Goal: Answer question/provide support: Share knowledge or assist other users

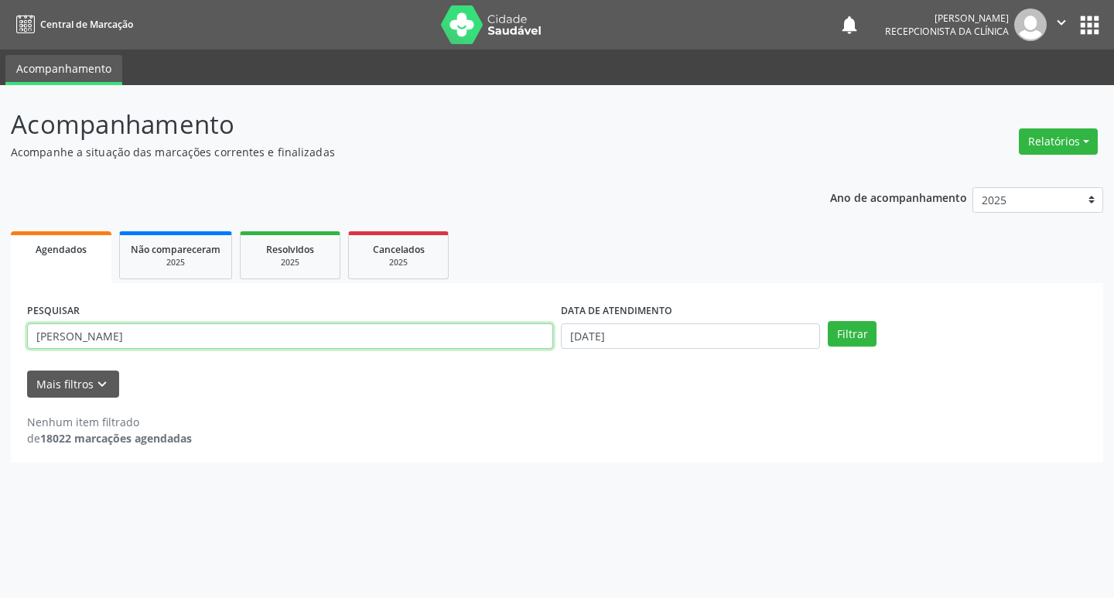
click at [133, 341] on input "[PERSON_NAME]" at bounding box center [290, 336] width 526 height 26
type input "a"
type input "rosinalva"
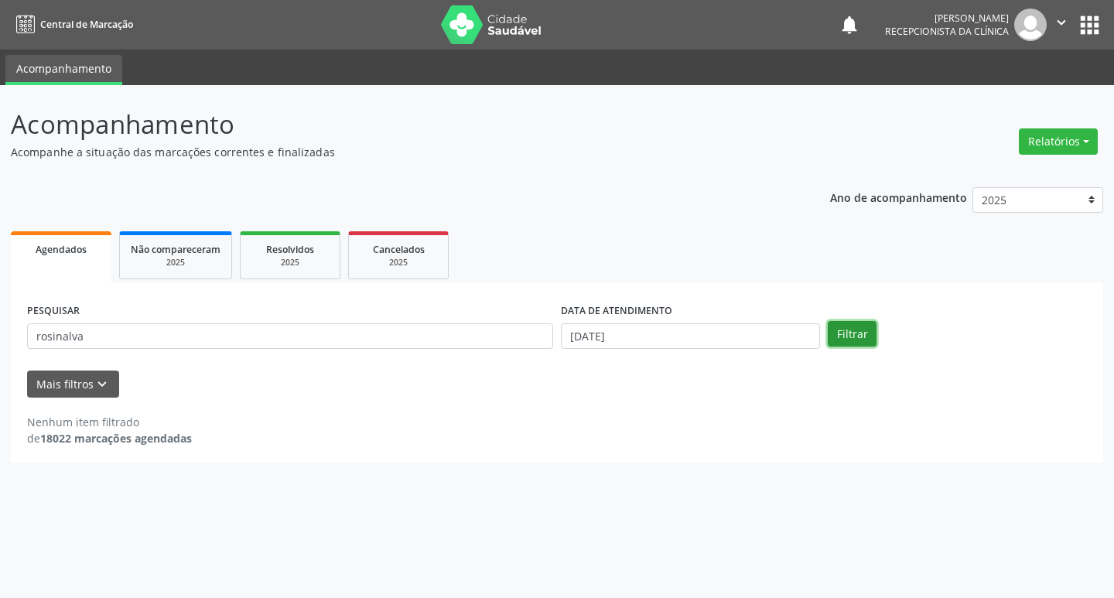
click at [860, 337] on button "Filtrar" at bounding box center [852, 334] width 49 height 26
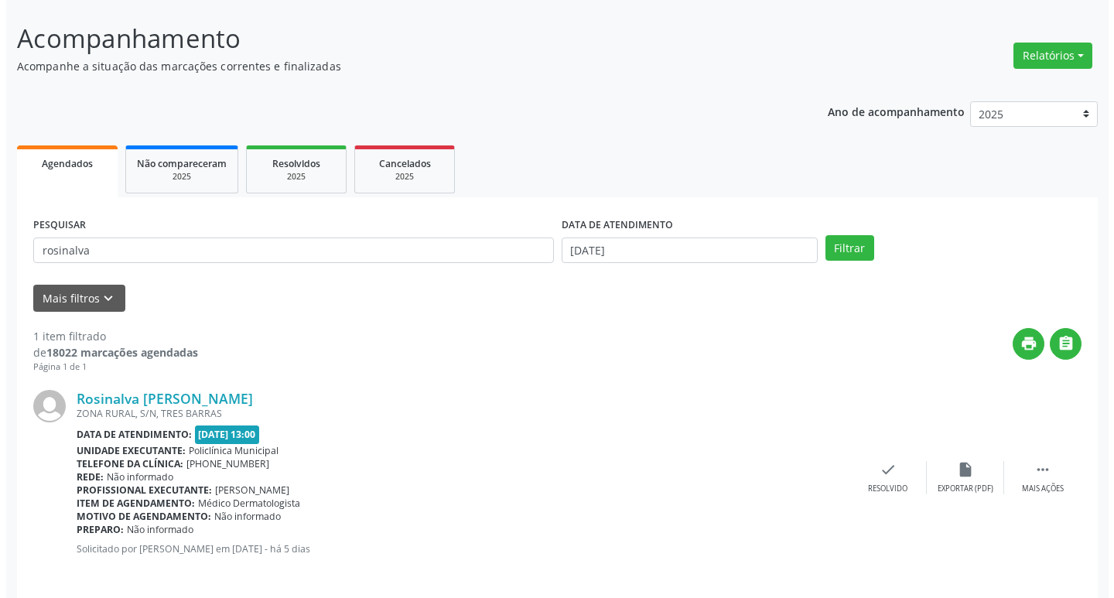
scroll to position [97, 0]
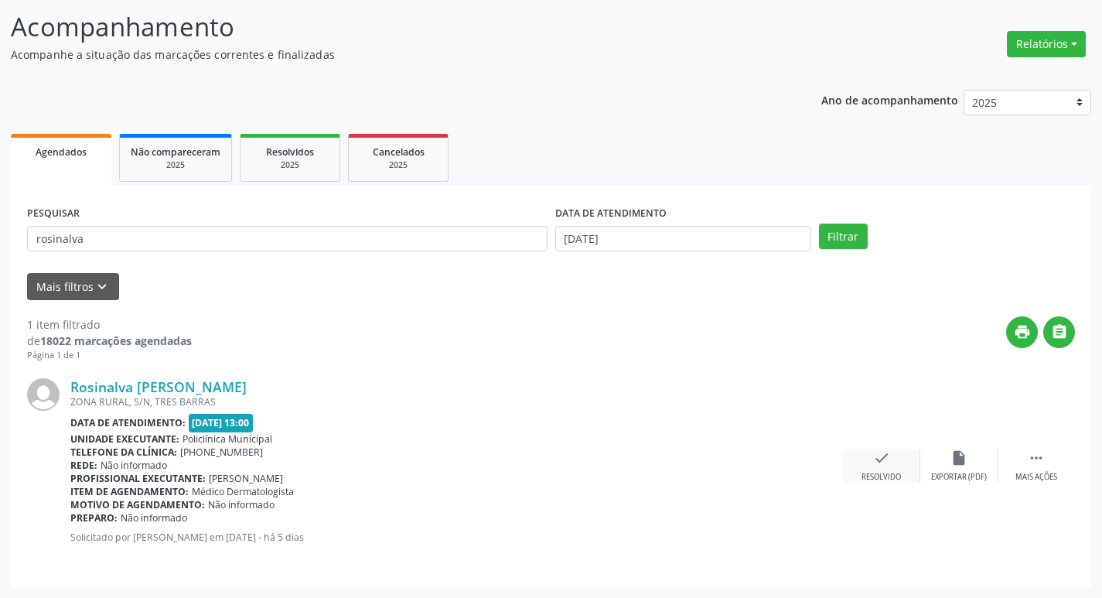
click at [875, 469] on div "check Resolvido" at bounding box center [881, 465] width 77 height 33
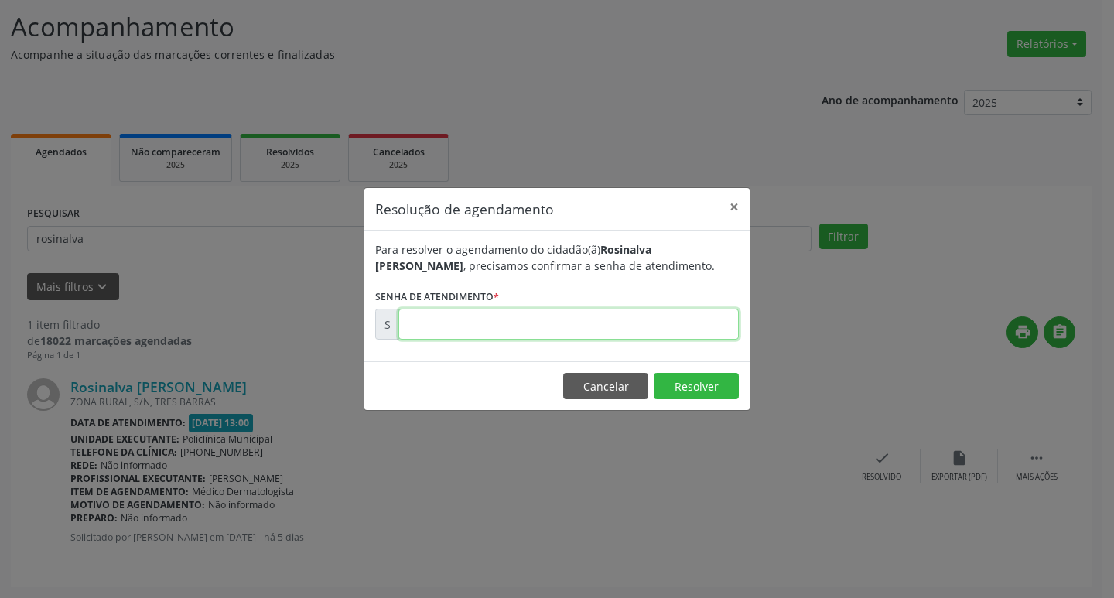
click at [617, 317] on input "text" at bounding box center [568, 324] width 340 height 31
type input "00177368"
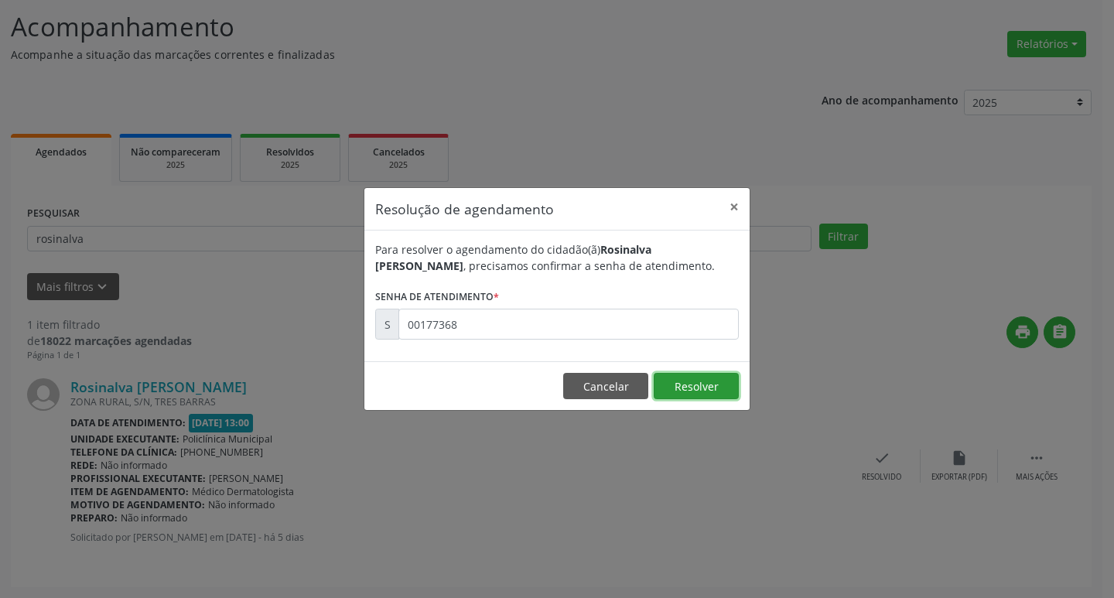
click at [679, 393] on button "Resolver" at bounding box center [696, 386] width 85 height 26
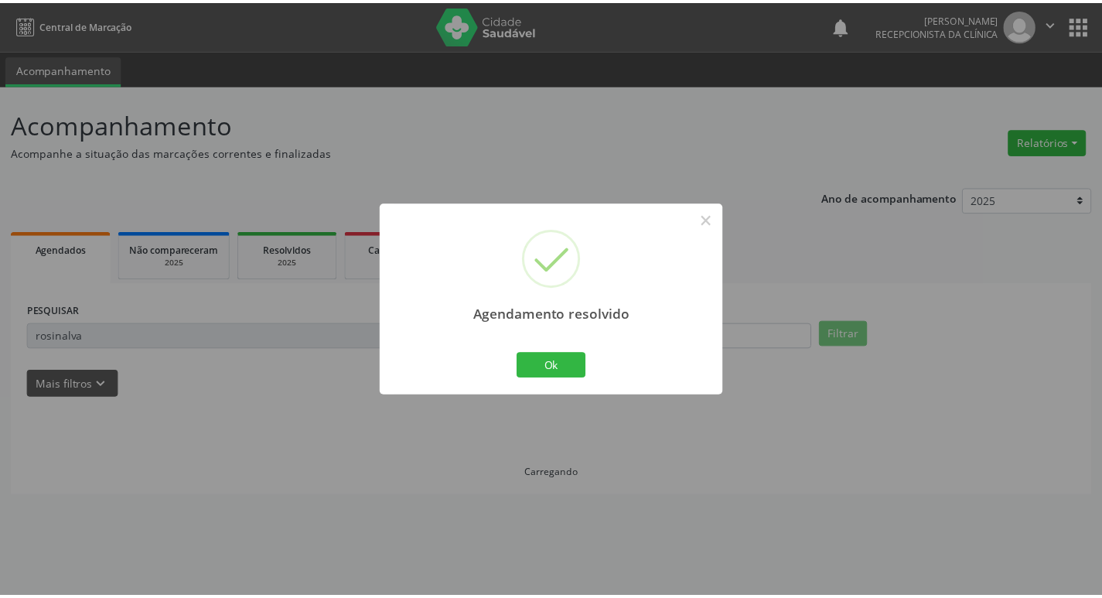
scroll to position [0, 0]
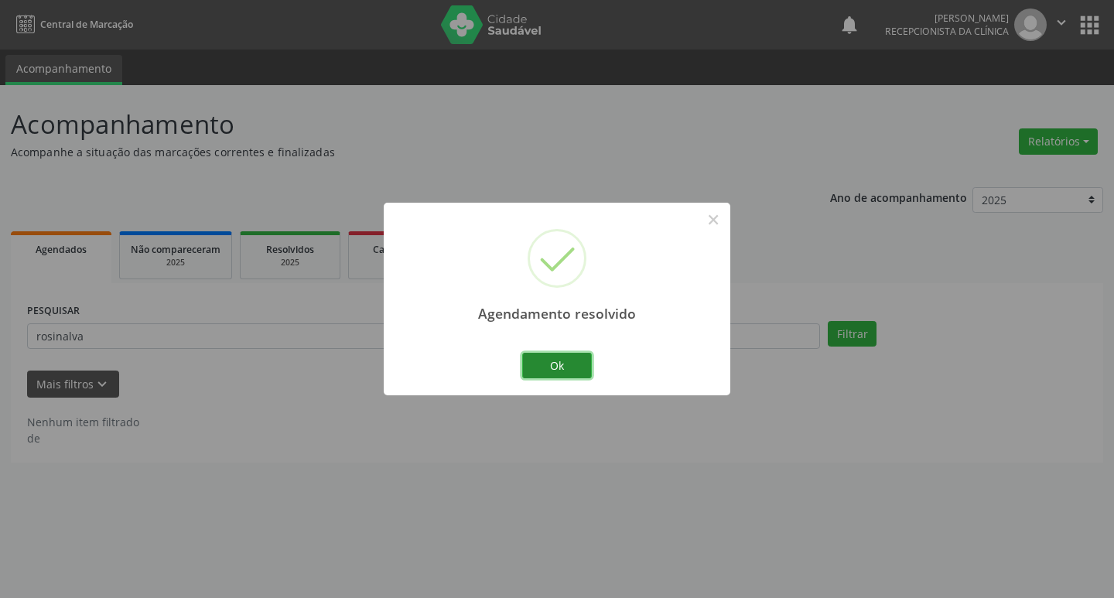
click at [557, 362] on button "Ok" at bounding box center [557, 366] width 70 height 26
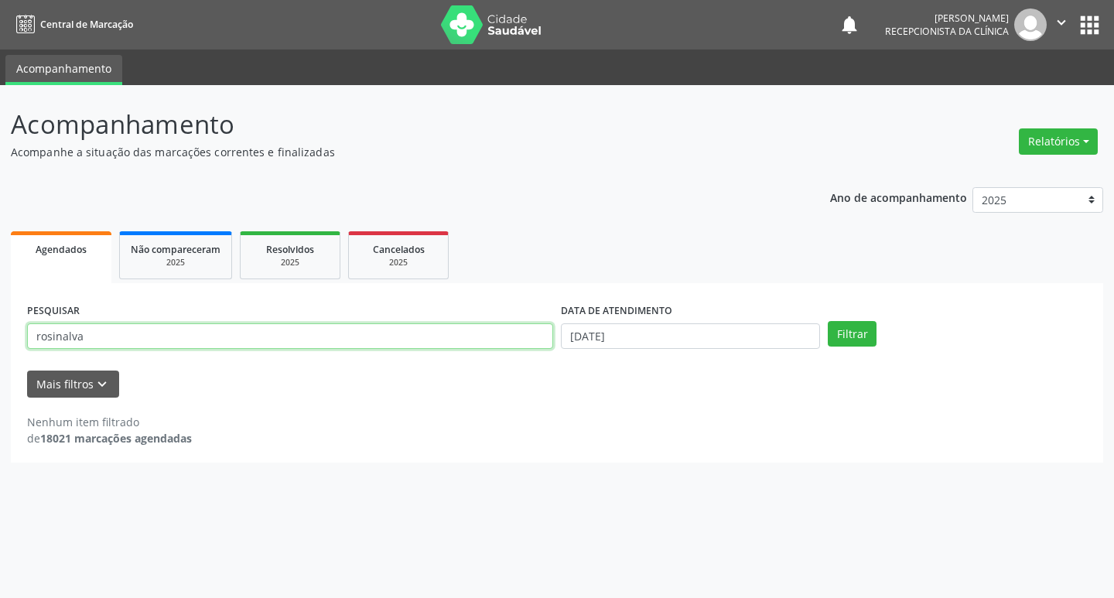
click at [175, 336] on input "rosinalva" at bounding box center [290, 336] width 526 height 26
type input "r"
type input "luciely"
click at [873, 335] on button "Filtrar" at bounding box center [852, 334] width 49 height 26
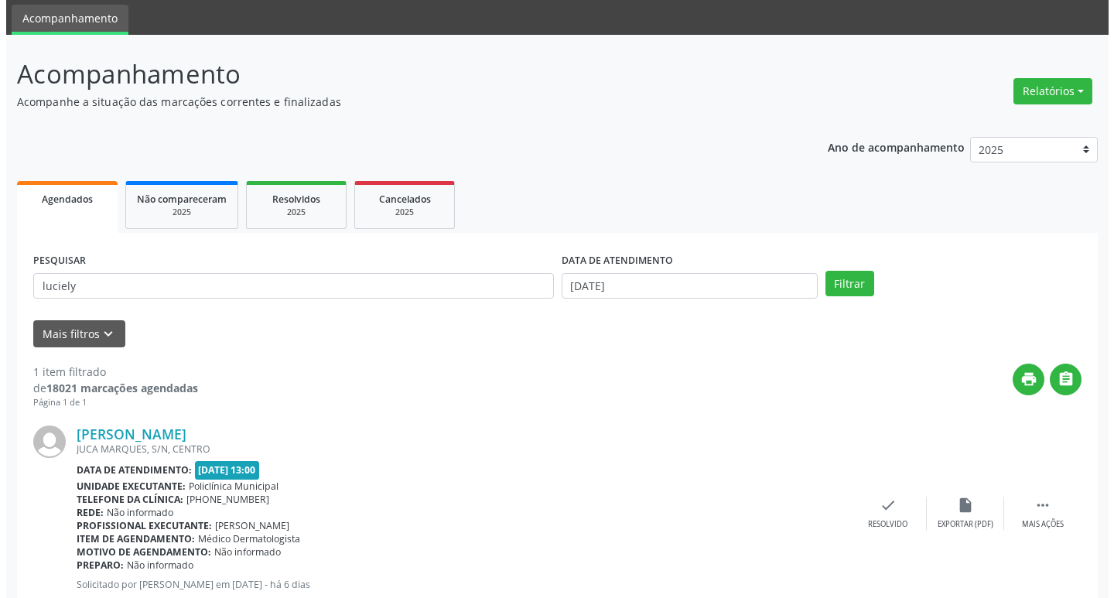
scroll to position [97, 0]
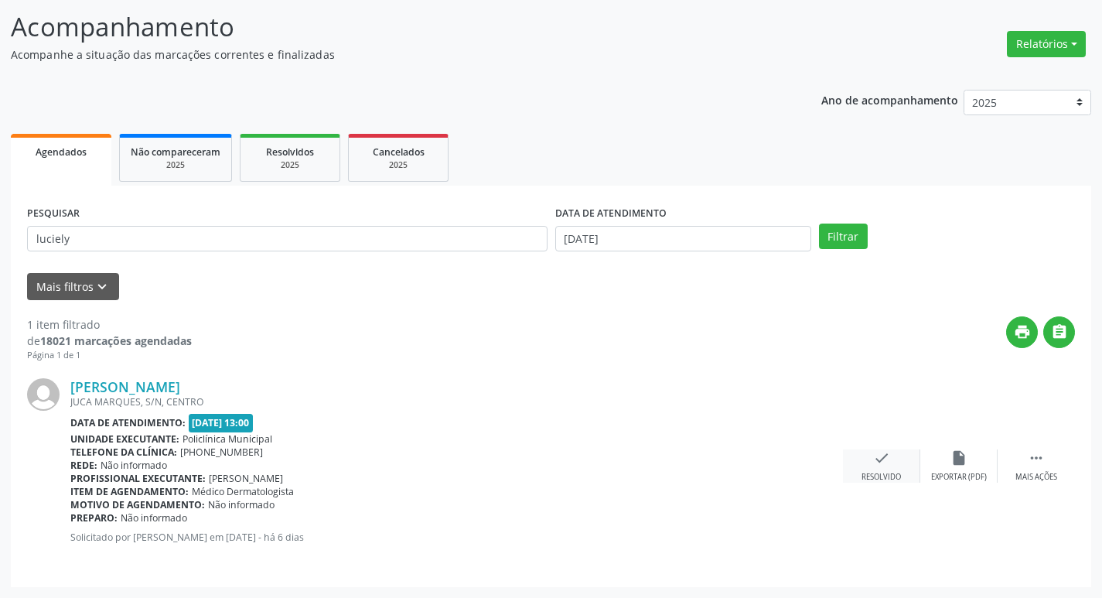
click at [876, 458] on icon "check" at bounding box center [881, 457] width 17 height 17
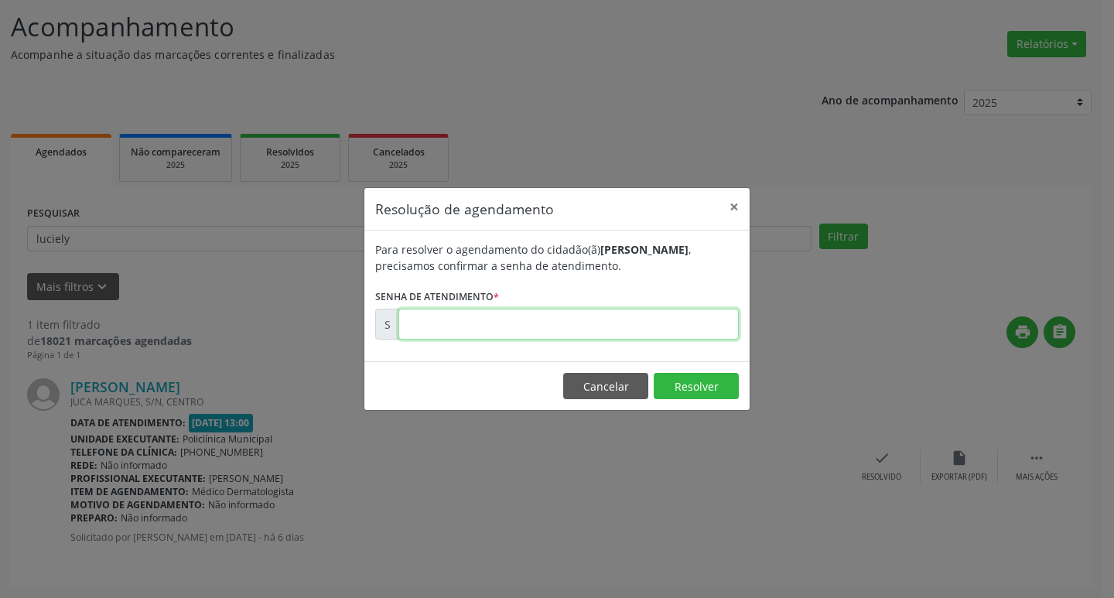
click at [623, 315] on input "text" at bounding box center [568, 324] width 340 height 31
type input "00177247"
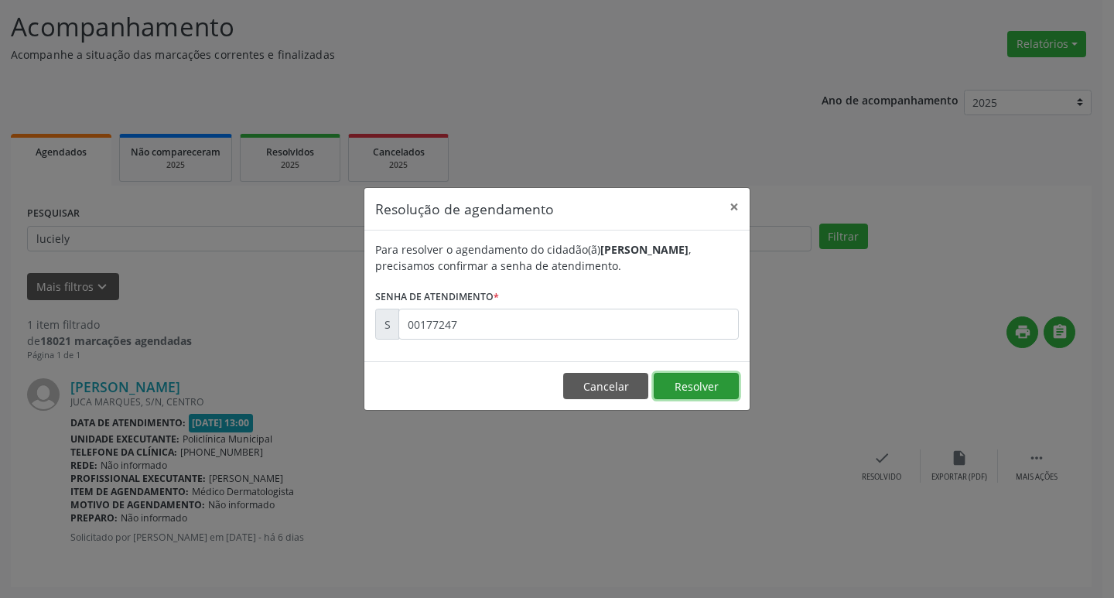
click at [693, 384] on button "Resolver" at bounding box center [696, 386] width 85 height 26
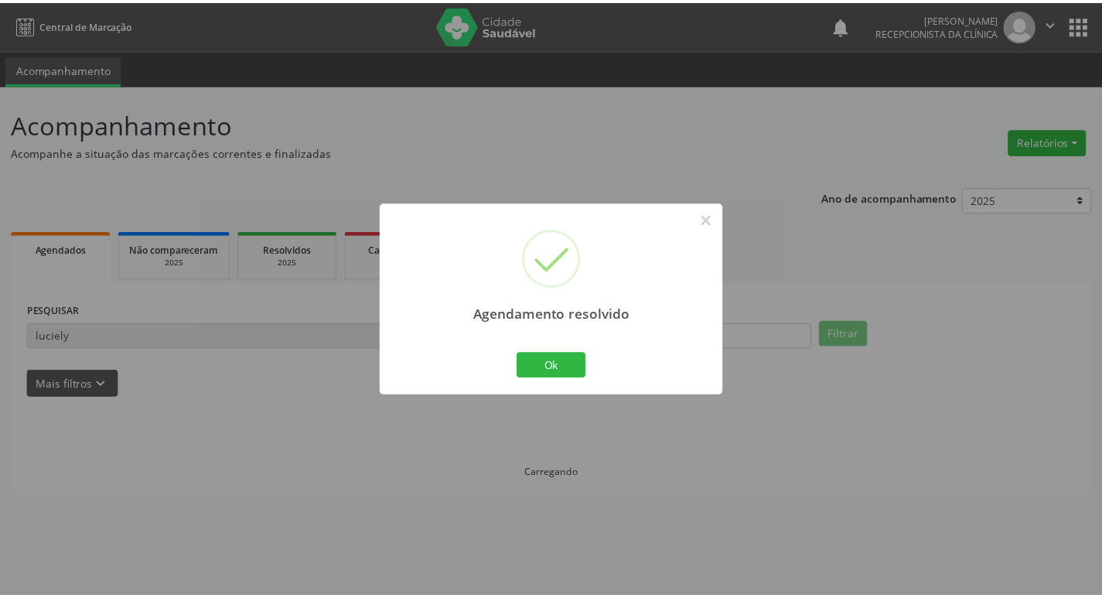
scroll to position [0, 0]
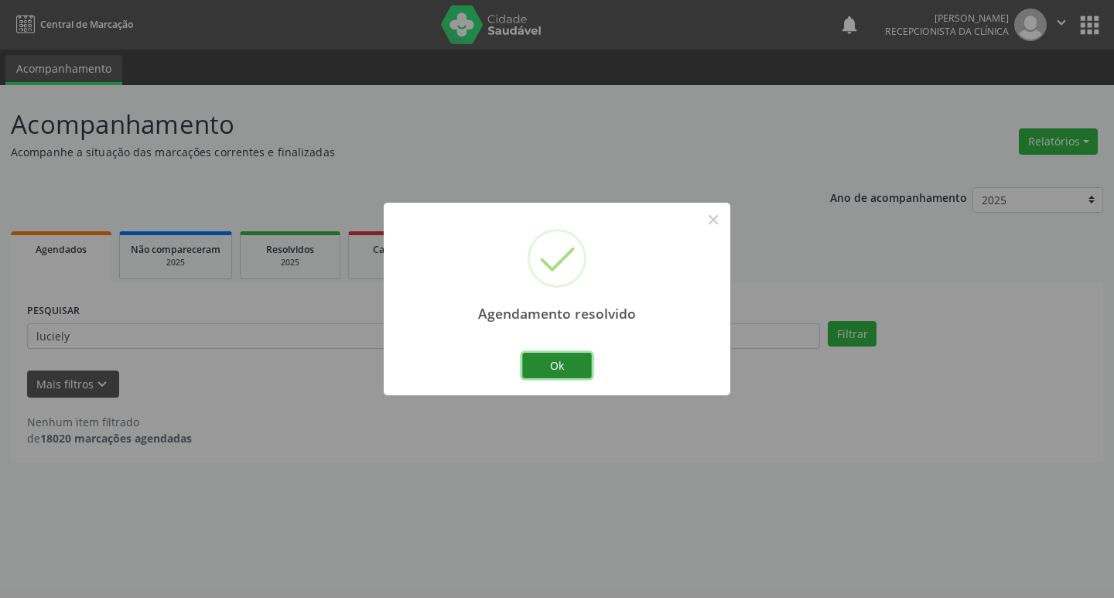
click at [569, 364] on button "Ok" at bounding box center [557, 366] width 70 height 26
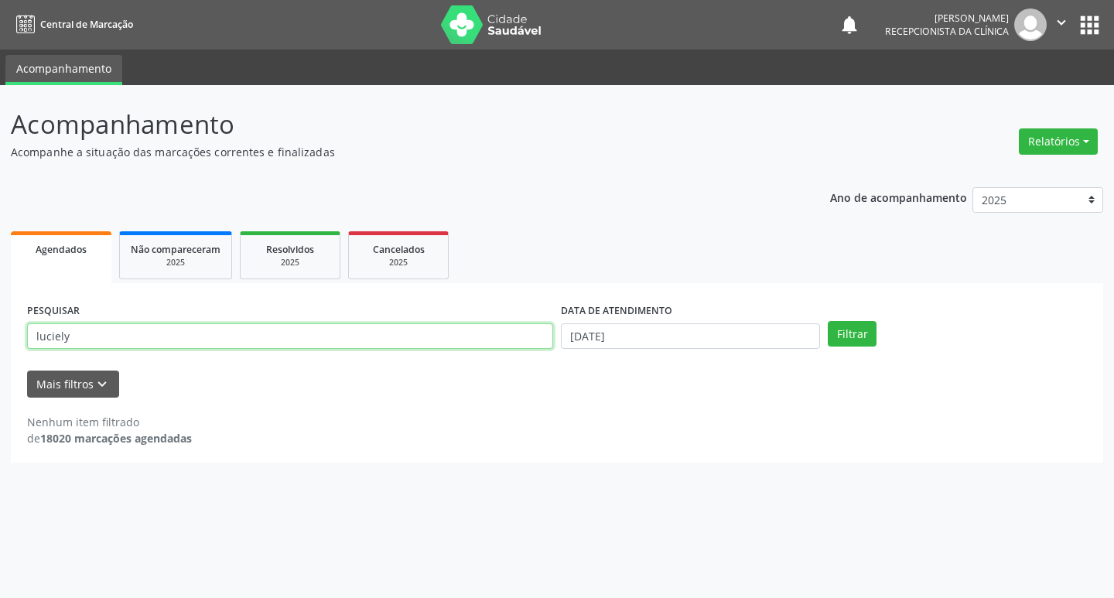
click at [119, 334] on input "luciely" at bounding box center [290, 336] width 526 height 26
type input "l"
type input "rosimar"
click at [845, 330] on button "Filtrar" at bounding box center [852, 334] width 49 height 26
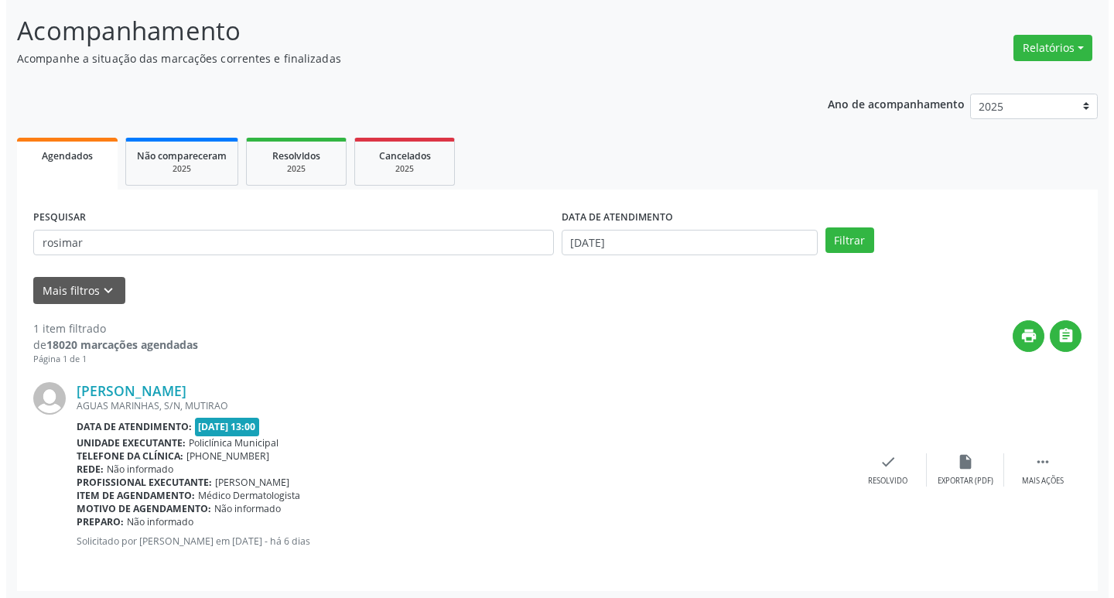
scroll to position [97, 0]
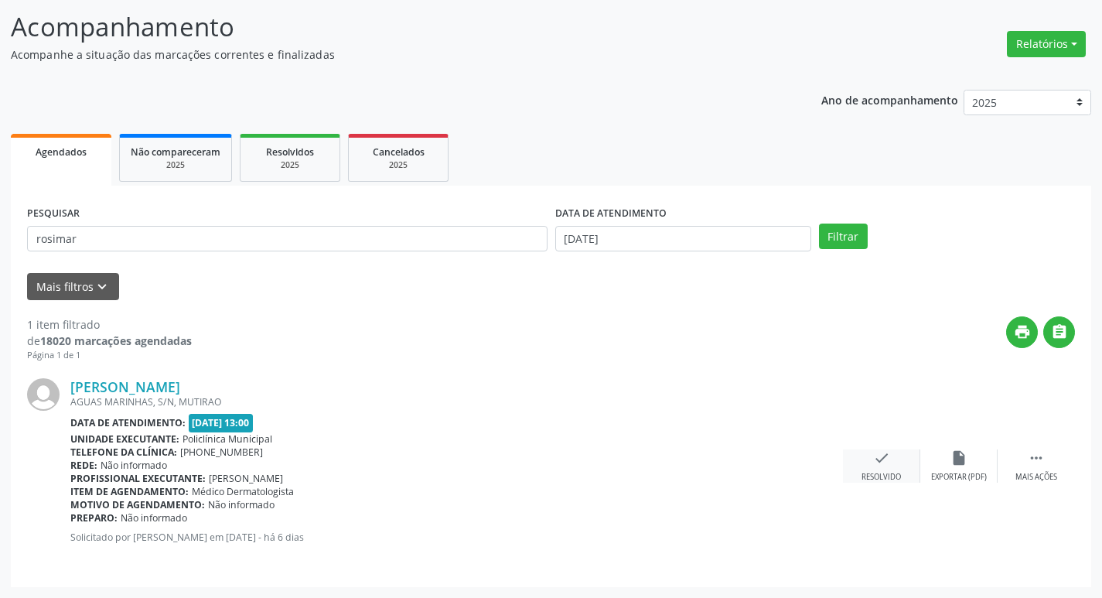
click at [878, 466] on icon "check" at bounding box center [881, 457] width 17 height 17
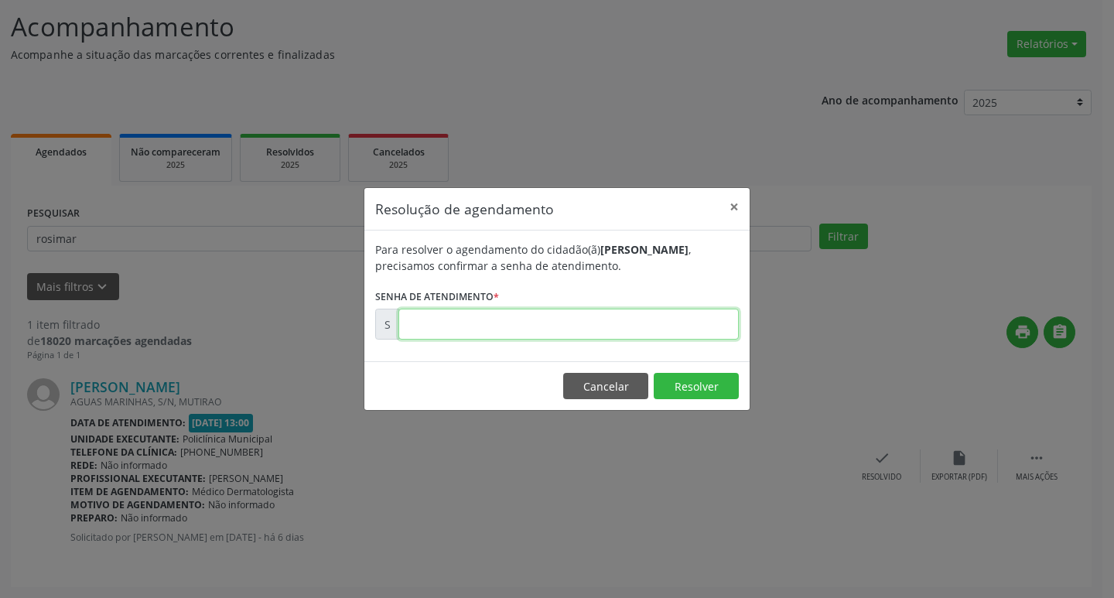
click at [686, 319] on input "text" at bounding box center [568, 324] width 340 height 31
type input "00177252"
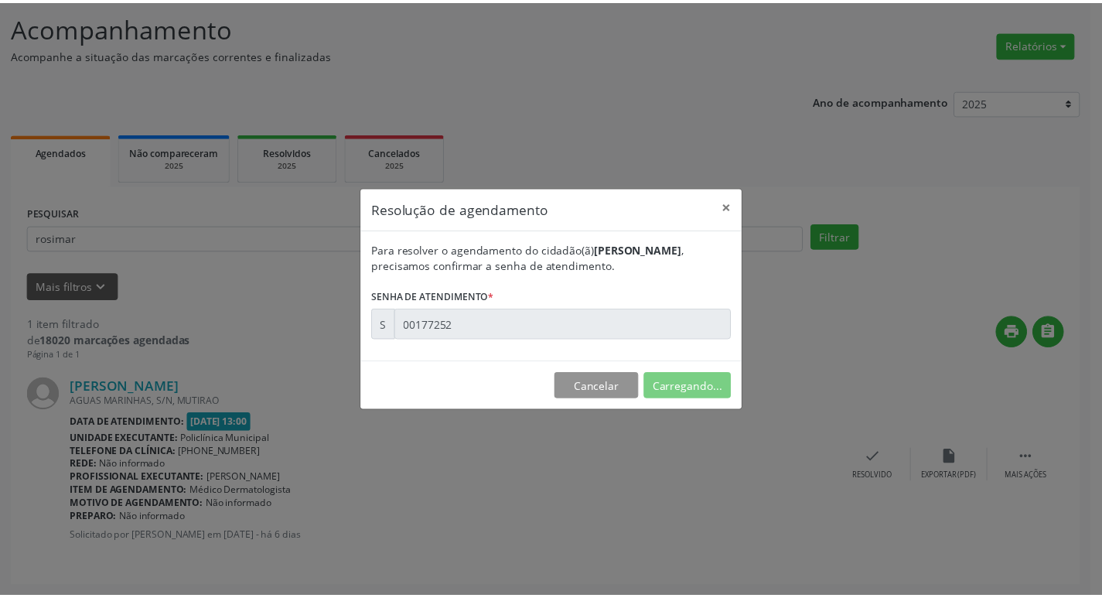
scroll to position [0, 0]
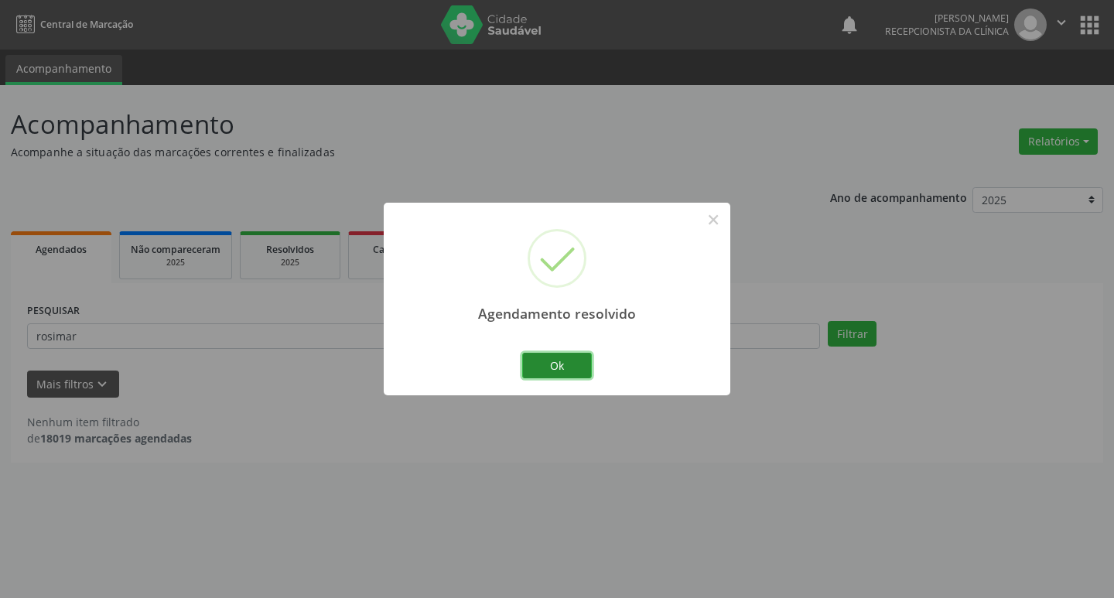
click at [555, 364] on button "Ok" at bounding box center [557, 366] width 70 height 26
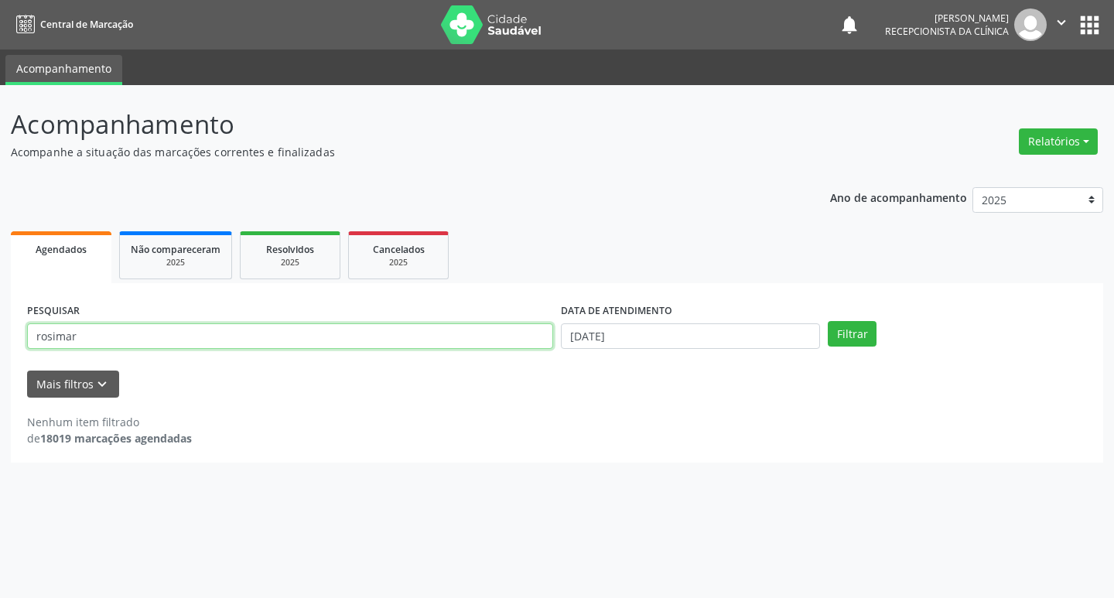
click at [103, 333] on input "rosimar" at bounding box center [290, 336] width 526 height 26
type input "r"
type input "[PERSON_NAME]"
click at [852, 326] on button "Filtrar" at bounding box center [852, 334] width 49 height 26
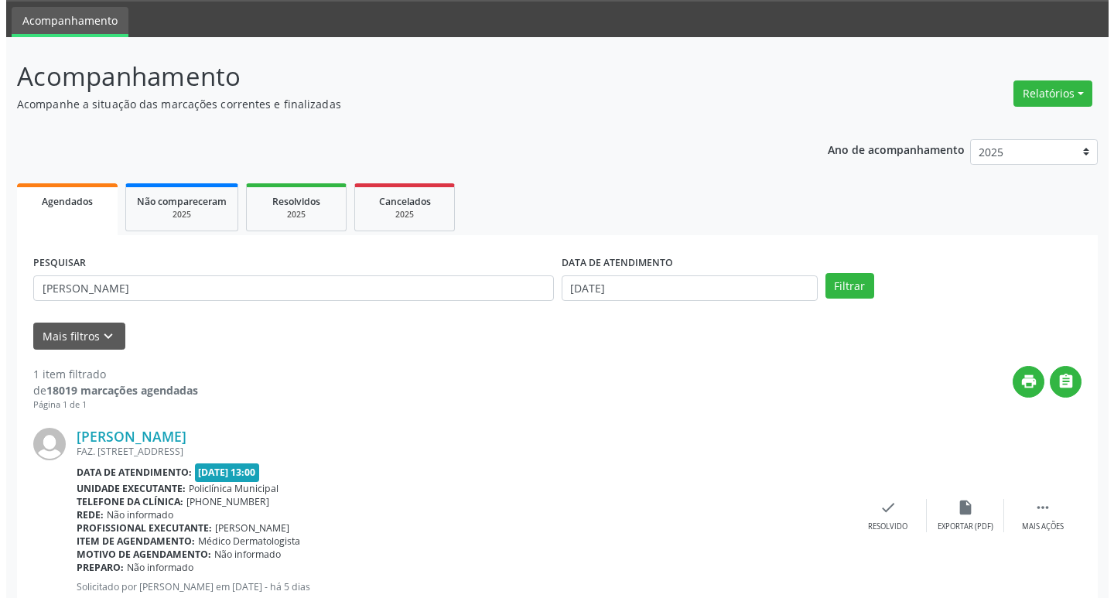
scroll to position [97, 0]
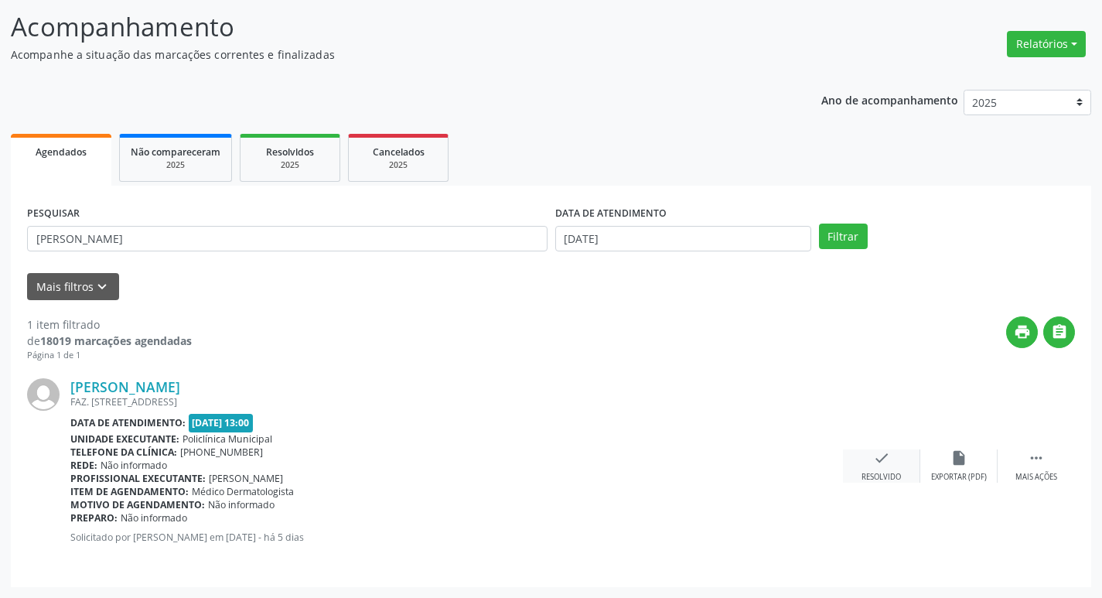
click at [887, 464] on icon "check" at bounding box center [881, 457] width 17 height 17
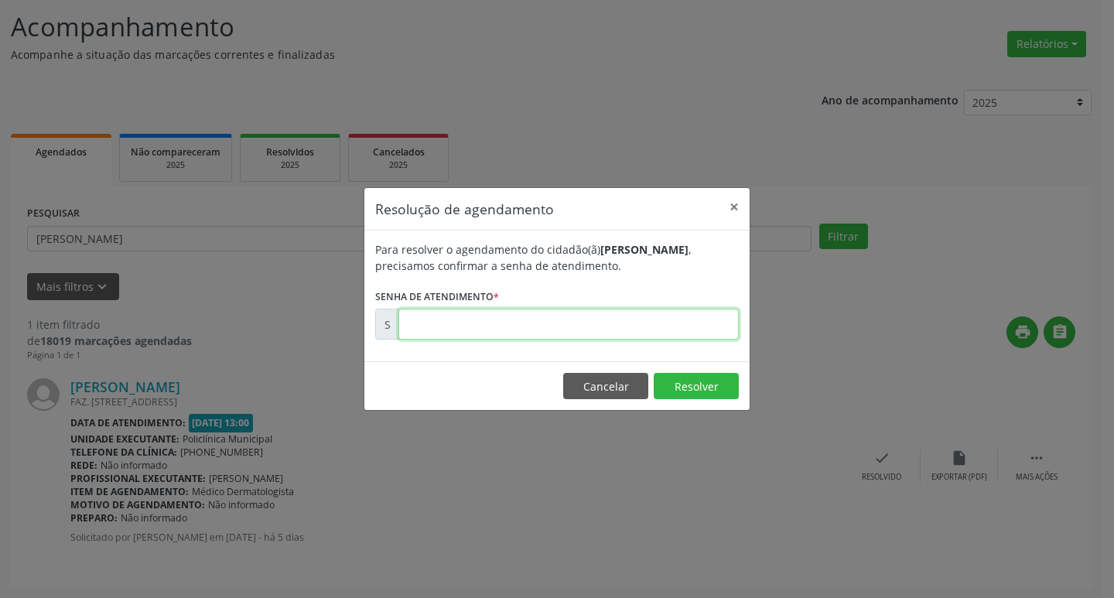
click at [660, 321] on input "text" at bounding box center [568, 324] width 340 height 31
type input "00177362"
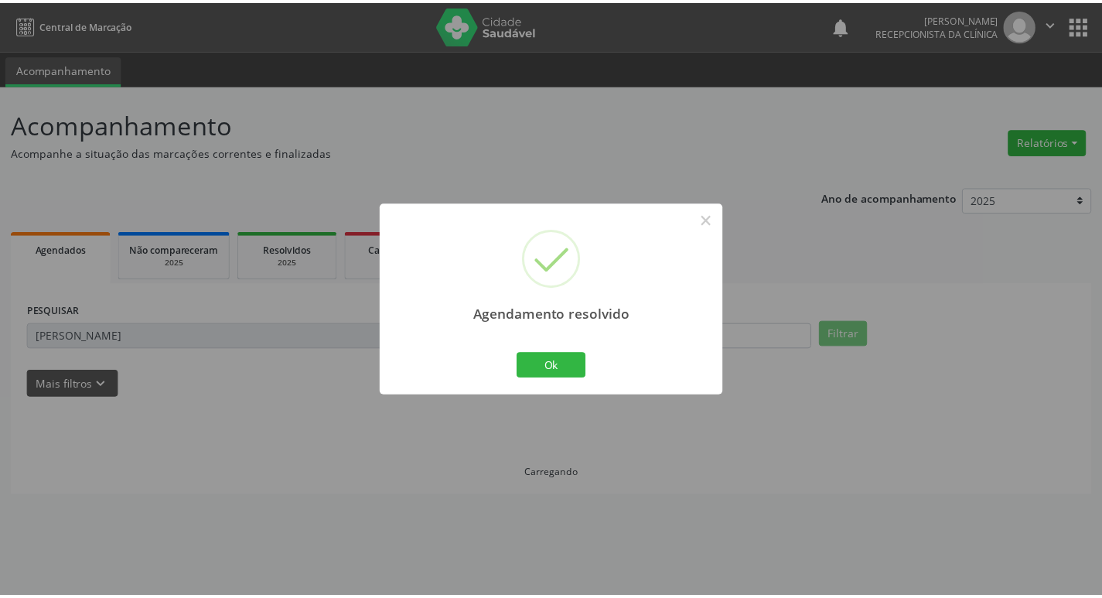
scroll to position [0, 0]
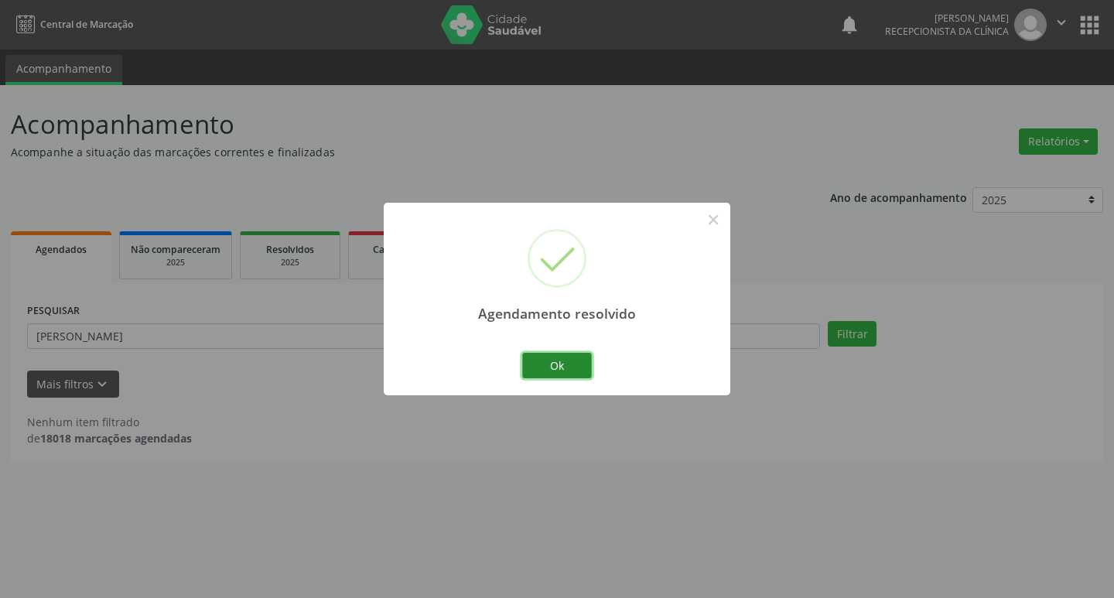
click at [579, 362] on button "Ok" at bounding box center [557, 366] width 70 height 26
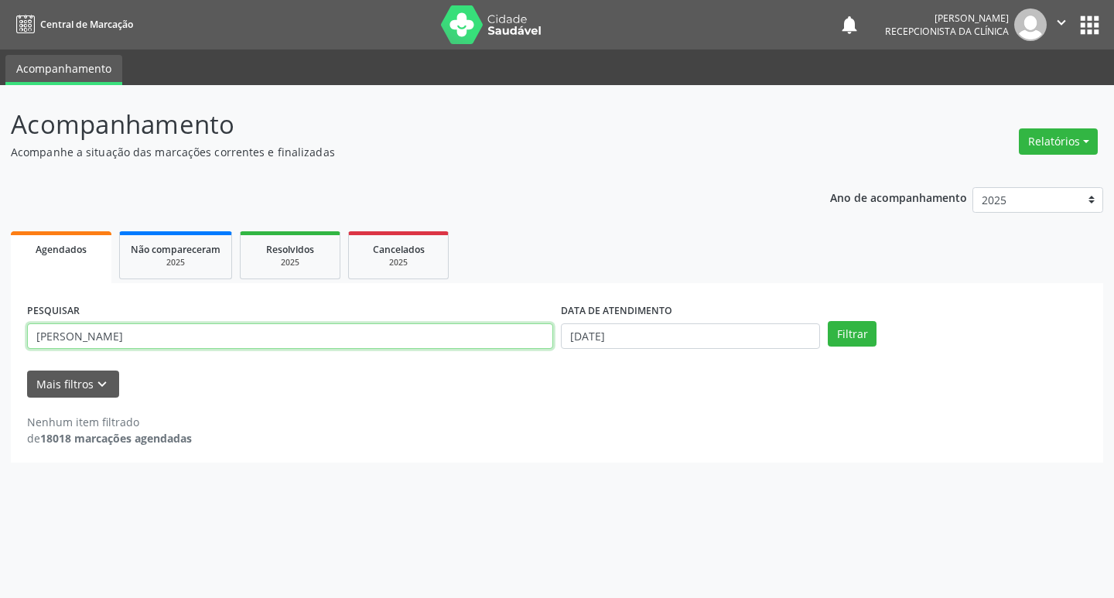
click at [319, 328] on input "[PERSON_NAME]" at bounding box center [290, 336] width 526 height 26
type input "m"
type input "[PERSON_NAME]"
click at [830, 333] on button "Filtrar" at bounding box center [852, 334] width 49 height 26
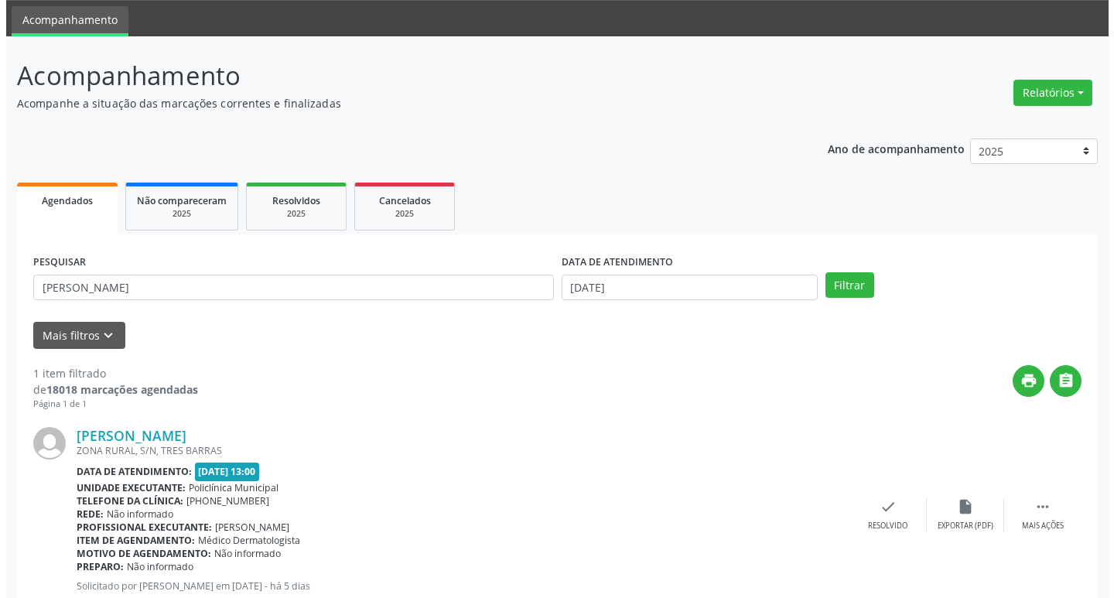
scroll to position [97, 0]
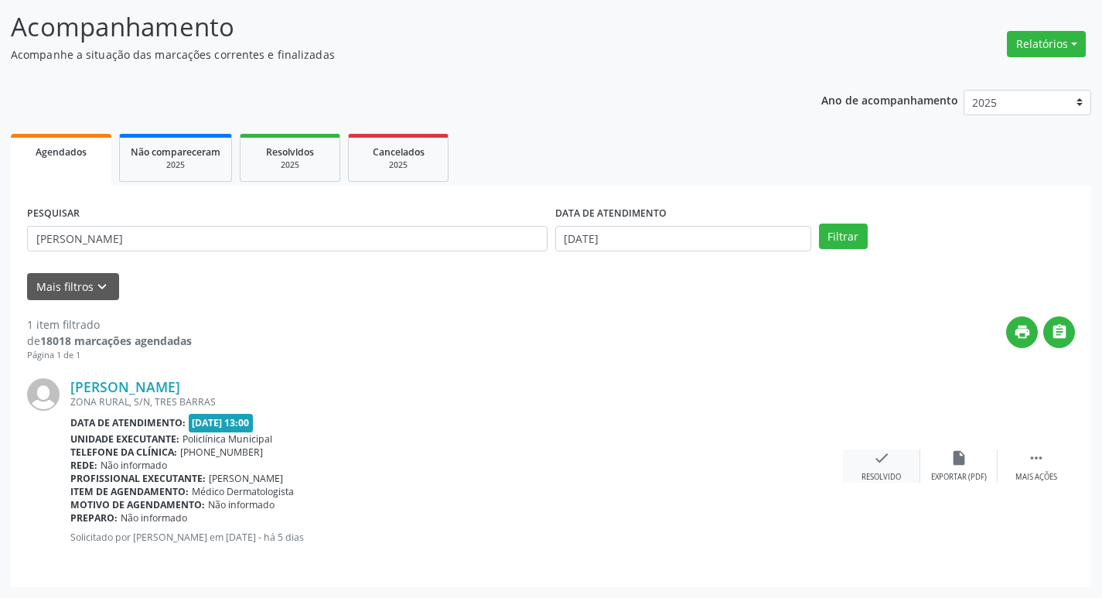
click at [859, 469] on div "check Resolvido" at bounding box center [881, 465] width 77 height 33
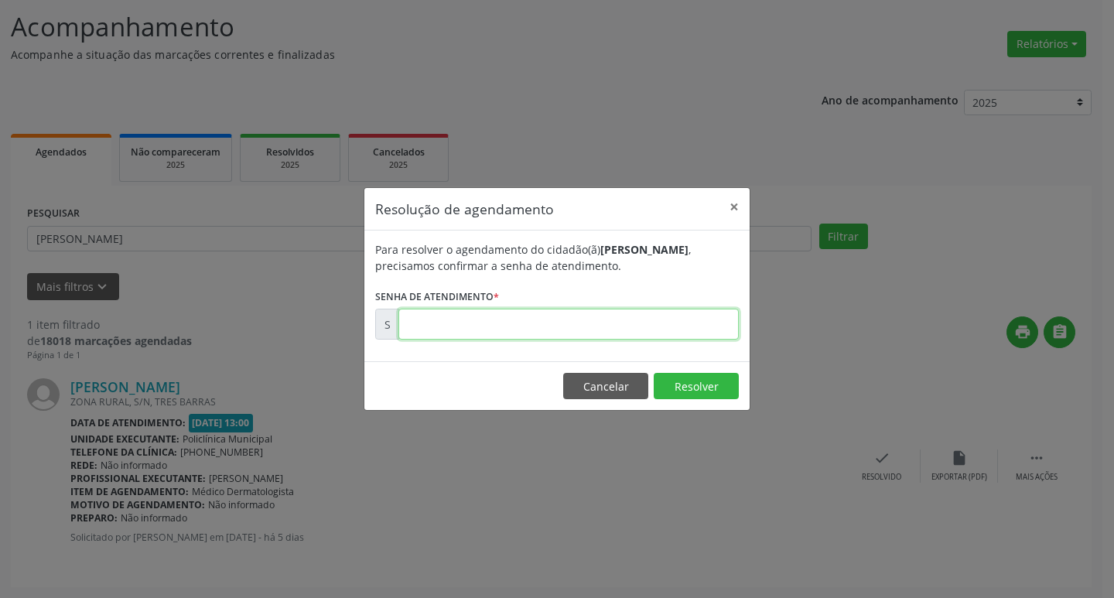
click at [652, 324] on input "text" at bounding box center [568, 324] width 340 height 31
type input "00177364"
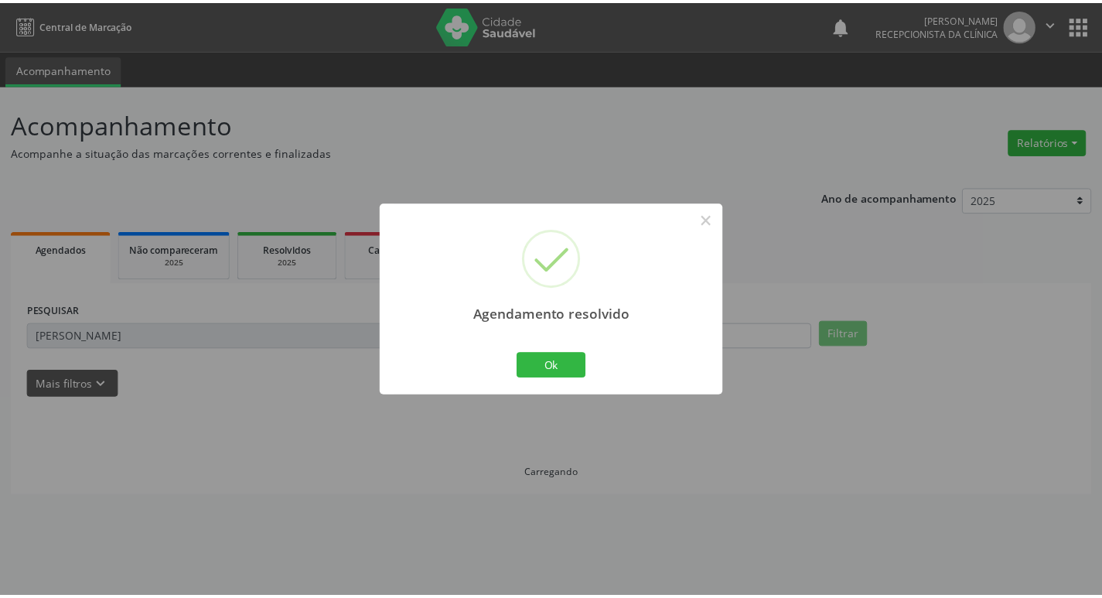
scroll to position [0, 0]
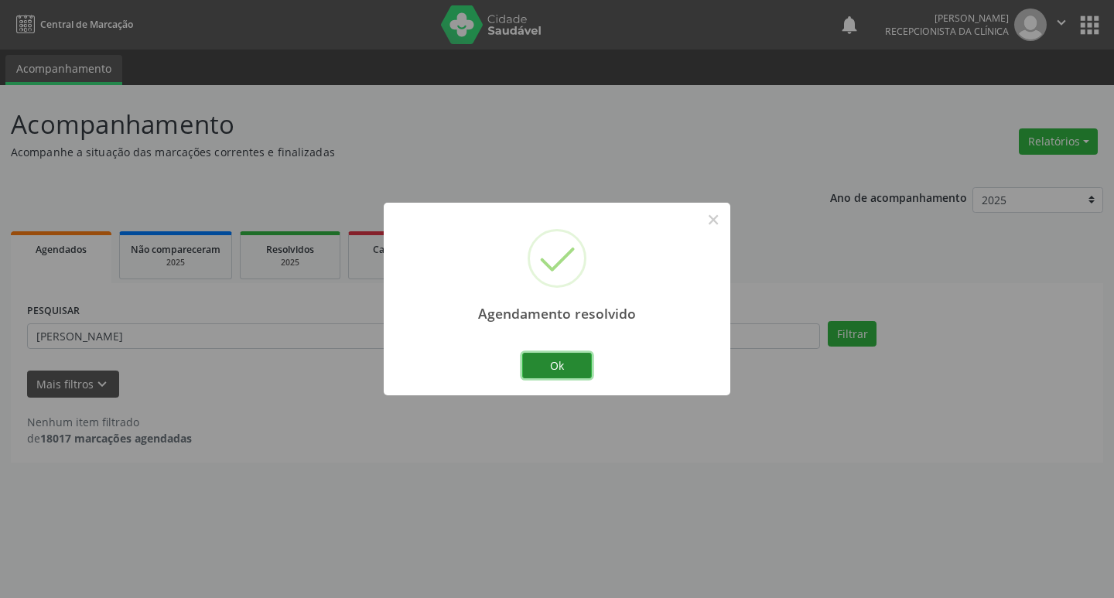
click at [583, 369] on button "Ok" at bounding box center [557, 366] width 70 height 26
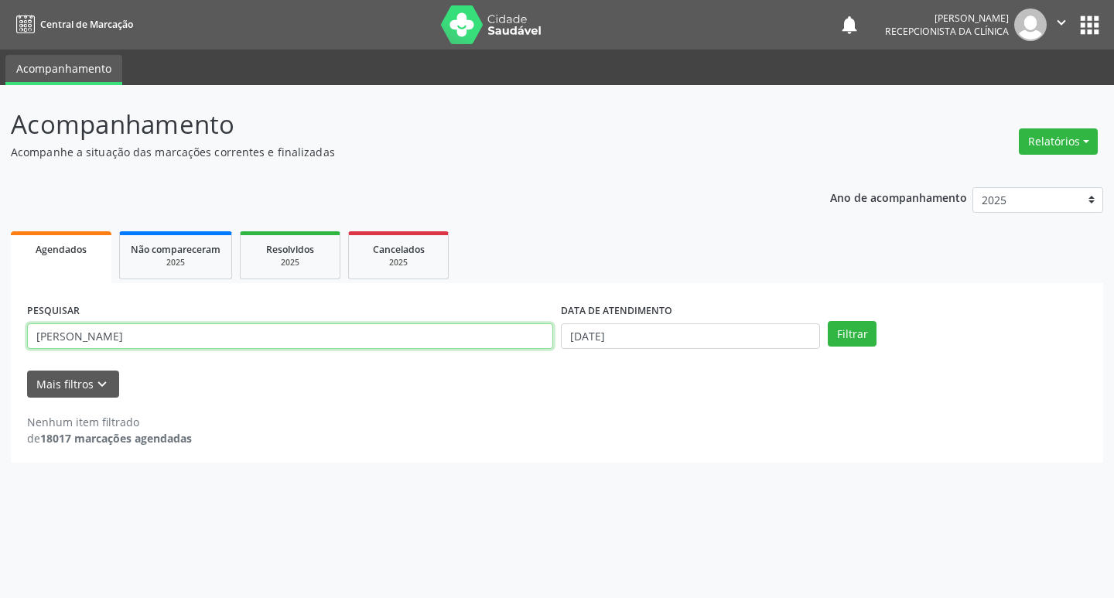
click at [155, 336] on input "[PERSON_NAME]" at bounding box center [290, 336] width 526 height 26
type input "h"
type input "[PERSON_NAME]"
click at [864, 335] on button "Filtrar" at bounding box center [852, 334] width 49 height 26
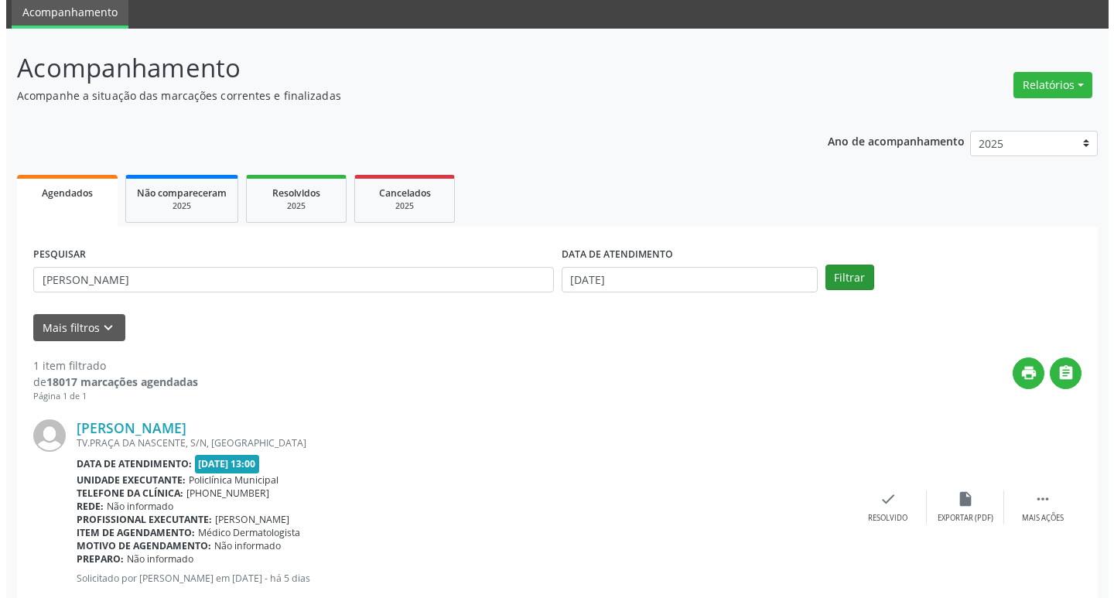
scroll to position [97, 0]
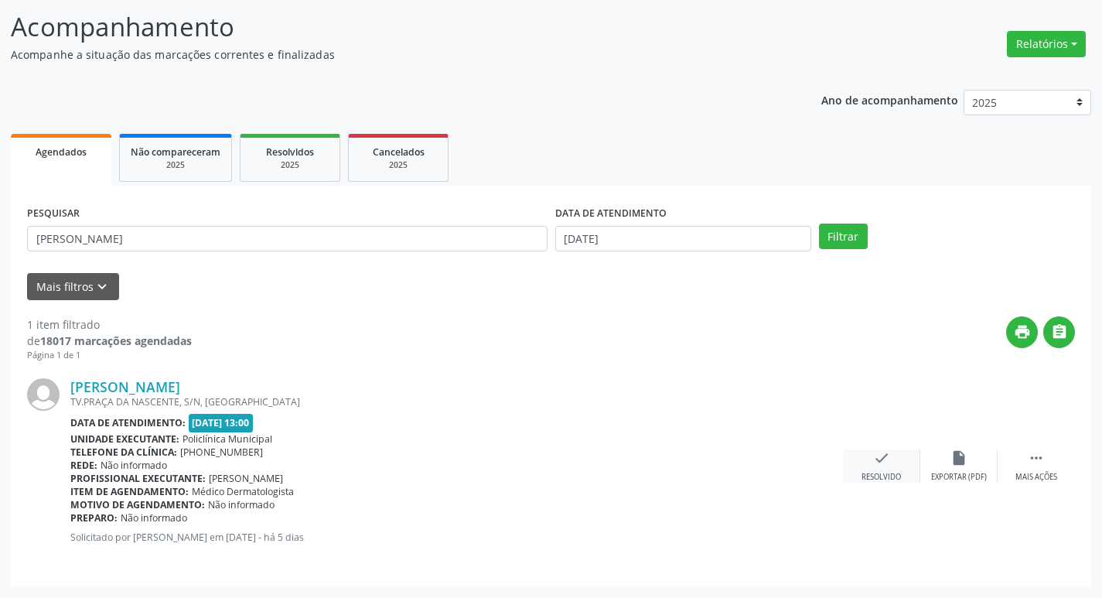
click at [886, 460] on icon "check" at bounding box center [881, 457] width 17 height 17
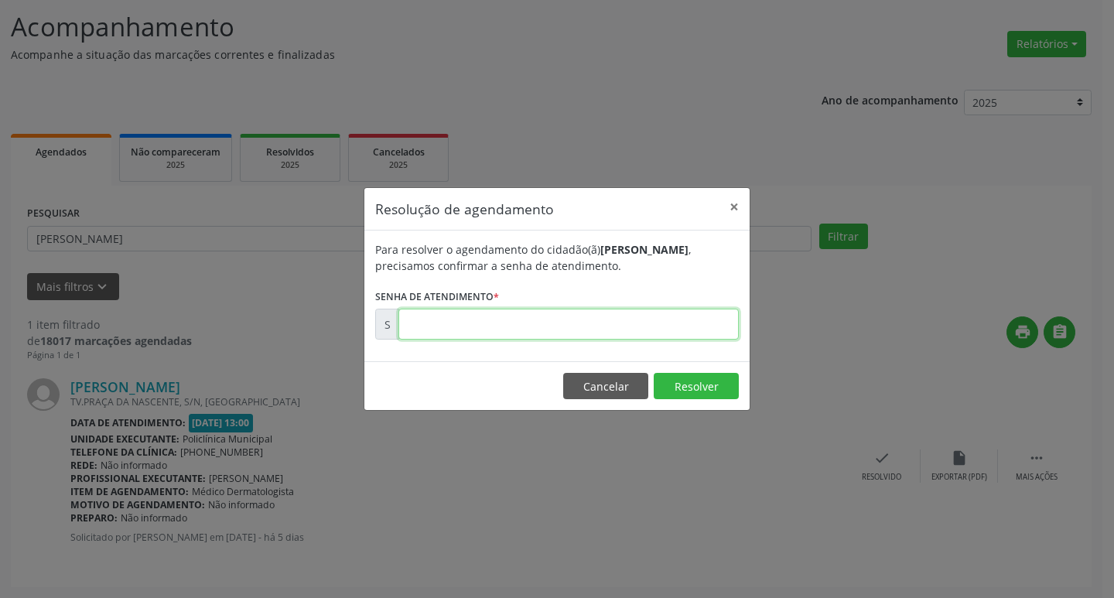
click at [610, 331] on input "text" at bounding box center [568, 324] width 340 height 31
type input "00177363"
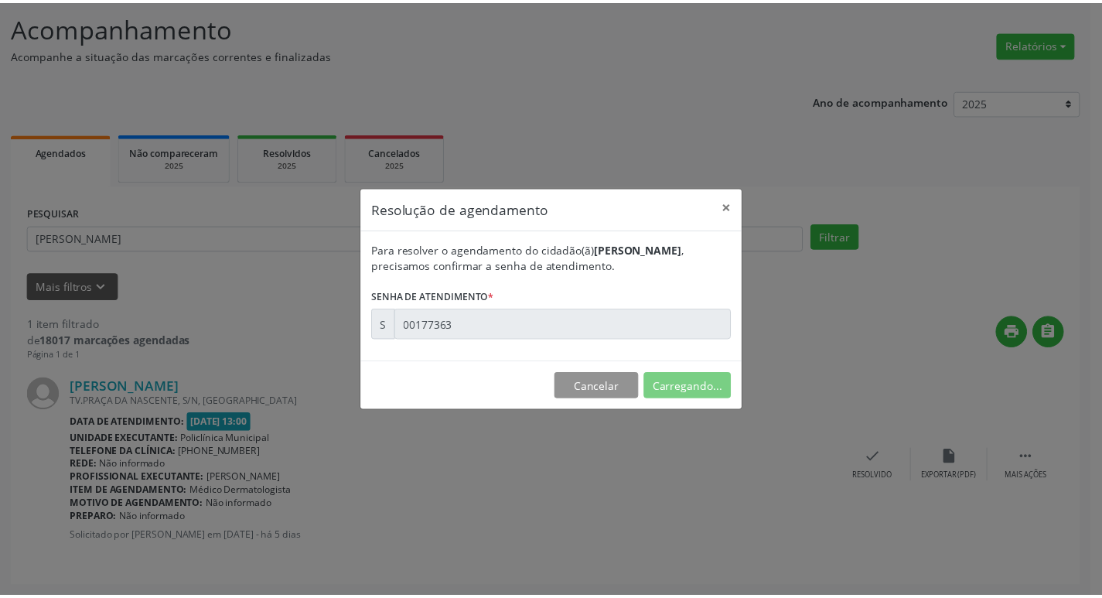
scroll to position [0, 0]
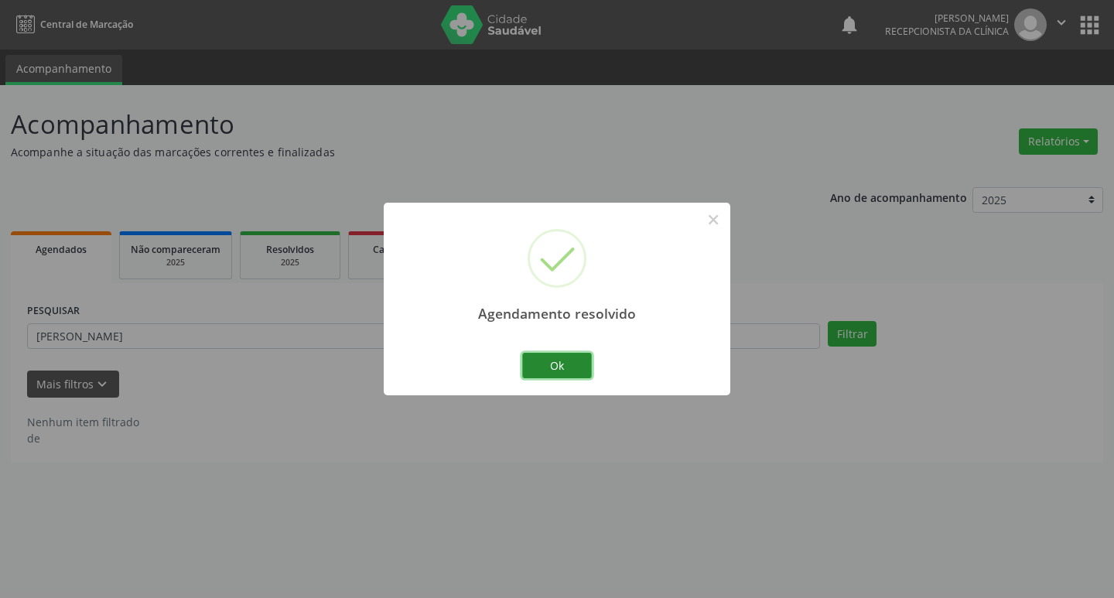
click at [555, 360] on button "Ok" at bounding box center [557, 366] width 70 height 26
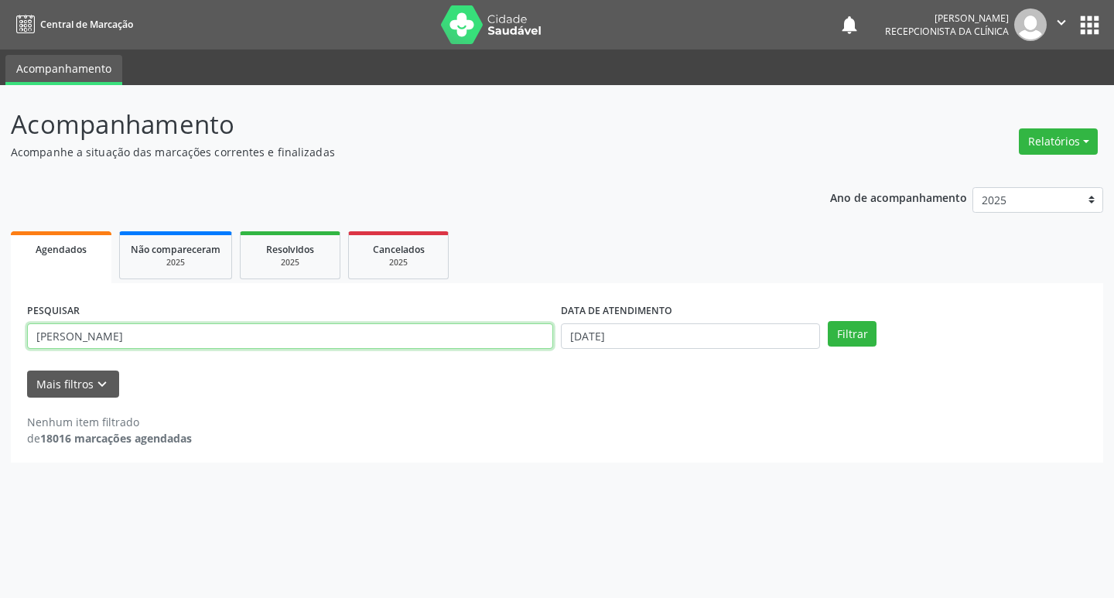
click at [114, 340] on input "[PERSON_NAME]" at bounding box center [290, 336] width 526 height 26
type input "e"
type input "[PERSON_NAME]"
click at [858, 331] on button "Filtrar" at bounding box center [852, 334] width 49 height 26
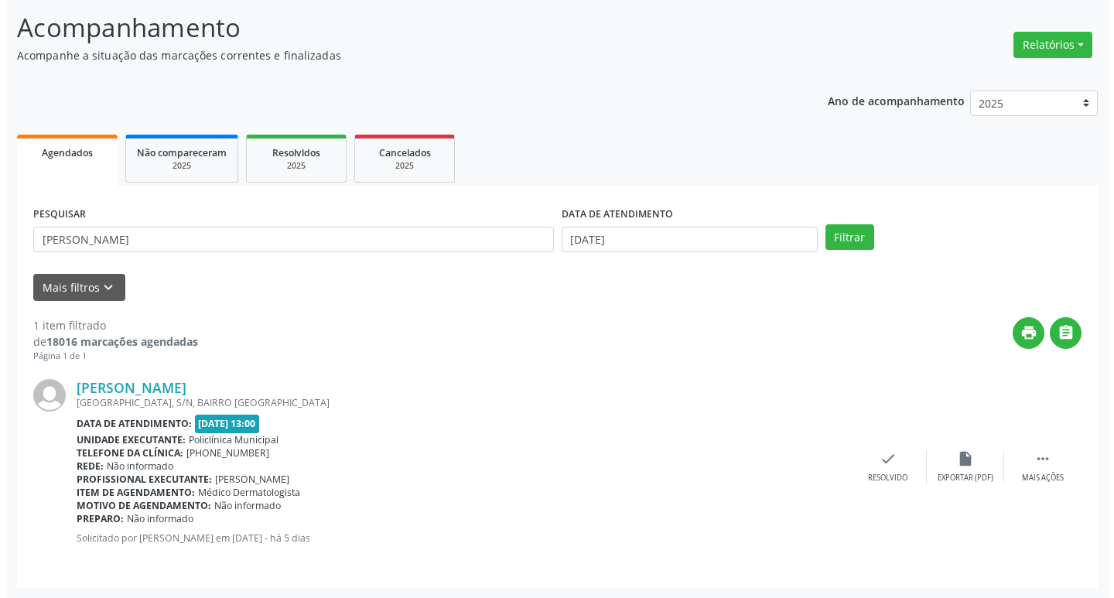
scroll to position [97, 0]
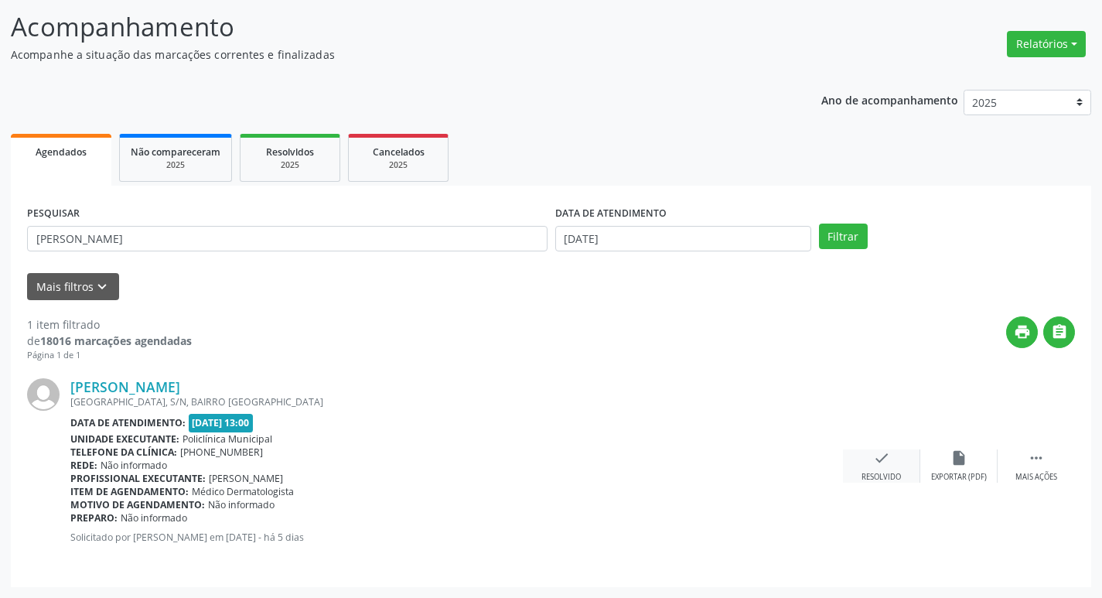
click at [892, 473] on div "Resolvido" at bounding box center [881, 477] width 39 height 11
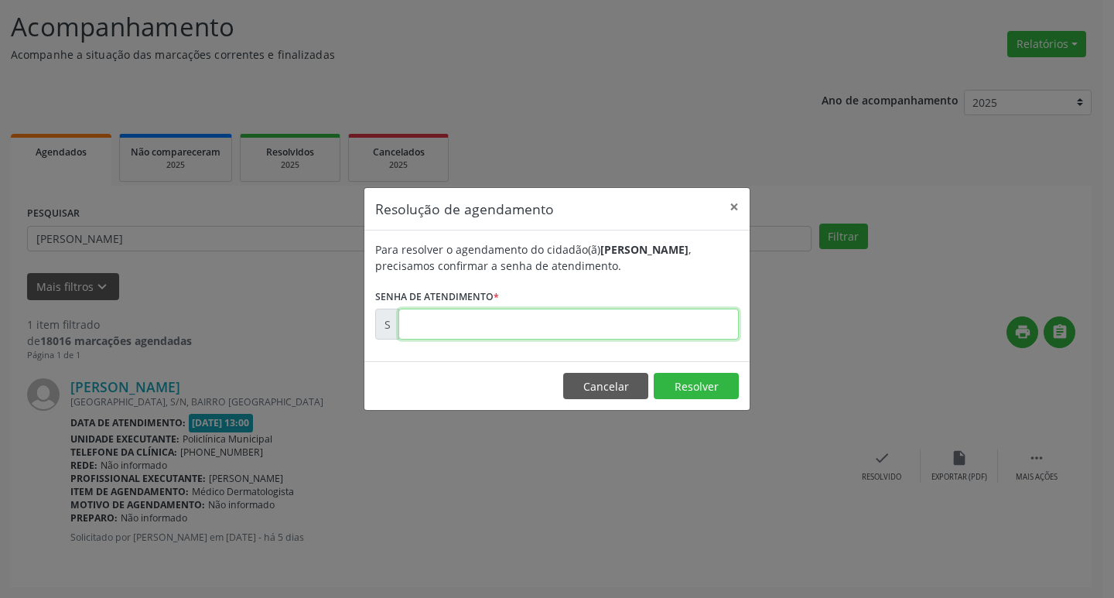
click at [680, 330] on input "text" at bounding box center [568, 324] width 340 height 31
type input "00177366"
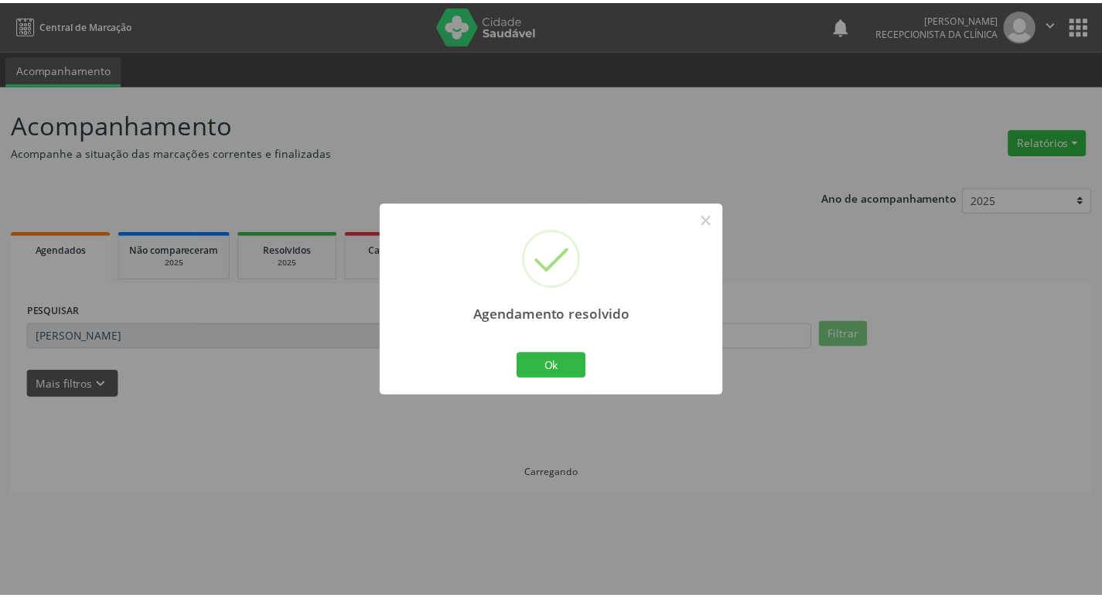
scroll to position [0, 0]
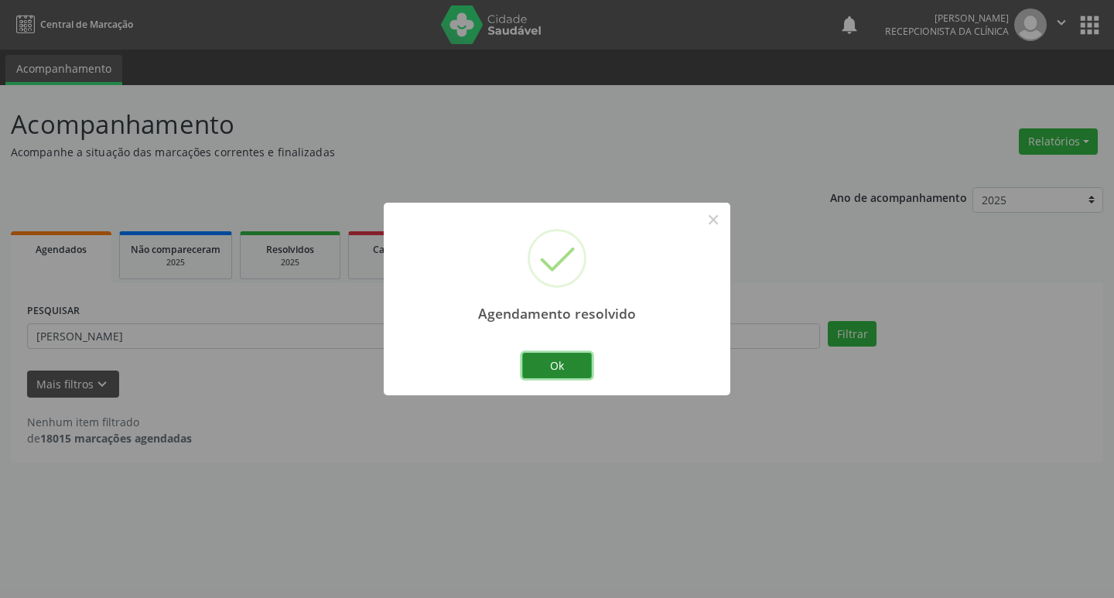
click at [589, 362] on button "Ok" at bounding box center [557, 366] width 70 height 26
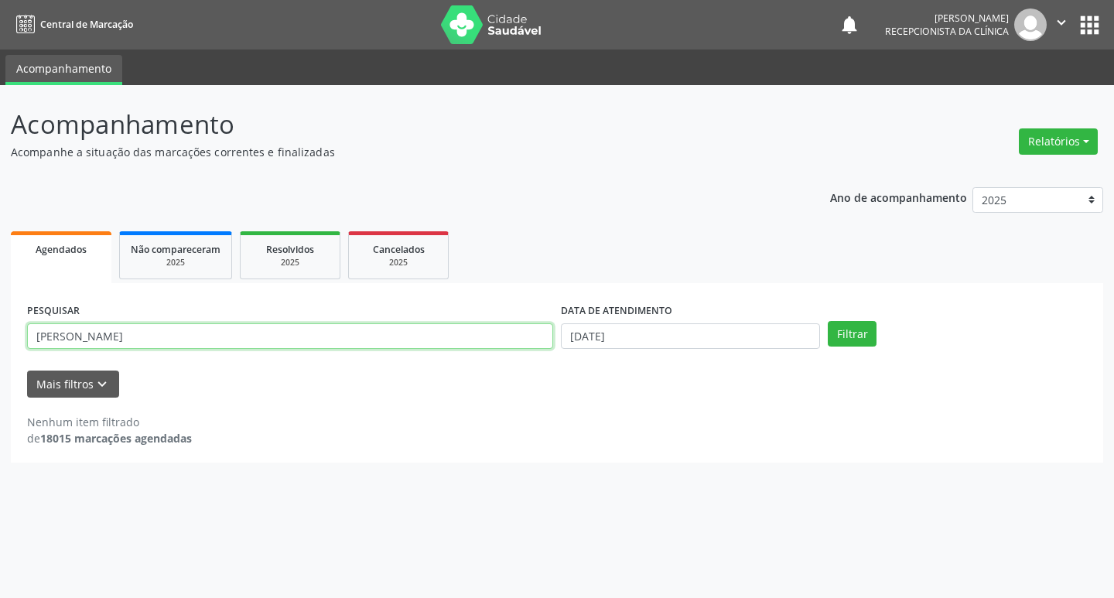
click at [150, 333] on input "[PERSON_NAME]" at bounding box center [290, 336] width 526 height 26
type input "m"
click at [850, 330] on button "Filtrar" at bounding box center [852, 334] width 49 height 26
click at [229, 333] on input "[PERSON_NAME]" at bounding box center [290, 336] width 526 height 26
type input "a"
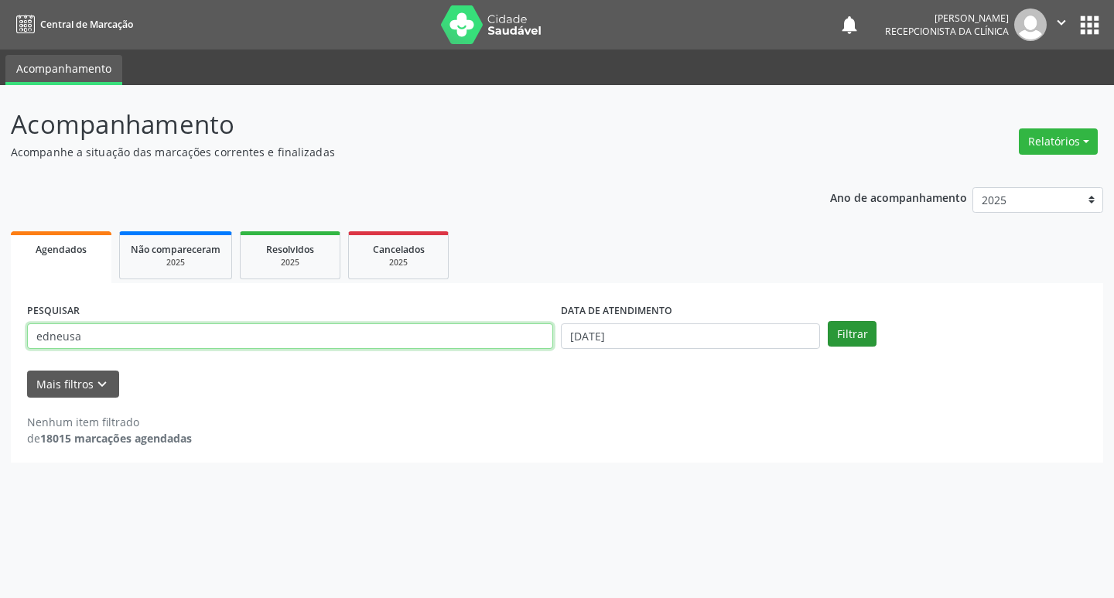
type input "edneusa"
click at [870, 338] on button "Filtrar" at bounding box center [852, 334] width 49 height 26
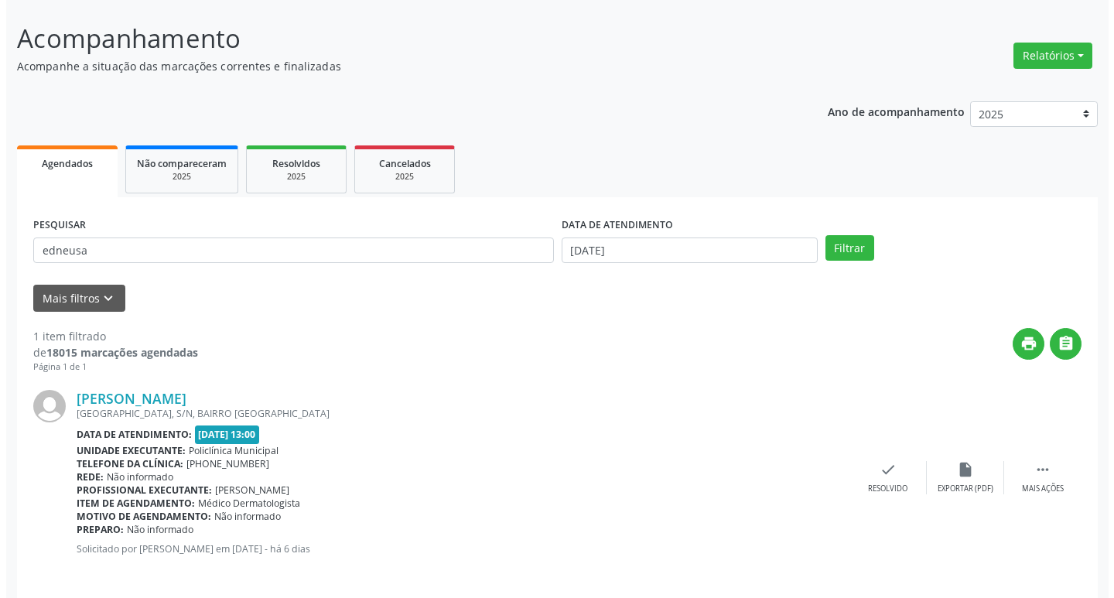
scroll to position [97, 0]
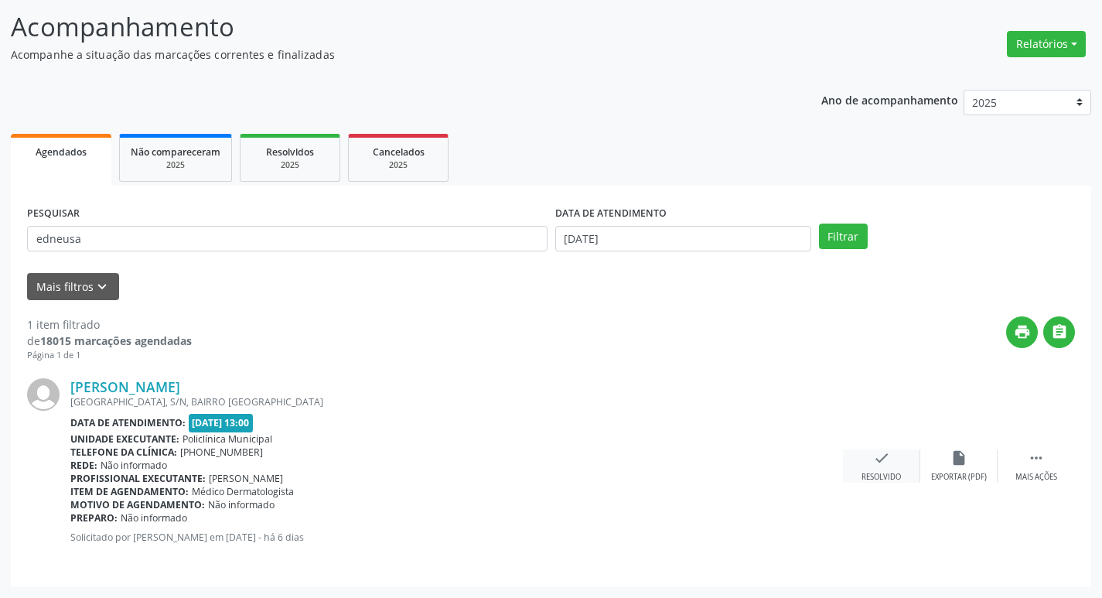
click at [883, 478] on div "Resolvido" at bounding box center [881, 477] width 39 height 11
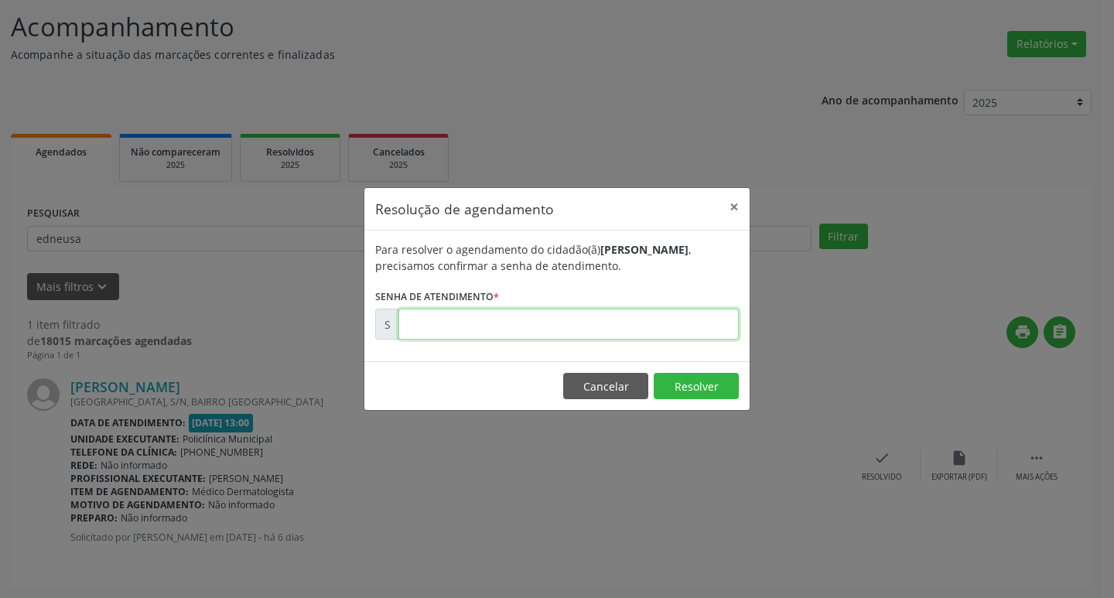
click at [683, 330] on input "text" at bounding box center [568, 324] width 340 height 31
type input "00177251"
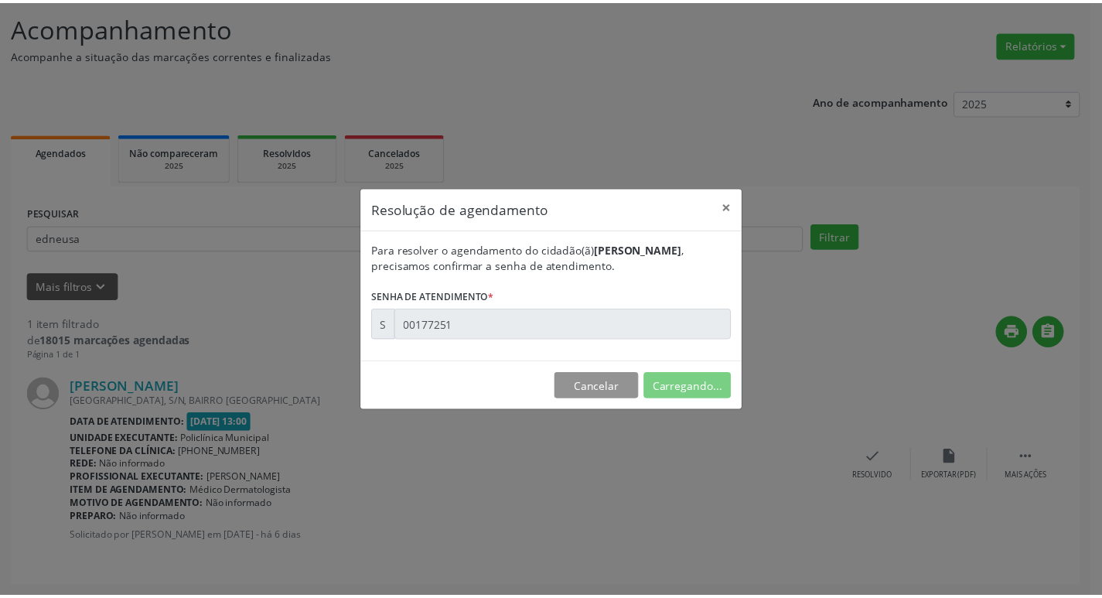
scroll to position [0, 0]
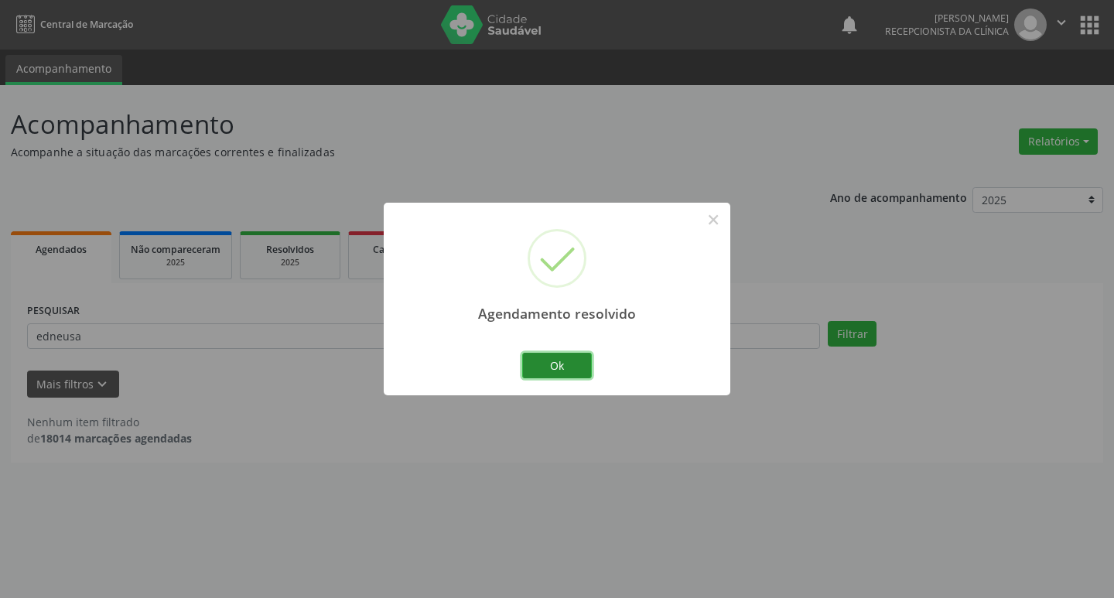
click at [577, 361] on button "Ok" at bounding box center [557, 366] width 70 height 26
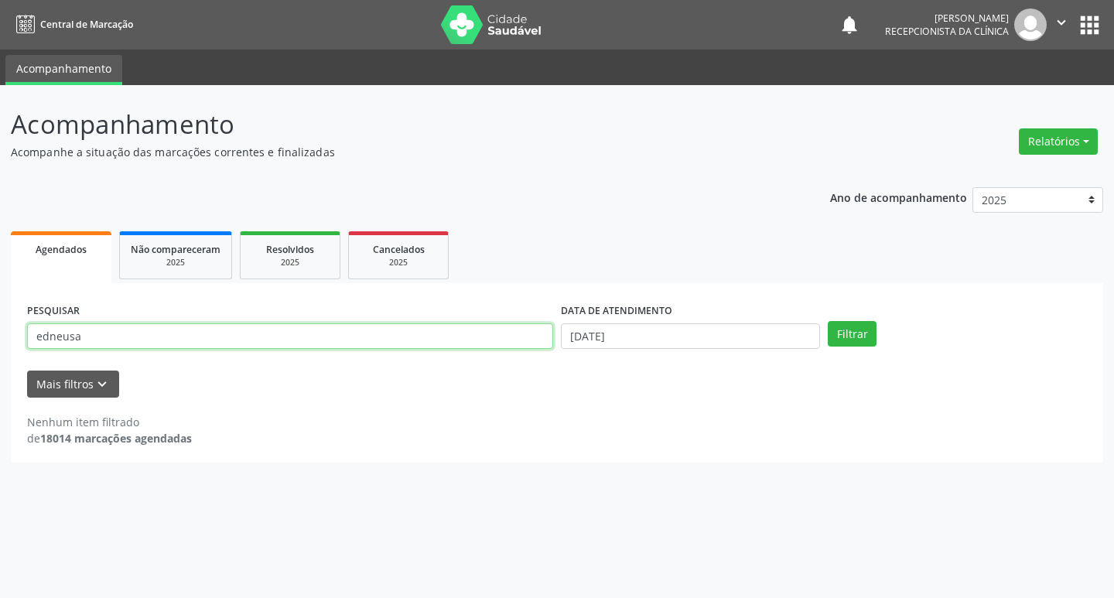
click at [384, 336] on input "edneusa" at bounding box center [290, 336] width 526 height 26
type input "e"
type input "ellen"
click at [859, 337] on button "Filtrar" at bounding box center [852, 334] width 49 height 26
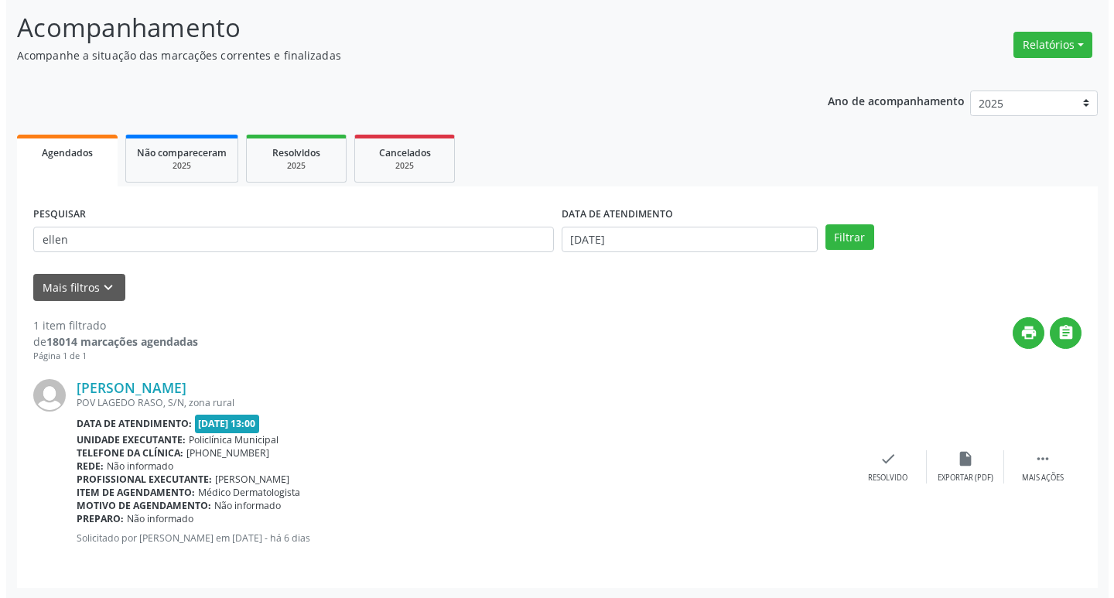
scroll to position [97, 0]
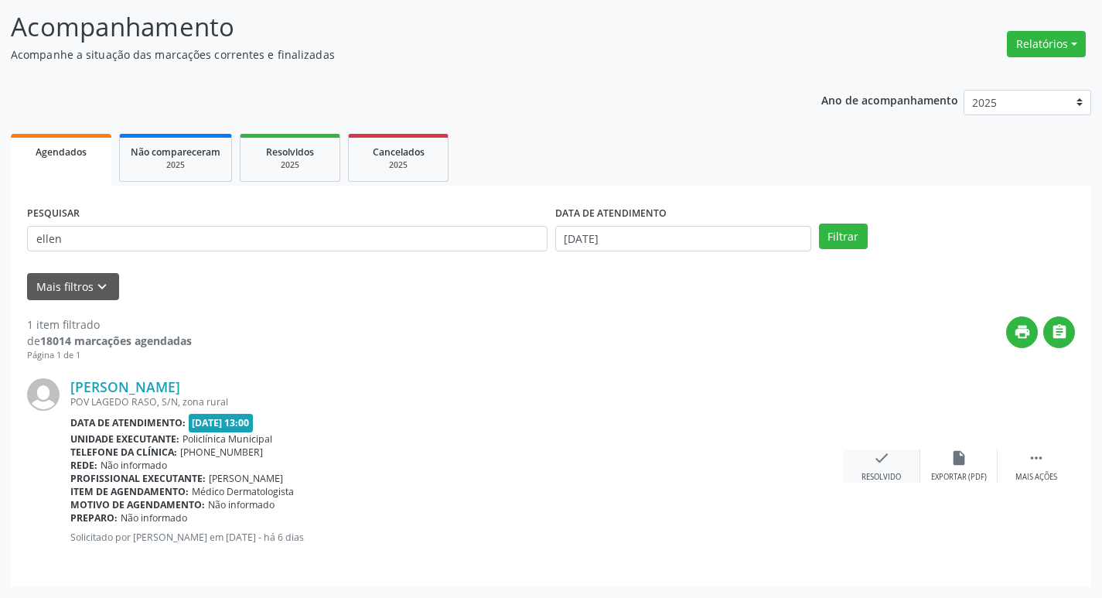
click at [894, 456] on div "check Resolvido" at bounding box center [881, 465] width 77 height 33
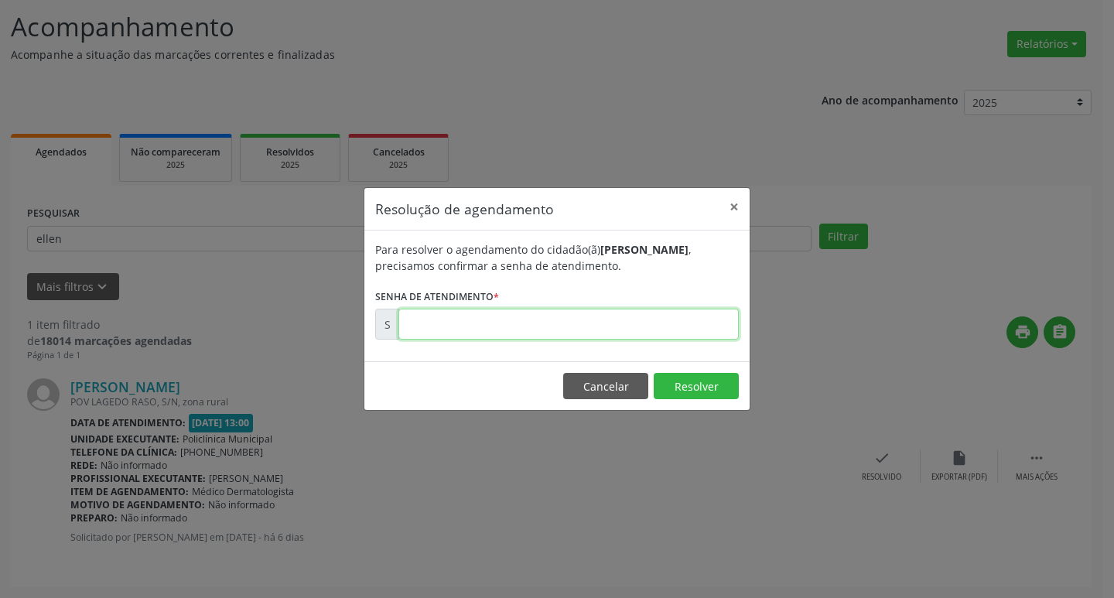
click at [545, 316] on input "text" at bounding box center [568, 324] width 340 height 31
click at [481, 331] on input "00000017" at bounding box center [568, 324] width 340 height 31
type input "00177249"
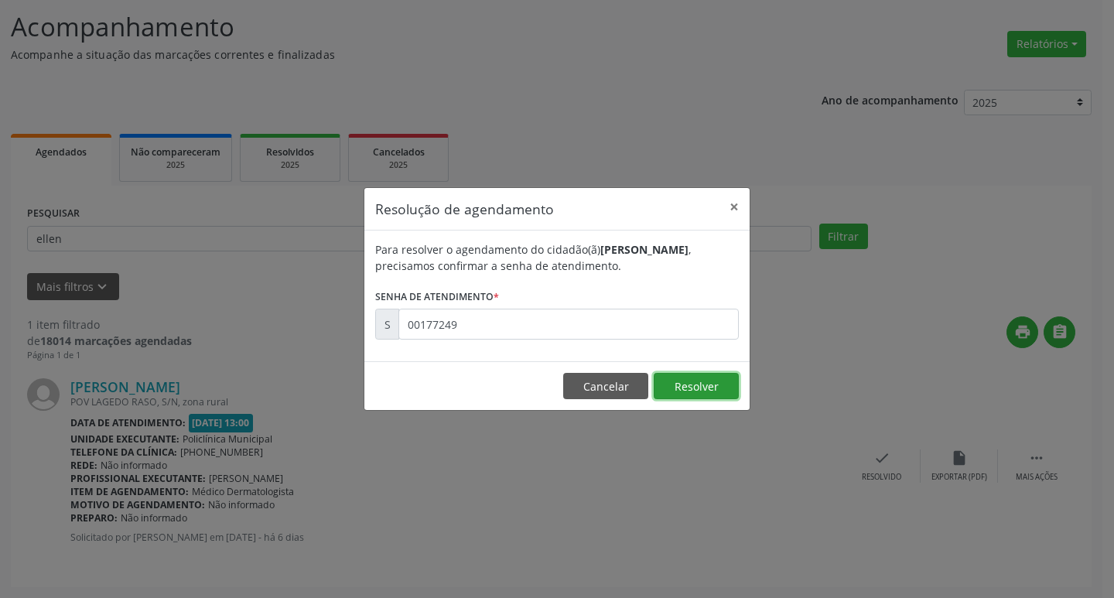
click at [686, 383] on button "Resolver" at bounding box center [696, 386] width 85 height 26
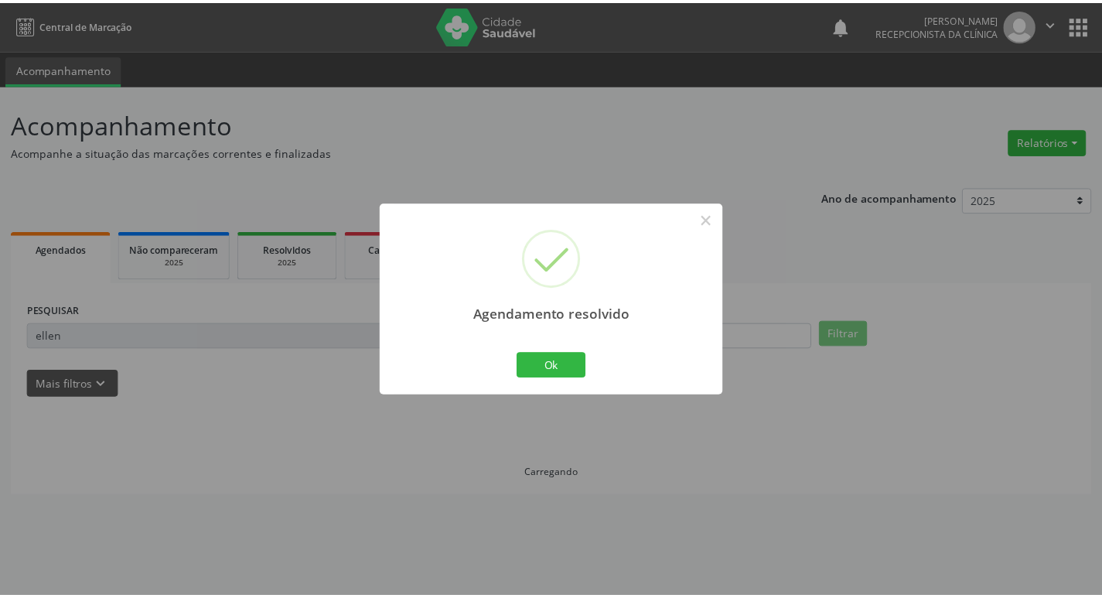
scroll to position [0, 0]
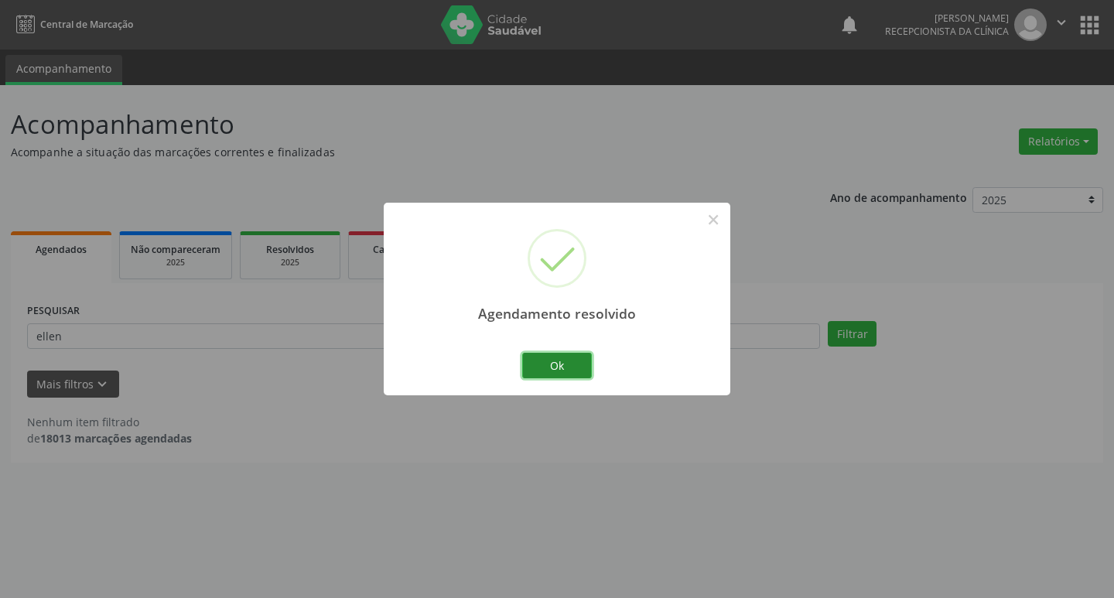
click at [581, 365] on button "Ok" at bounding box center [557, 366] width 70 height 26
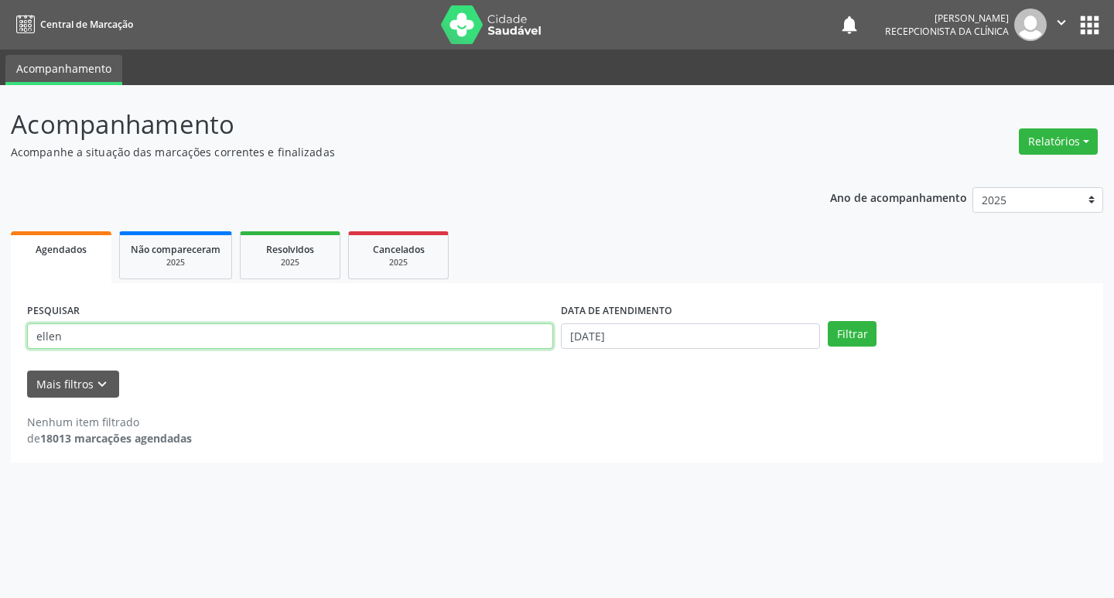
click at [206, 335] on input "ellen" at bounding box center [290, 336] width 526 height 26
type input "e"
click at [862, 334] on button "Filtrar" at bounding box center [852, 334] width 49 height 26
click at [121, 334] on input "elenilton" at bounding box center [290, 336] width 526 height 26
click at [863, 333] on button "Filtrar" at bounding box center [852, 334] width 49 height 26
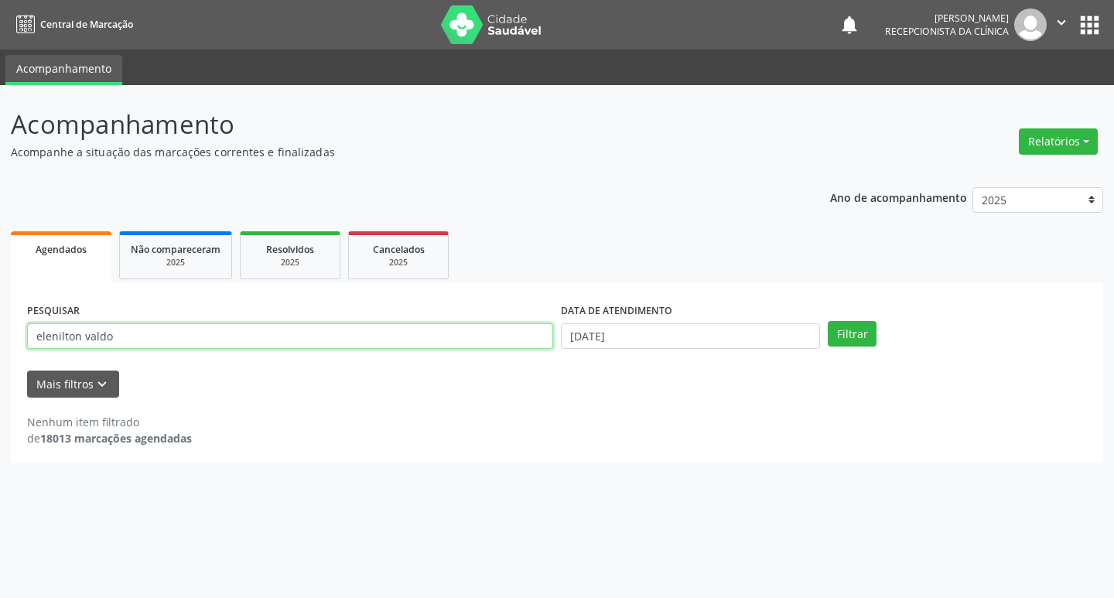
click at [243, 336] on input "elenilton valdo" at bounding box center [290, 336] width 526 height 26
type input "e"
type input "[PERSON_NAME]"
click at [866, 330] on button "Filtrar" at bounding box center [852, 334] width 49 height 26
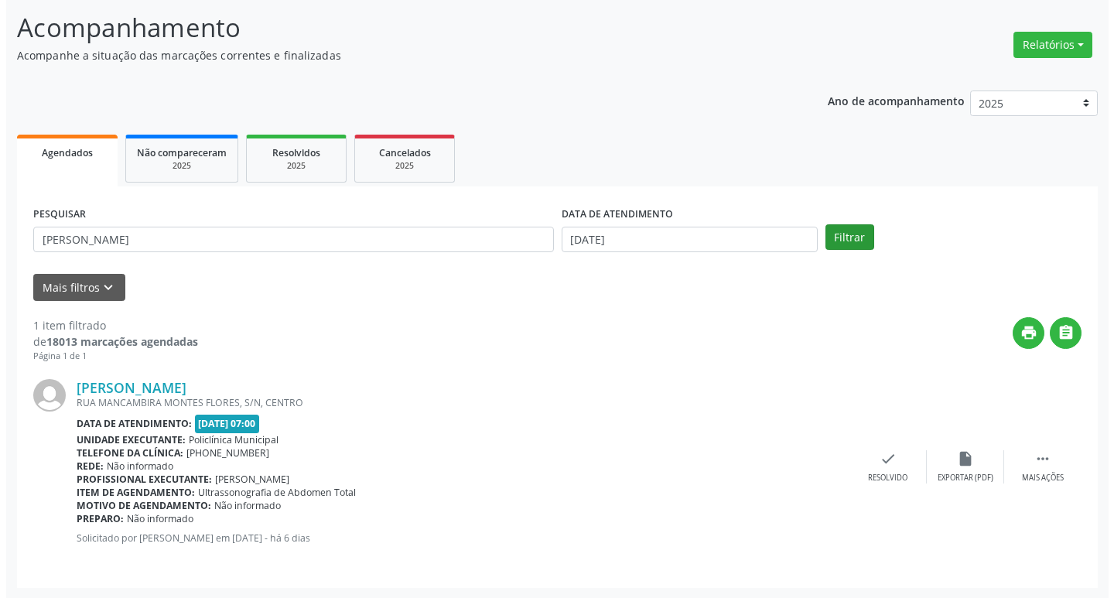
scroll to position [97, 0]
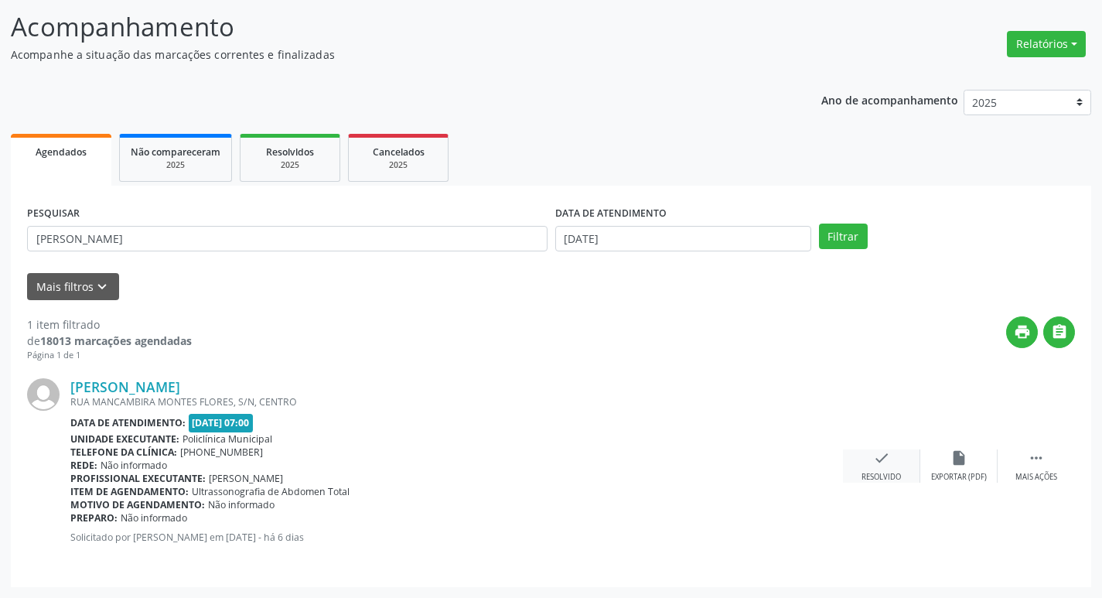
click at [891, 457] on div "check Resolvido" at bounding box center [881, 465] width 77 height 33
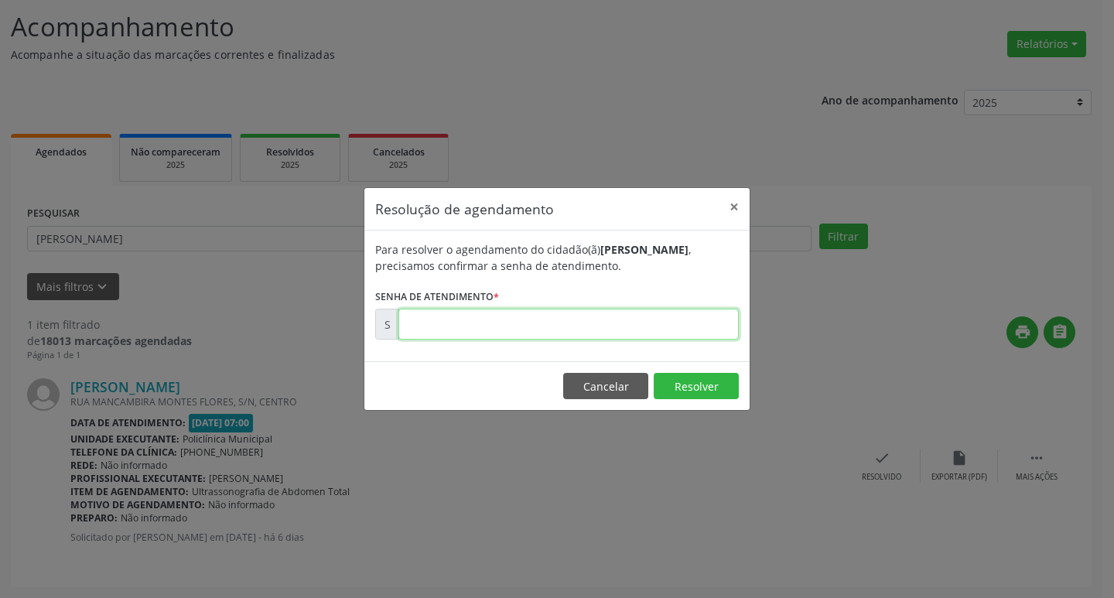
click at [657, 324] on input "text" at bounding box center [568, 324] width 340 height 31
type input "00177092"
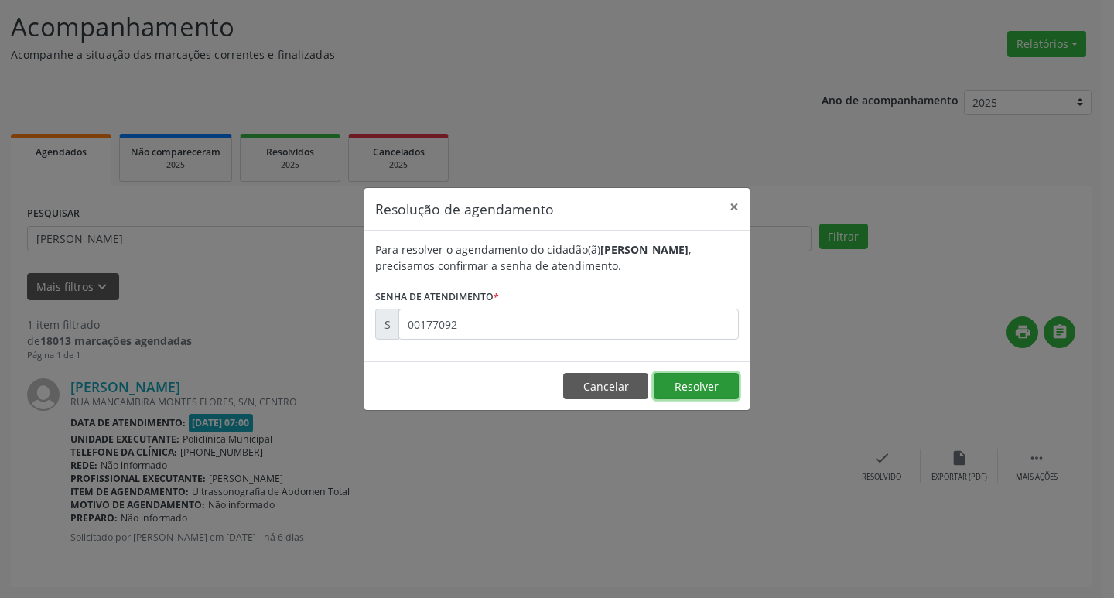
click at [724, 385] on button "Resolver" at bounding box center [696, 386] width 85 height 26
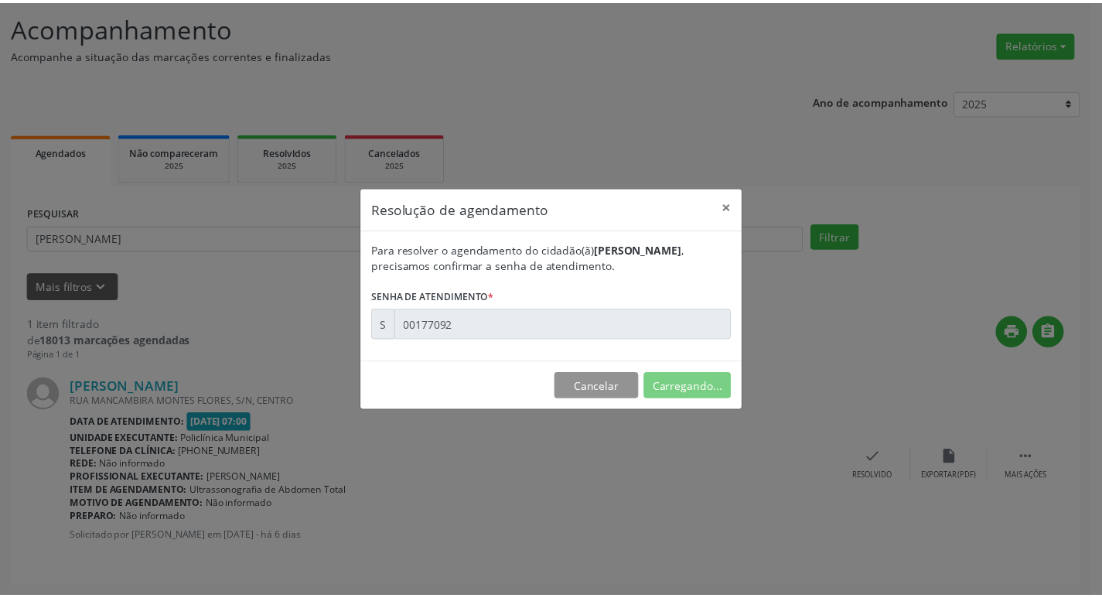
scroll to position [0, 0]
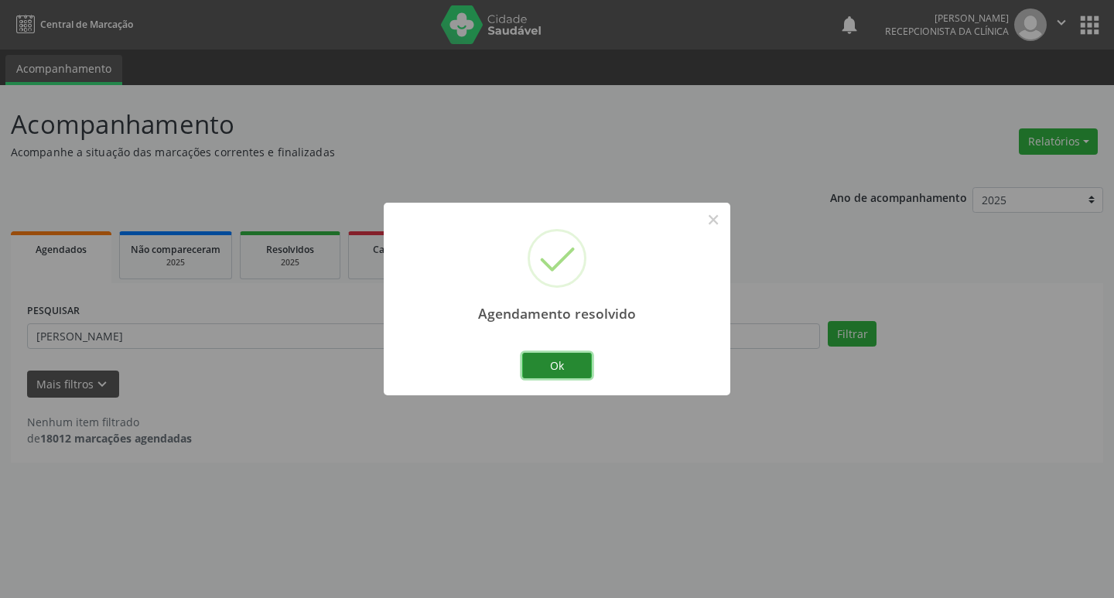
click at [578, 366] on button "Ok" at bounding box center [557, 366] width 70 height 26
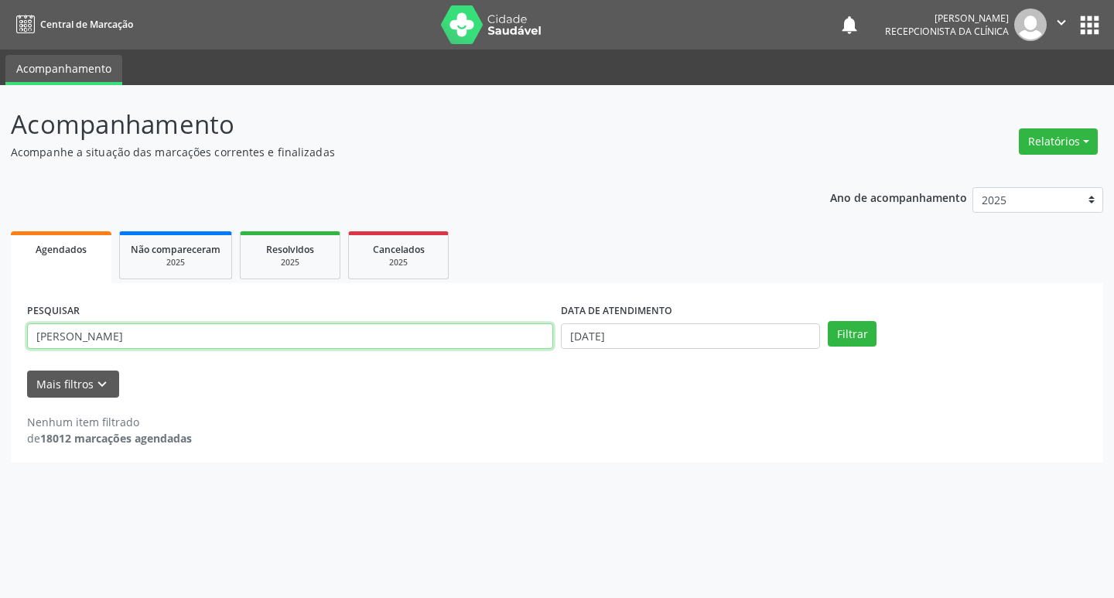
click at [347, 333] on input "[PERSON_NAME]" at bounding box center [290, 336] width 526 height 26
type input "j"
type input "noemy"
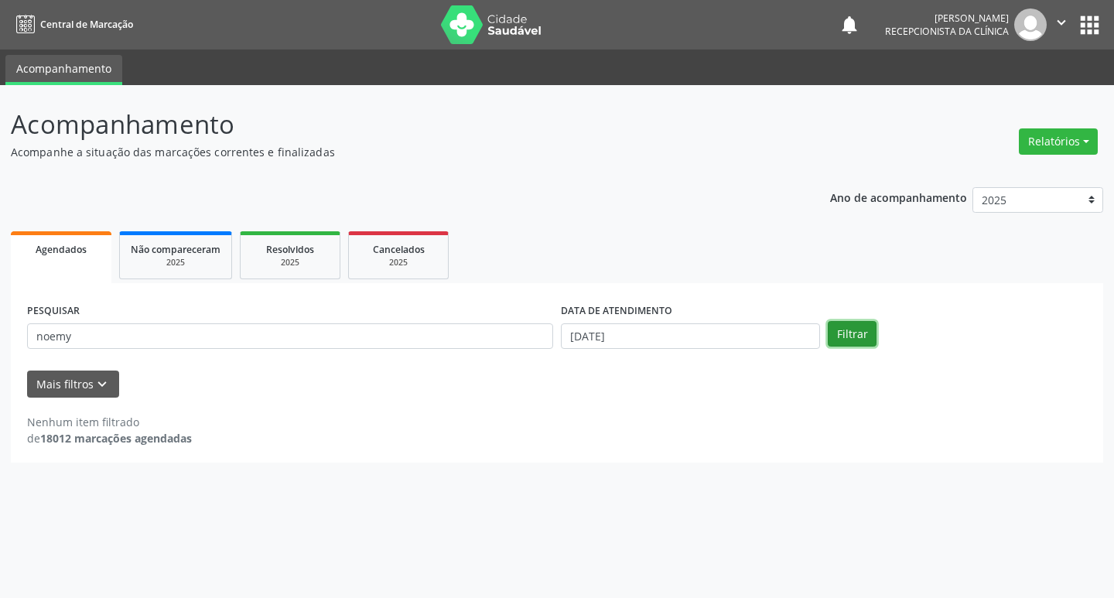
click at [834, 327] on button "Filtrar" at bounding box center [852, 334] width 49 height 26
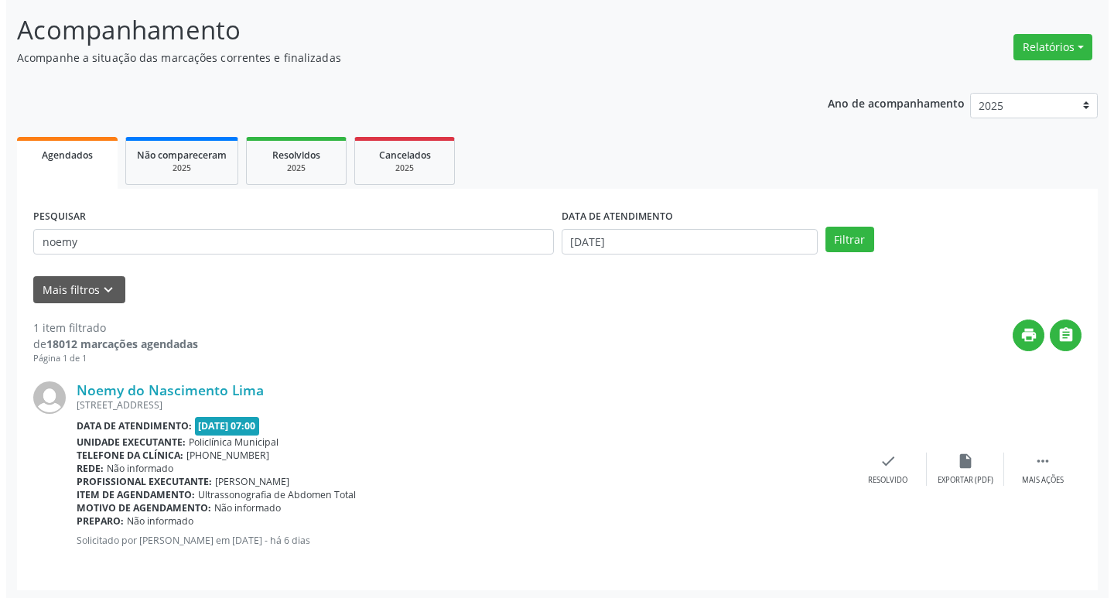
scroll to position [97, 0]
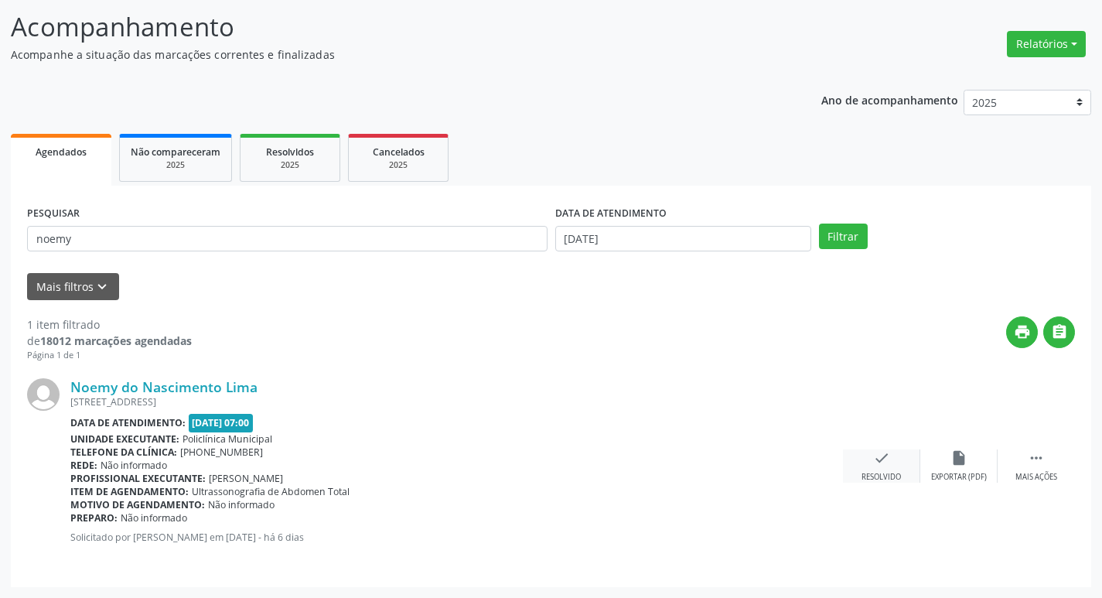
click at [874, 459] on icon "check" at bounding box center [881, 457] width 17 height 17
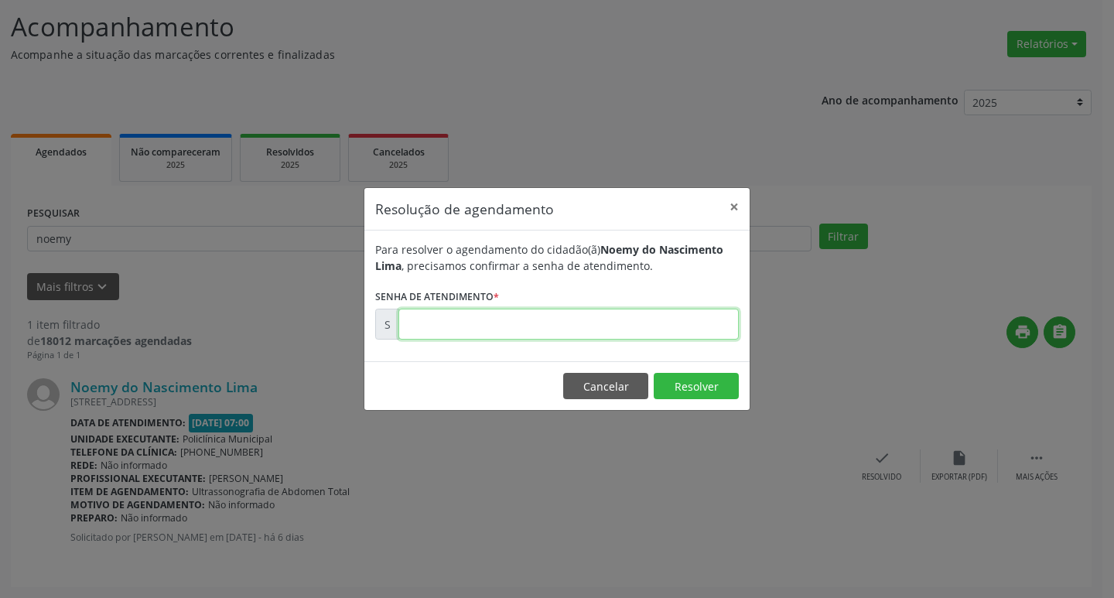
click at [570, 331] on input "text" at bounding box center [568, 324] width 340 height 31
type input "00177105"
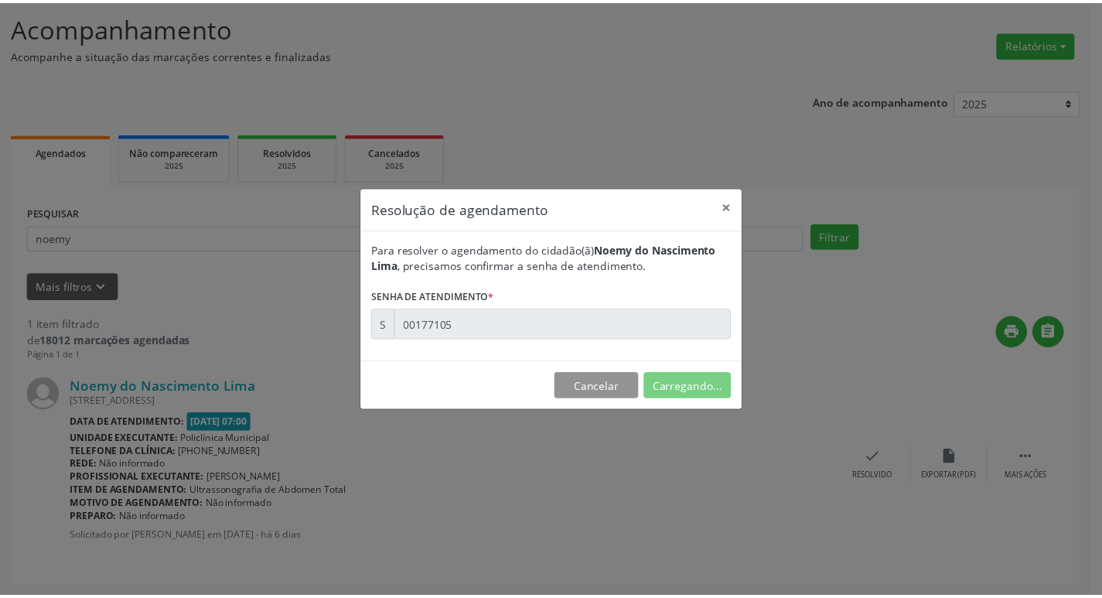
scroll to position [0, 0]
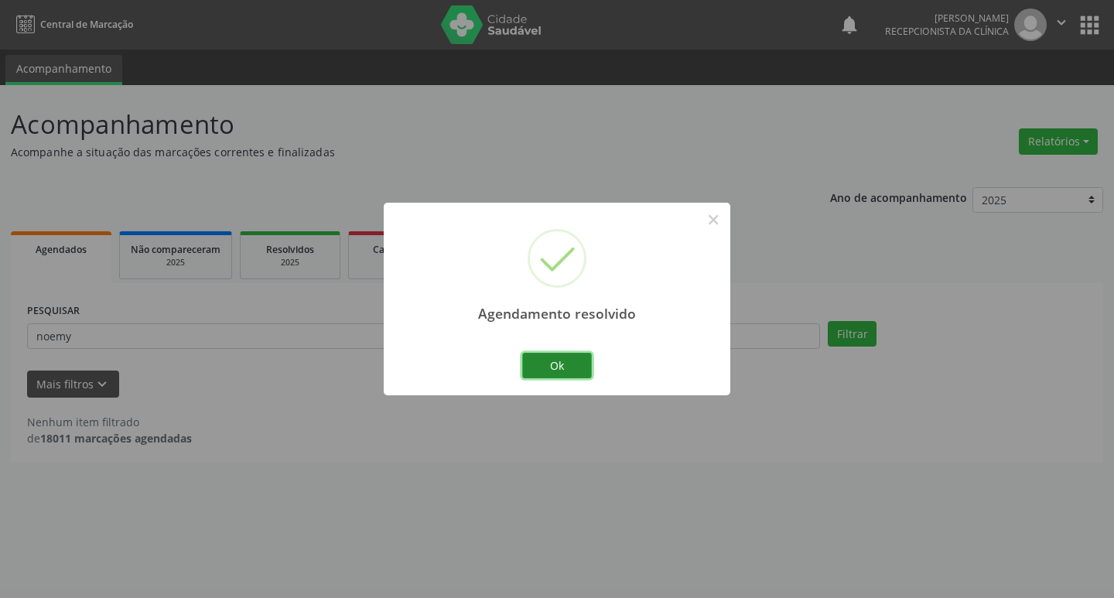
click at [588, 357] on button "Ok" at bounding box center [557, 366] width 70 height 26
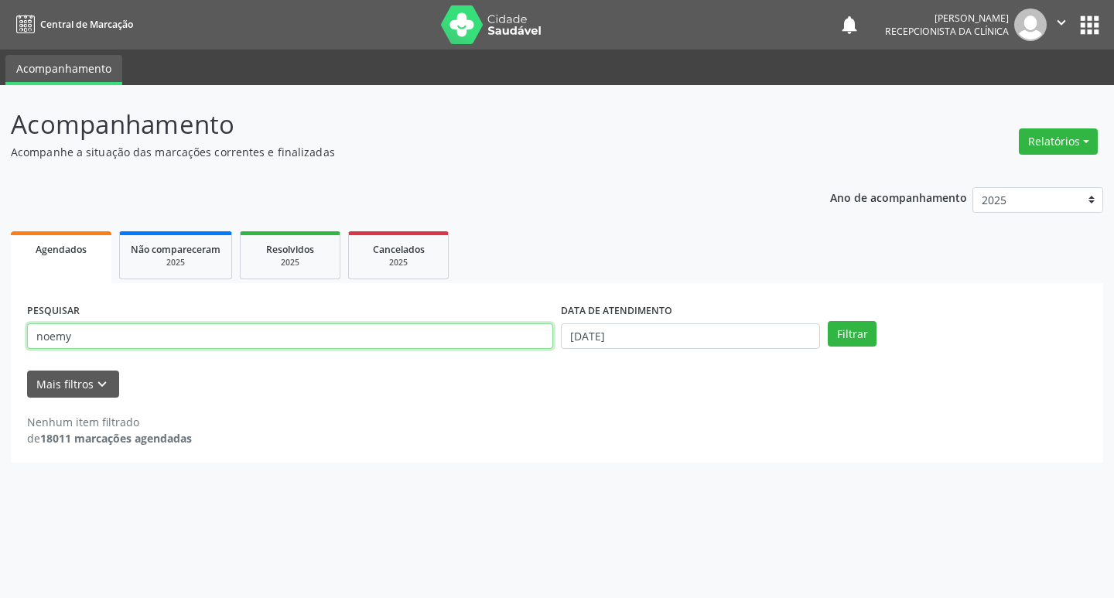
click at [180, 342] on input "noemy" at bounding box center [290, 336] width 526 height 26
type input "n"
type input "[PERSON_NAME]"
click at [846, 331] on button "Filtrar" at bounding box center [852, 334] width 49 height 26
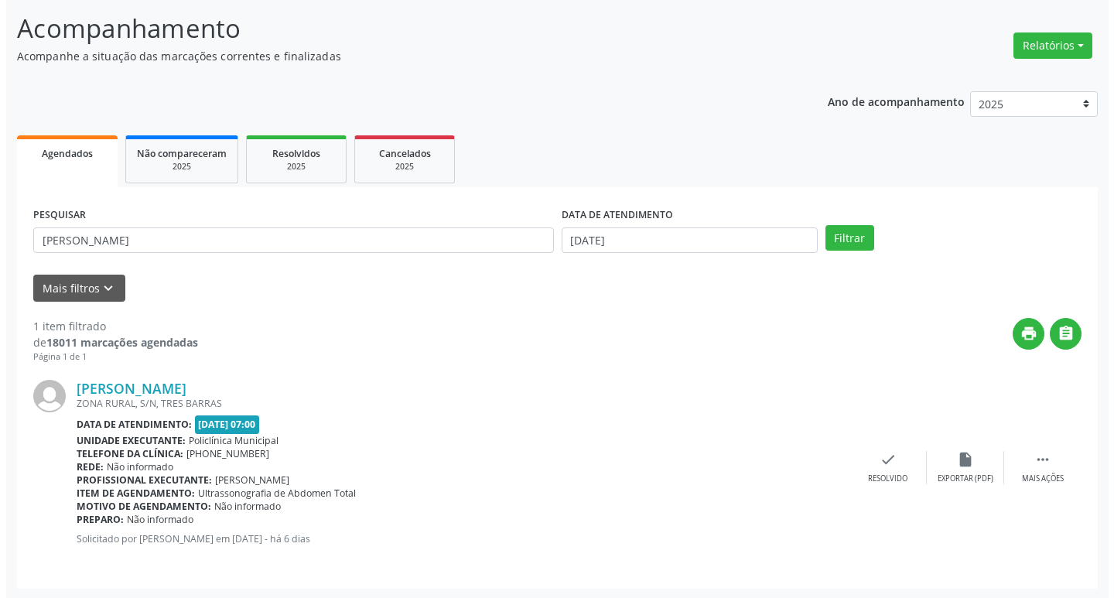
scroll to position [97, 0]
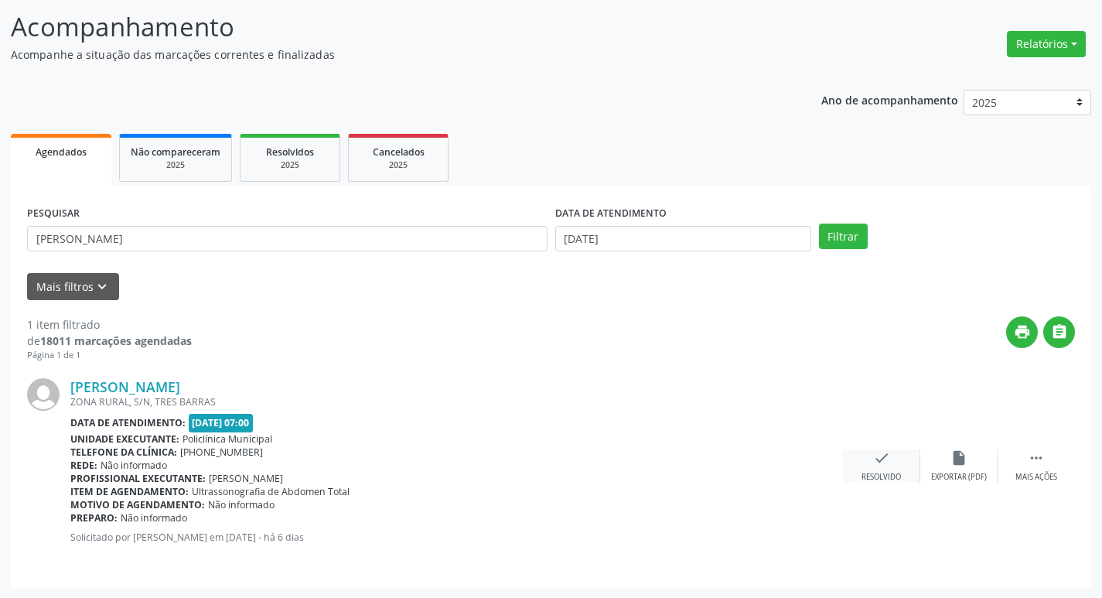
click at [897, 466] on div "check Resolvido" at bounding box center [881, 465] width 77 height 33
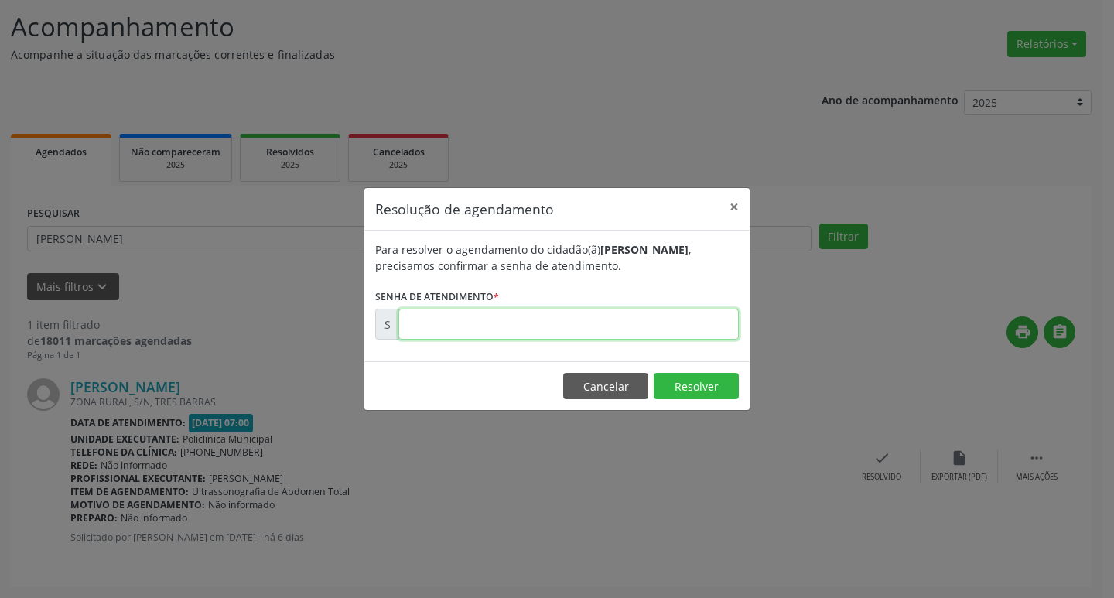
click at [553, 318] on input "text" at bounding box center [568, 324] width 340 height 31
type input "00177099"
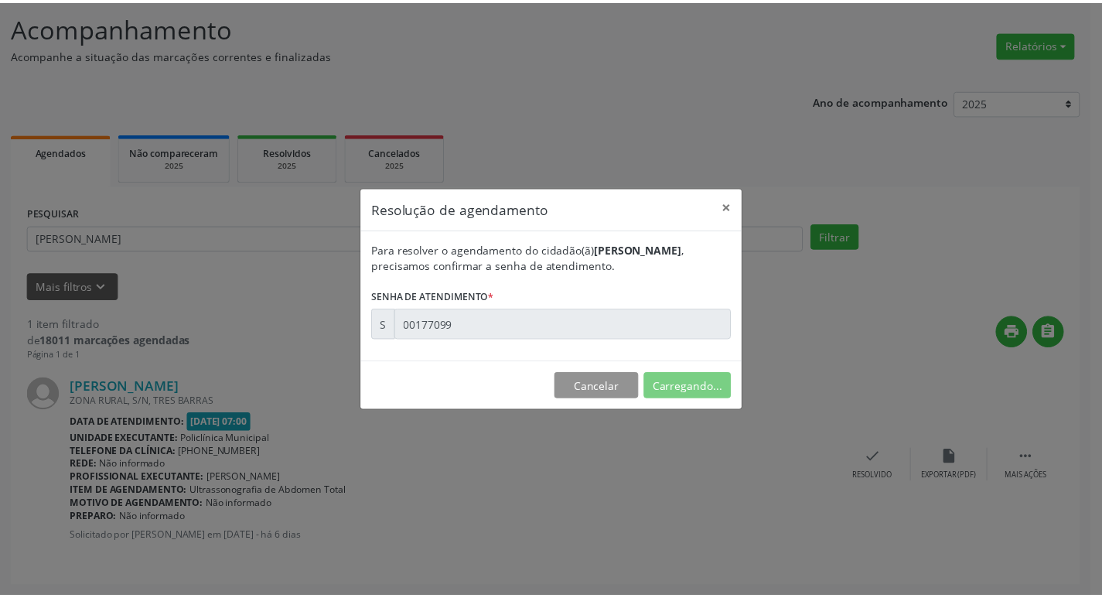
scroll to position [0, 0]
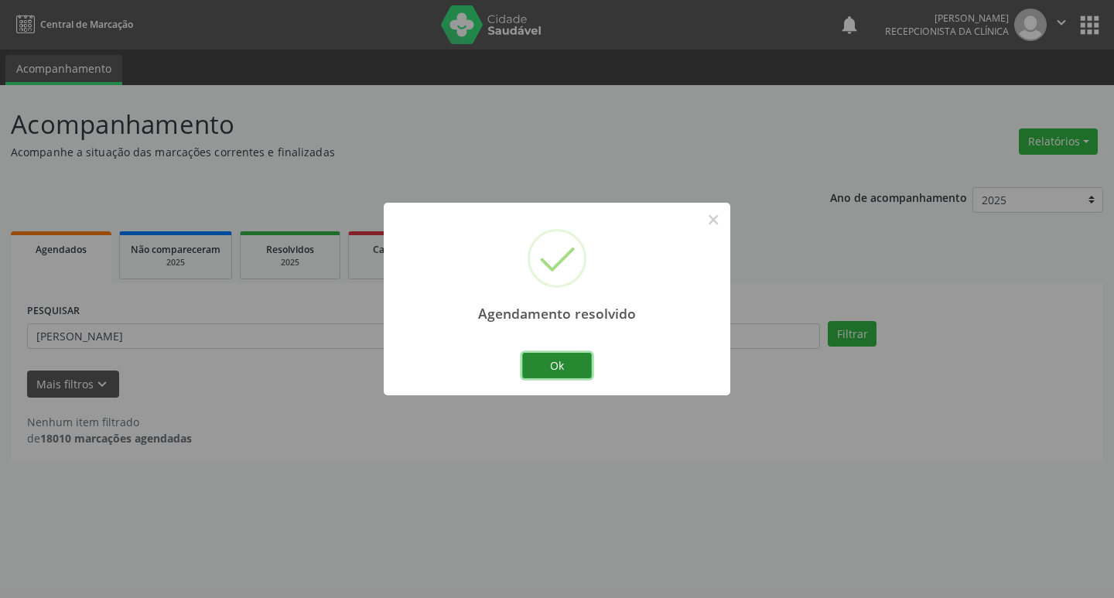
click at [563, 369] on button "Ok" at bounding box center [557, 366] width 70 height 26
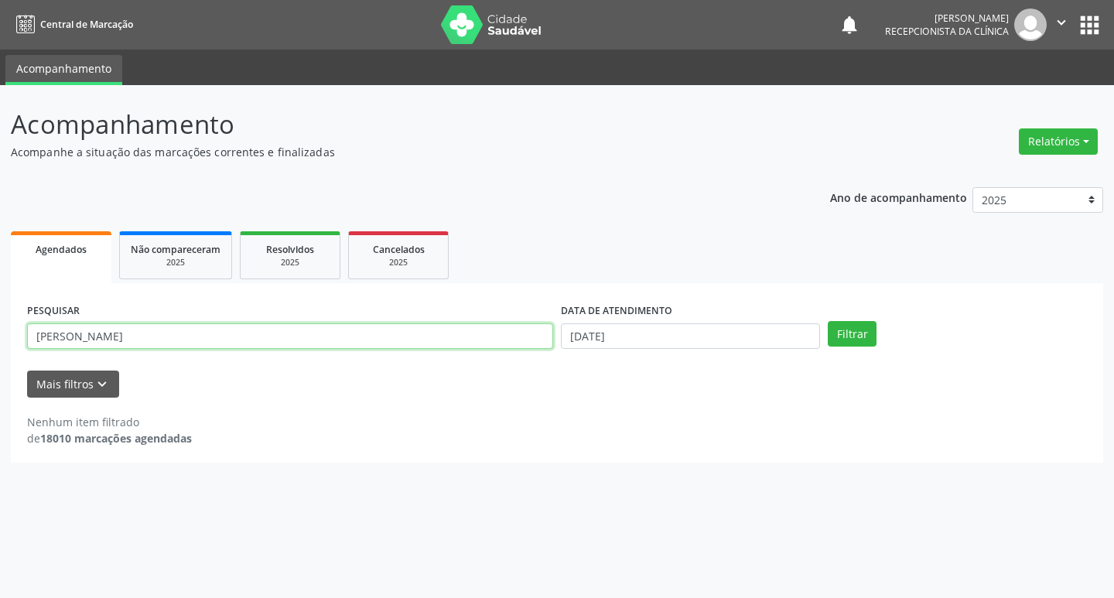
click at [272, 336] on input "[PERSON_NAME]" at bounding box center [290, 336] width 526 height 26
type input "m"
type input "valdeci"
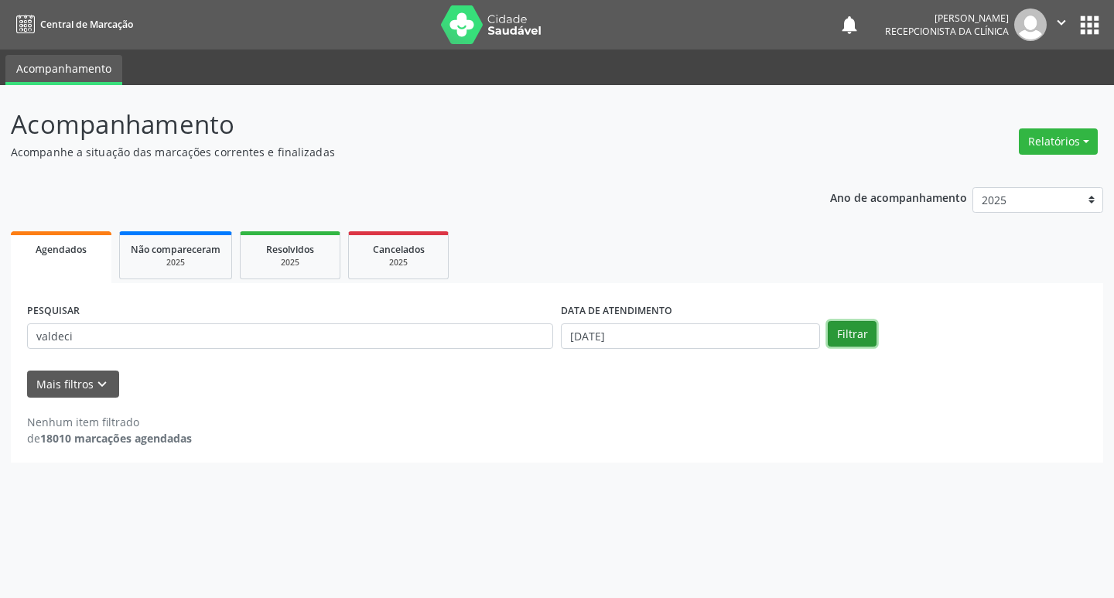
click at [865, 339] on button "Filtrar" at bounding box center [852, 334] width 49 height 26
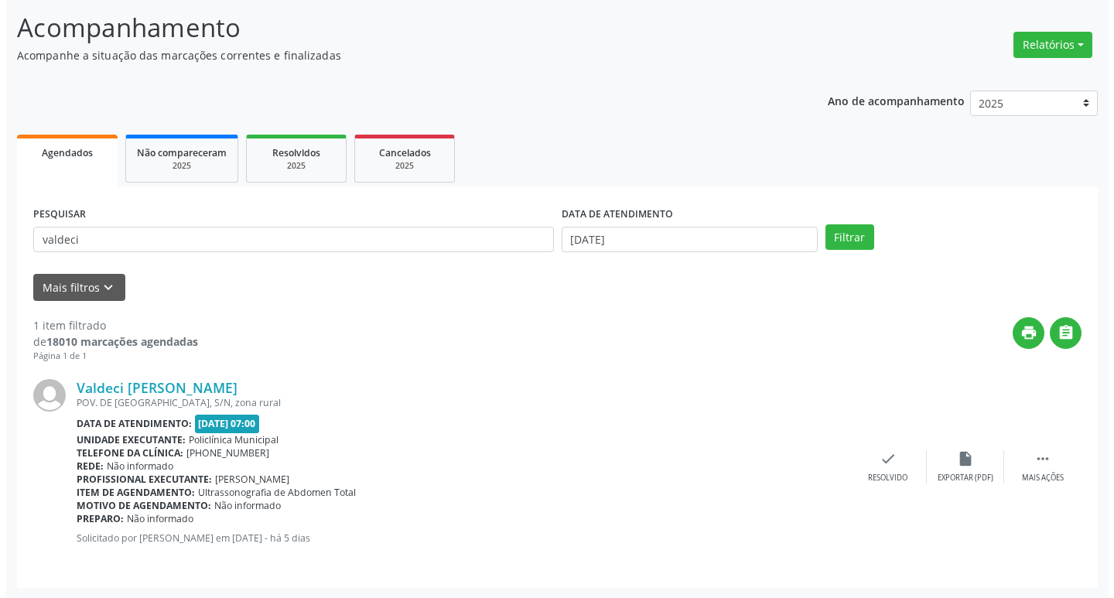
scroll to position [97, 0]
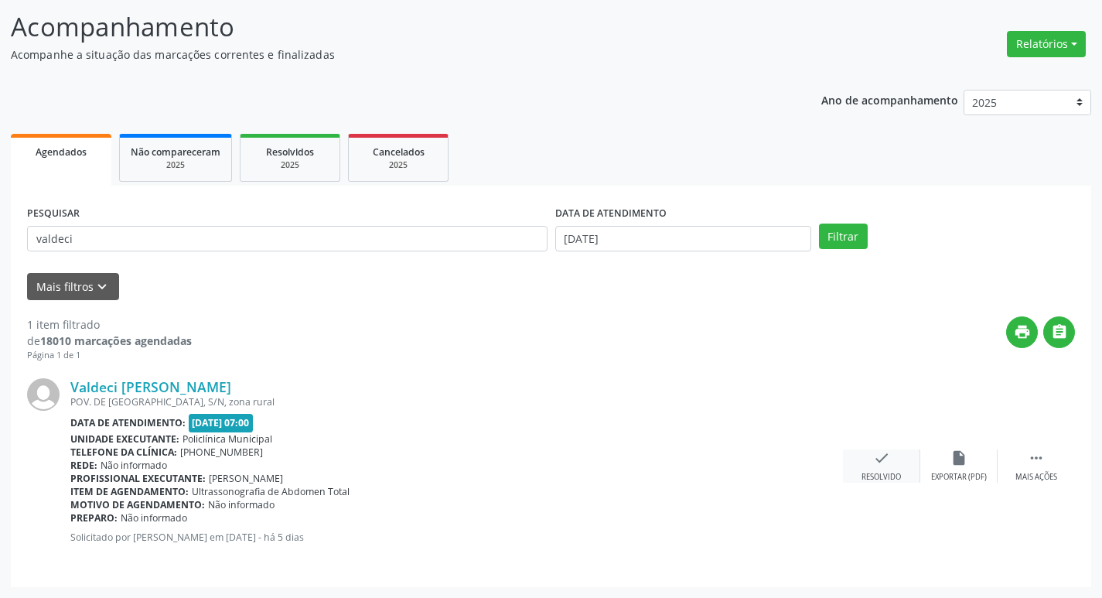
click at [883, 476] on div "Resolvido" at bounding box center [881, 477] width 39 height 11
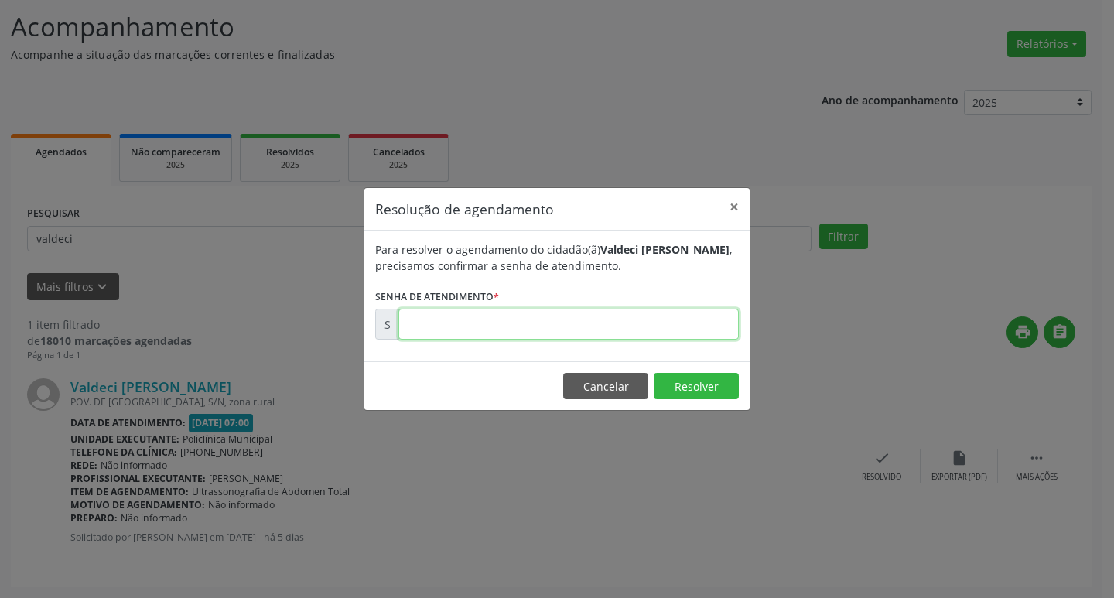
click at [595, 313] on input "text" at bounding box center [568, 324] width 340 height 31
type input "00177310"
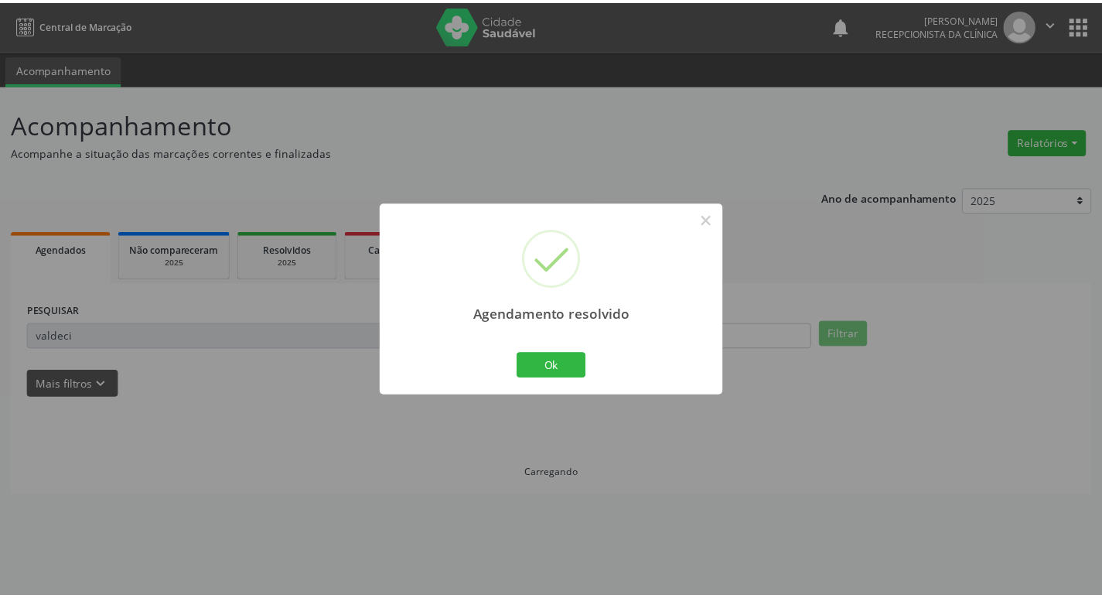
scroll to position [0, 0]
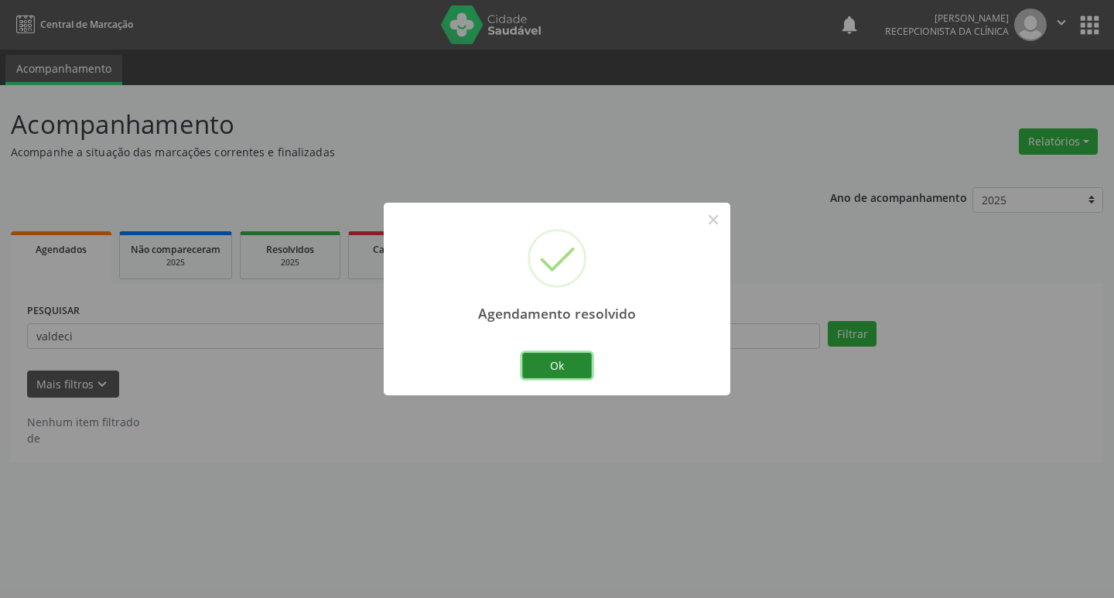
click at [576, 367] on button "Ok" at bounding box center [557, 366] width 70 height 26
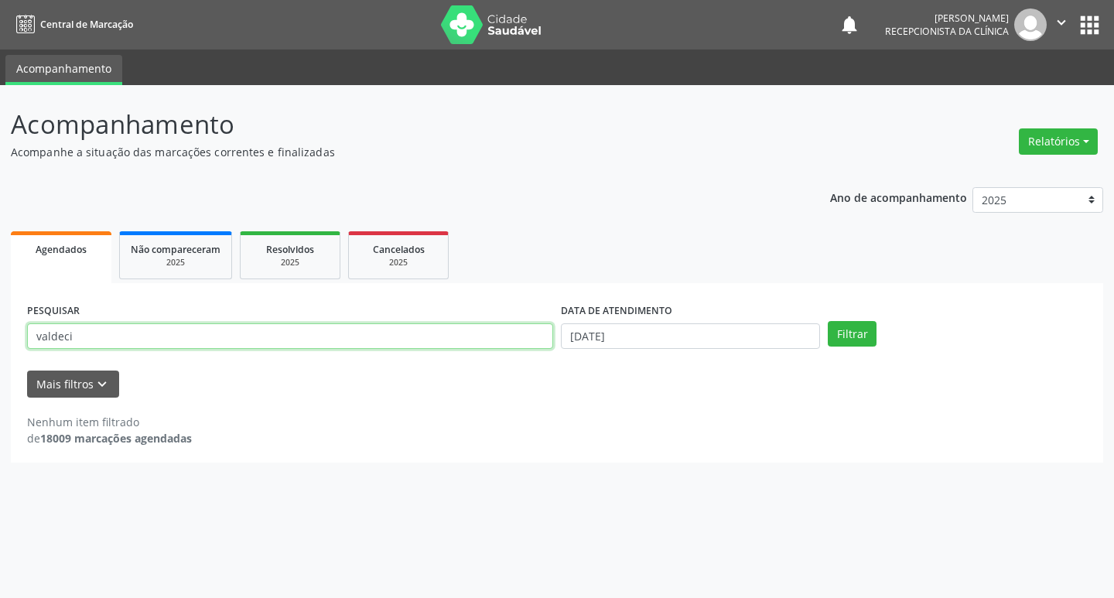
click at [142, 333] on input "valdeci" at bounding box center [290, 336] width 526 height 26
type input "v"
type input "[PERSON_NAME]"
click at [853, 326] on button "Filtrar" at bounding box center [852, 334] width 49 height 26
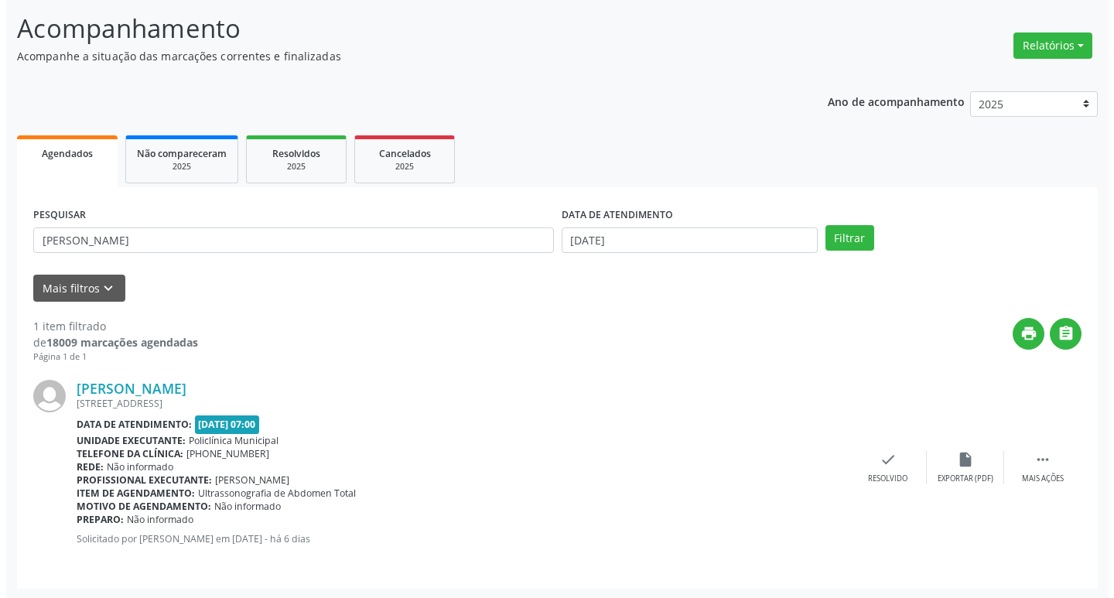
scroll to position [97, 0]
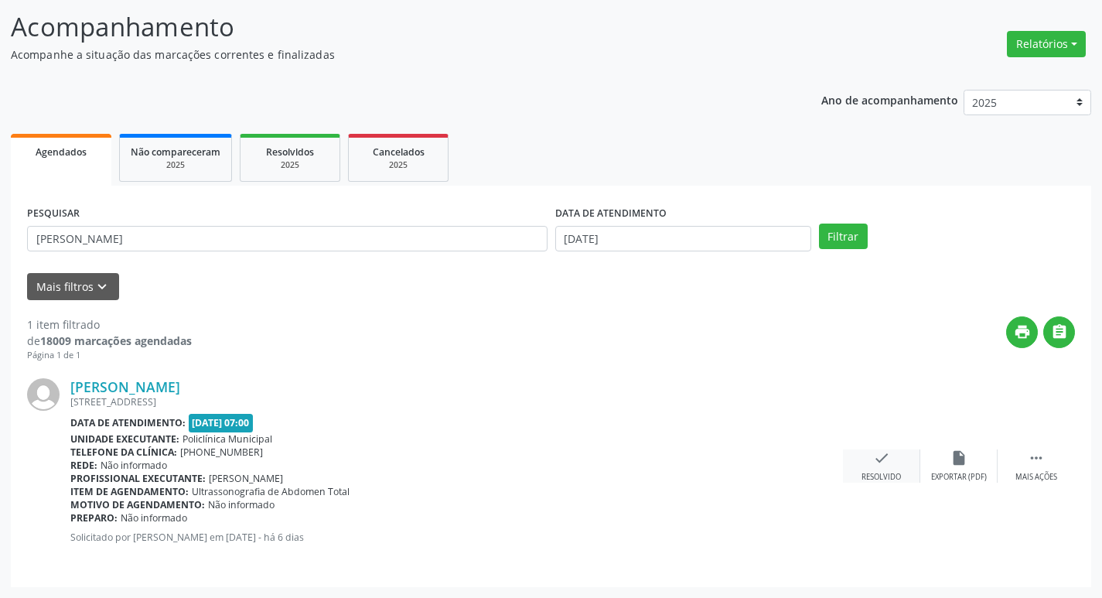
click at [893, 475] on div "Resolvido" at bounding box center [881, 477] width 39 height 11
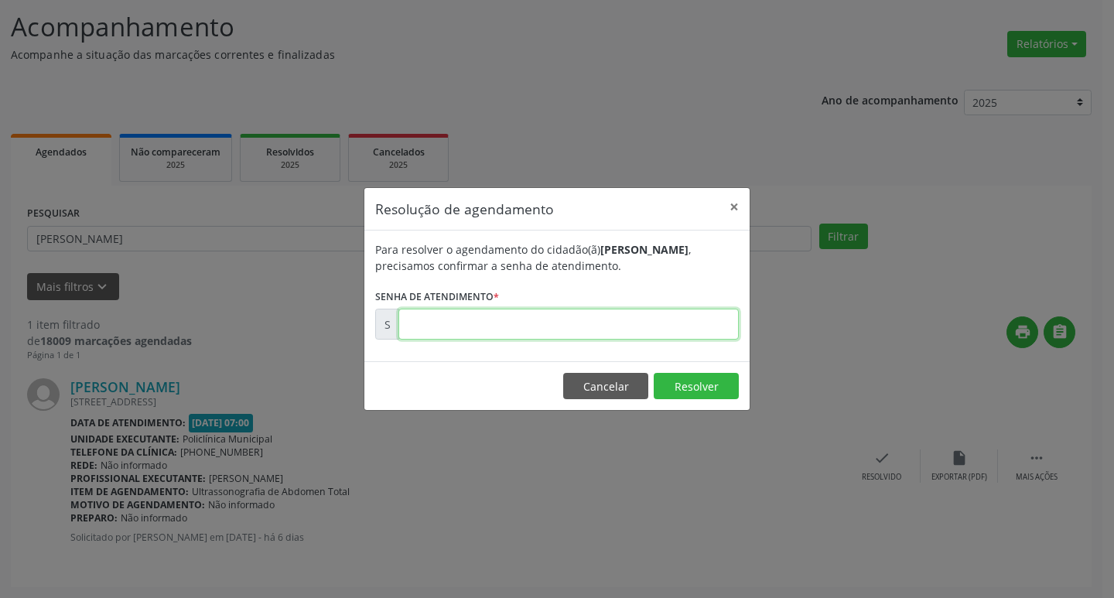
click at [642, 323] on input "text" at bounding box center [568, 324] width 340 height 31
type input "00177102"
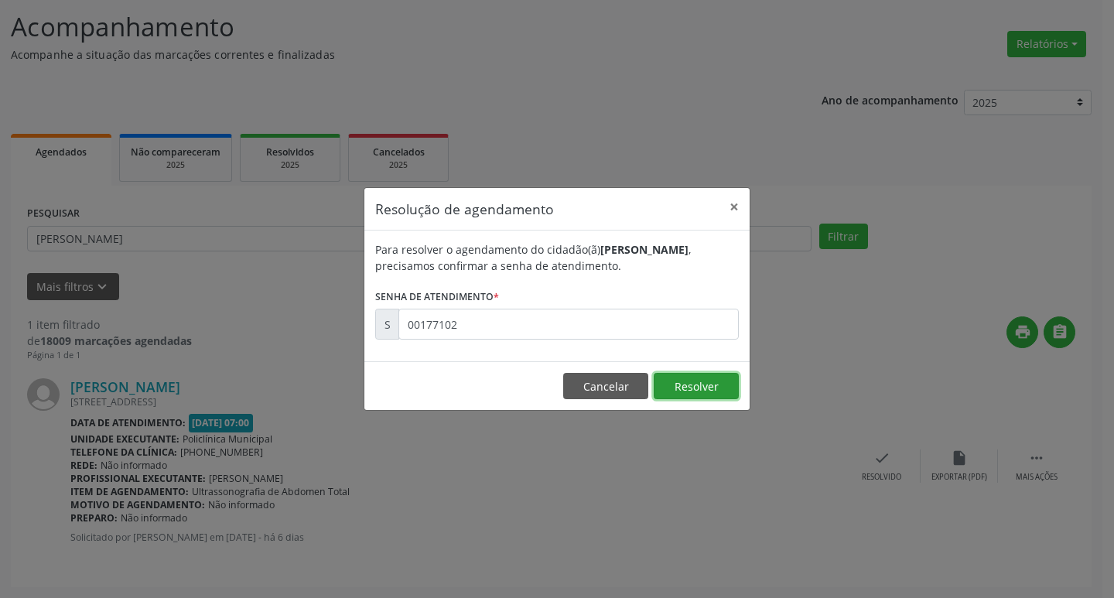
click at [701, 379] on button "Resolver" at bounding box center [696, 386] width 85 height 26
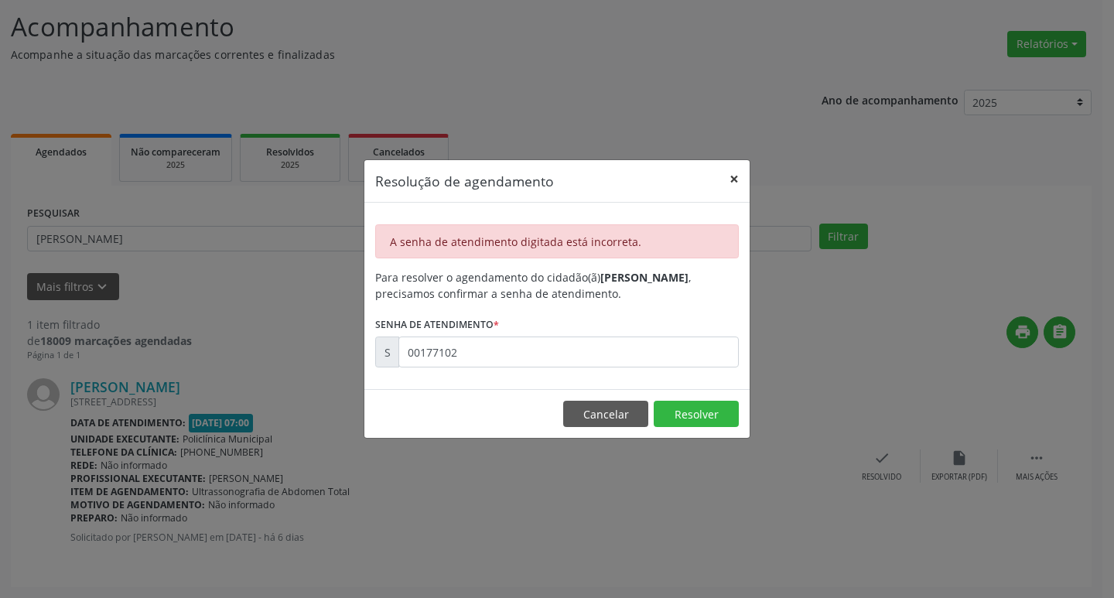
click at [739, 173] on button "×" at bounding box center [734, 179] width 31 height 38
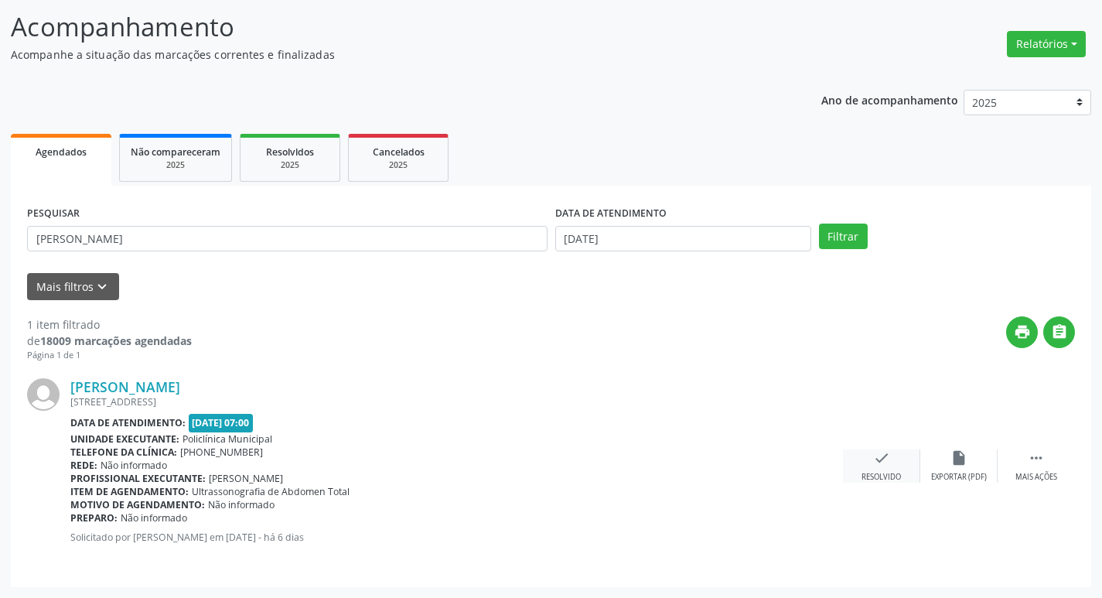
click at [893, 468] on div "check Resolvido" at bounding box center [881, 465] width 77 height 33
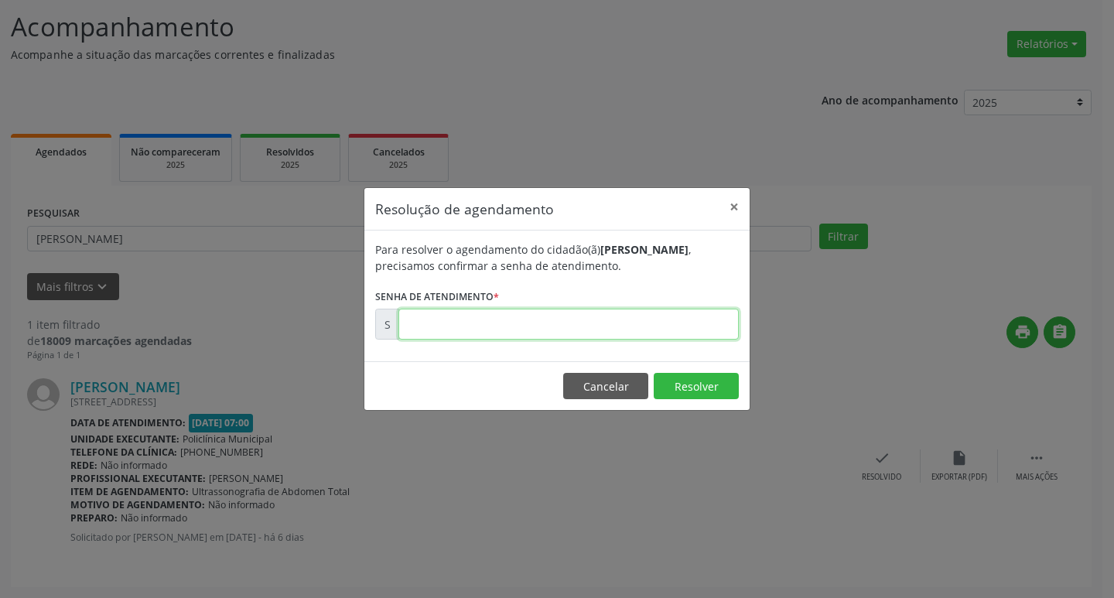
click at [610, 326] on input "text" at bounding box center [568, 324] width 340 height 31
type input "00177101"
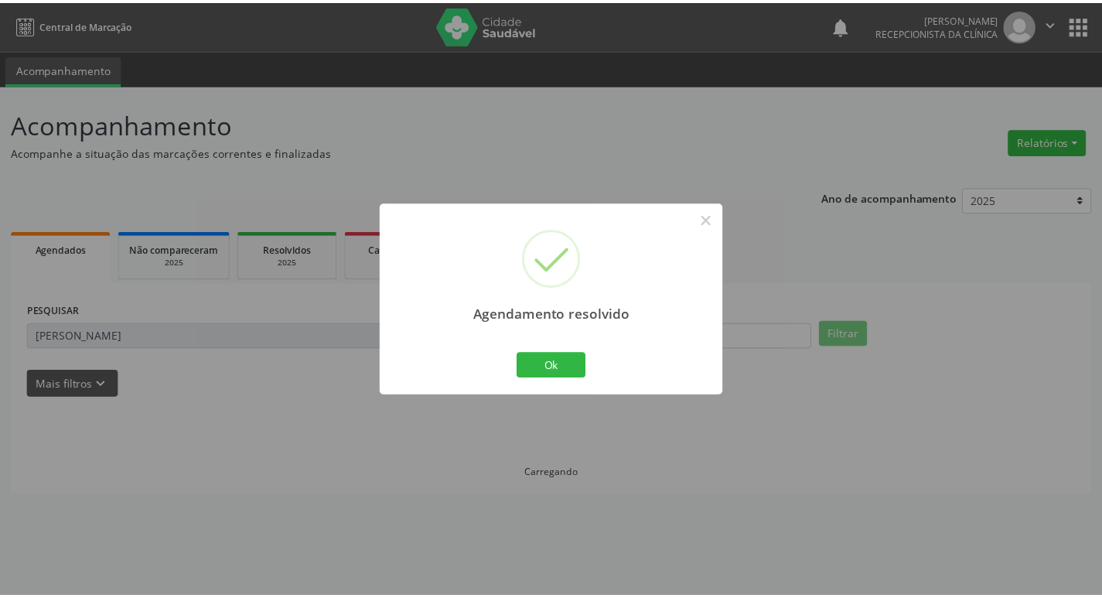
scroll to position [0, 0]
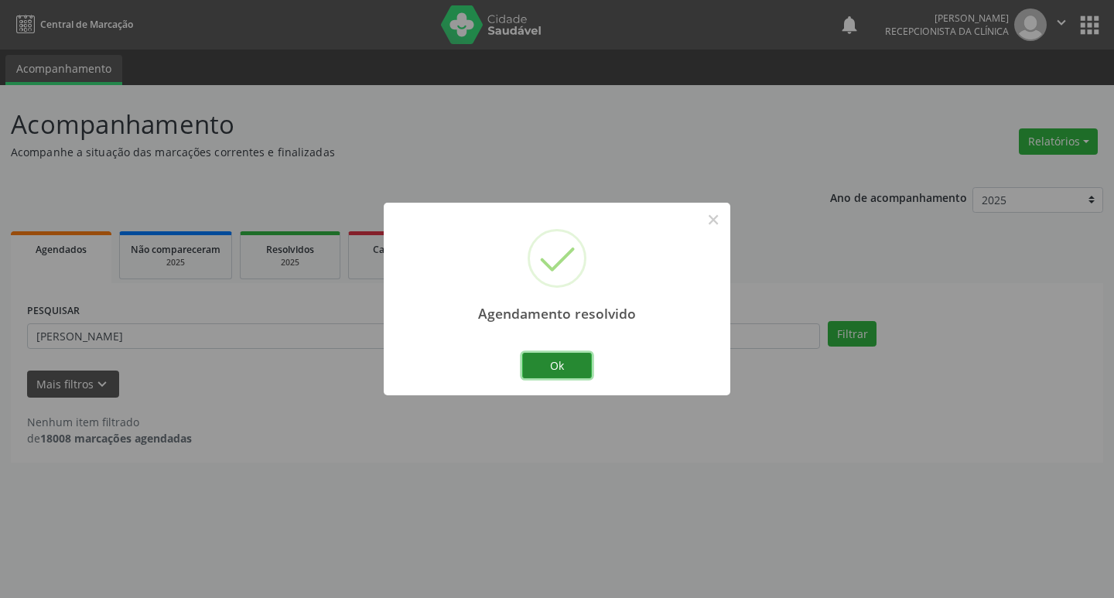
click at [569, 365] on button "Ok" at bounding box center [557, 366] width 70 height 26
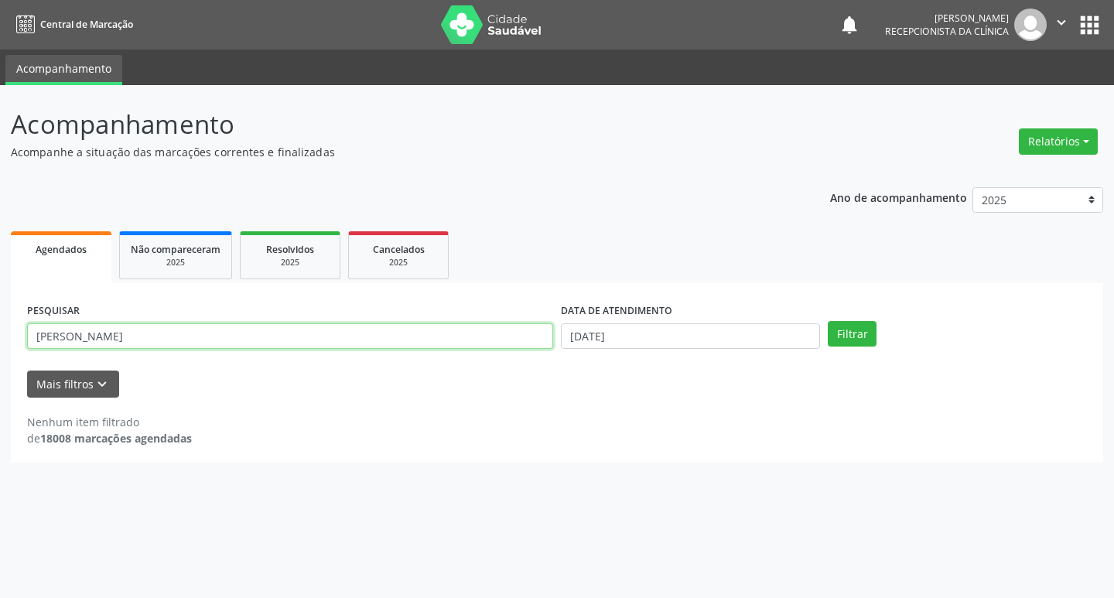
click at [239, 340] on input "[PERSON_NAME]" at bounding box center [290, 336] width 526 height 26
type input "m"
type input "irenice"
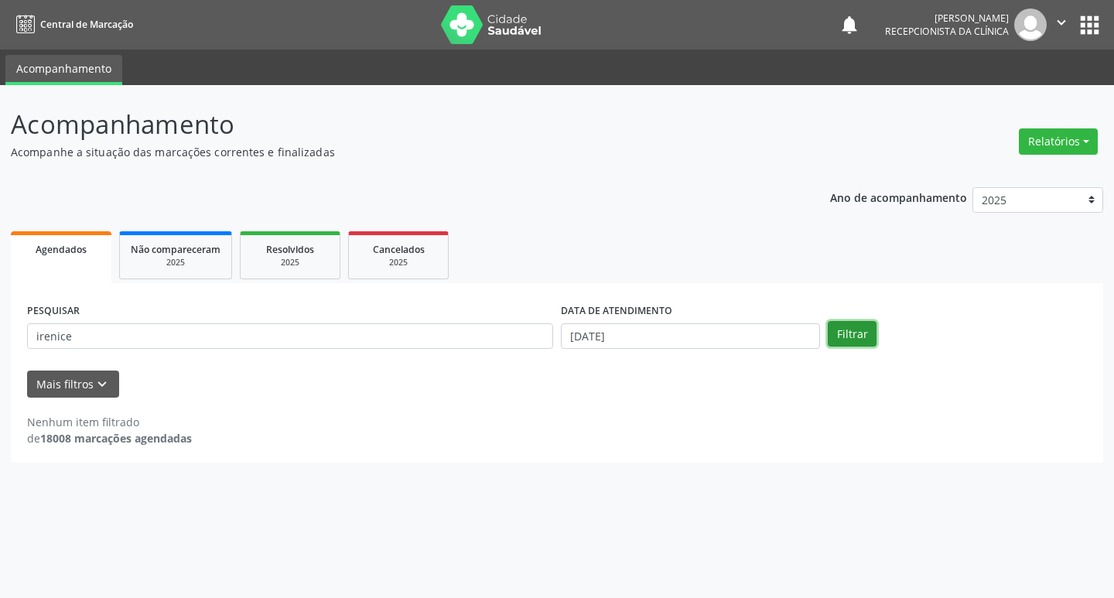
click at [845, 328] on button "Filtrar" at bounding box center [852, 334] width 49 height 26
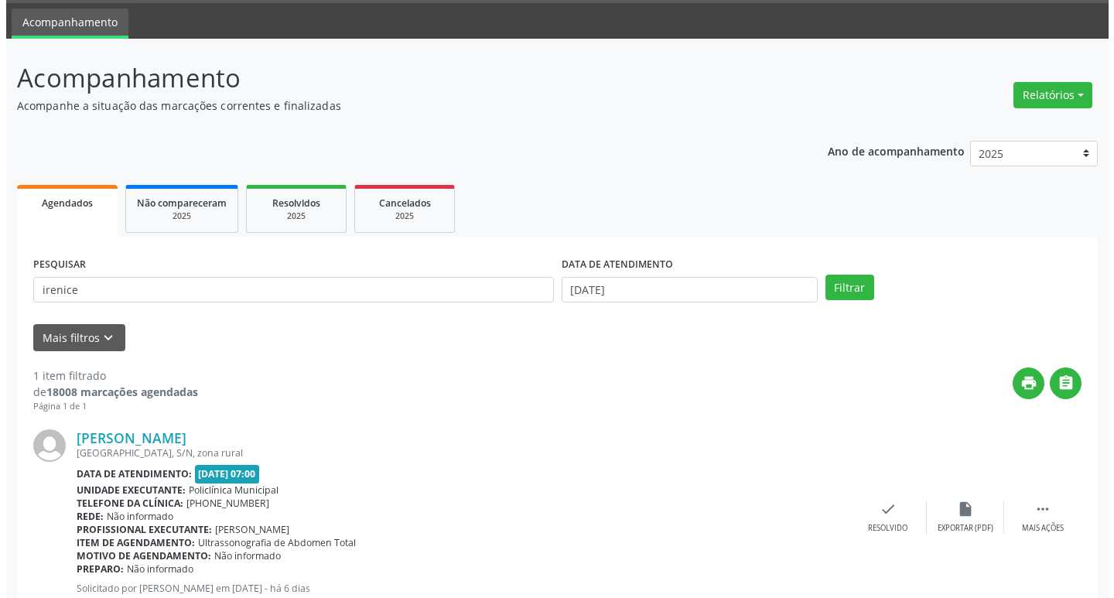
scroll to position [97, 0]
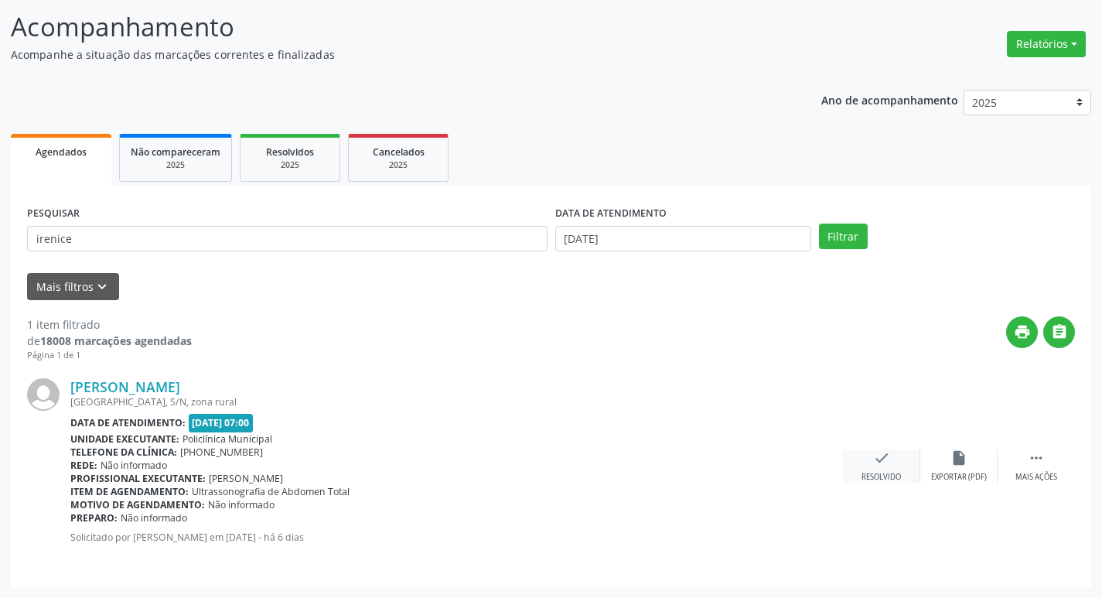
click at [874, 456] on icon "check" at bounding box center [881, 457] width 17 height 17
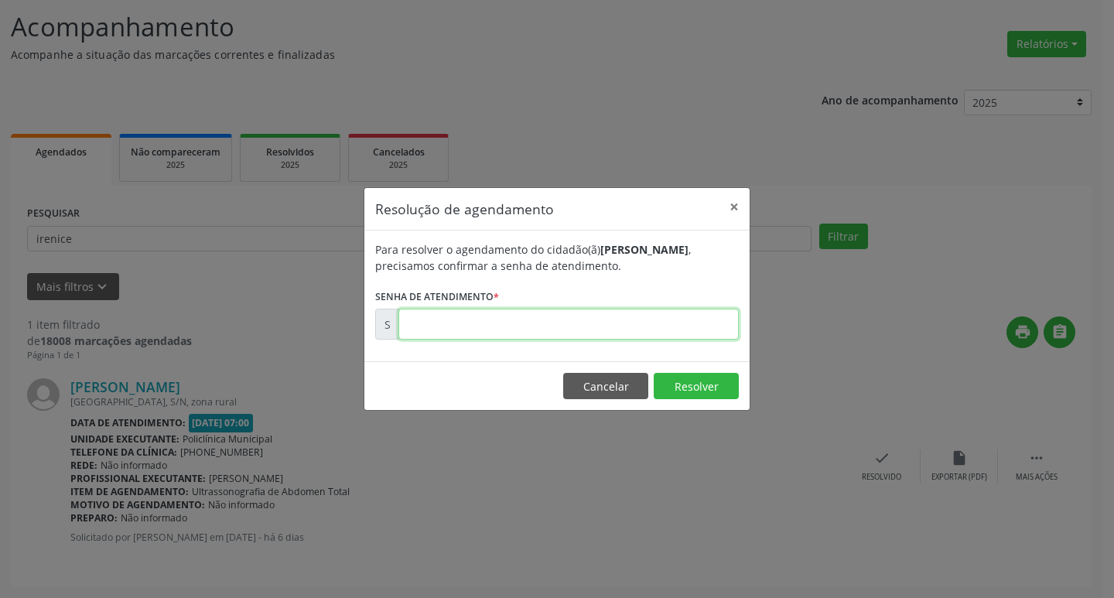
click at [651, 321] on input "text" at bounding box center [568, 324] width 340 height 31
type input "00177068"
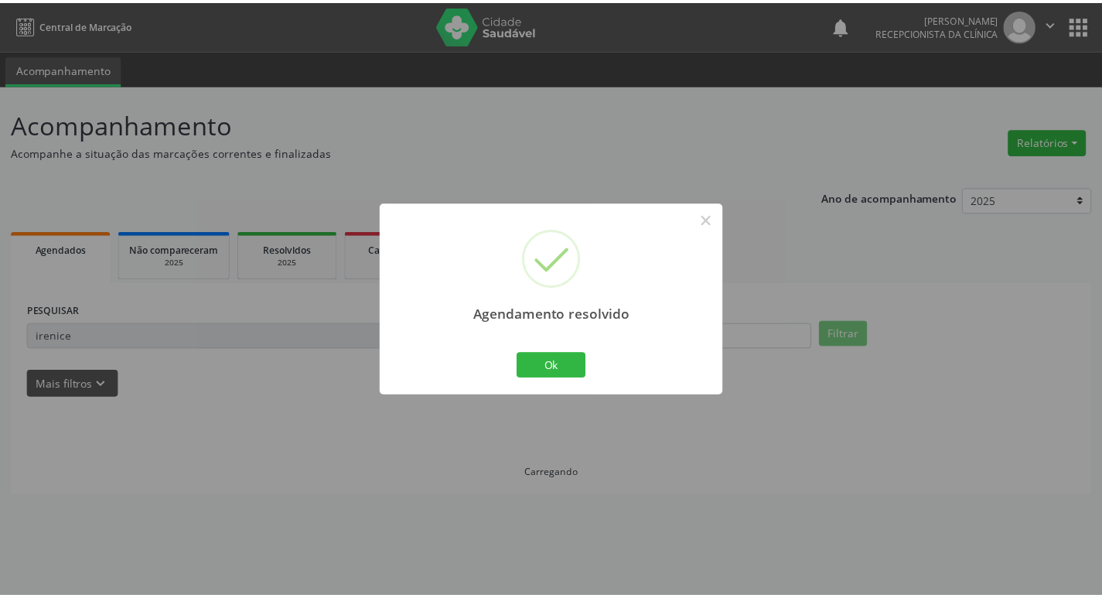
scroll to position [0, 0]
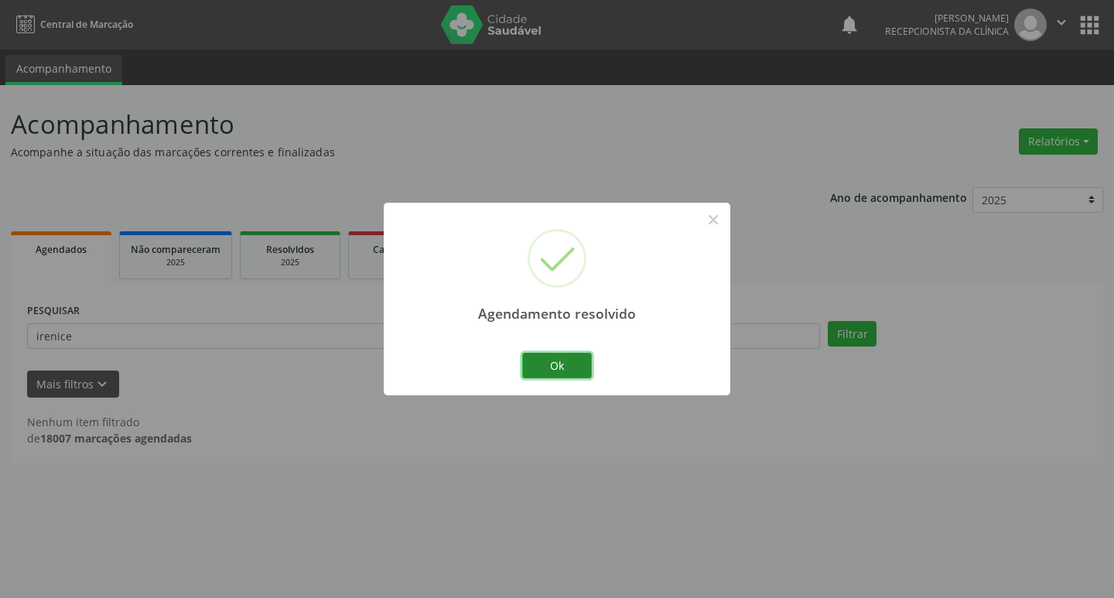
click at [584, 364] on button "Ok" at bounding box center [557, 366] width 70 height 26
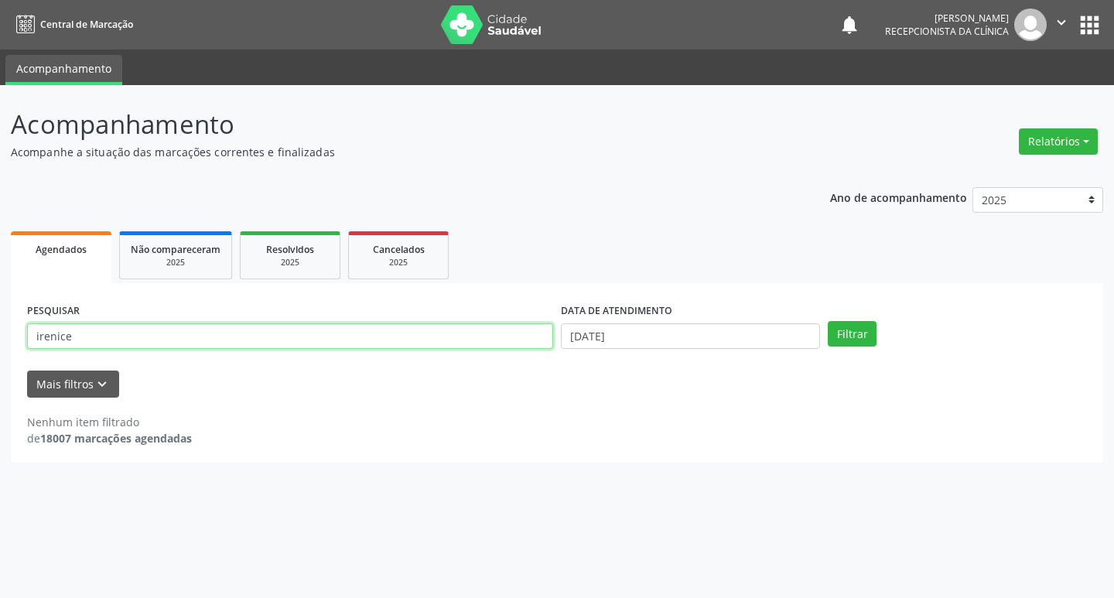
click at [80, 332] on input "irenice" at bounding box center [290, 336] width 526 height 26
type input "i"
type input "[PERSON_NAME]"
click at [853, 323] on button "Filtrar" at bounding box center [852, 334] width 49 height 26
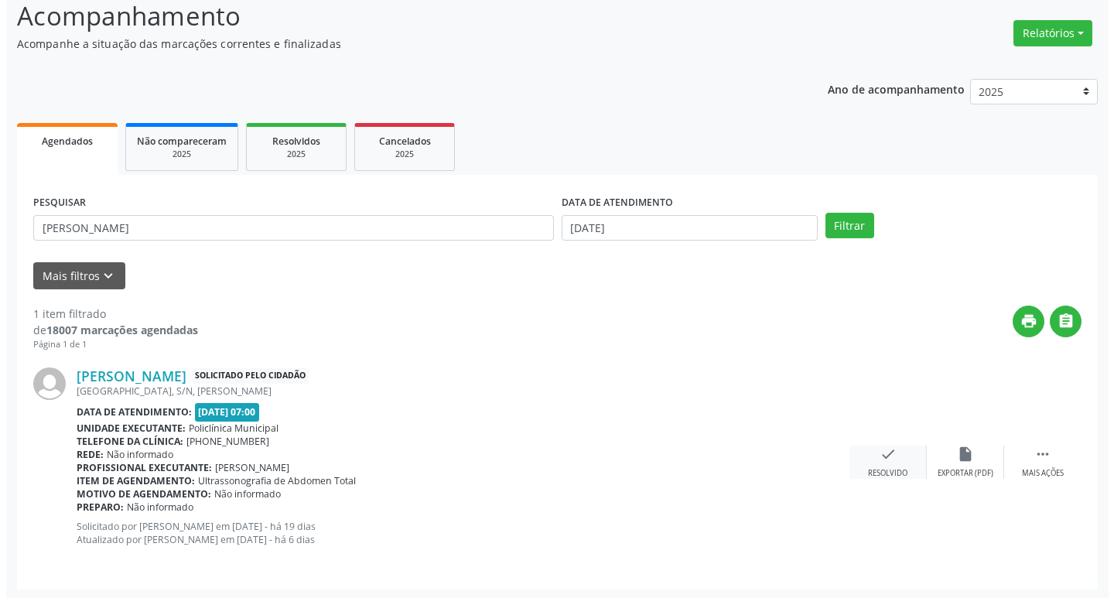
scroll to position [111, 0]
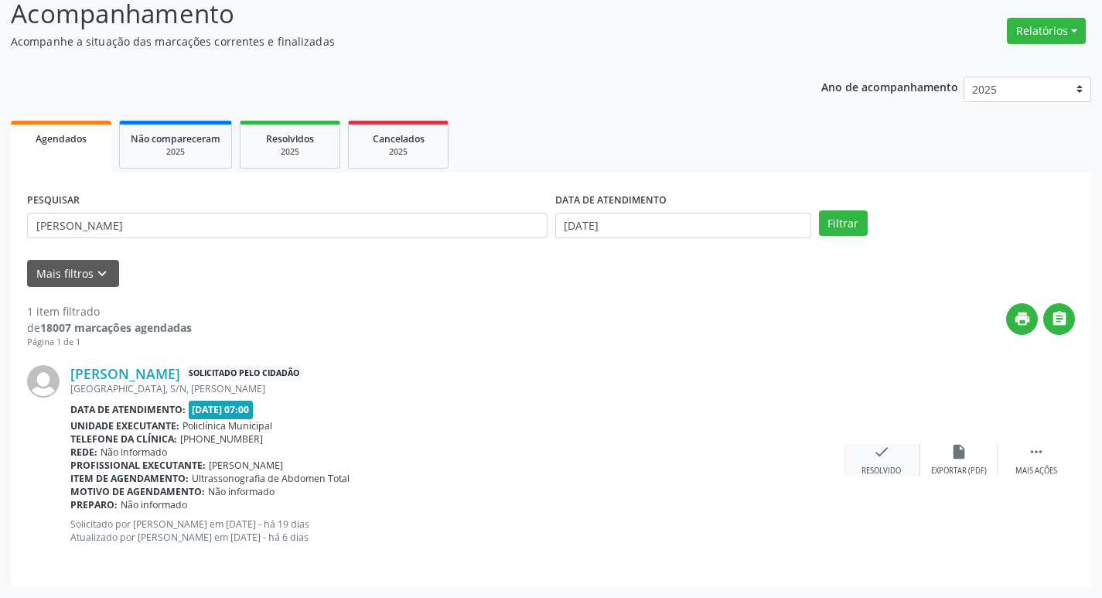
click at [873, 466] on div "Resolvido" at bounding box center [881, 471] width 39 height 11
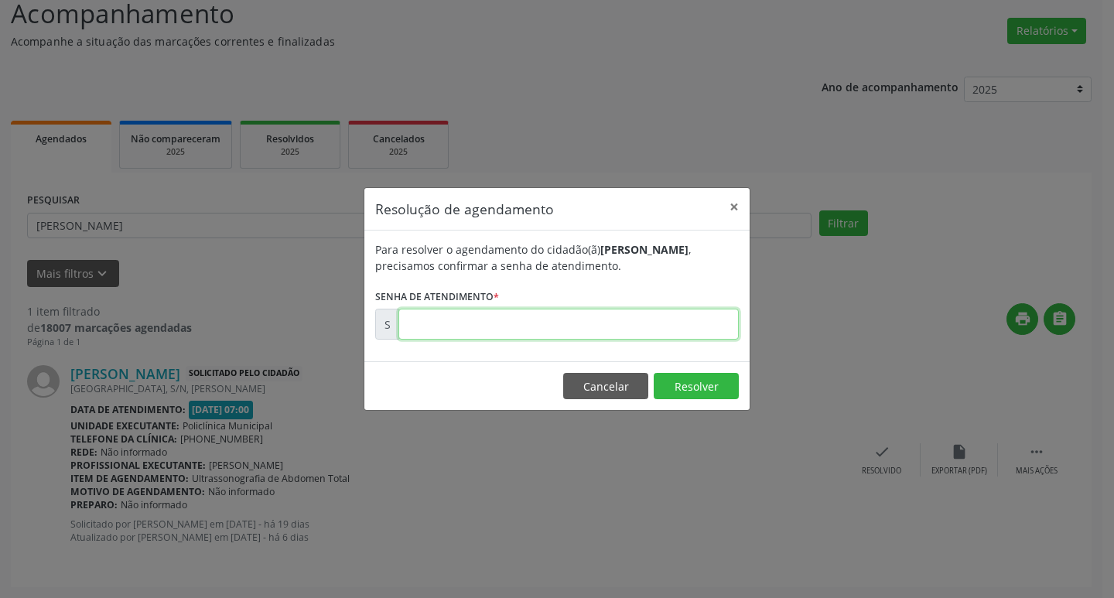
click at [672, 319] on input "text" at bounding box center [568, 324] width 340 height 31
type input "00175115"
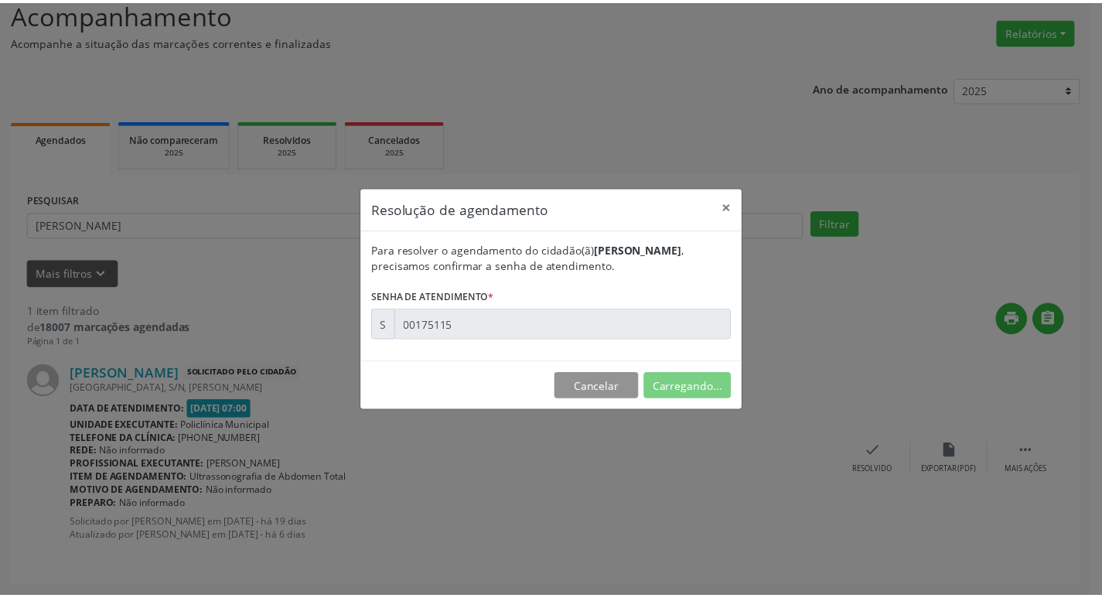
scroll to position [0, 0]
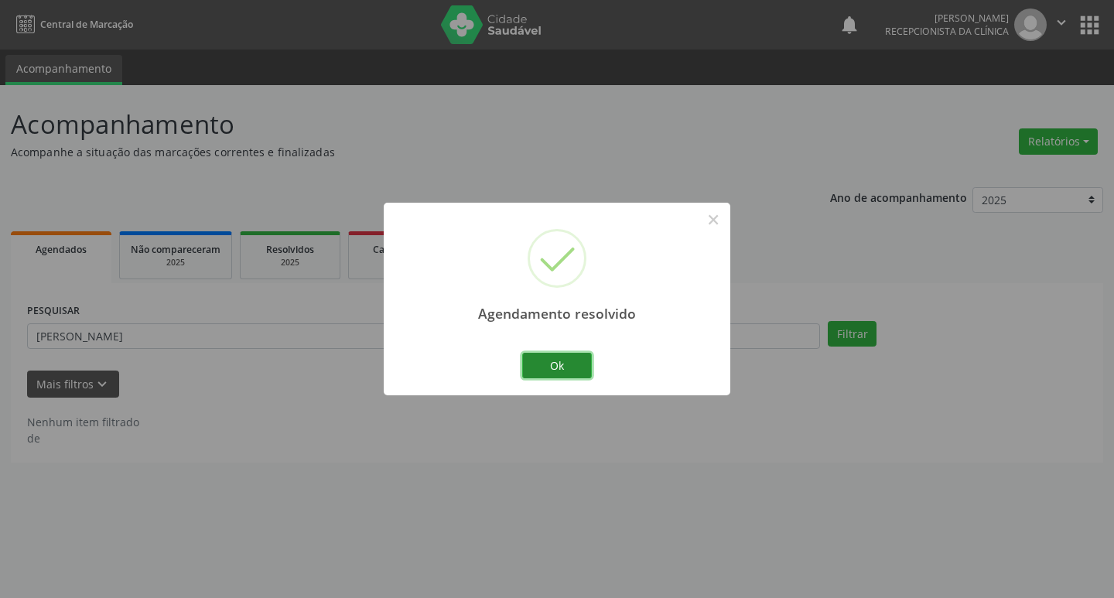
click at [577, 361] on button "Ok" at bounding box center [557, 366] width 70 height 26
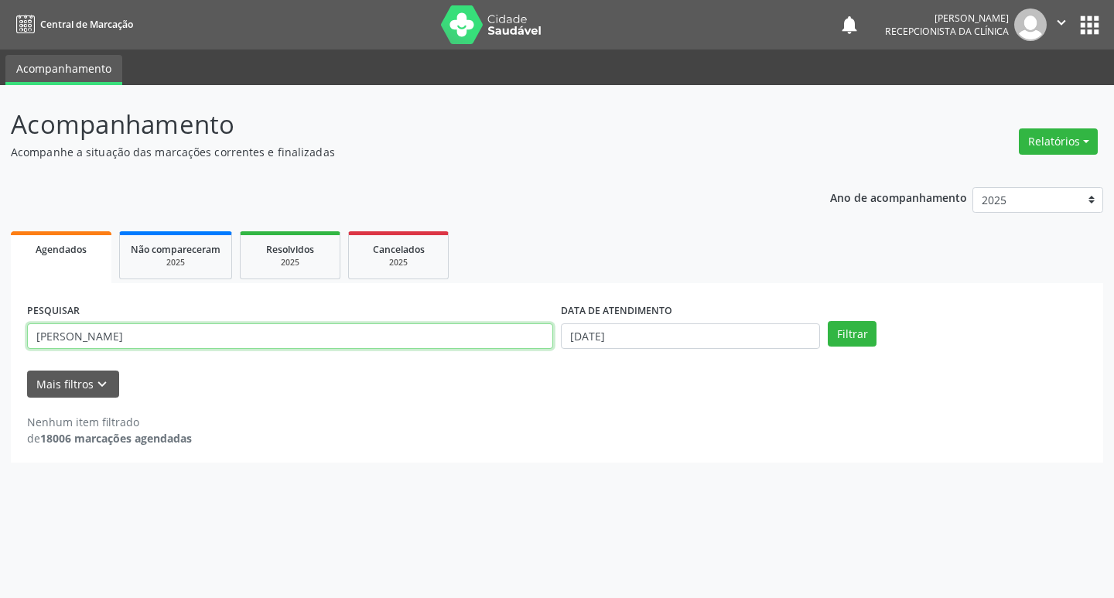
click at [323, 332] on input "[PERSON_NAME]" at bounding box center [290, 336] width 526 height 26
type input "a"
type input "[PERSON_NAME]"
click at [862, 330] on button "Filtrar" at bounding box center [852, 334] width 49 height 26
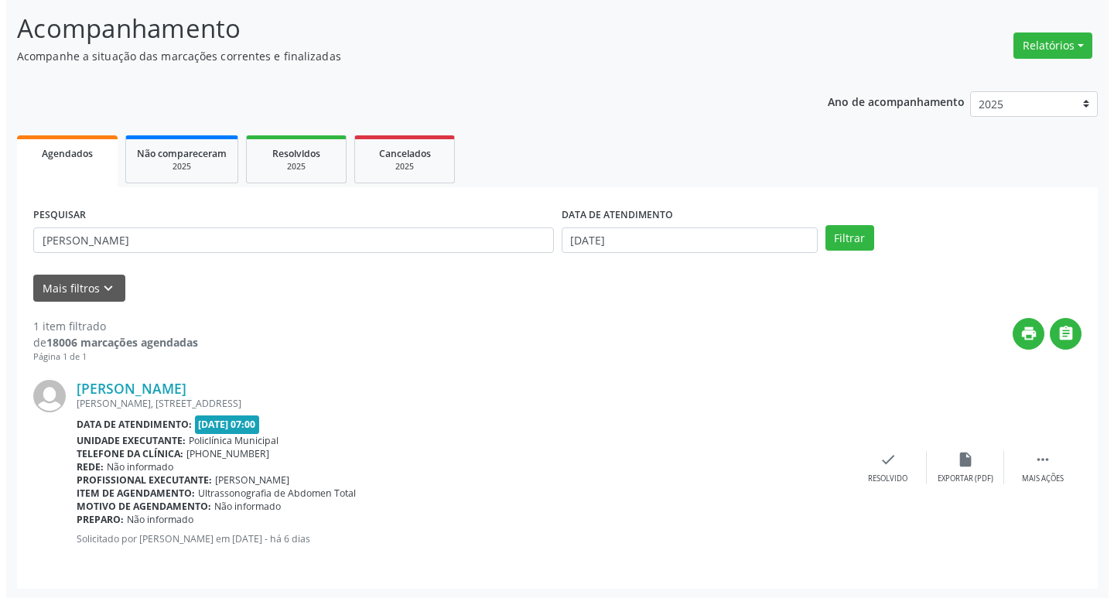
scroll to position [97, 0]
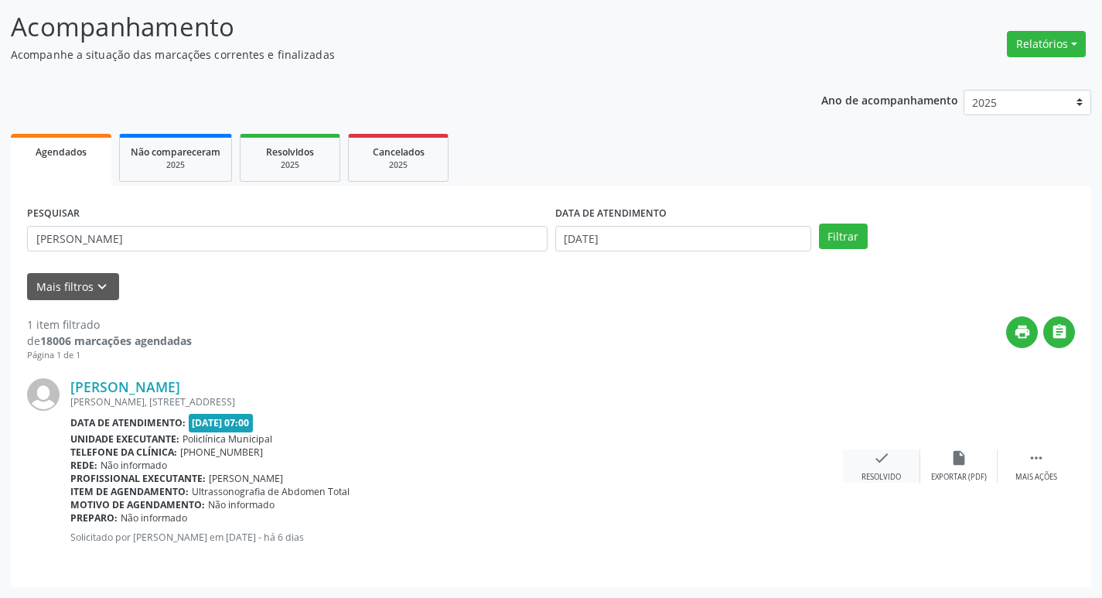
click at [901, 470] on div "check Resolvido" at bounding box center [881, 465] width 77 height 33
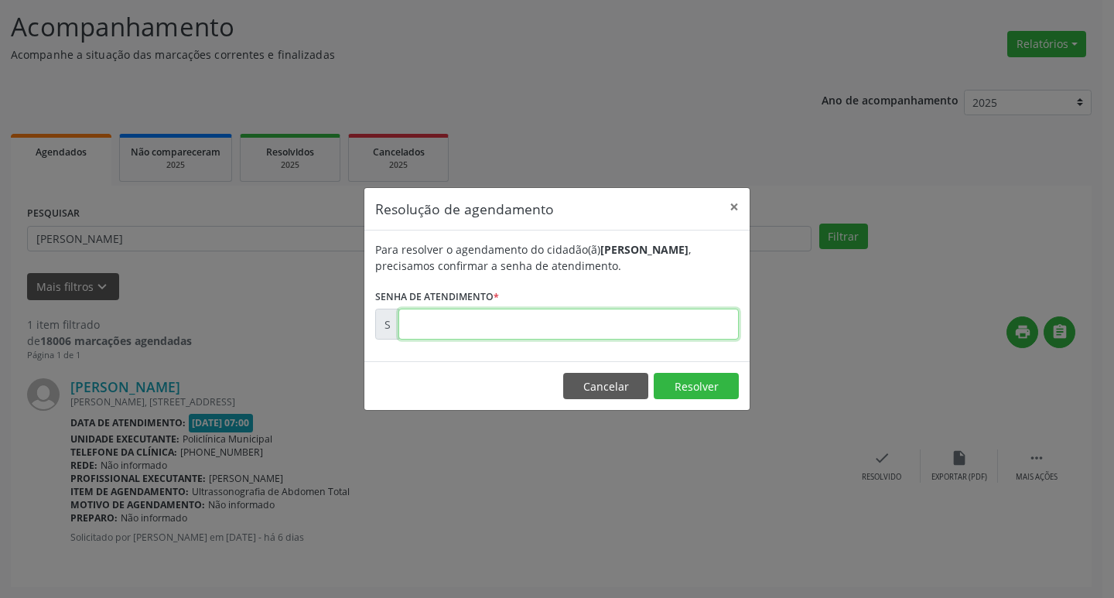
click at [691, 325] on input "text" at bounding box center [568, 324] width 340 height 31
type input "00177111"
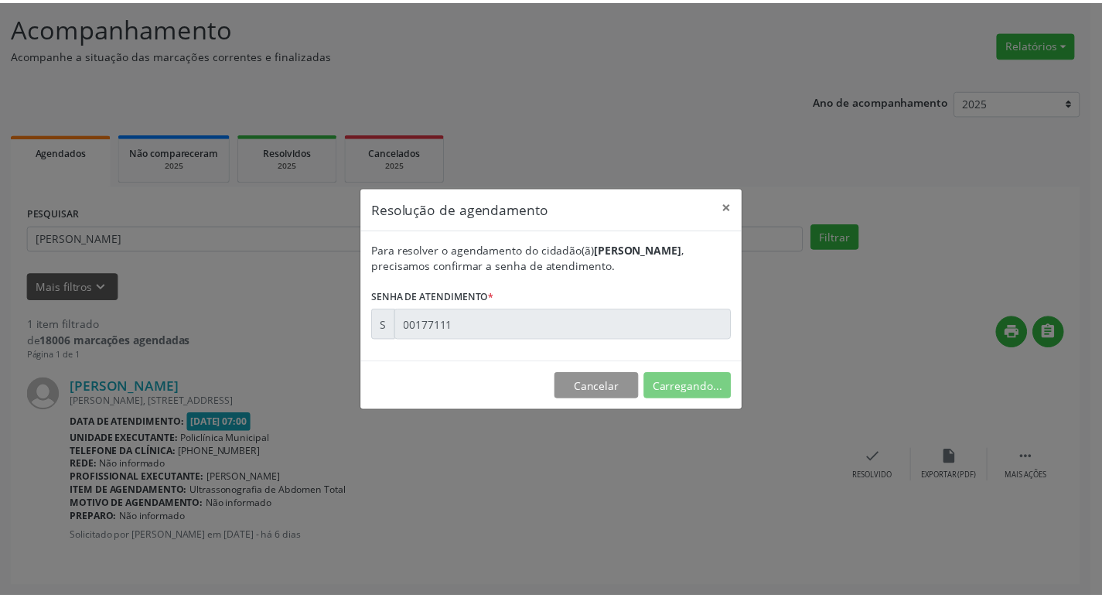
scroll to position [0, 0]
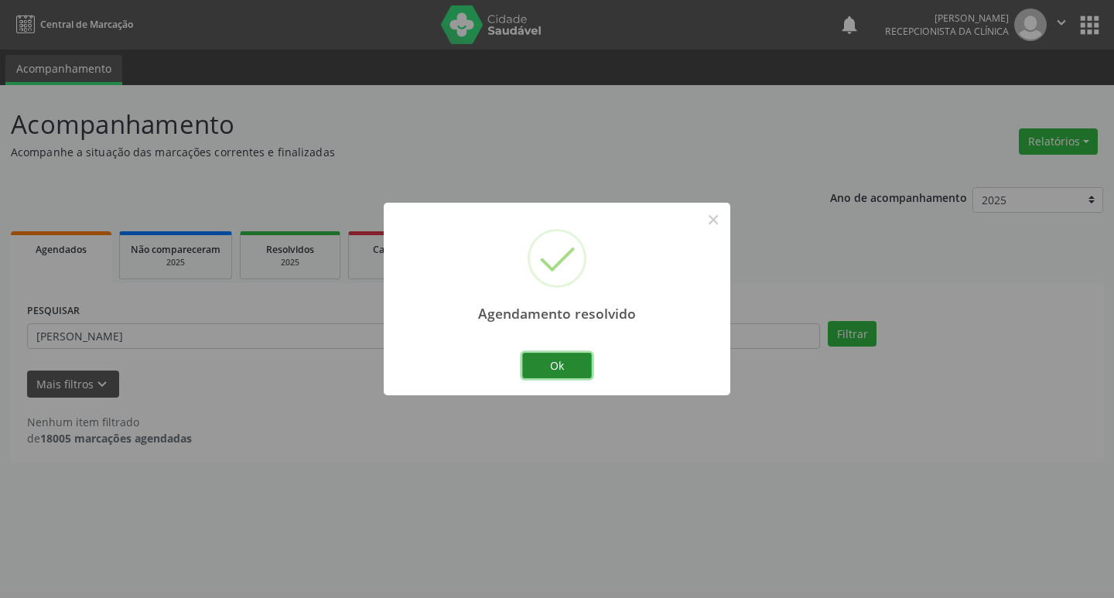
click at [582, 367] on button "Ok" at bounding box center [557, 366] width 70 height 26
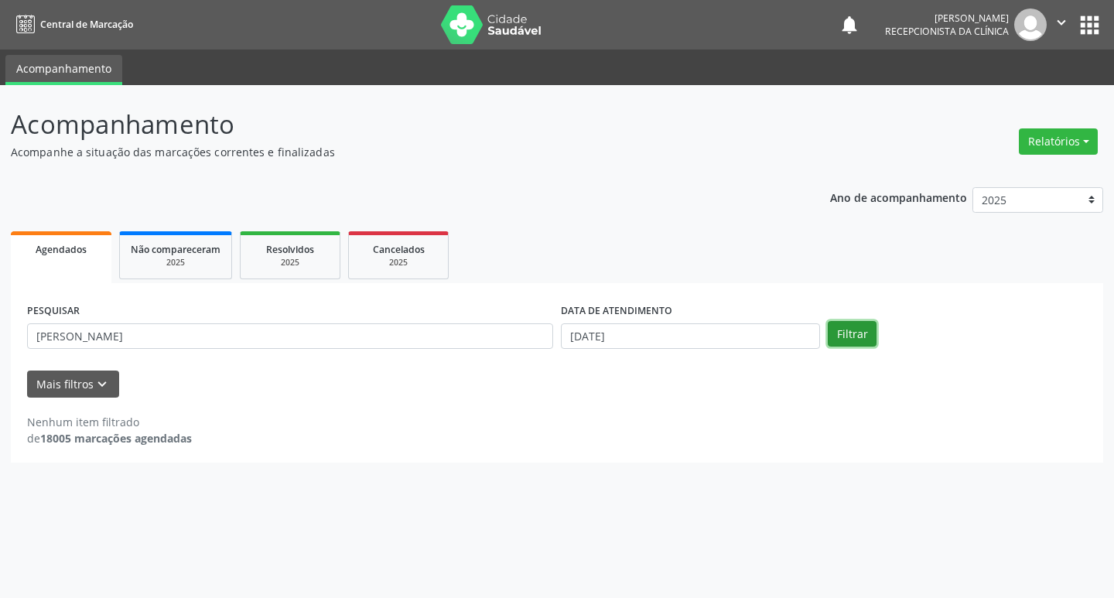
click at [866, 332] on button "Filtrar" at bounding box center [852, 334] width 49 height 26
click at [439, 334] on input "[PERSON_NAME]" at bounding box center [290, 336] width 526 height 26
click at [41, 338] on input "[PERSON_NAME]" at bounding box center [290, 336] width 526 height 26
click at [845, 338] on button "Filtrar" at bounding box center [852, 334] width 49 height 26
click at [101, 340] on input "[PERSON_NAME]" at bounding box center [290, 336] width 526 height 26
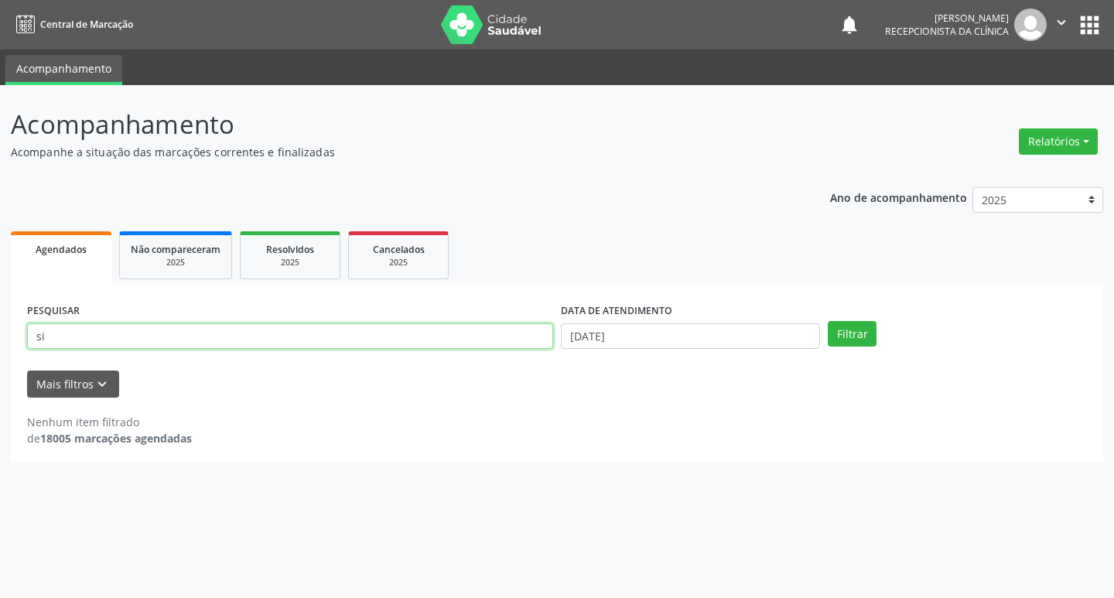
type input "s"
type input "amaide"
click at [828, 321] on button "Filtrar" at bounding box center [852, 334] width 49 height 26
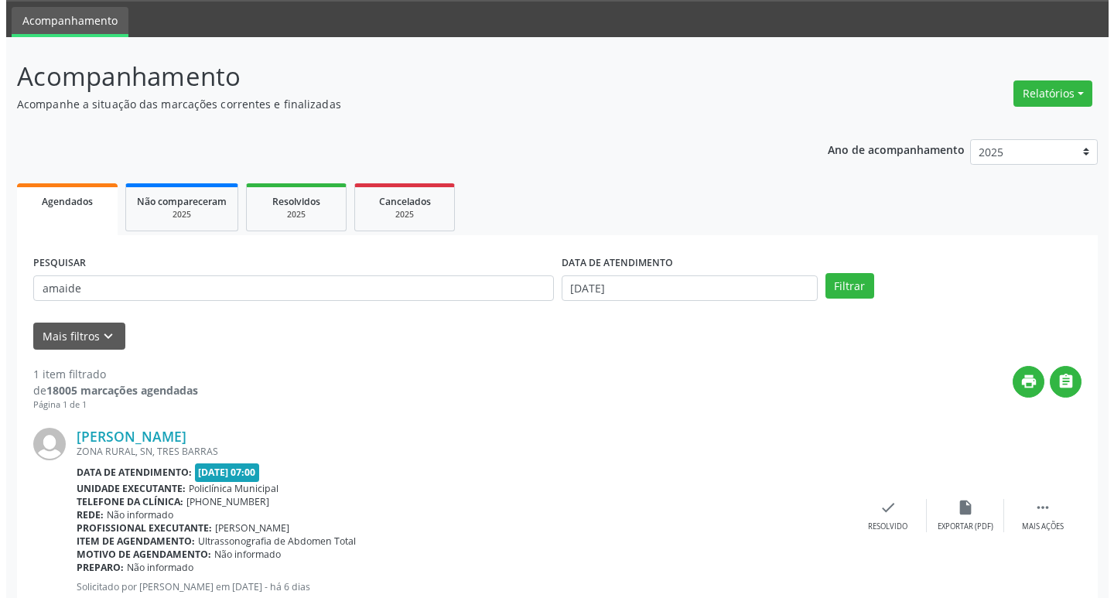
scroll to position [97, 0]
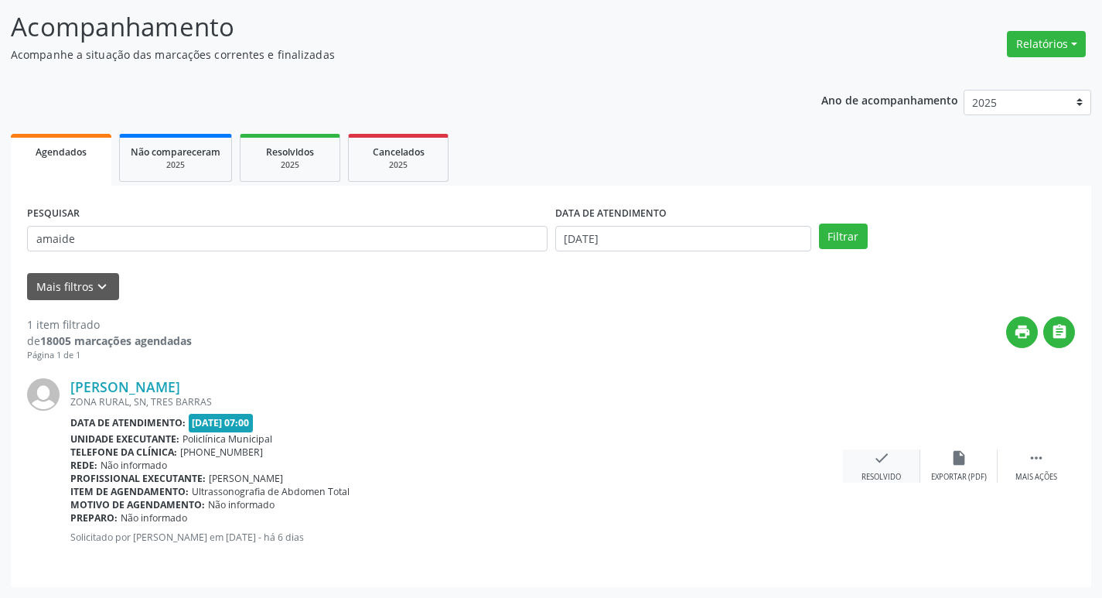
click at [876, 458] on icon "check" at bounding box center [881, 457] width 17 height 17
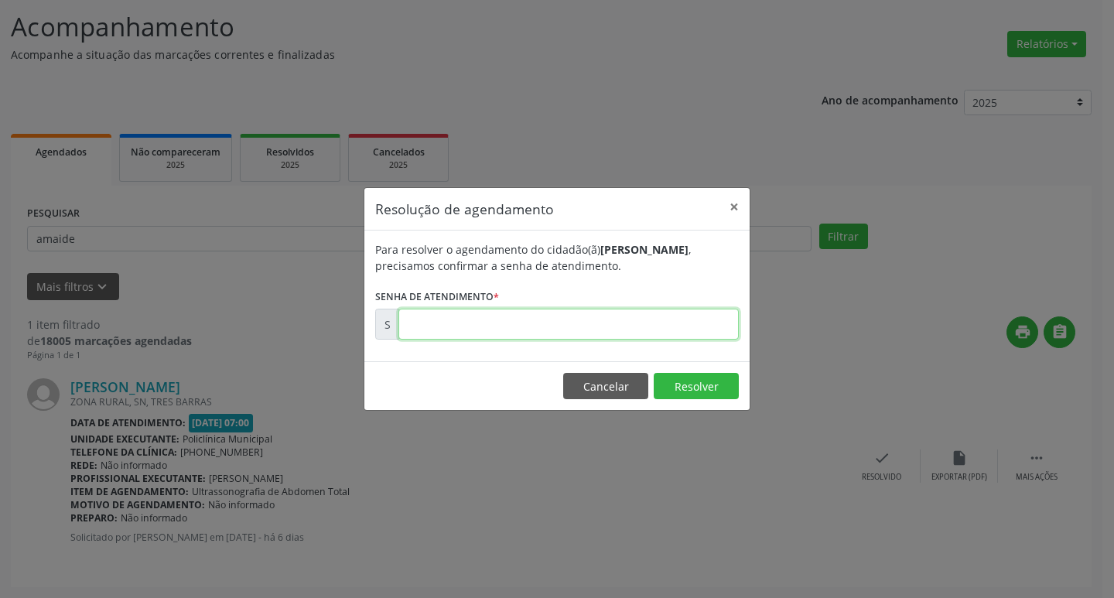
click at [610, 314] on input "text" at bounding box center [568, 324] width 340 height 31
type input "00177108"
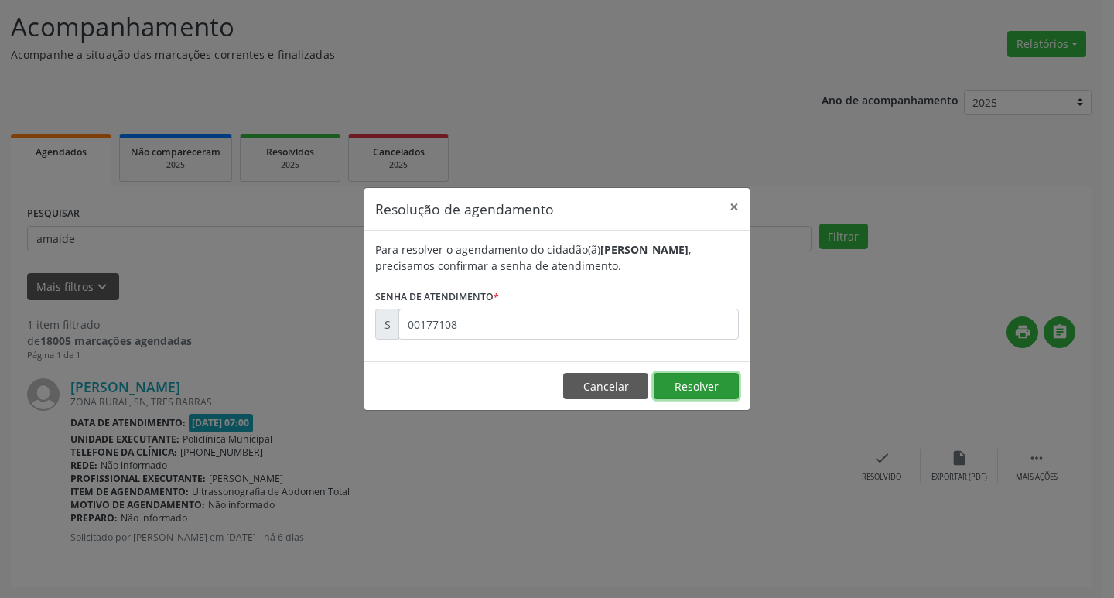
click at [700, 388] on button "Resolver" at bounding box center [696, 386] width 85 height 26
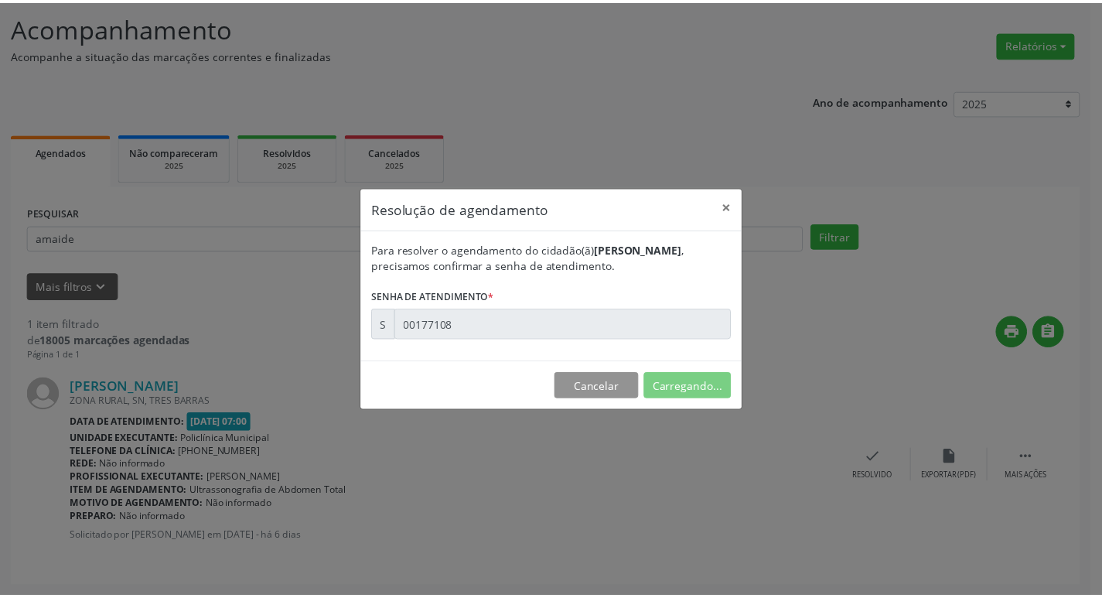
scroll to position [0, 0]
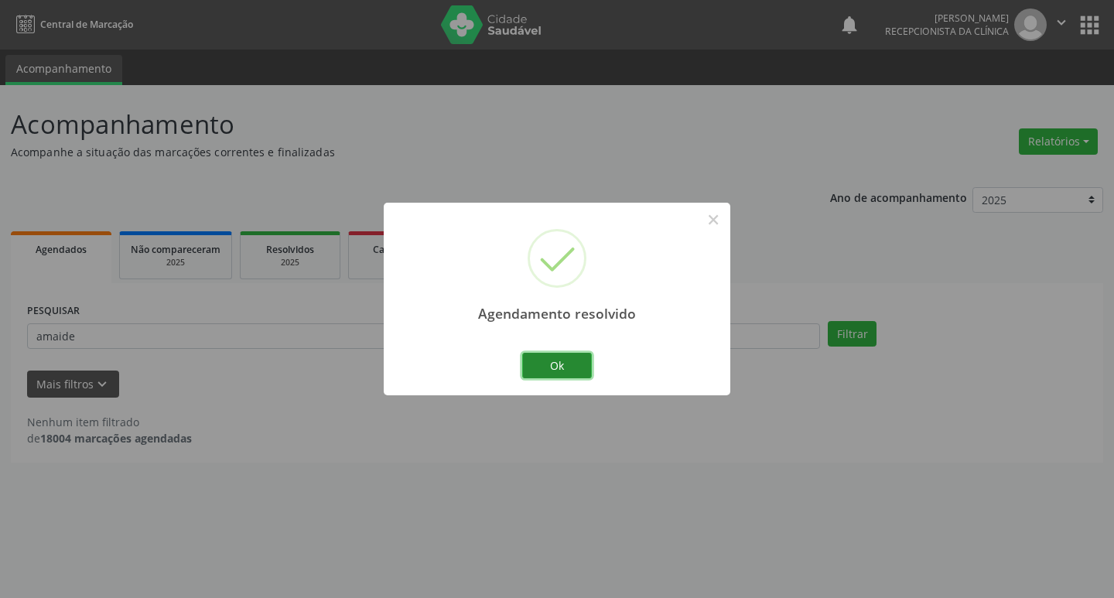
click at [560, 367] on button "Ok" at bounding box center [557, 366] width 70 height 26
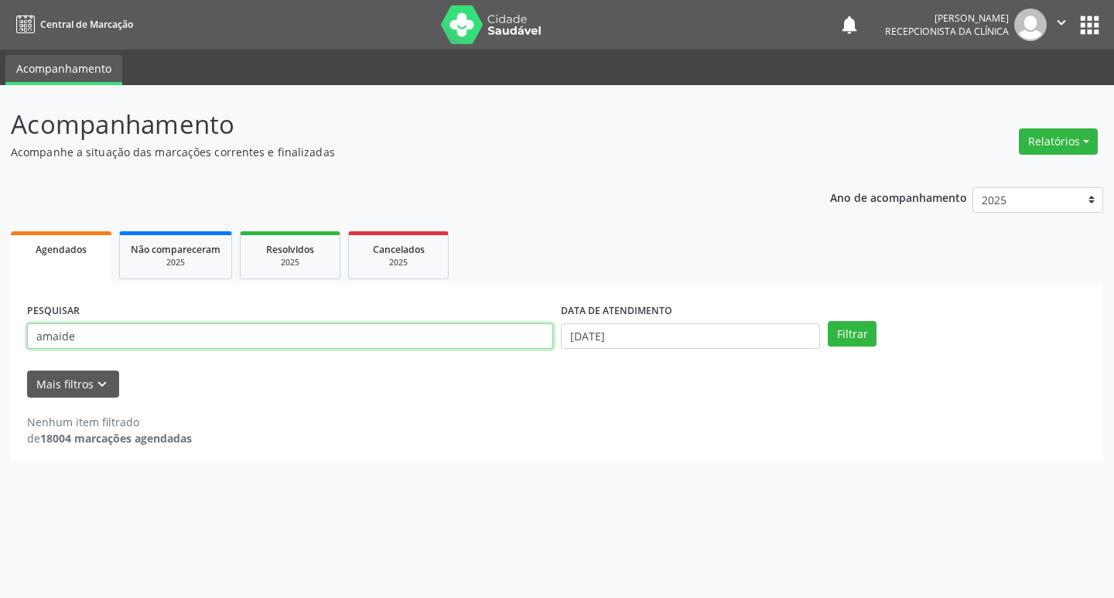
click at [183, 333] on input "amaide" at bounding box center [290, 336] width 526 height 26
type input "a"
type input "[PERSON_NAME]"
click at [833, 339] on button "Filtrar" at bounding box center [852, 334] width 49 height 26
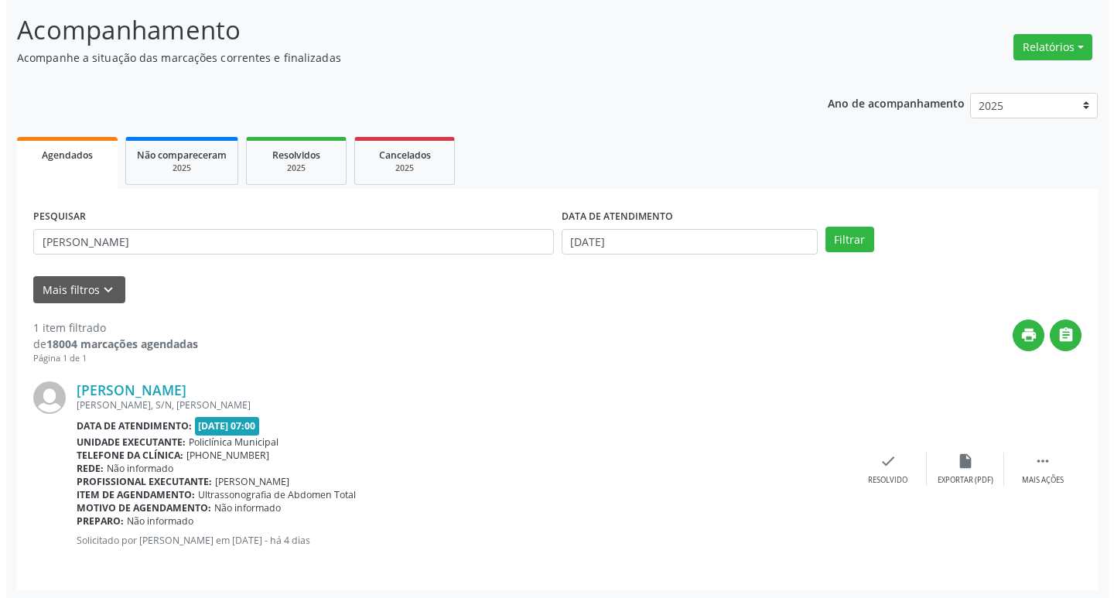
scroll to position [97, 0]
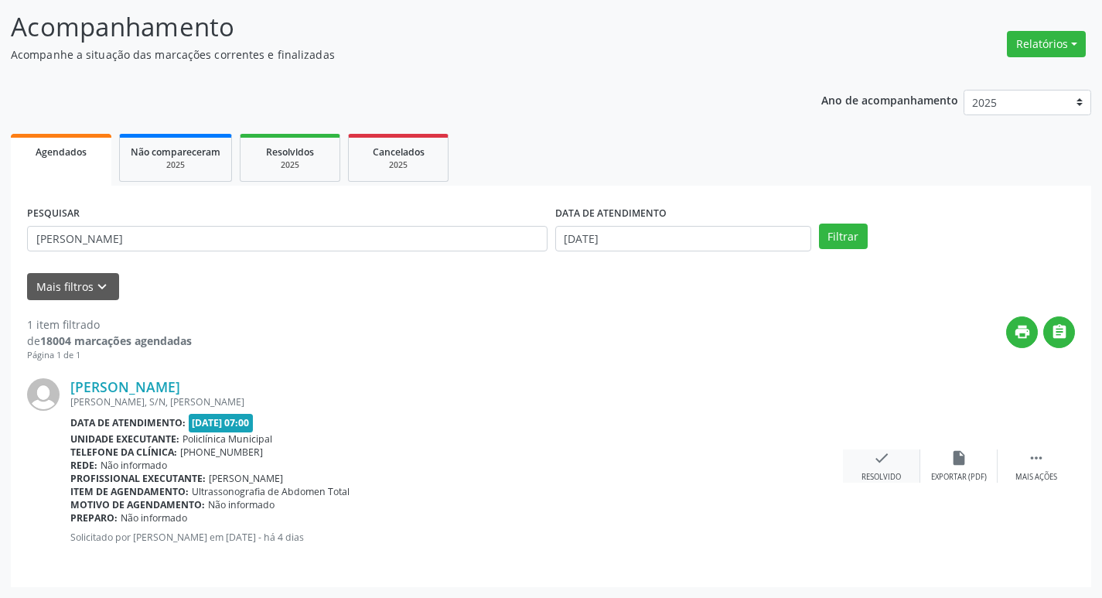
click at [883, 479] on div "Resolvido" at bounding box center [881, 477] width 39 height 11
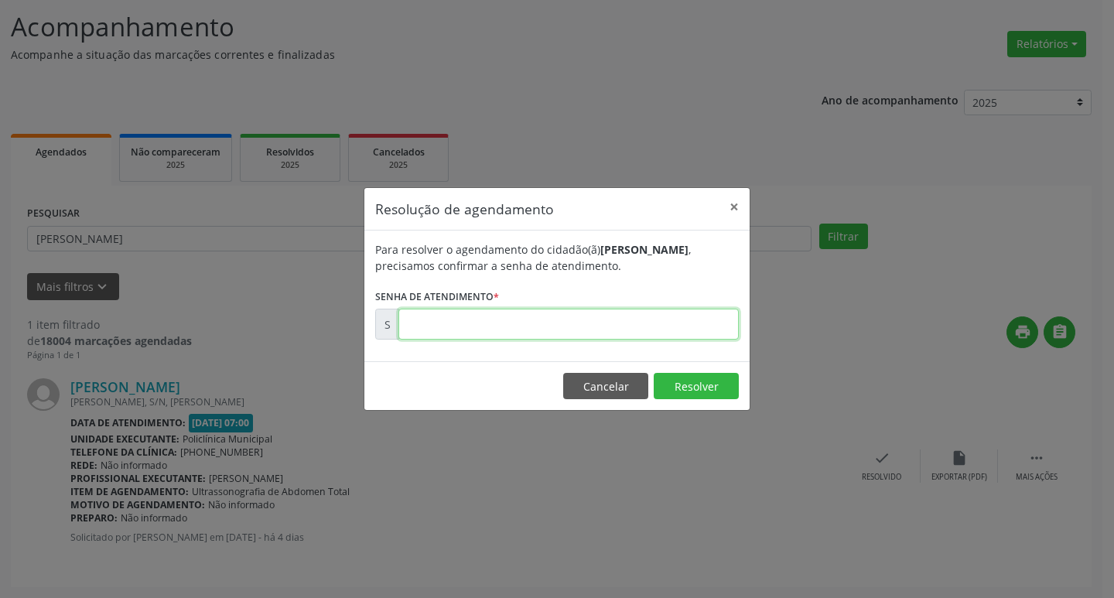
click at [603, 326] on input "text" at bounding box center [568, 324] width 340 height 31
type input "00177529"
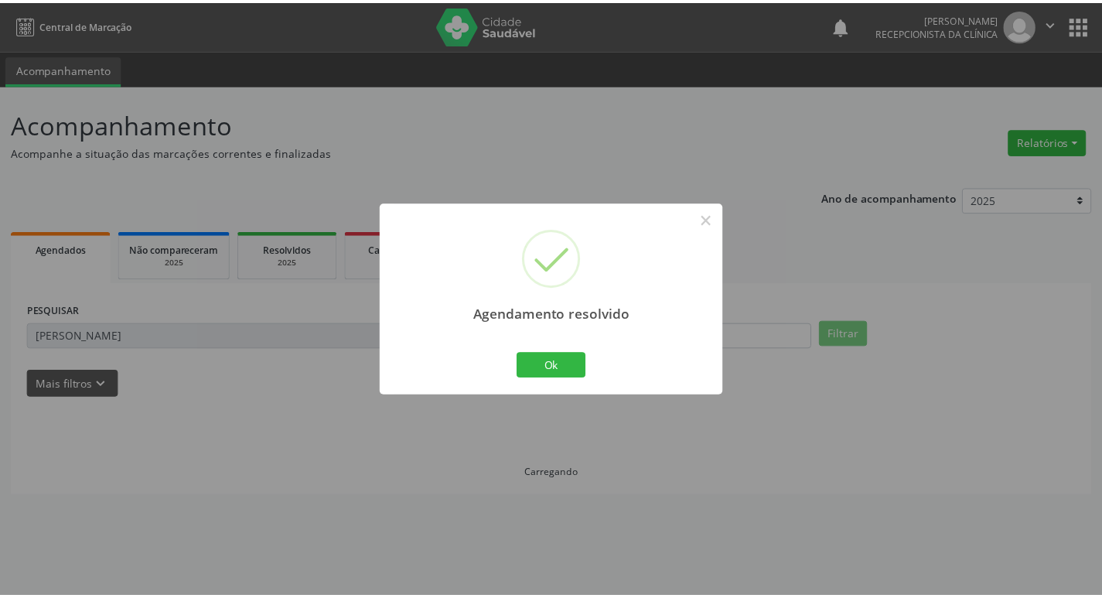
scroll to position [0, 0]
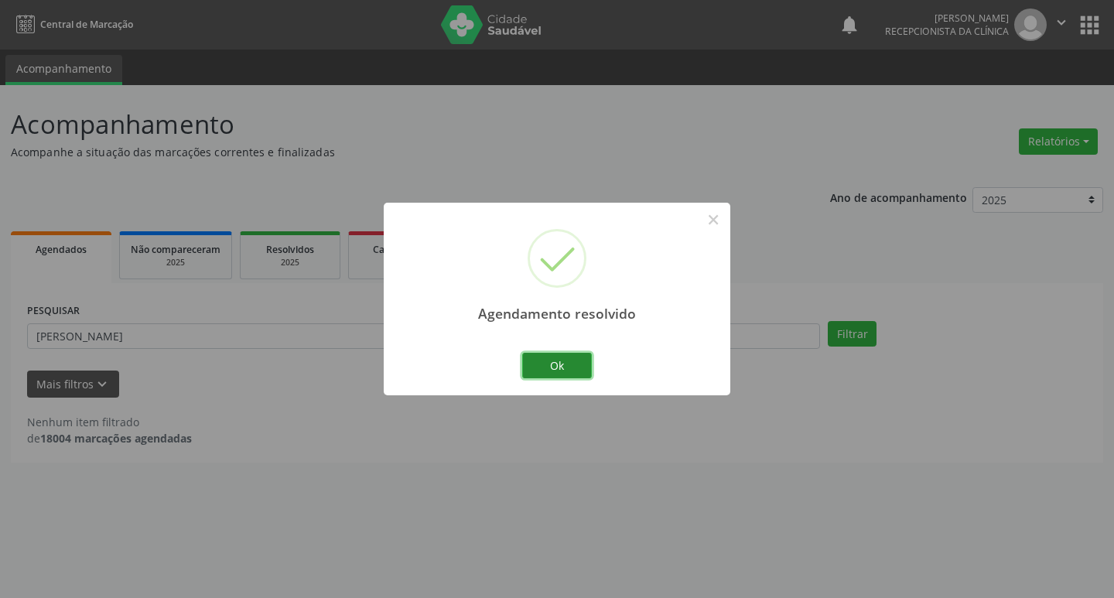
click at [576, 363] on button "Ok" at bounding box center [557, 366] width 70 height 26
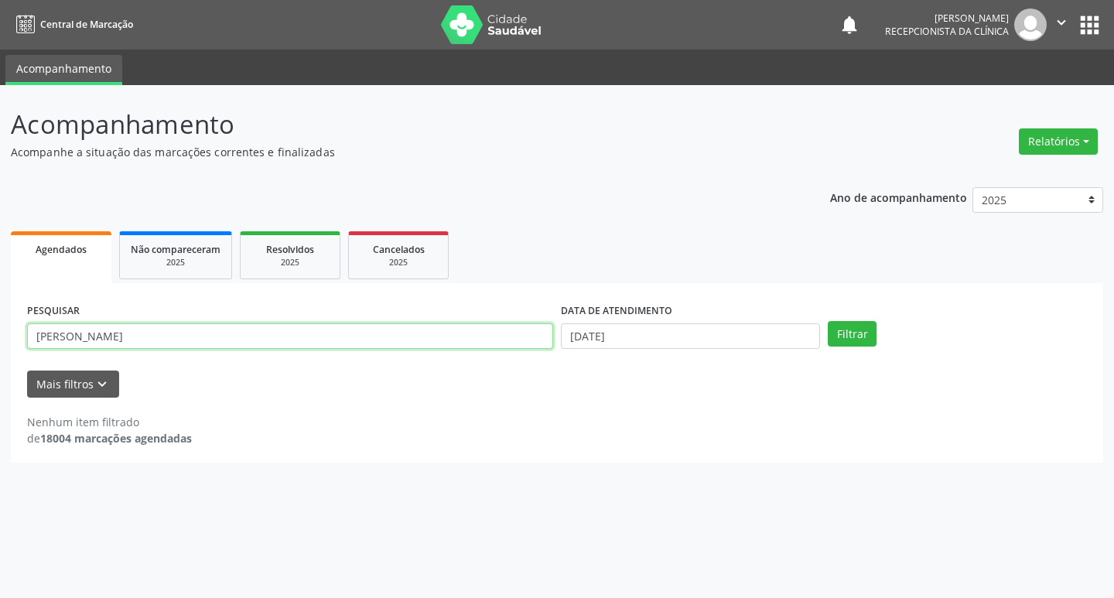
click at [350, 333] on input "[PERSON_NAME]" at bounding box center [290, 336] width 526 height 26
type input "m"
type input "julieta"
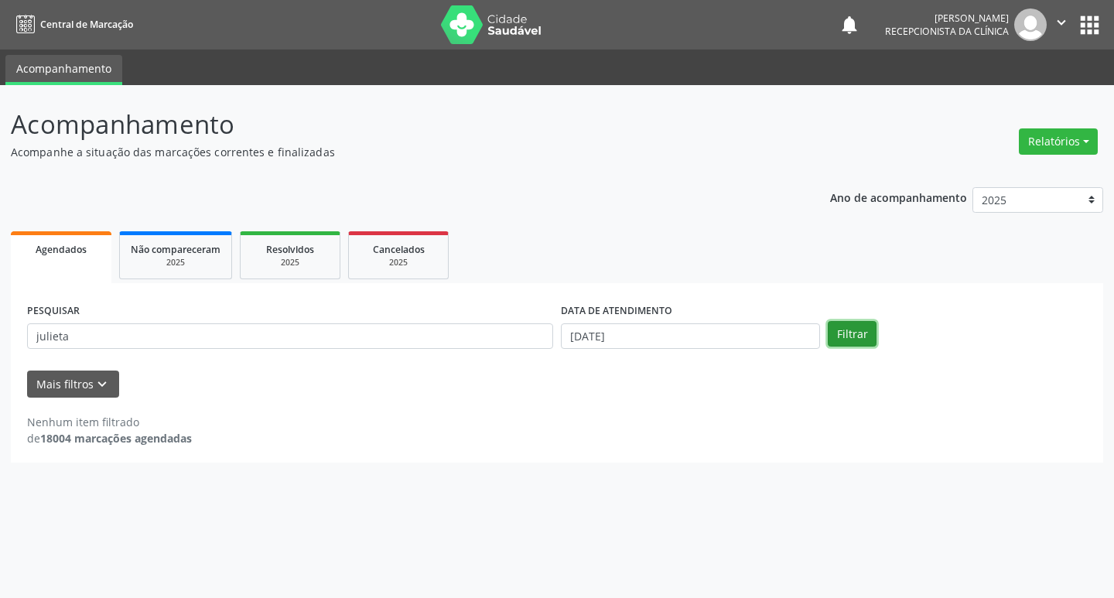
click at [866, 323] on button "Filtrar" at bounding box center [852, 334] width 49 height 26
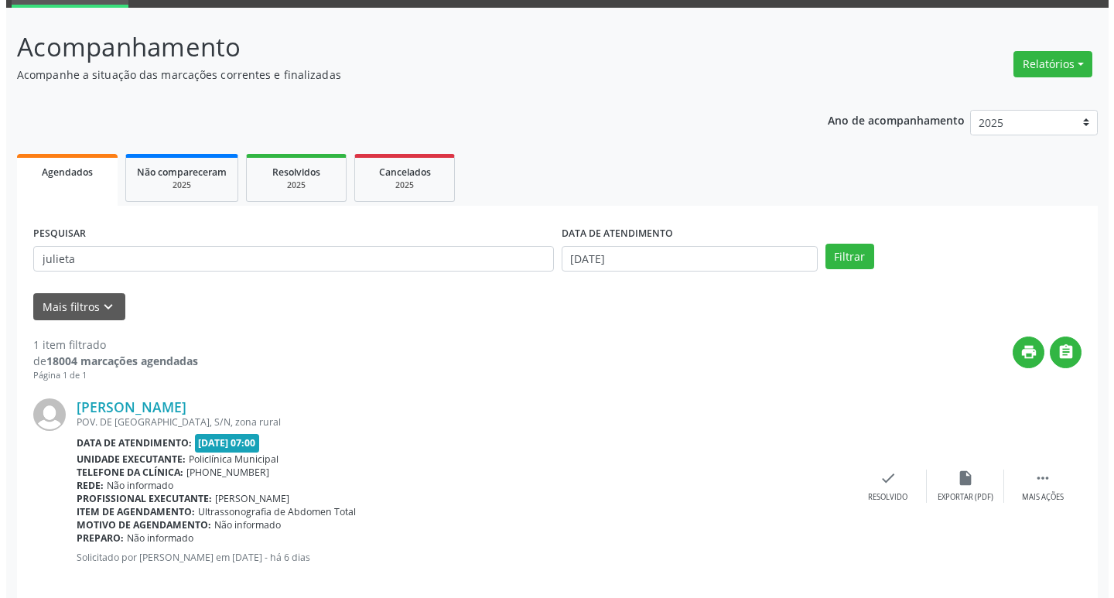
scroll to position [97, 0]
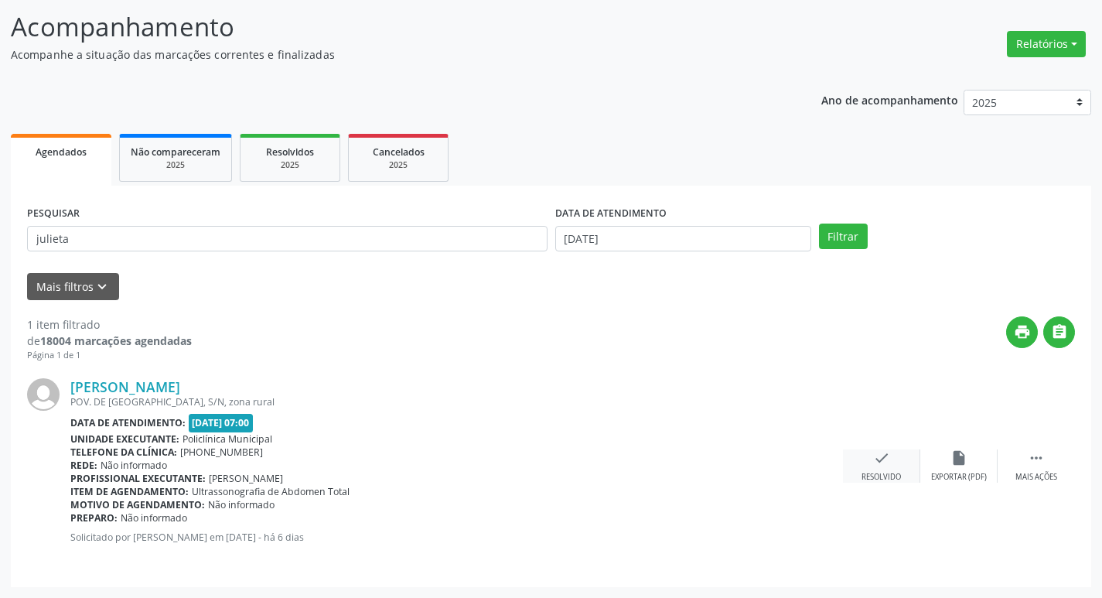
click at [883, 462] on icon "check" at bounding box center [881, 457] width 17 height 17
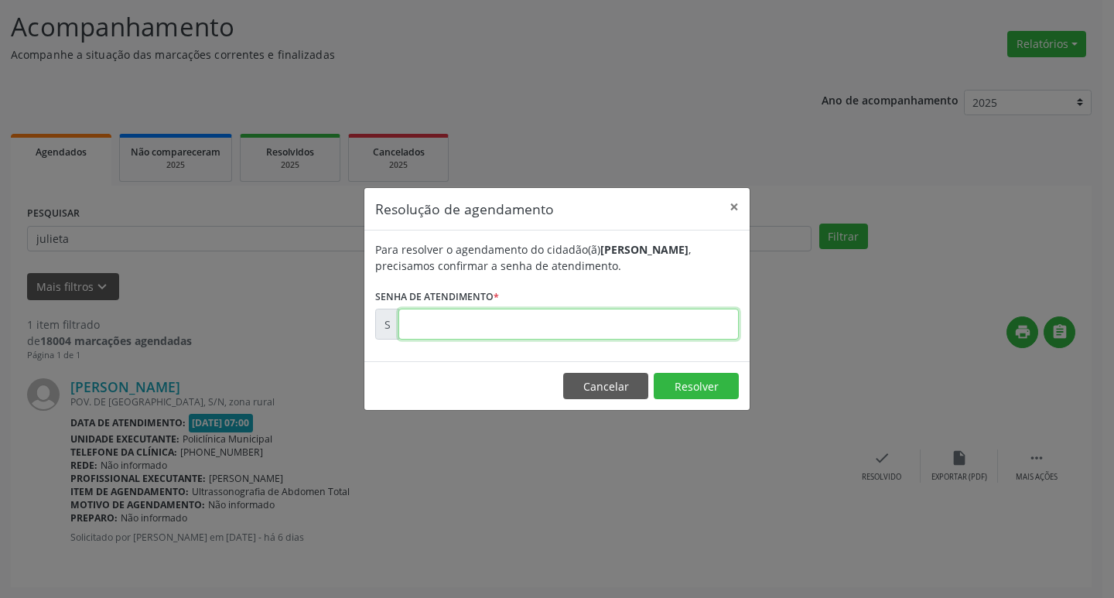
click at [552, 324] on input "text" at bounding box center [568, 324] width 340 height 31
type input "00177106"
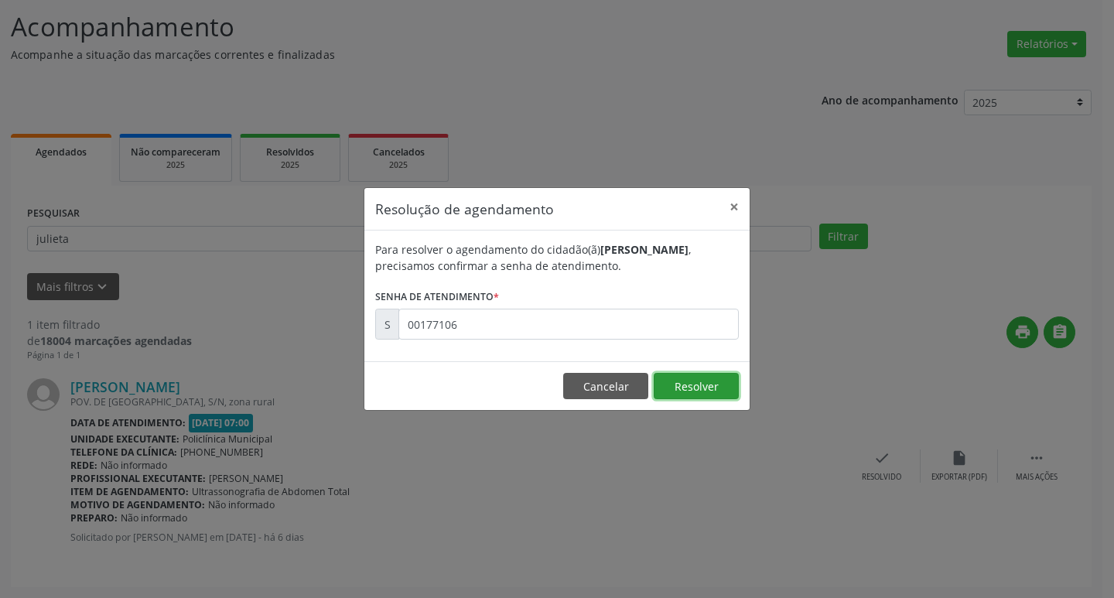
click at [668, 383] on button "Resolver" at bounding box center [696, 386] width 85 height 26
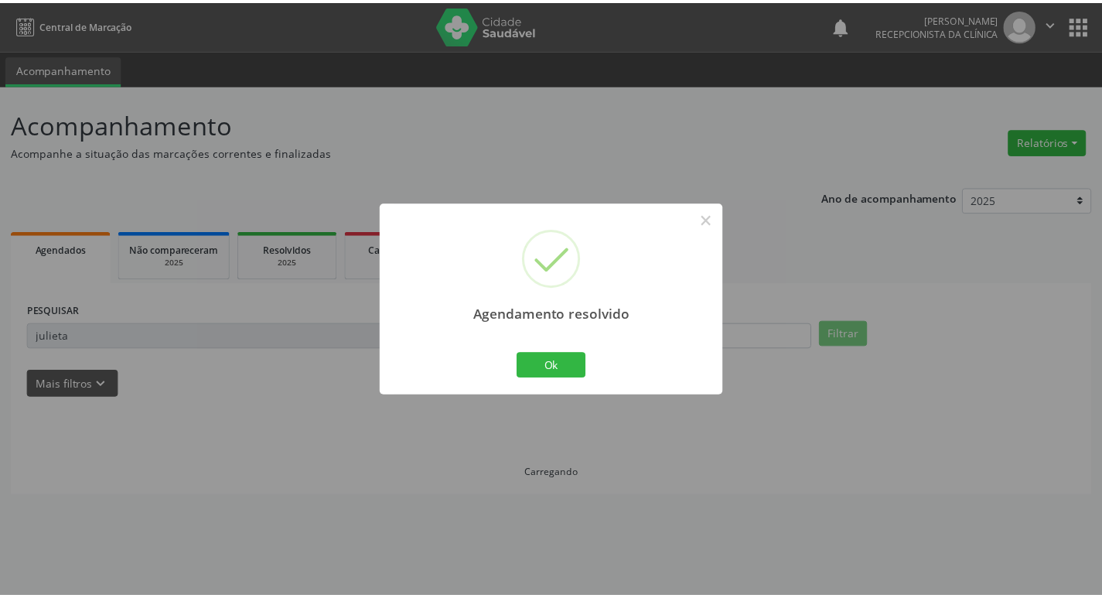
scroll to position [0, 0]
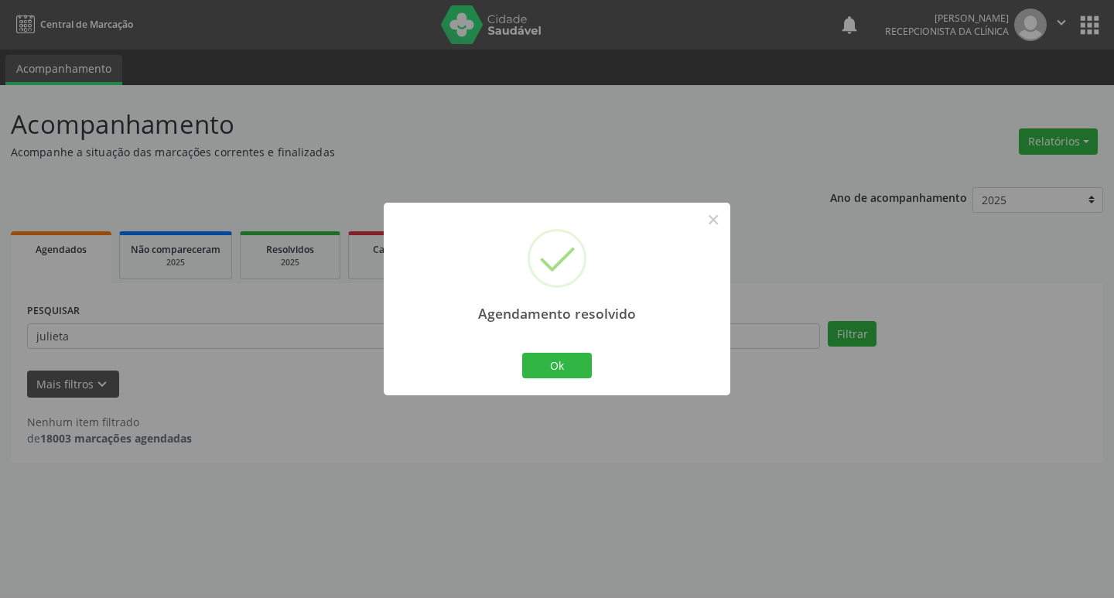
click at [581, 349] on div "Ok Cancel" at bounding box center [557, 365] width 77 height 32
click at [580, 360] on button "Ok" at bounding box center [557, 366] width 70 height 26
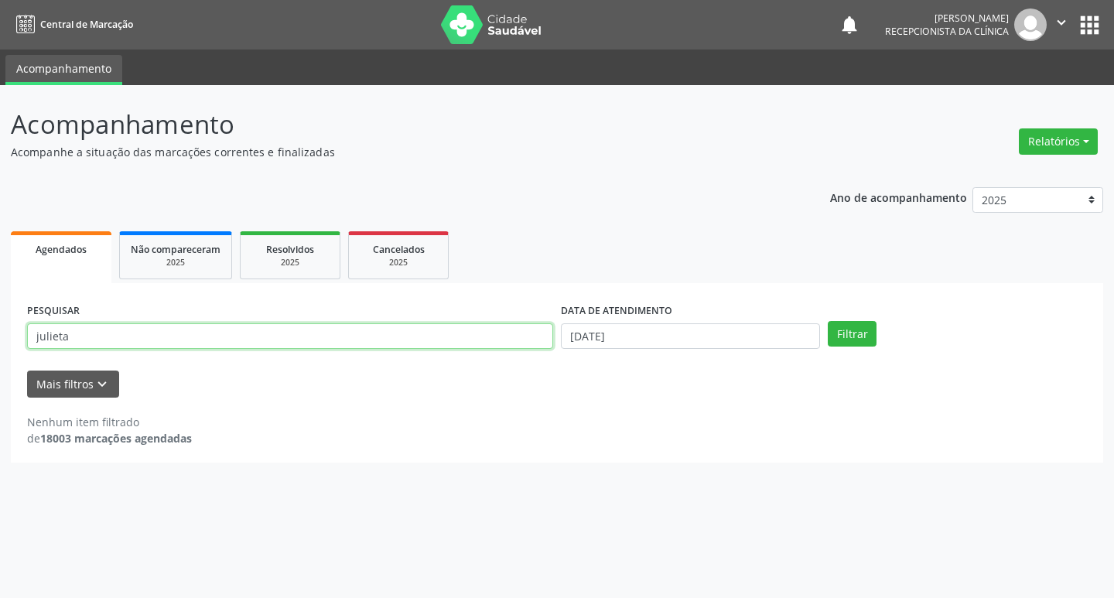
click at [220, 333] on input "julieta" at bounding box center [290, 336] width 526 height 26
type input "j"
click at [859, 327] on button "Filtrar" at bounding box center [852, 334] width 49 height 26
click at [70, 336] on input "[PERSON_NAME]" at bounding box center [290, 336] width 526 height 26
click at [829, 336] on button "Filtrar" at bounding box center [852, 334] width 49 height 26
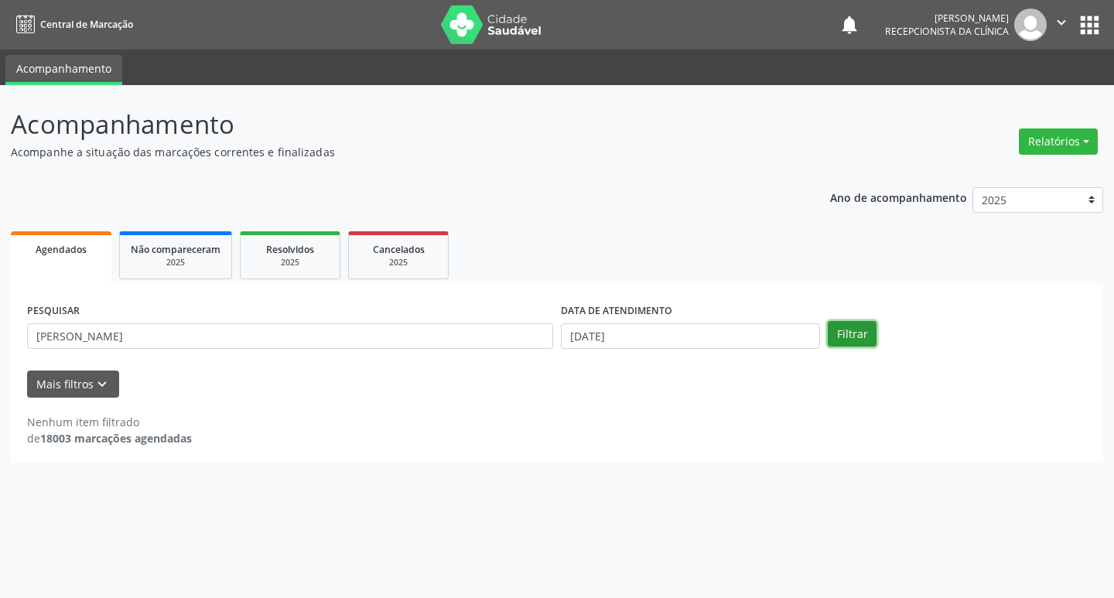
click at [847, 332] on button "Filtrar" at bounding box center [852, 334] width 49 height 26
click at [850, 329] on button "Filtrar" at bounding box center [852, 334] width 49 height 26
click at [310, 333] on input "[PERSON_NAME]" at bounding box center [290, 336] width 526 height 26
drag, startPoint x: 131, startPoint y: 333, endPoint x: 116, endPoint y: 326, distance: 16.3
click at [130, 332] on input "[PERSON_NAME]" at bounding box center [290, 336] width 526 height 26
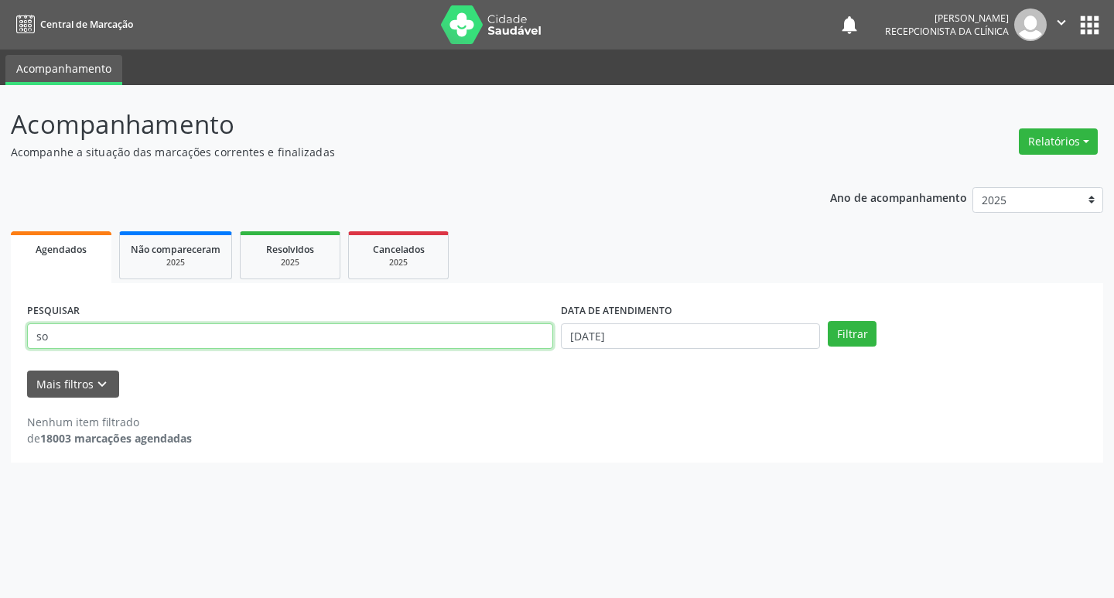
type input "s"
type input "somaia"
click at [837, 335] on button "Filtrar" at bounding box center [852, 334] width 49 height 26
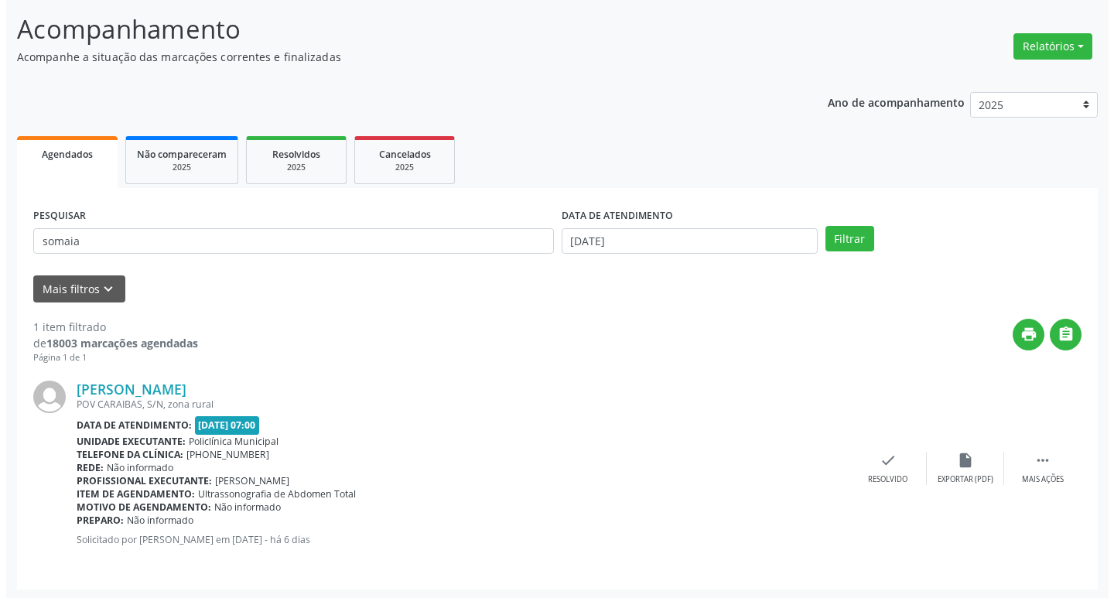
scroll to position [97, 0]
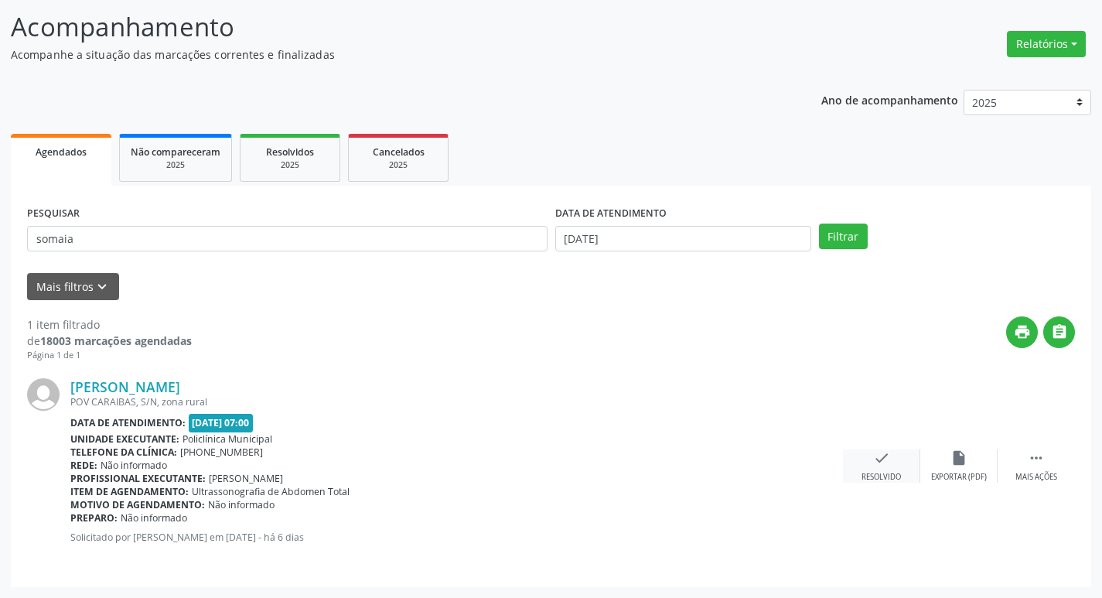
click at [893, 470] on div "check Resolvido" at bounding box center [881, 465] width 77 height 33
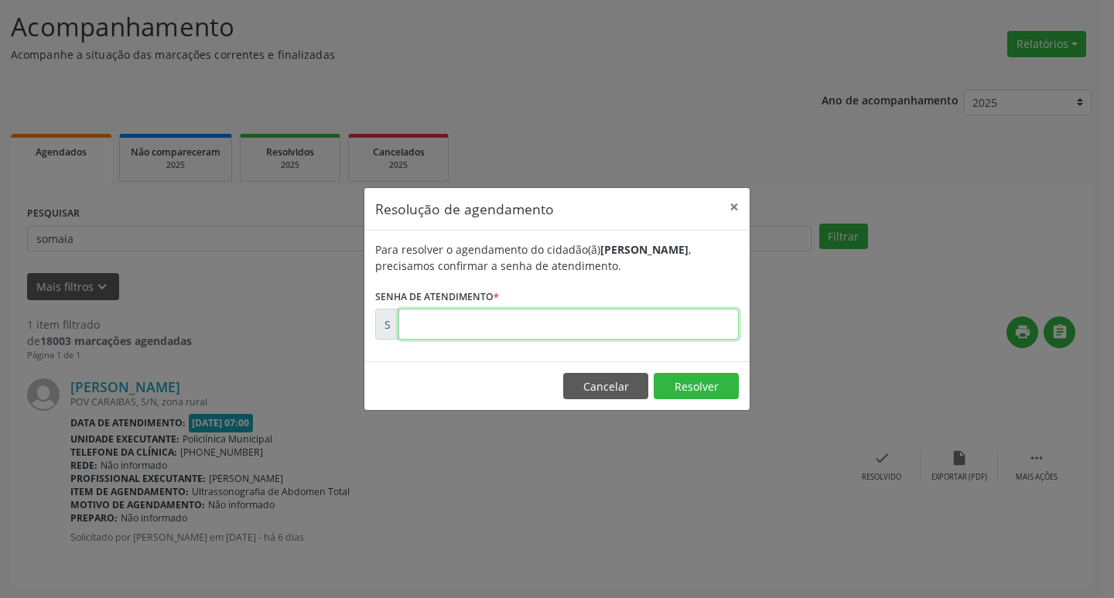
click at [542, 332] on input "text" at bounding box center [568, 324] width 340 height 31
click at [570, 321] on input "text" at bounding box center [568, 324] width 340 height 31
type input "00177109"
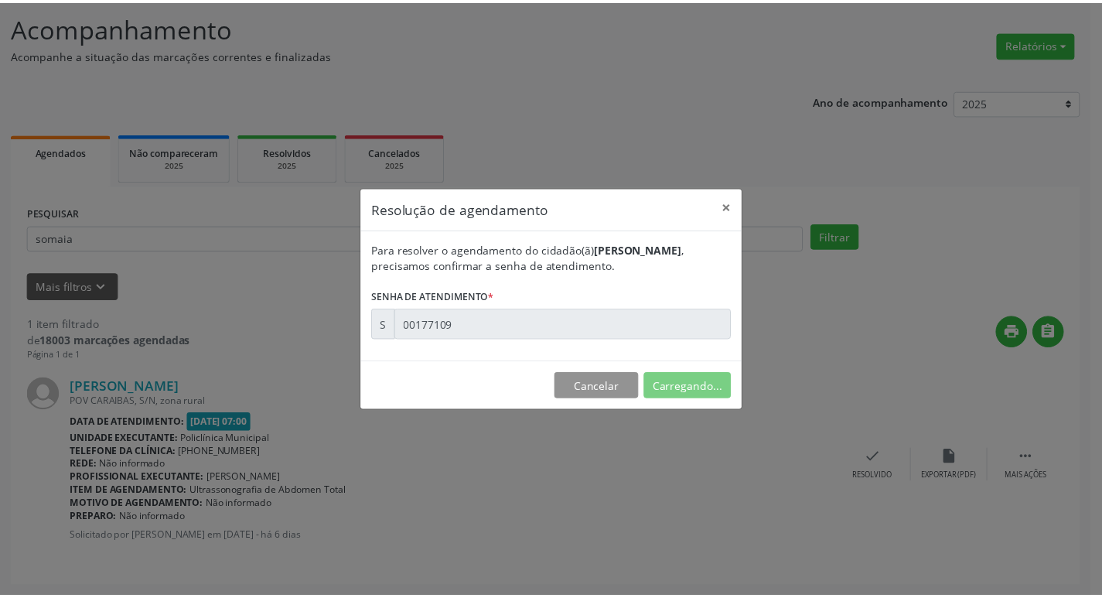
scroll to position [0, 0]
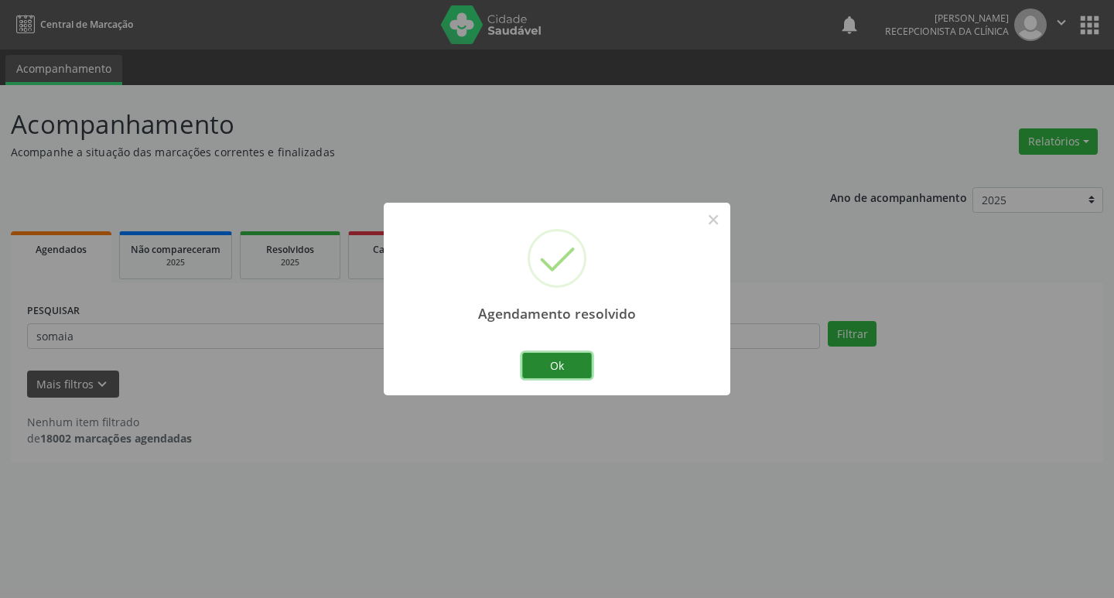
click at [569, 360] on button "Ok" at bounding box center [557, 366] width 70 height 26
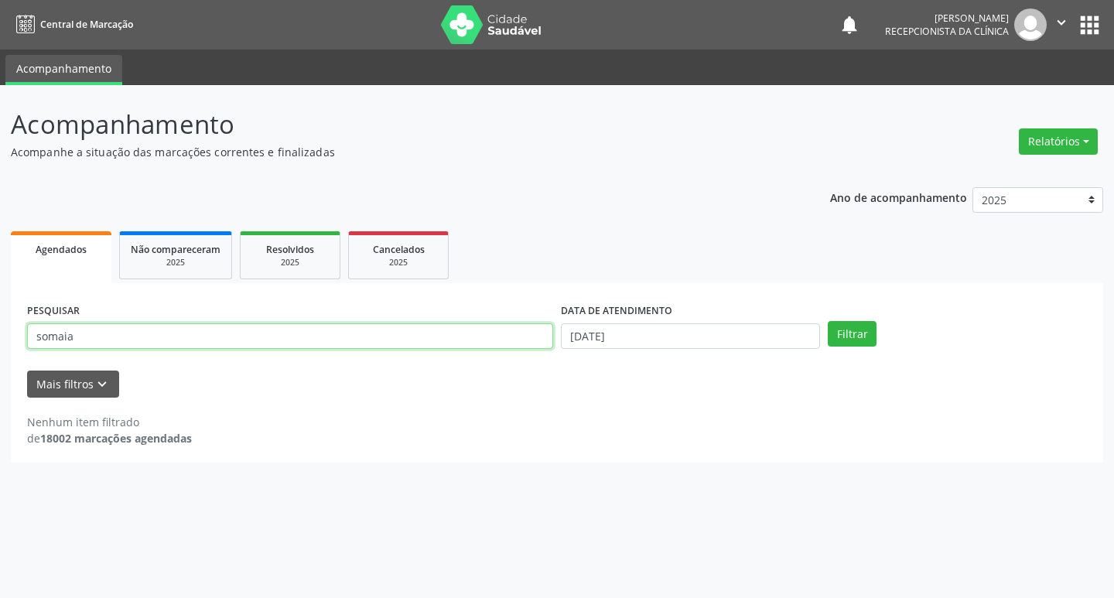
click at [240, 340] on input "somaia" at bounding box center [290, 336] width 526 height 26
type input "s"
type input "[PERSON_NAME]"
click at [837, 328] on button "Filtrar" at bounding box center [852, 334] width 49 height 26
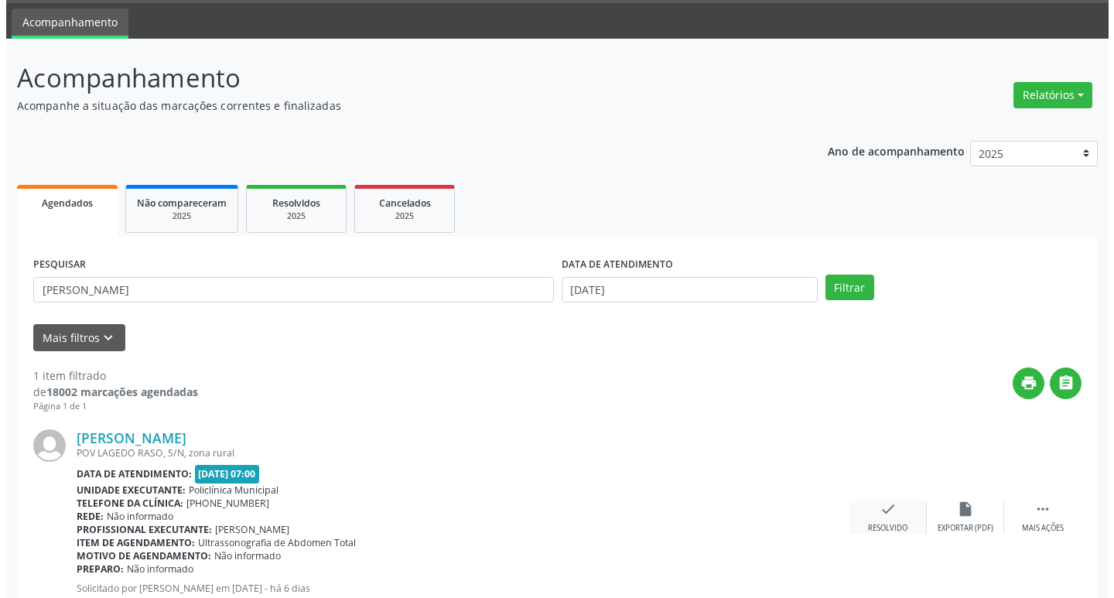
scroll to position [97, 0]
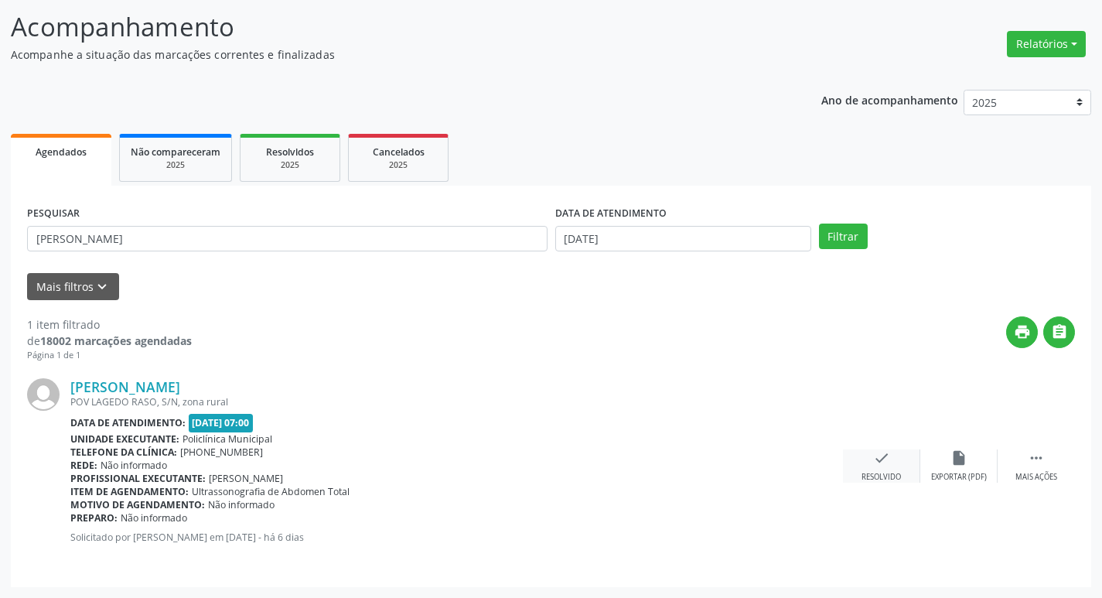
click at [876, 474] on div "Resolvido" at bounding box center [881, 477] width 39 height 11
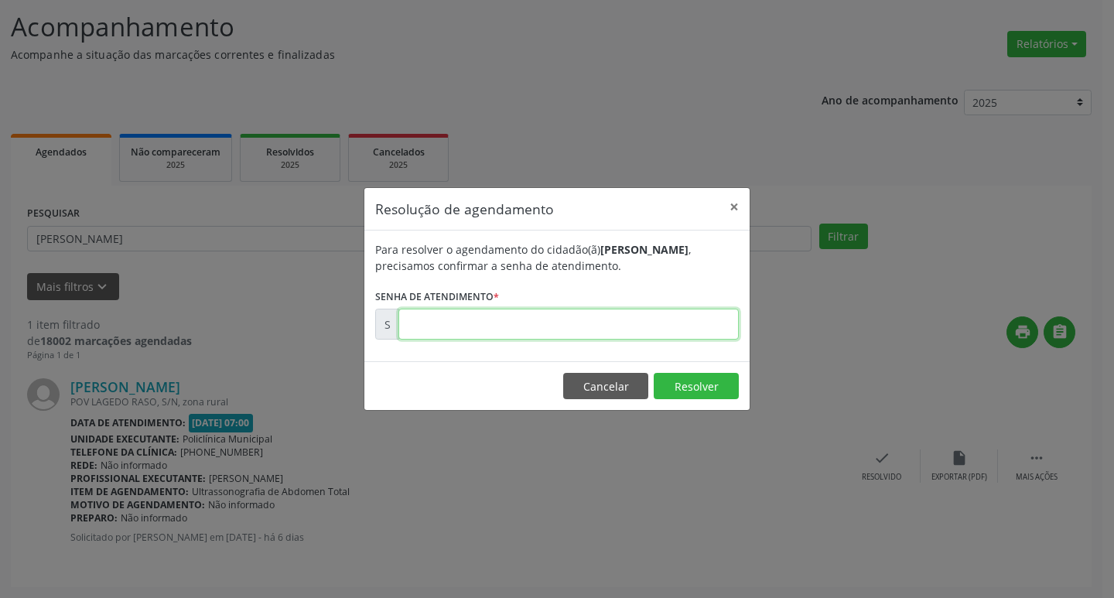
click at [640, 330] on input "text" at bounding box center [568, 324] width 340 height 31
type input "00177098"
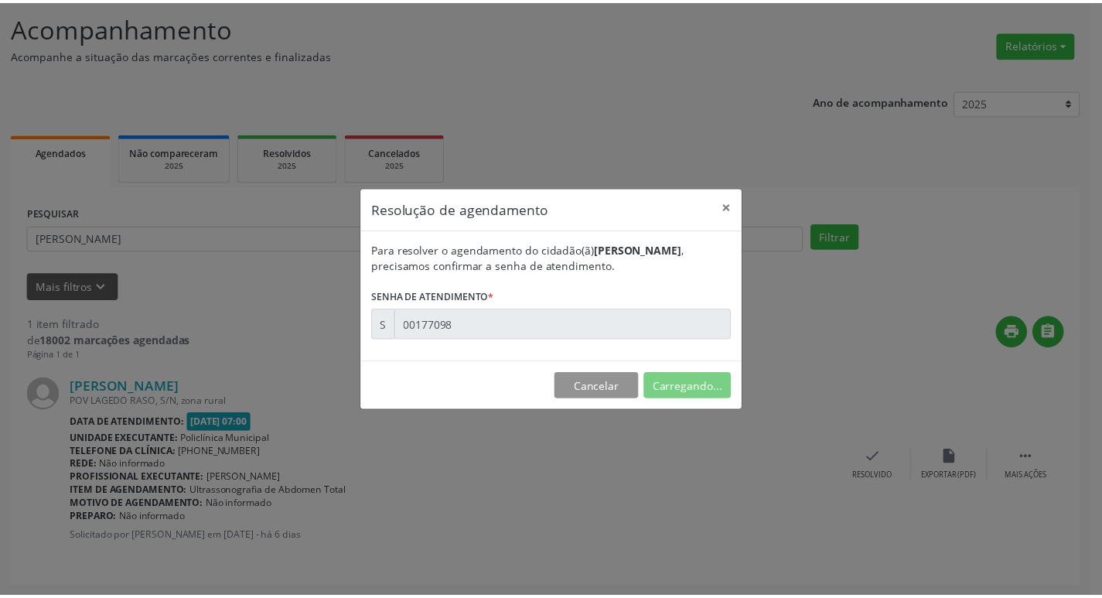
scroll to position [0, 0]
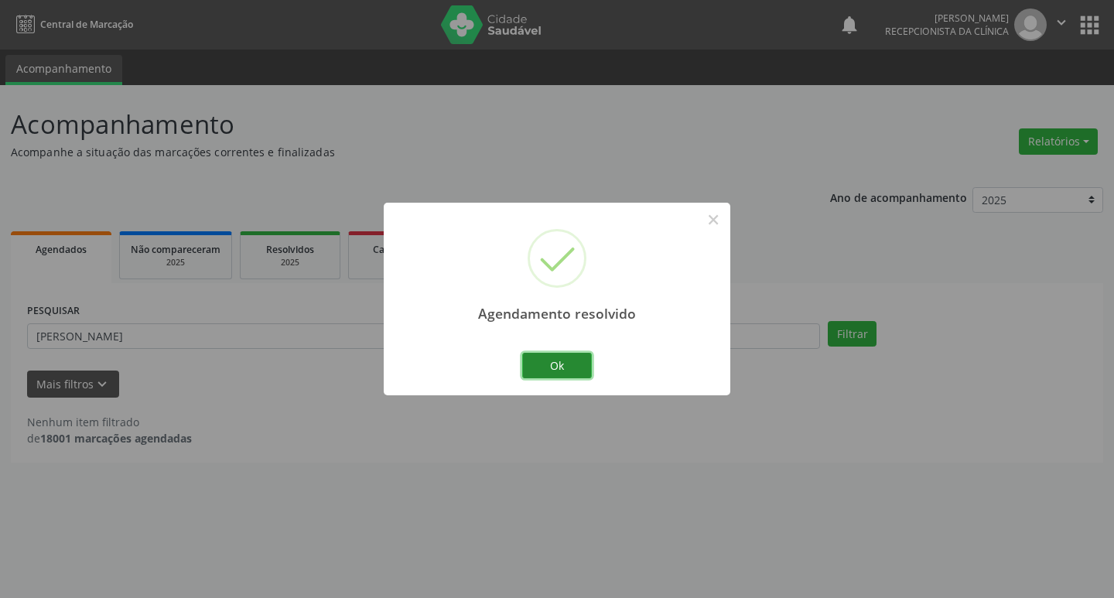
click at [575, 369] on button "Ok" at bounding box center [557, 366] width 70 height 26
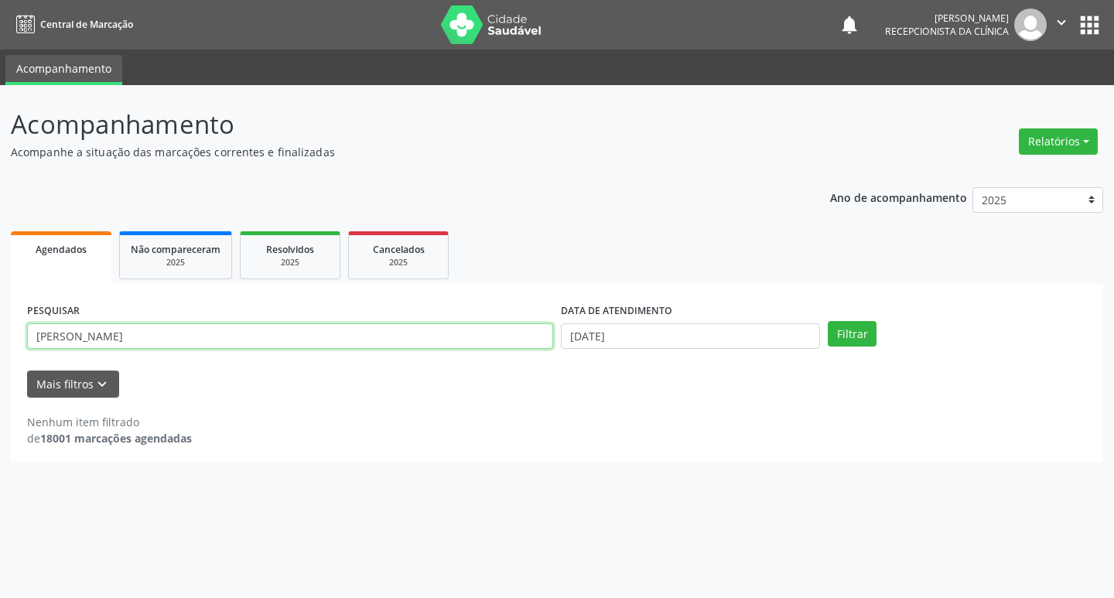
drag, startPoint x: 315, startPoint y: 335, endPoint x: 324, endPoint y: 333, distance: 9.4
click at [322, 333] on input "[PERSON_NAME]" at bounding box center [290, 336] width 526 height 26
type input "a"
type input "rejane"
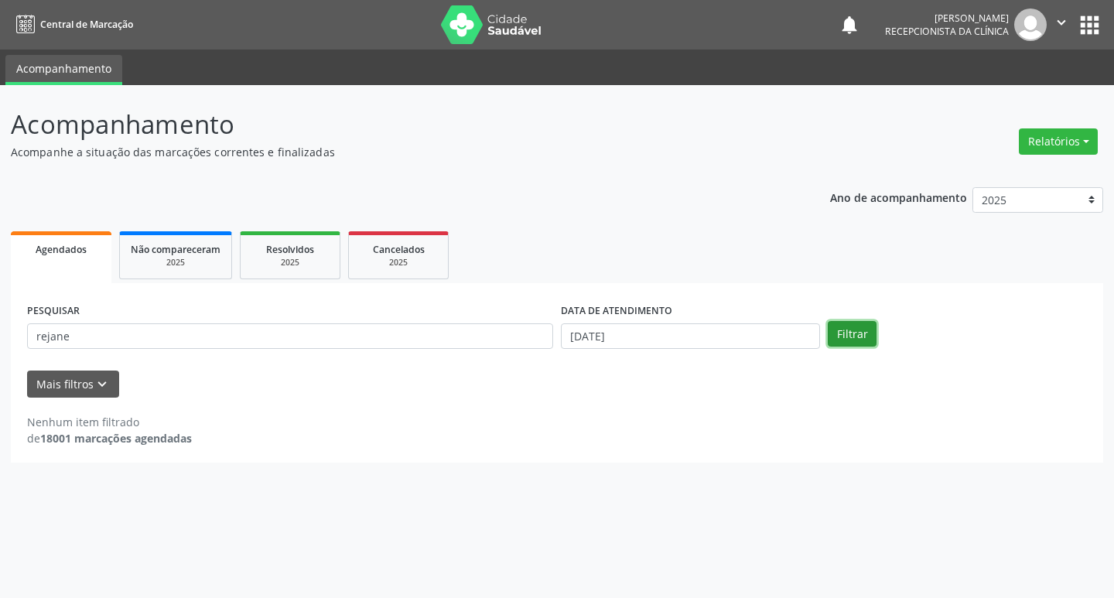
click at [839, 325] on button "Filtrar" at bounding box center [852, 334] width 49 height 26
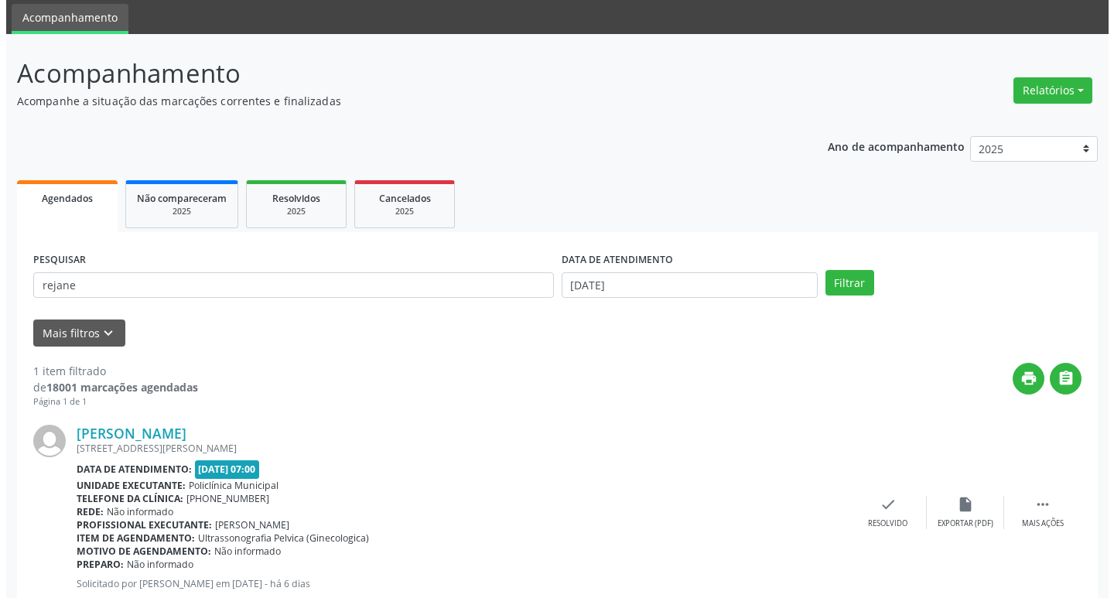
scroll to position [97, 0]
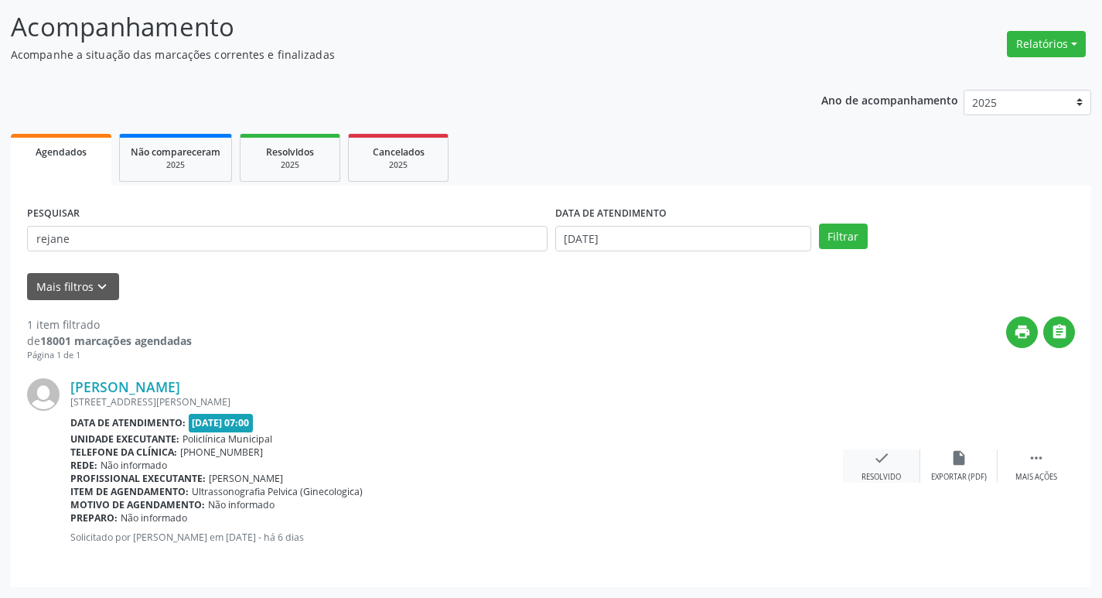
click at [876, 464] on icon "check" at bounding box center [881, 457] width 17 height 17
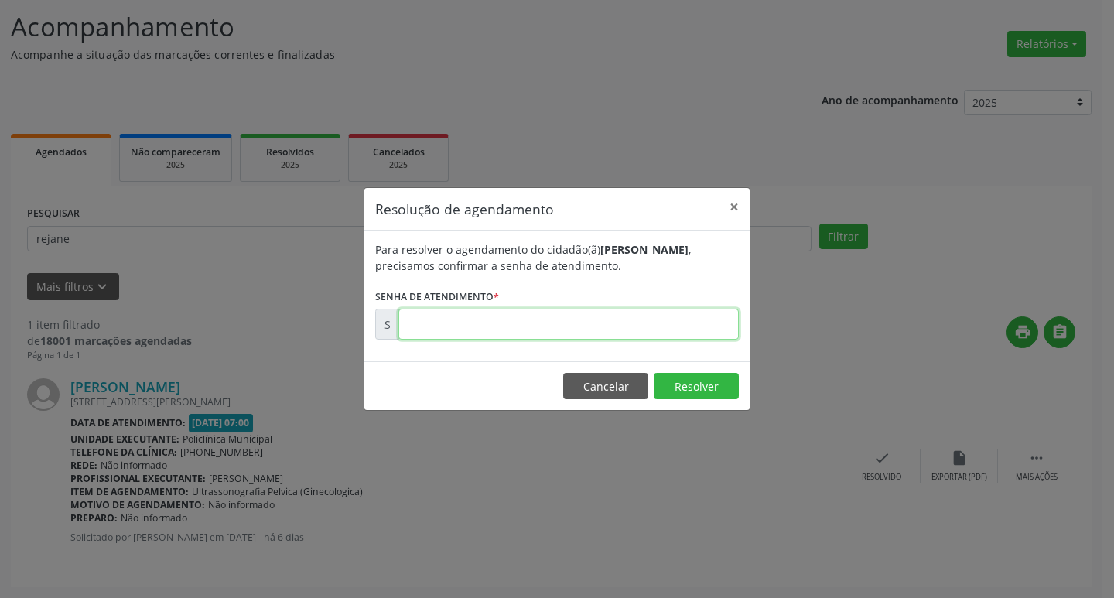
click at [640, 328] on input "text" at bounding box center [568, 324] width 340 height 31
type input "00177096"
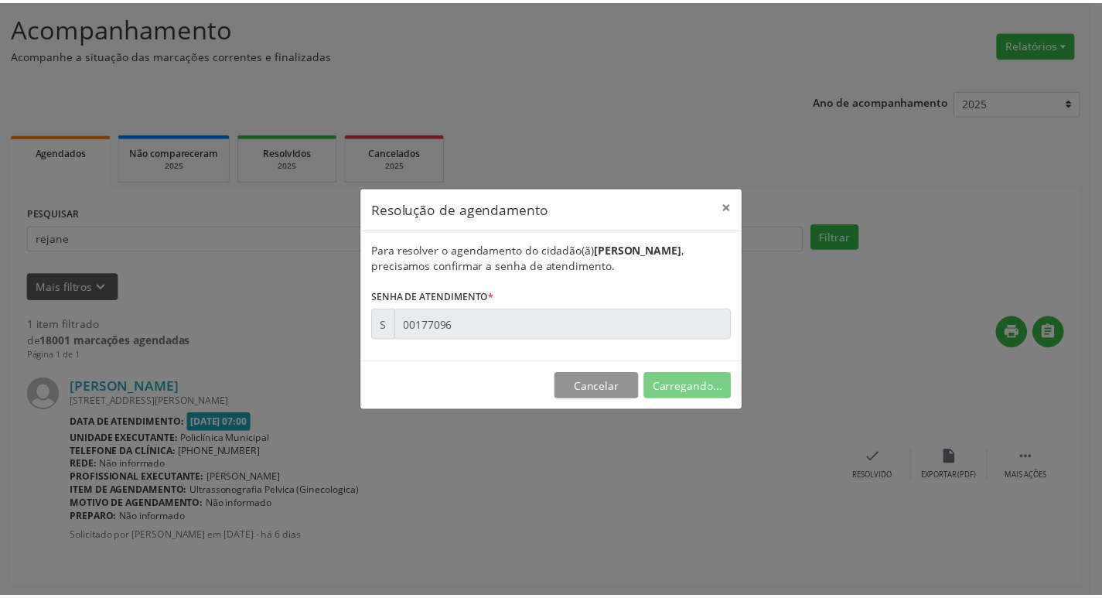
scroll to position [0, 0]
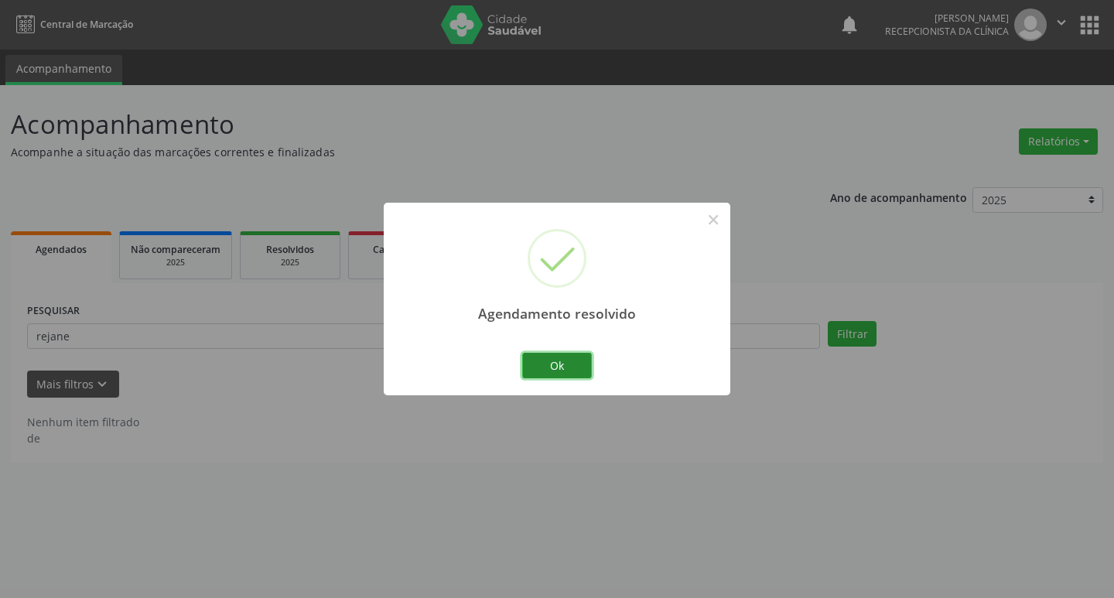
click at [589, 365] on button "Ok" at bounding box center [557, 366] width 70 height 26
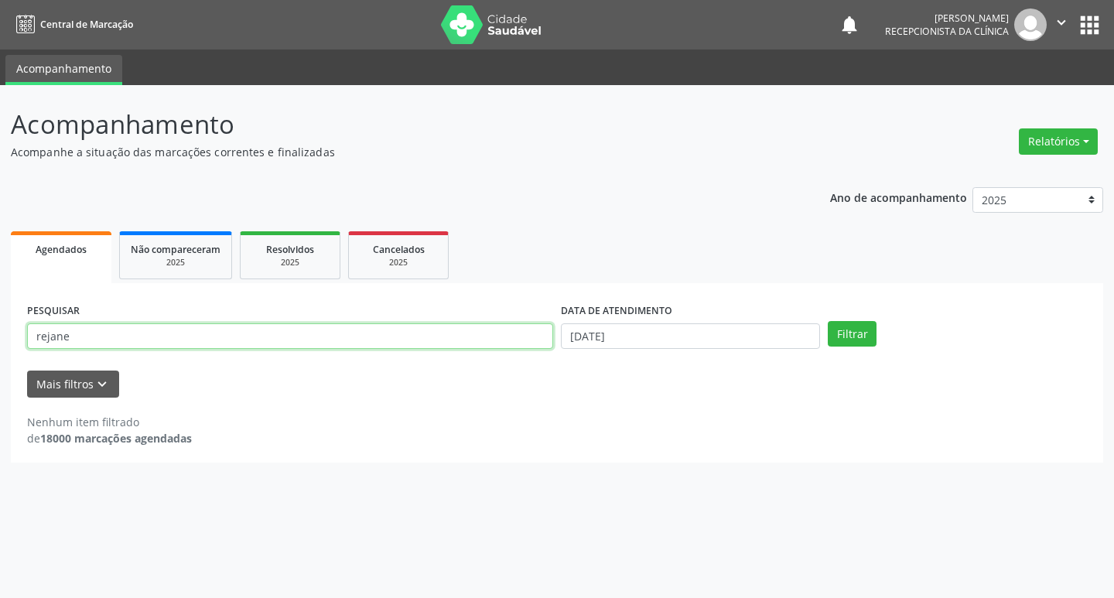
click at [246, 343] on input "rejane" at bounding box center [290, 336] width 526 height 26
click at [265, 338] on input "rejane" at bounding box center [290, 336] width 526 height 26
type input "r"
type input "[PERSON_NAME]"
click at [844, 338] on button "Filtrar" at bounding box center [852, 334] width 49 height 26
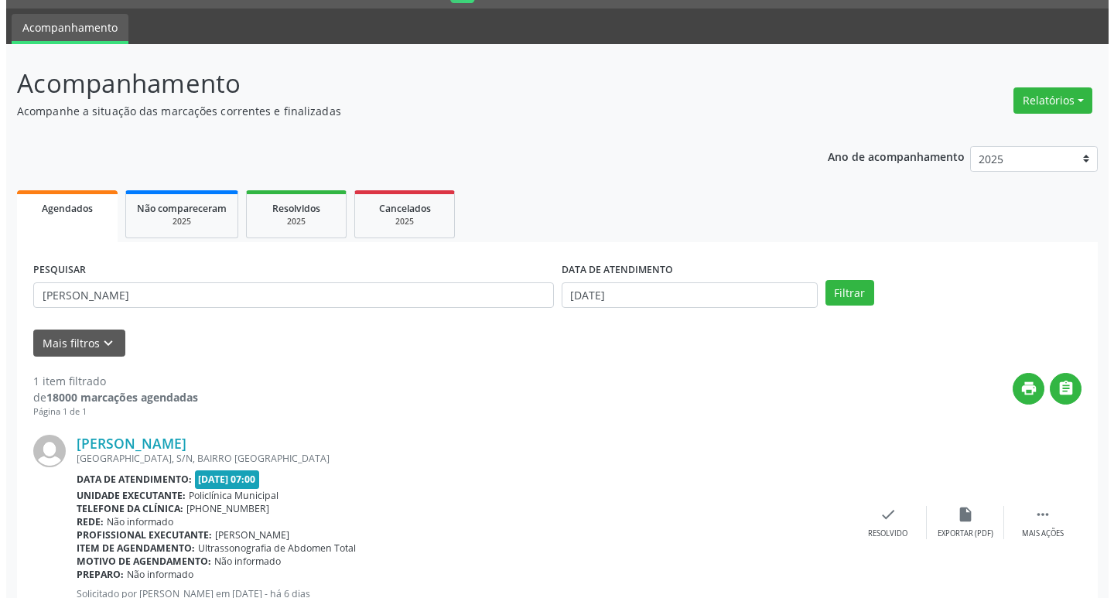
scroll to position [97, 0]
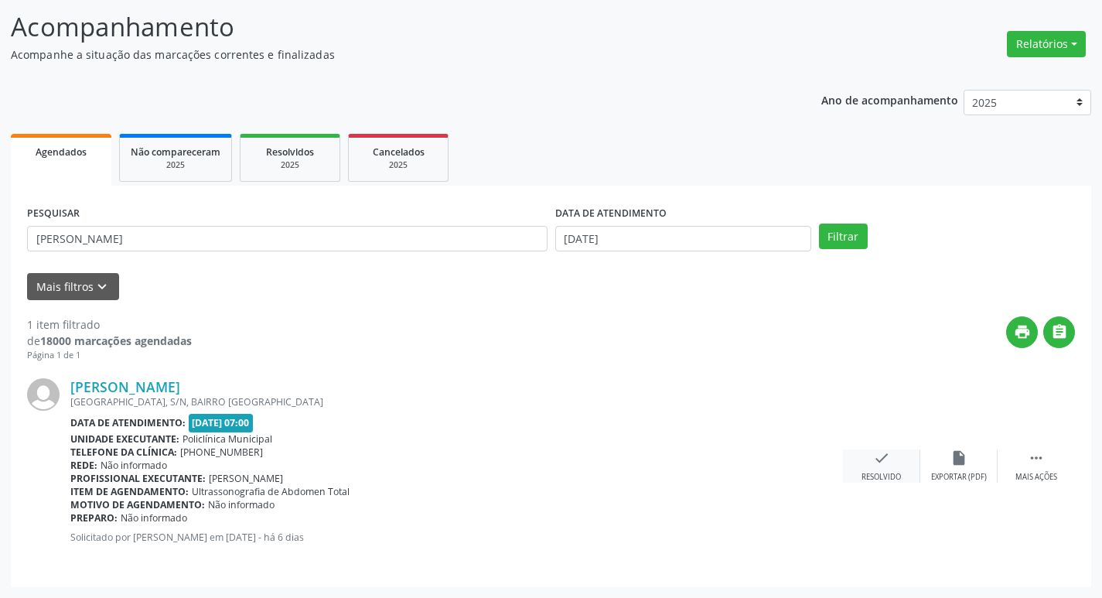
click at [896, 464] on div "check Resolvido" at bounding box center [881, 465] width 77 height 33
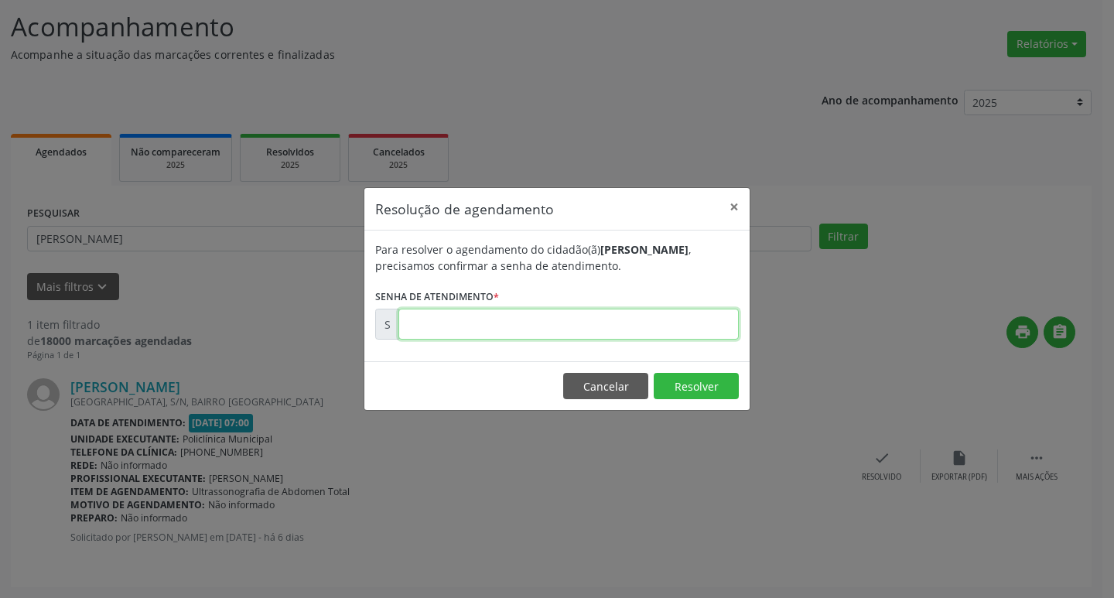
click at [582, 329] on input "text" at bounding box center [568, 324] width 340 height 31
click at [723, 212] on button "×" at bounding box center [734, 207] width 31 height 38
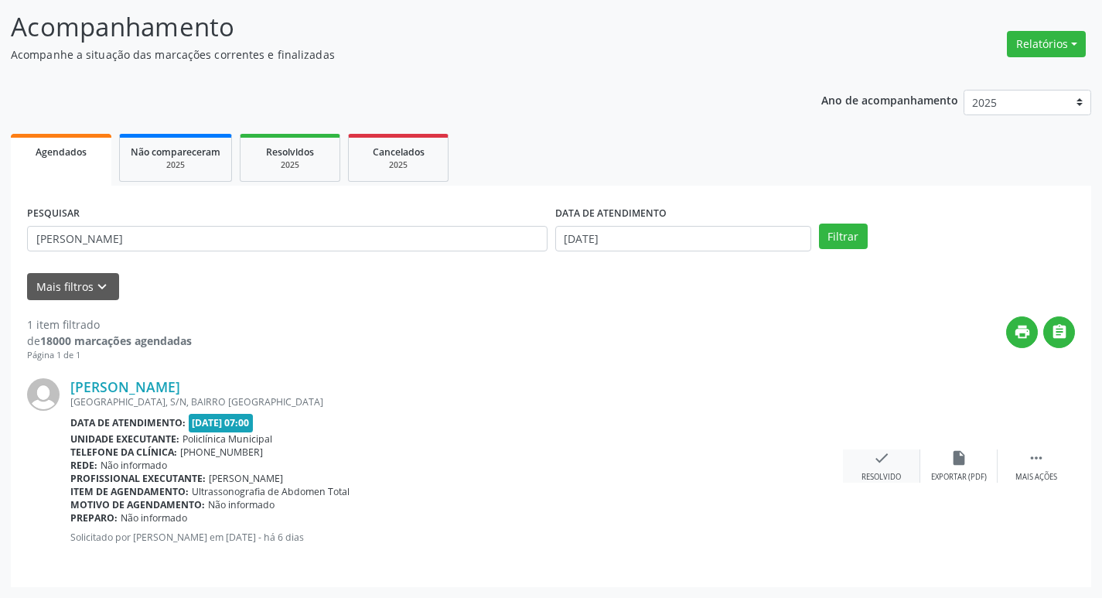
click at [877, 457] on icon "check" at bounding box center [881, 457] width 17 height 17
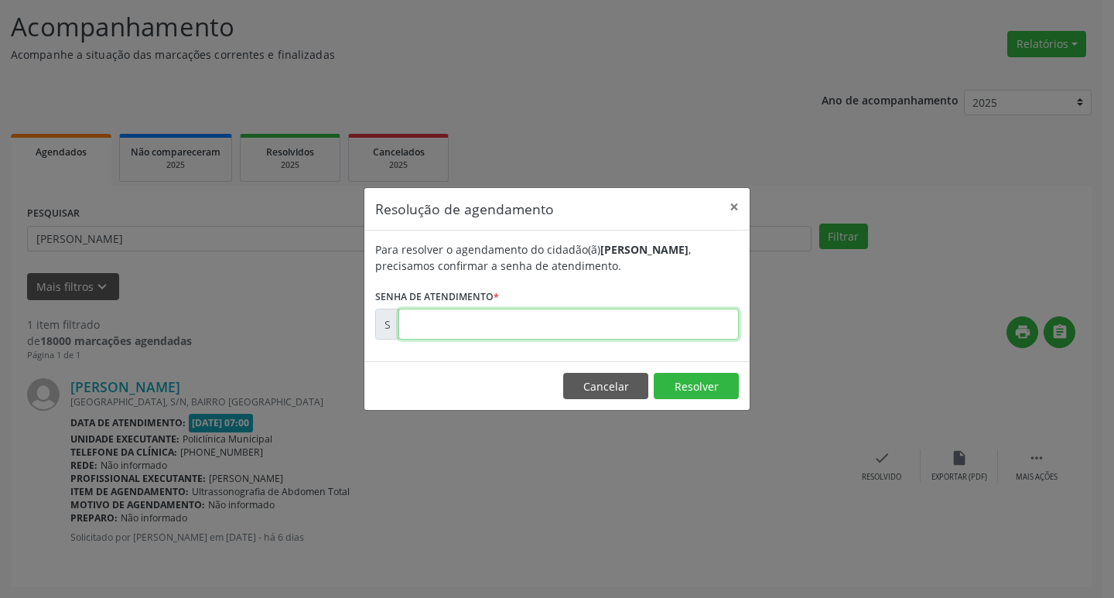
click at [678, 331] on input "text" at bounding box center [568, 324] width 340 height 31
type input "00177094"
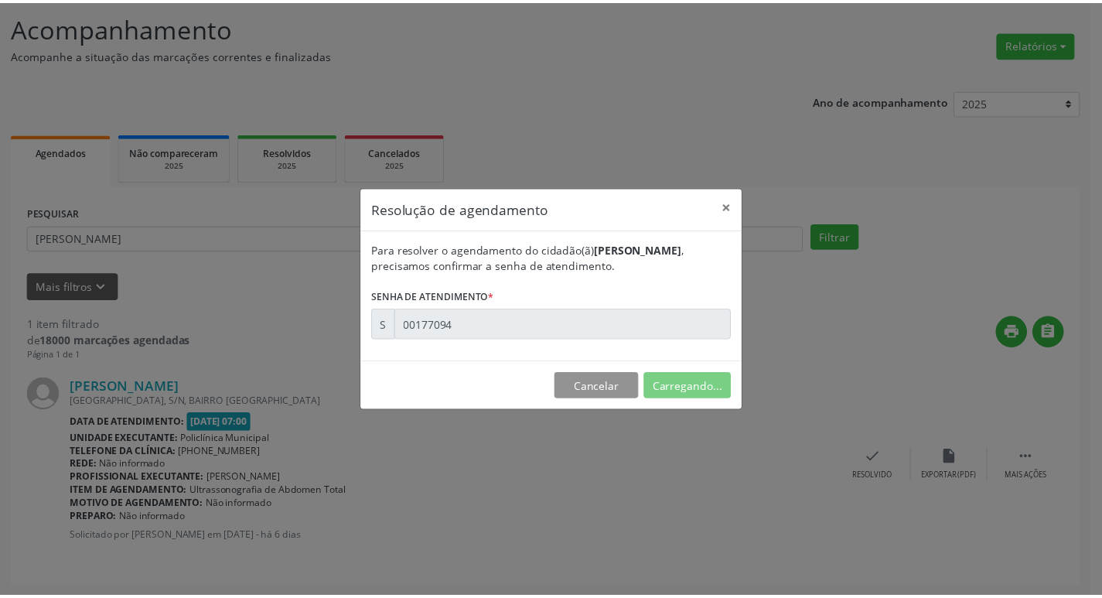
scroll to position [0, 0]
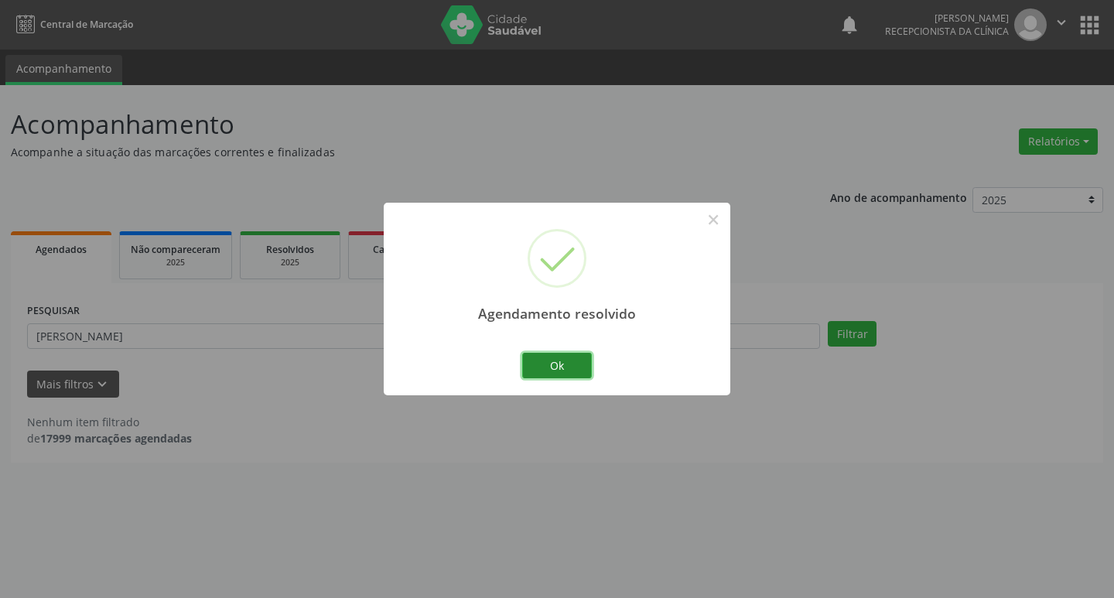
click at [581, 366] on button "Ok" at bounding box center [557, 366] width 70 height 26
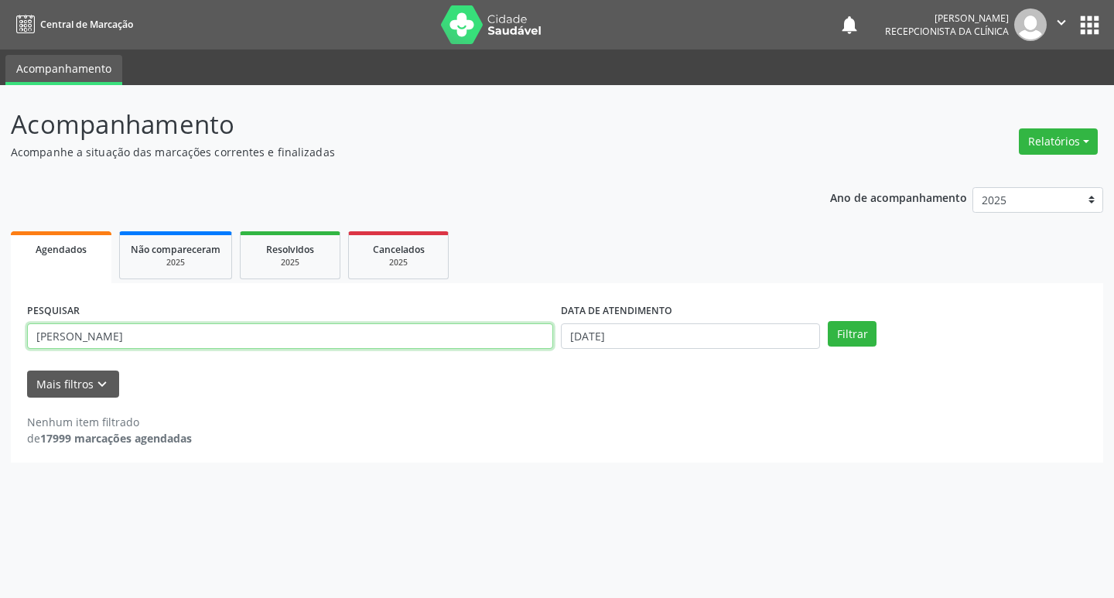
click at [357, 335] on input "[PERSON_NAME]" at bounding box center [290, 336] width 526 height 26
type input "g"
type input "elenilde"
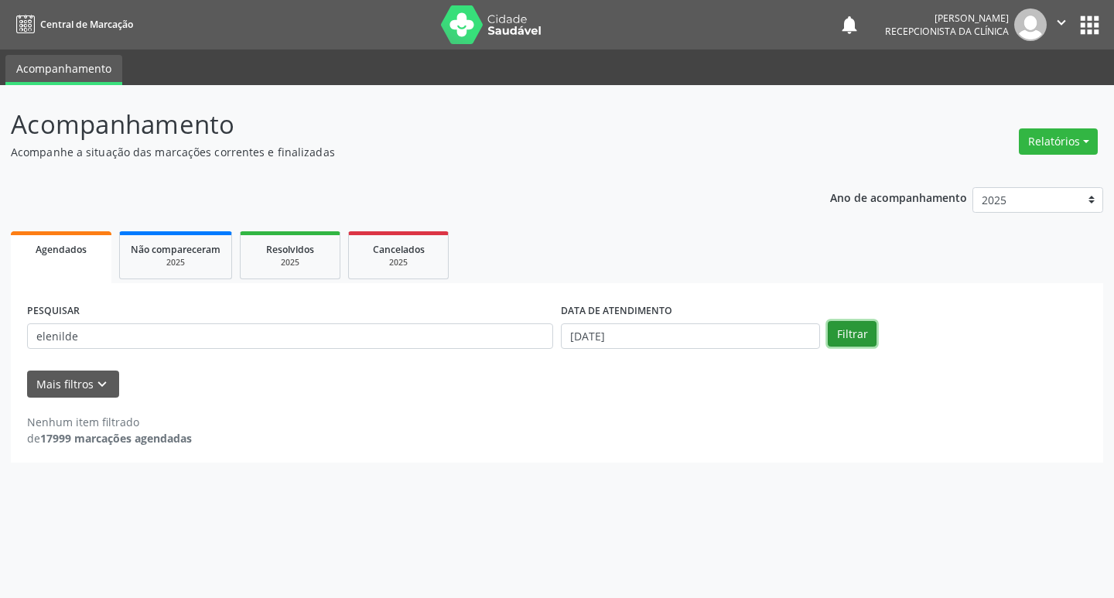
click at [859, 333] on button "Filtrar" at bounding box center [852, 334] width 49 height 26
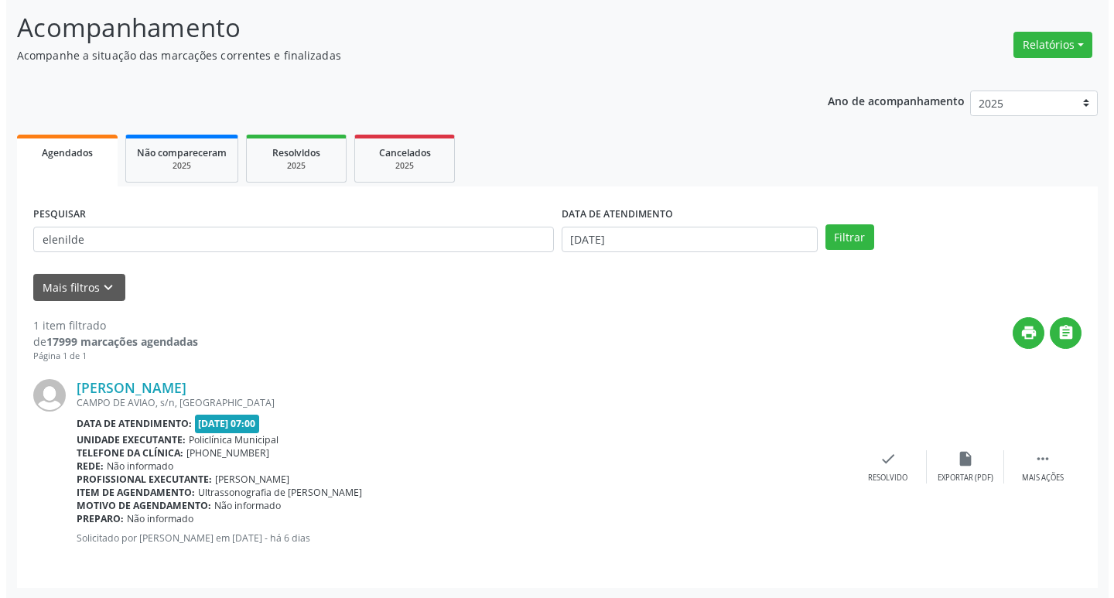
scroll to position [97, 0]
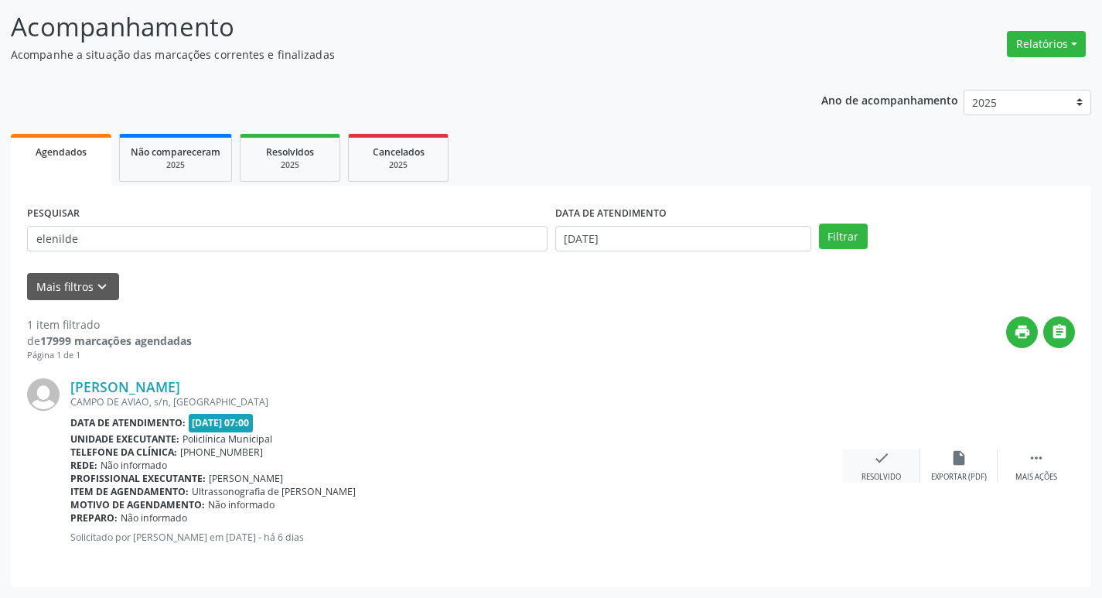
click at [880, 470] on div "check Resolvido" at bounding box center [881, 465] width 77 height 33
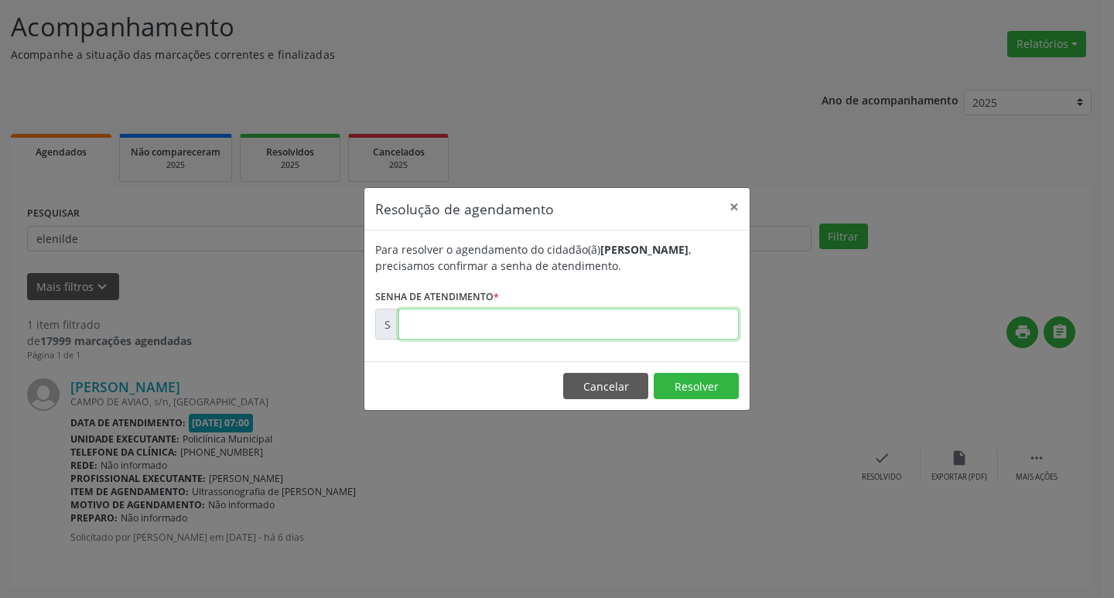
click at [588, 323] on input "text" at bounding box center [568, 324] width 340 height 31
type input "00177073"
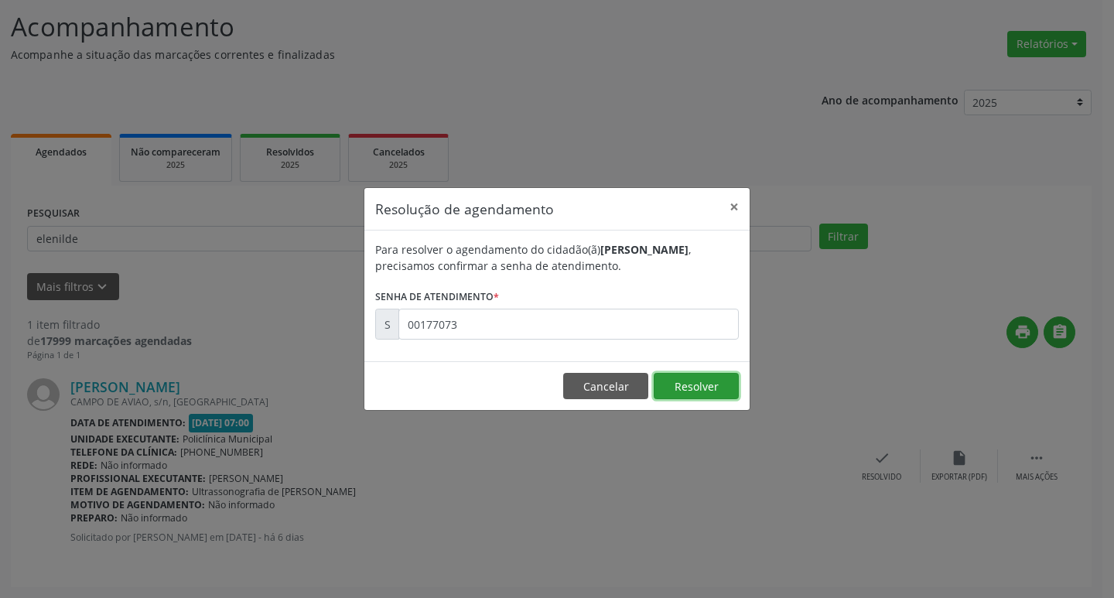
click at [697, 378] on button "Resolver" at bounding box center [696, 386] width 85 height 26
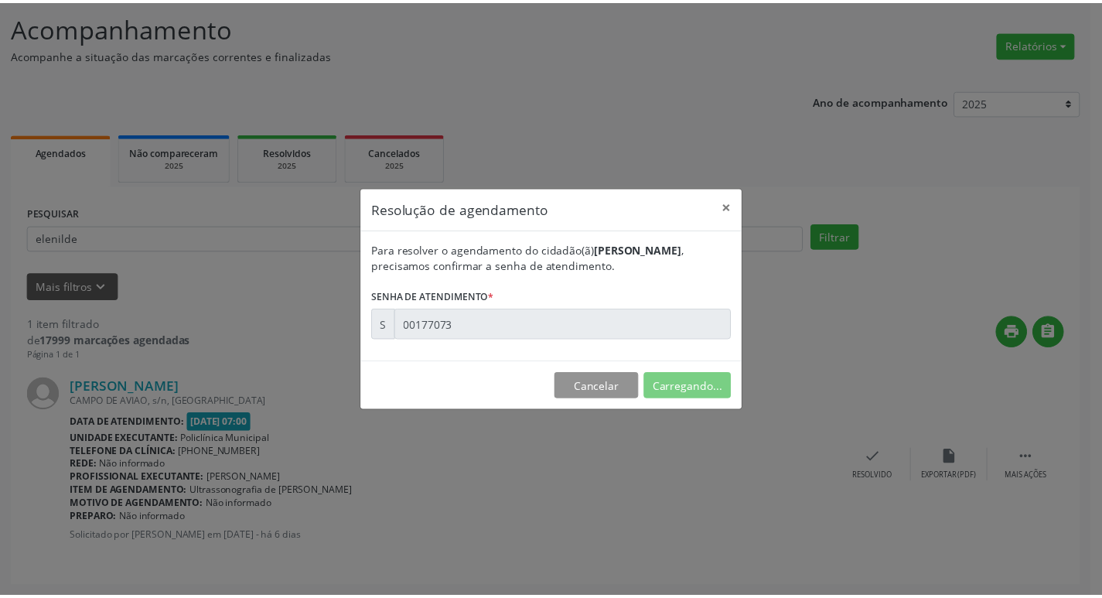
scroll to position [0, 0]
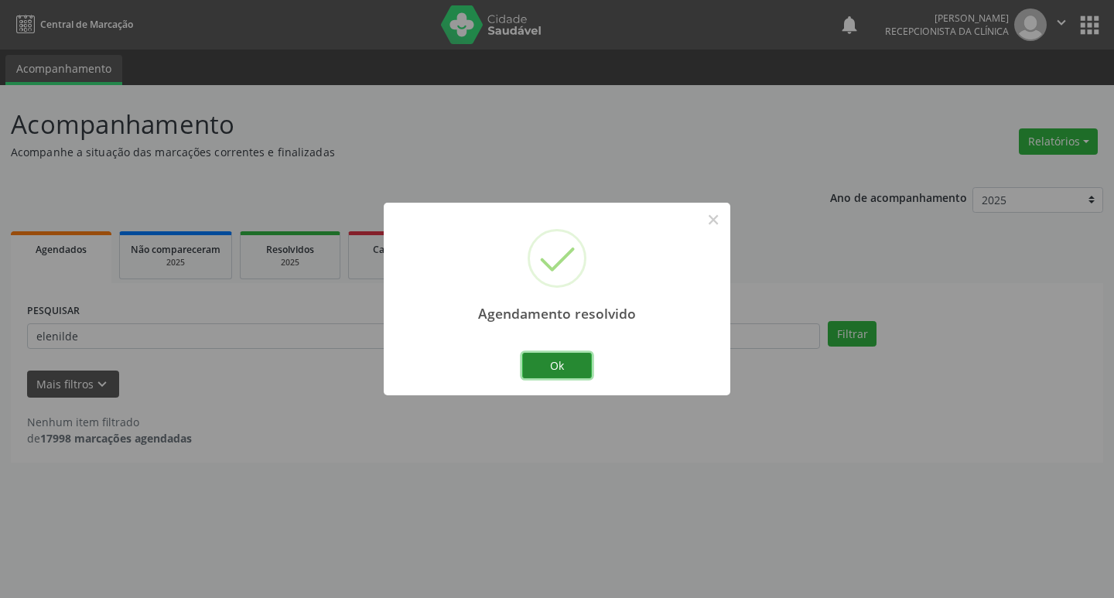
click at [566, 364] on button "Ok" at bounding box center [557, 366] width 70 height 26
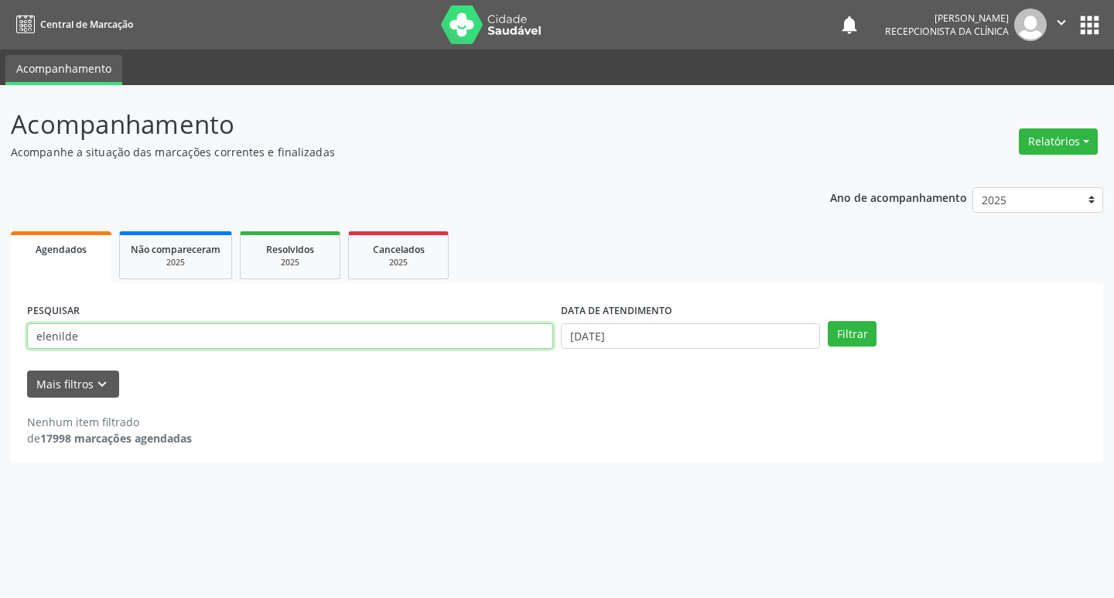
click at [149, 338] on input "elenilde" at bounding box center [290, 336] width 526 height 26
click at [150, 343] on input "elenilde" at bounding box center [290, 336] width 526 height 26
type input "e"
click at [142, 334] on input "text" at bounding box center [290, 336] width 526 height 26
click at [863, 343] on button "Filtrar" at bounding box center [852, 334] width 49 height 26
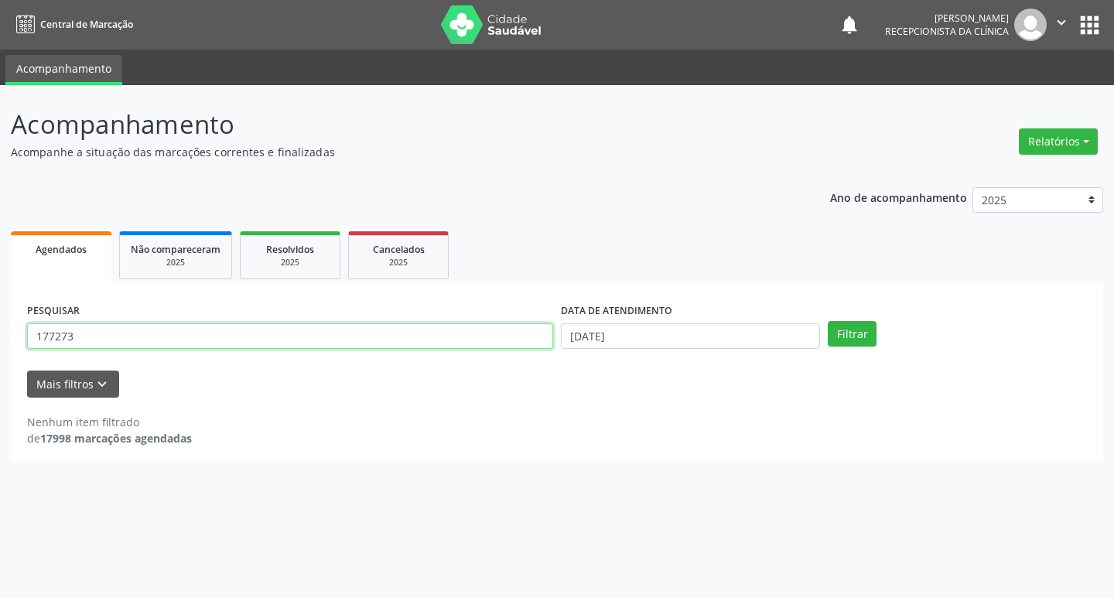
click at [169, 330] on input "177273" at bounding box center [290, 336] width 526 height 26
type input "1"
type input "marinalva"
click at [856, 336] on button "Filtrar" at bounding box center [852, 334] width 49 height 26
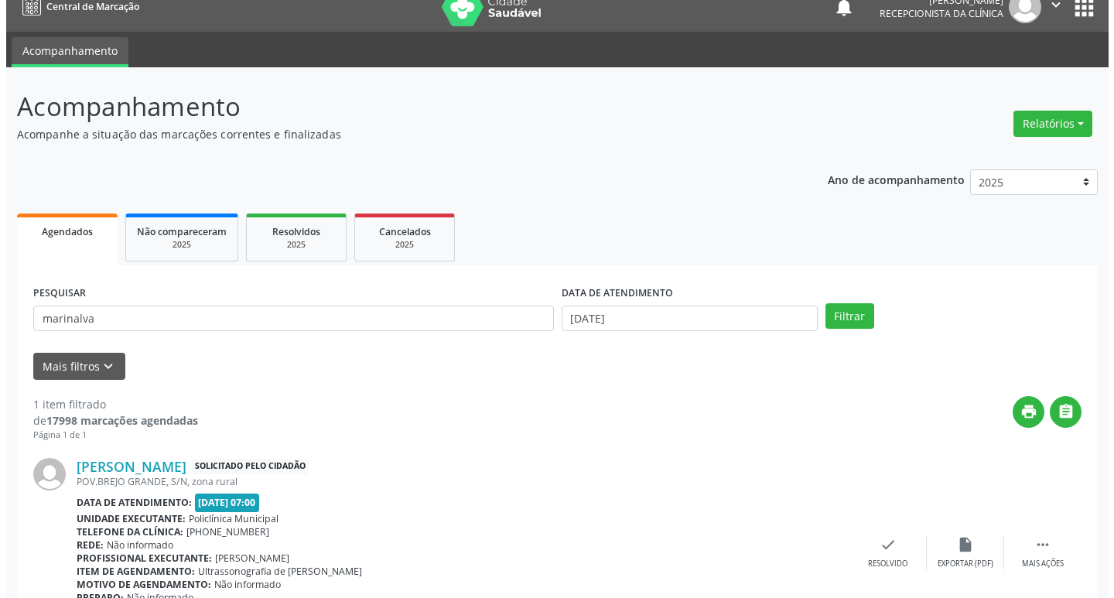
scroll to position [111, 0]
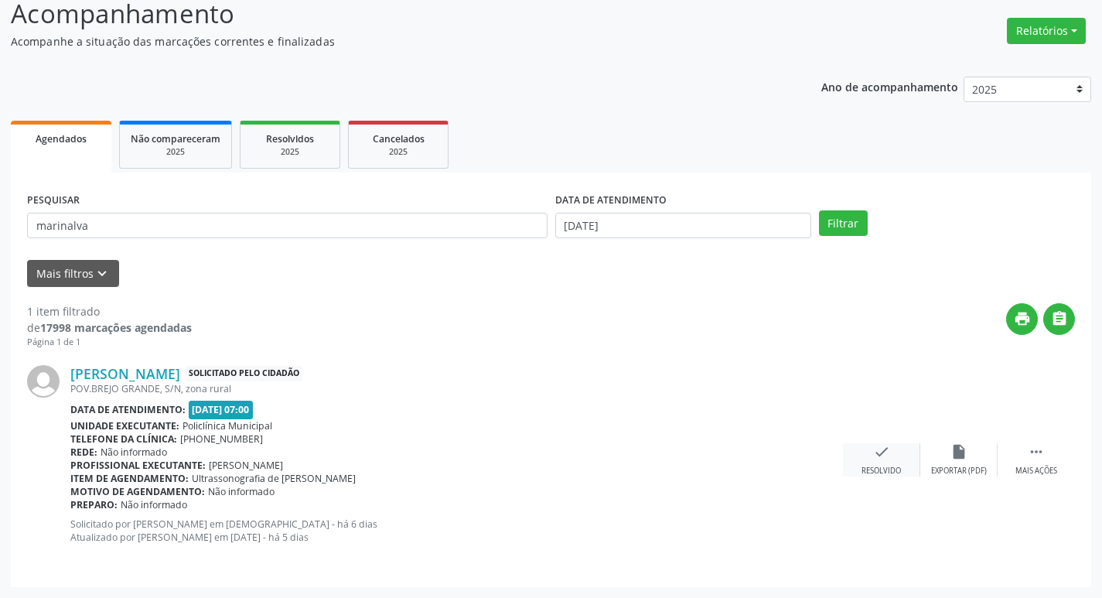
click at [887, 445] on icon "check" at bounding box center [881, 451] width 17 height 17
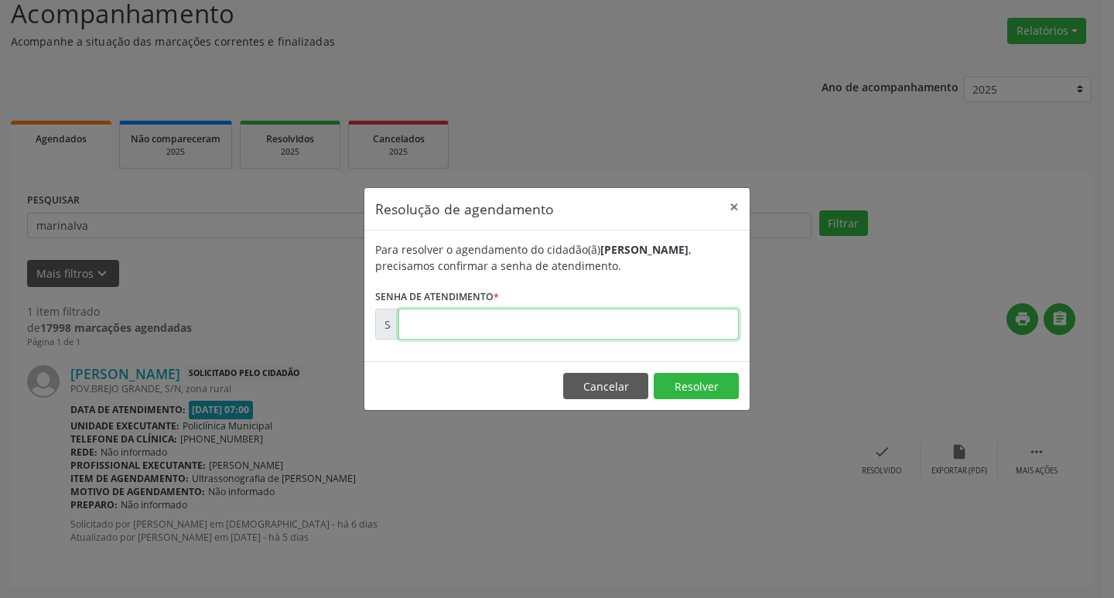
click at [659, 325] on input "text" at bounding box center [568, 324] width 340 height 31
type input "00177273"
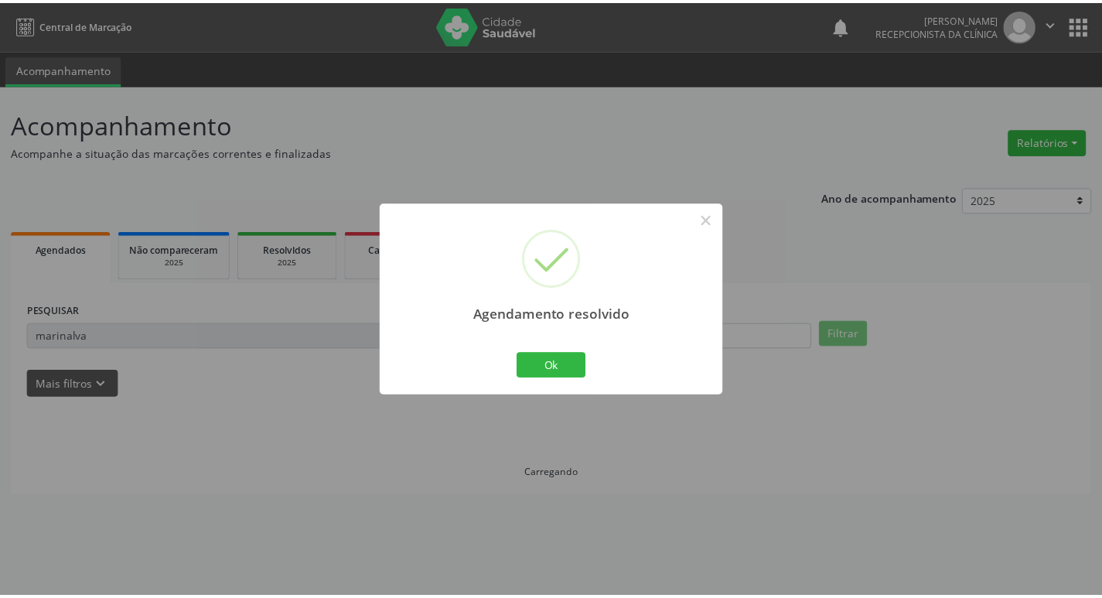
scroll to position [0, 0]
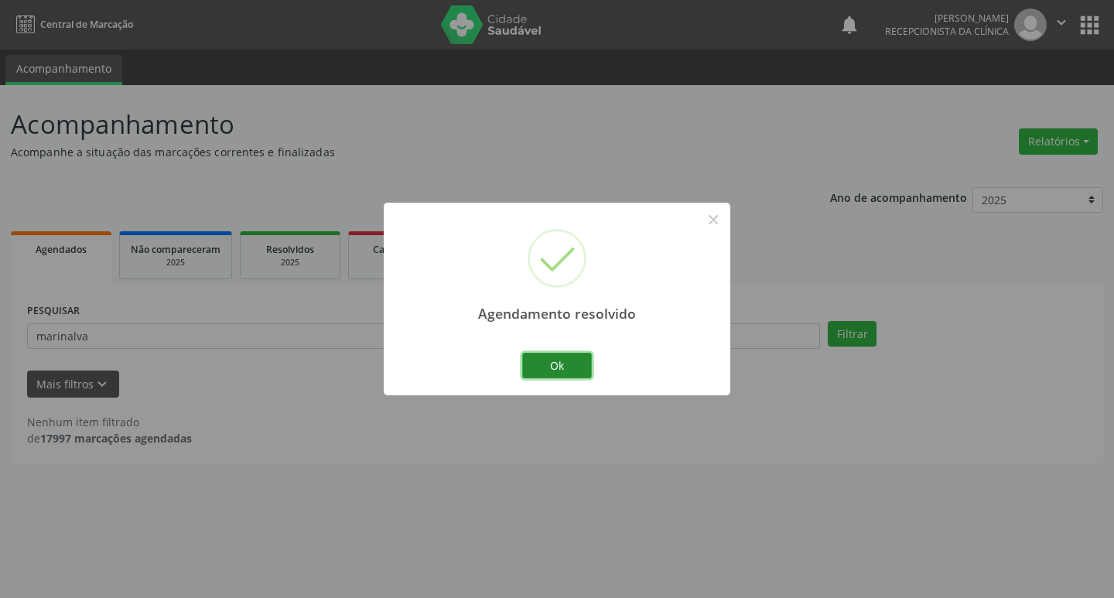
click at [582, 361] on button "Ok" at bounding box center [557, 366] width 70 height 26
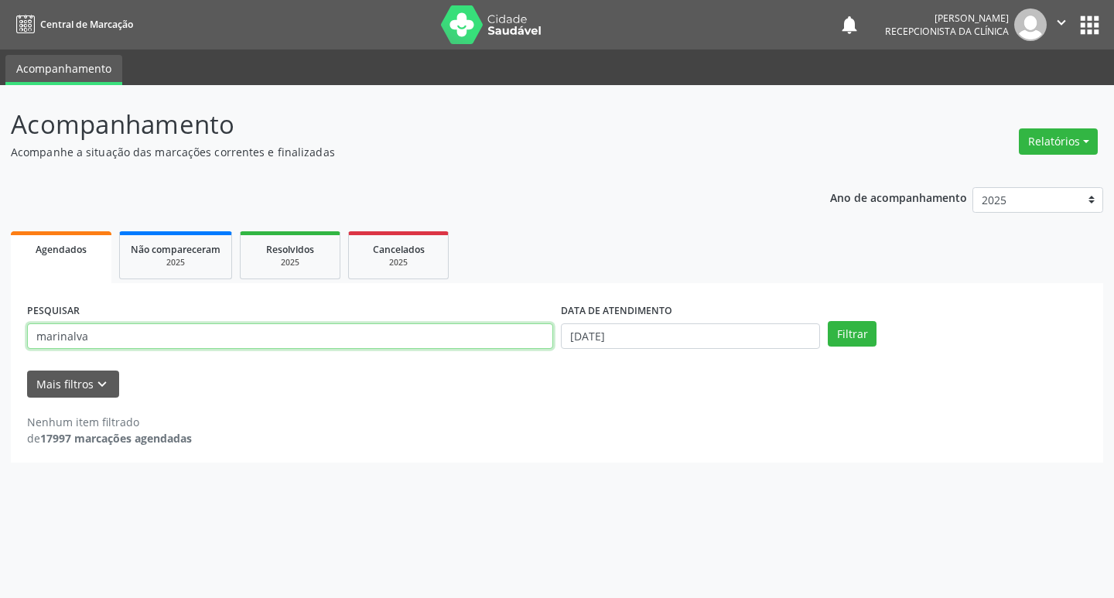
click at [303, 341] on input "marinalva" at bounding box center [290, 336] width 526 height 26
click at [305, 341] on input "marinalva" at bounding box center [290, 336] width 526 height 26
type input "m"
type input "[PERSON_NAME]"
click at [859, 334] on button "Filtrar" at bounding box center [852, 334] width 49 height 26
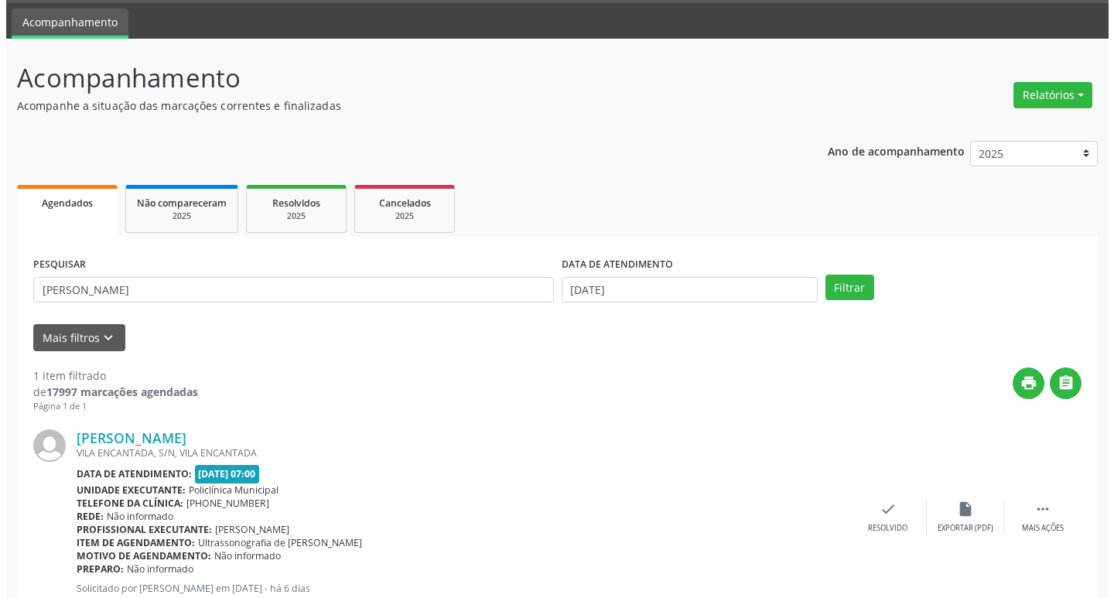
scroll to position [97, 0]
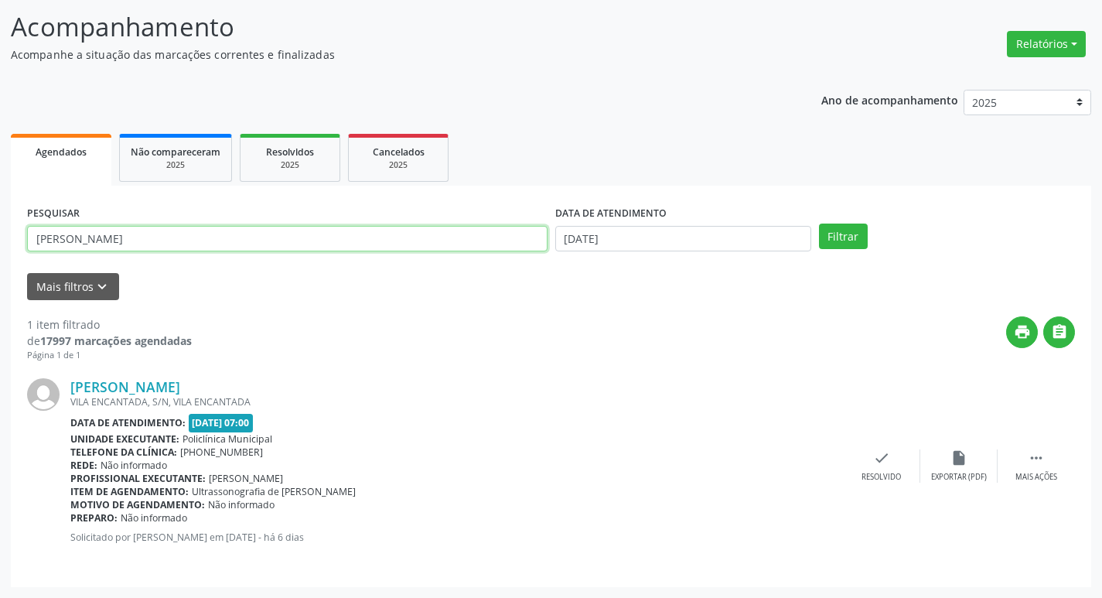
click at [272, 241] on input "[PERSON_NAME]" at bounding box center [287, 239] width 521 height 26
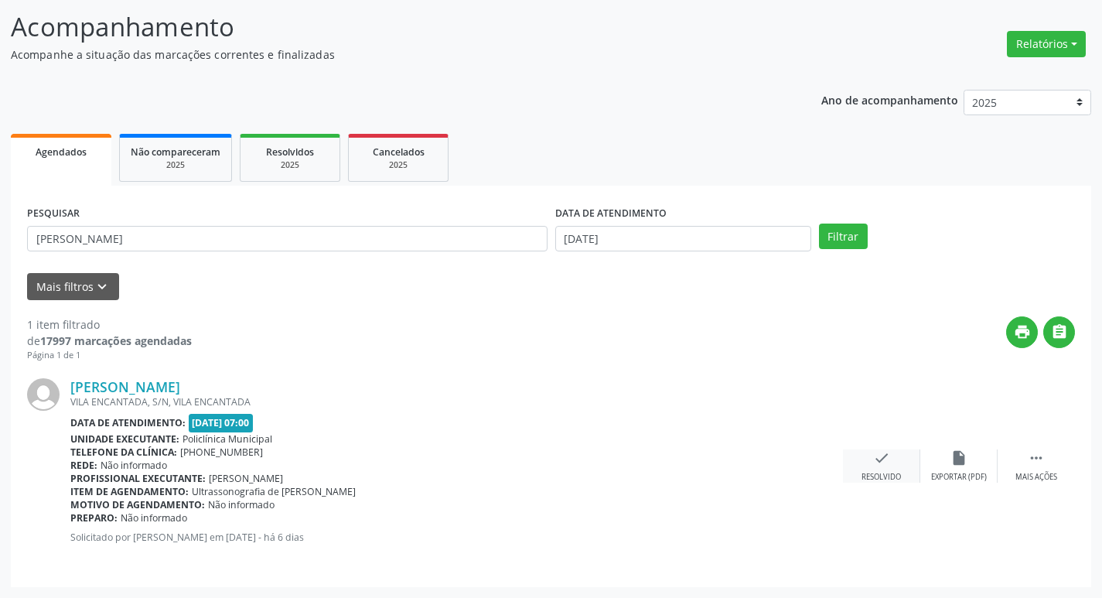
click at [886, 467] on div "check Resolvido" at bounding box center [881, 465] width 77 height 33
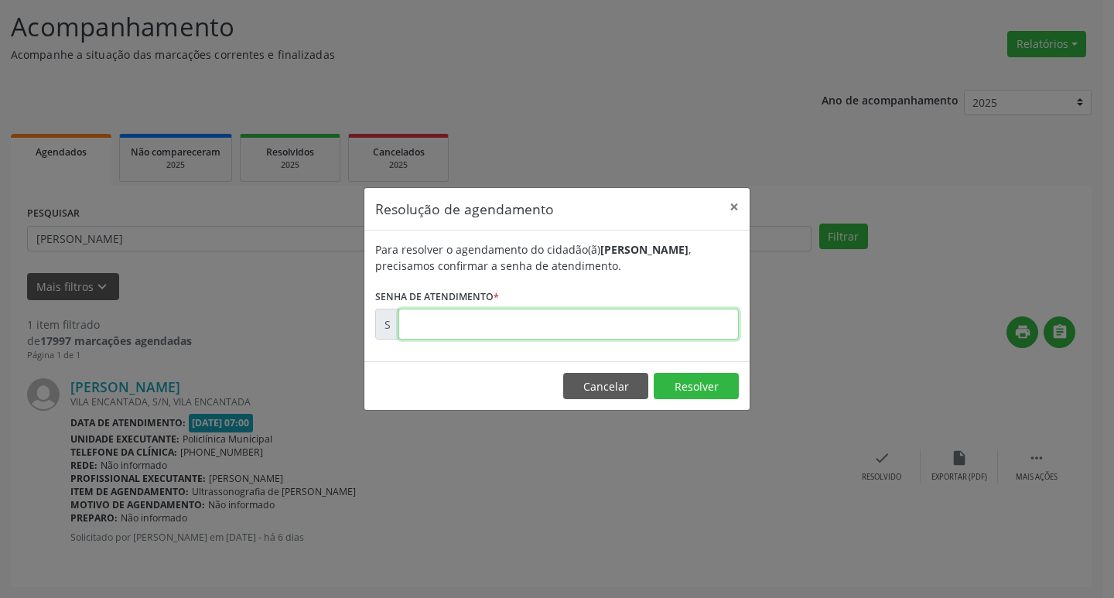
click at [507, 326] on input "text" at bounding box center [568, 324] width 340 height 31
type input "00177095"
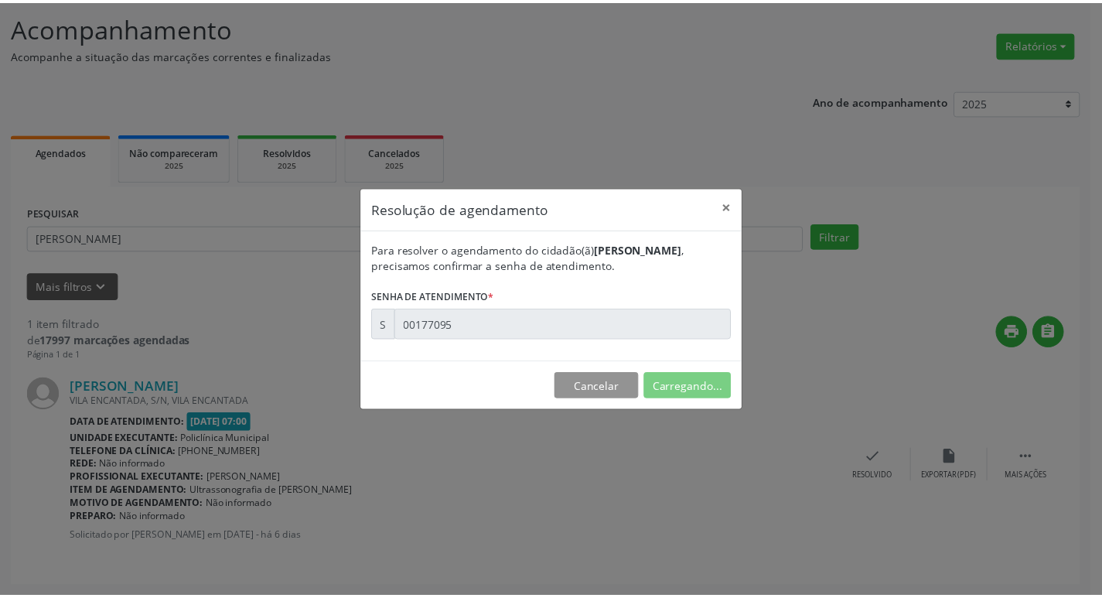
scroll to position [0, 0]
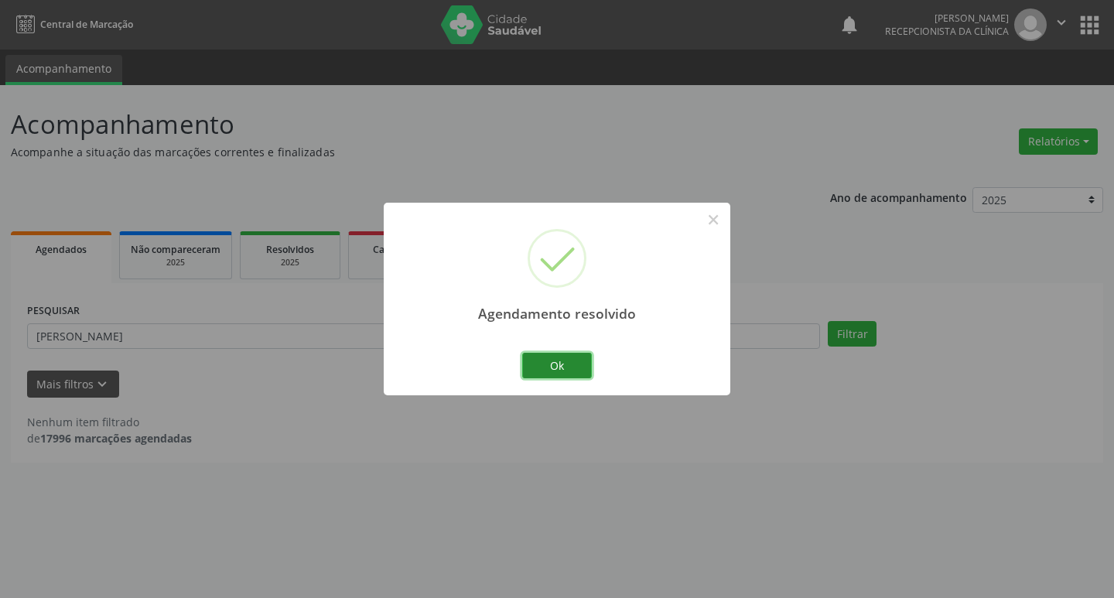
click at [565, 365] on button "Ok" at bounding box center [557, 366] width 70 height 26
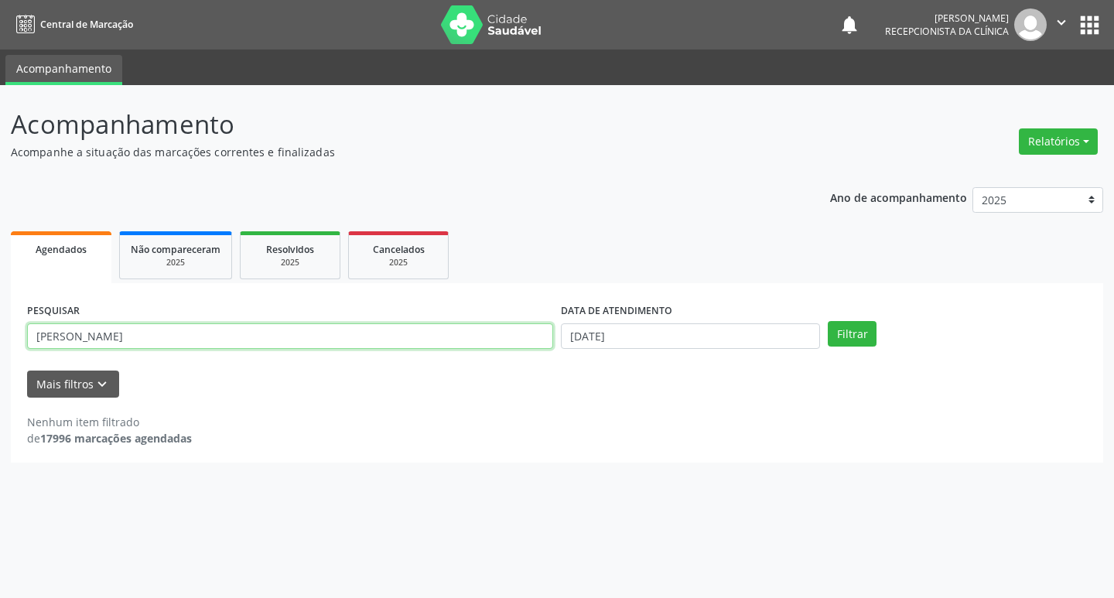
click at [221, 335] on input "[PERSON_NAME]" at bounding box center [290, 336] width 526 height 26
type input "a"
type input "solange"
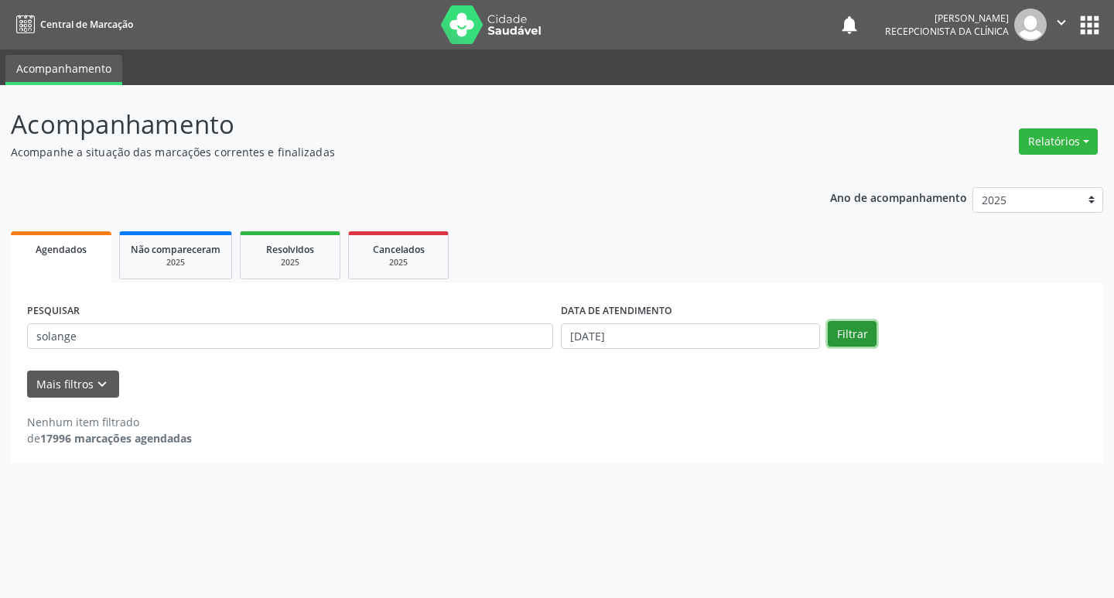
click at [840, 337] on button "Filtrar" at bounding box center [852, 334] width 49 height 26
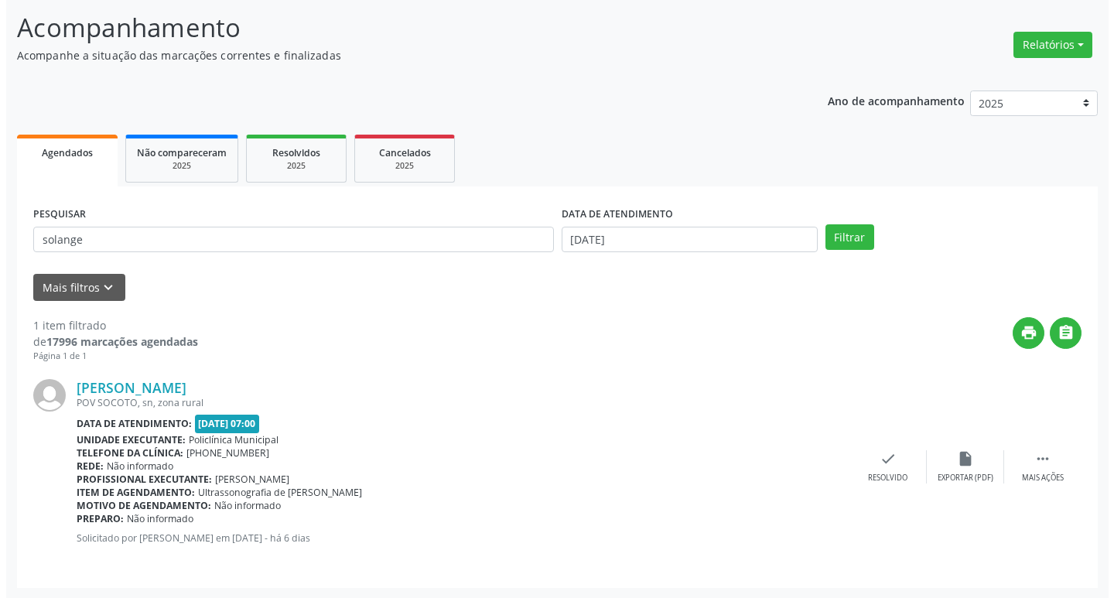
scroll to position [97, 0]
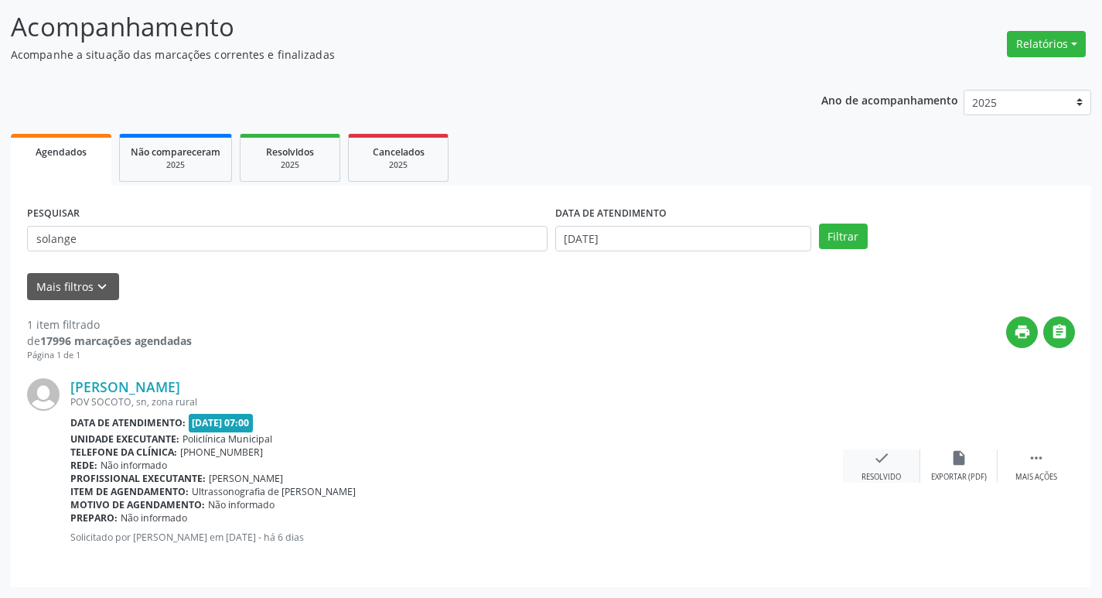
click at [886, 451] on icon "check" at bounding box center [881, 457] width 17 height 17
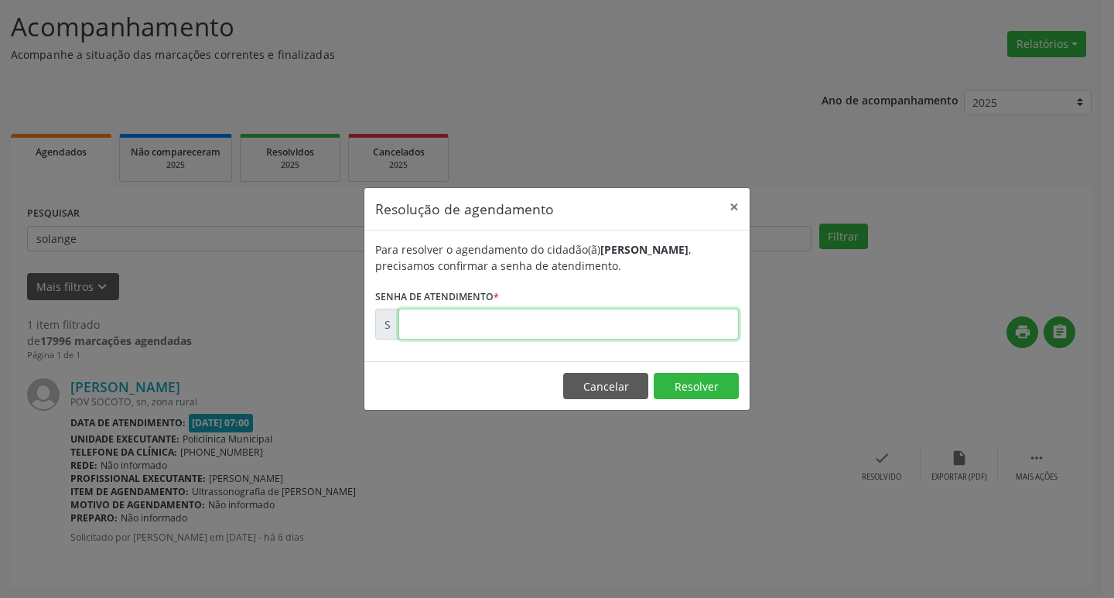
click at [595, 326] on input "text" at bounding box center [568, 324] width 340 height 31
type input "00177087"
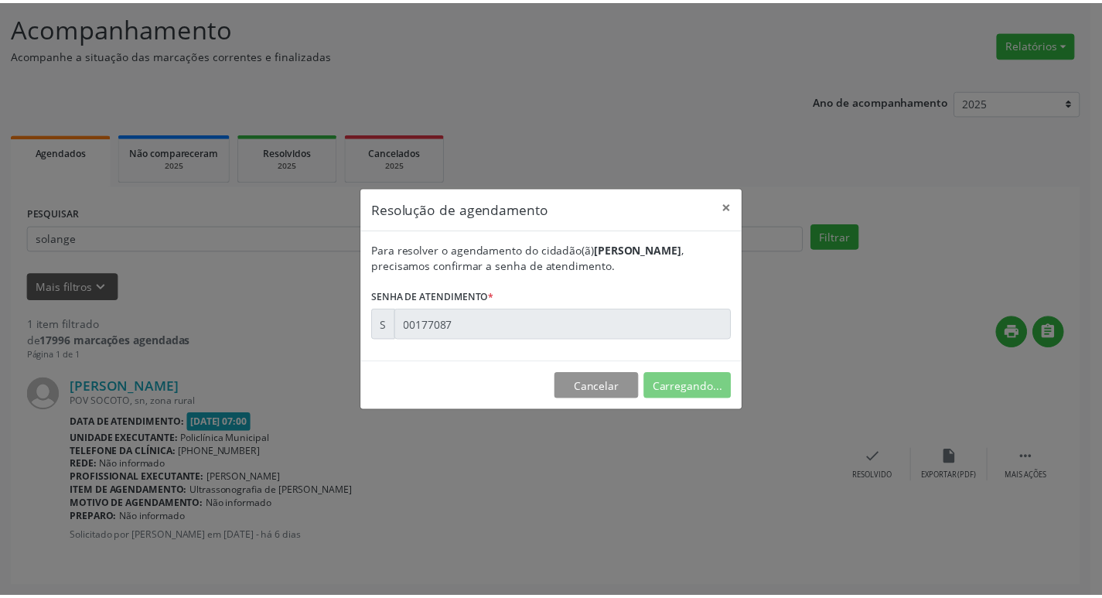
scroll to position [0, 0]
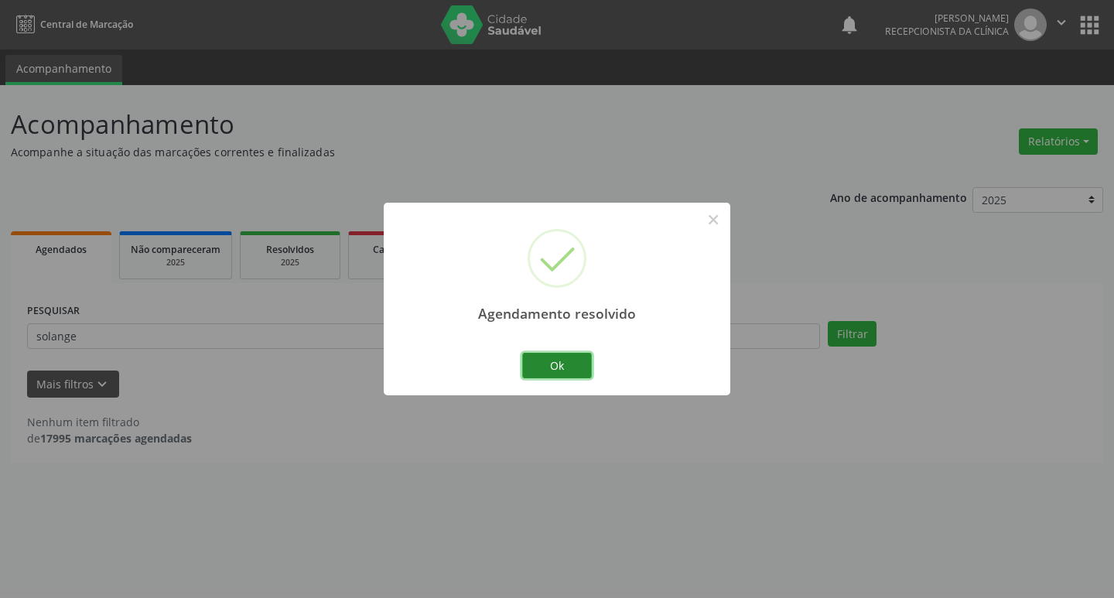
click at [575, 372] on button "Ok" at bounding box center [557, 366] width 70 height 26
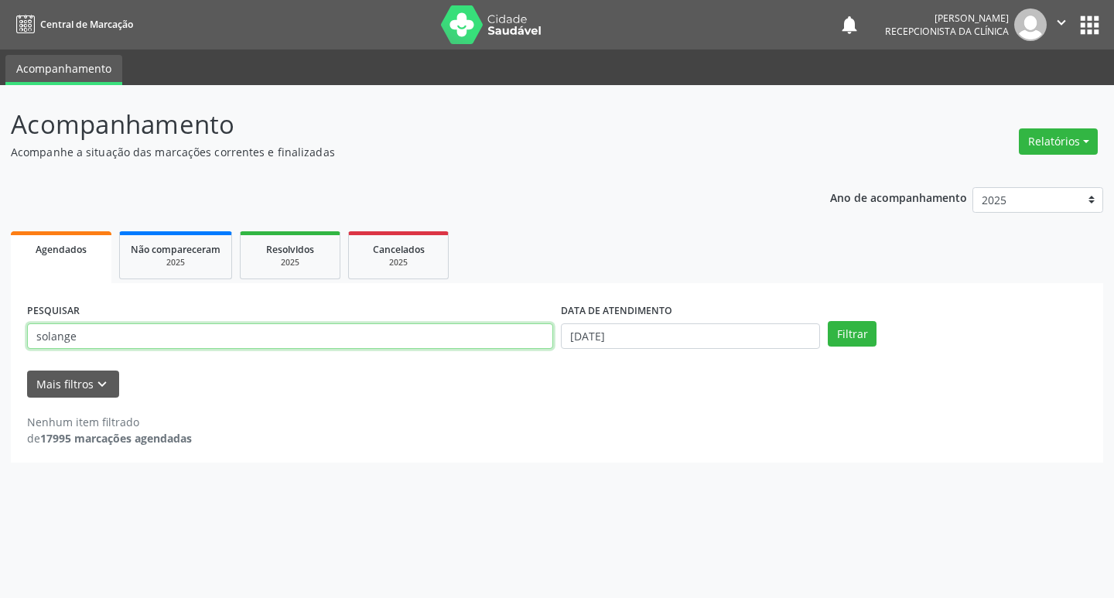
click at [230, 333] on input "solange" at bounding box center [290, 336] width 526 height 26
type input "s"
type input "gerlania"
click at [854, 329] on button "Filtrar" at bounding box center [852, 334] width 49 height 26
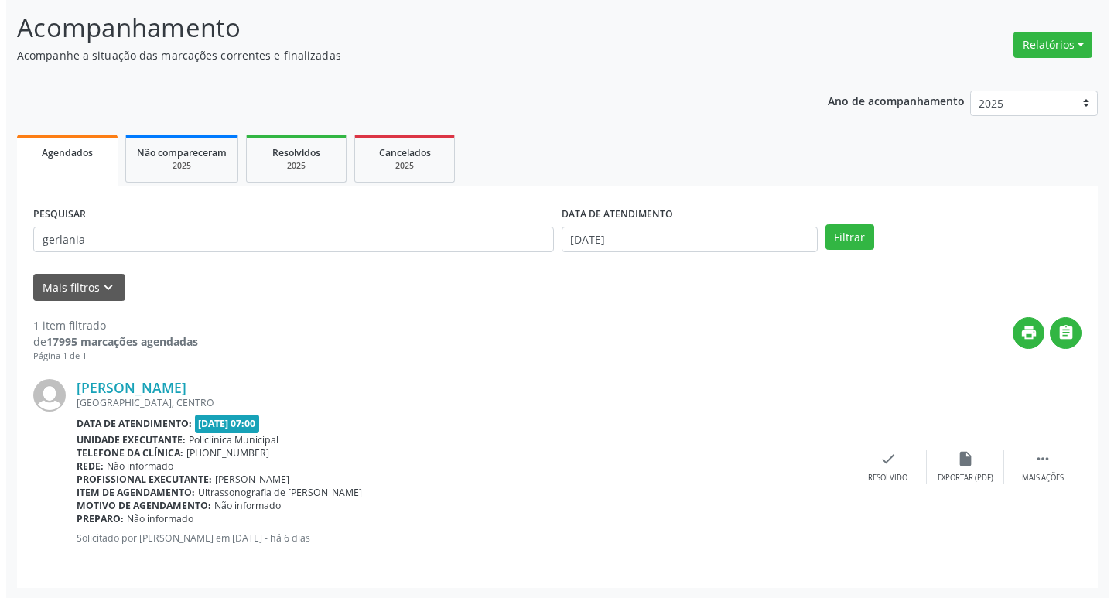
scroll to position [97, 0]
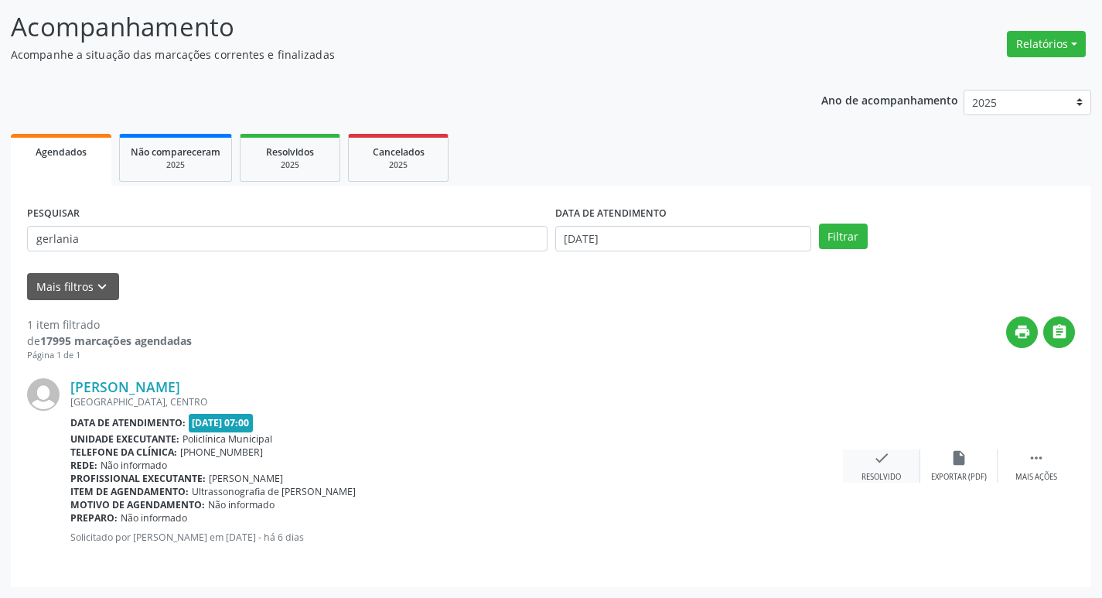
click at [885, 465] on icon "check" at bounding box center [881, 457] width 17 height 17
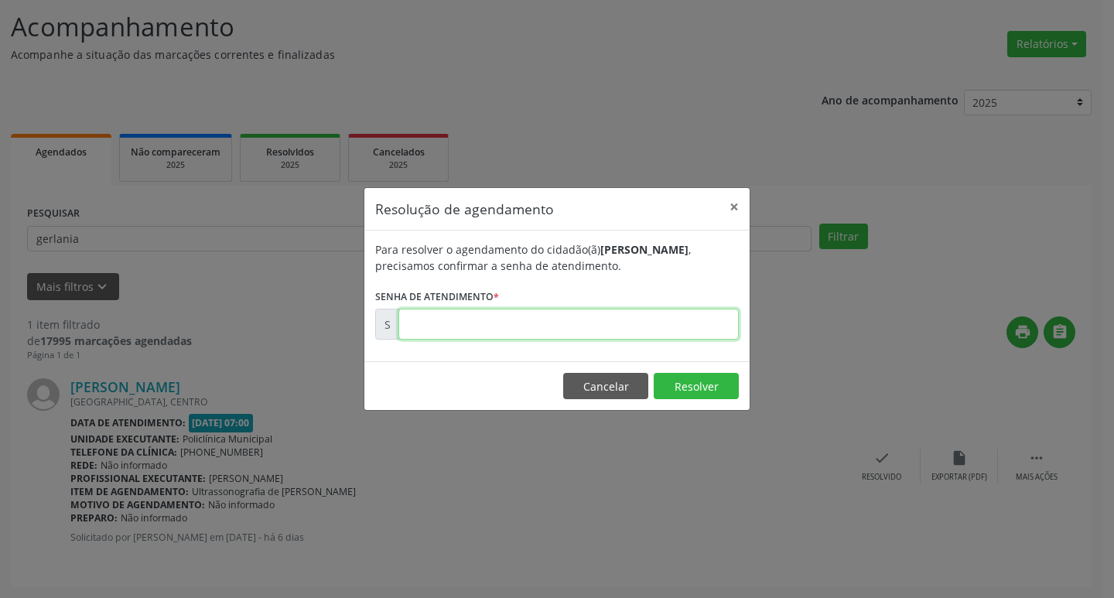
click at [611, 326] on input "text" at bounding box center [568, 324] width 340 height 31
type input "00177090"
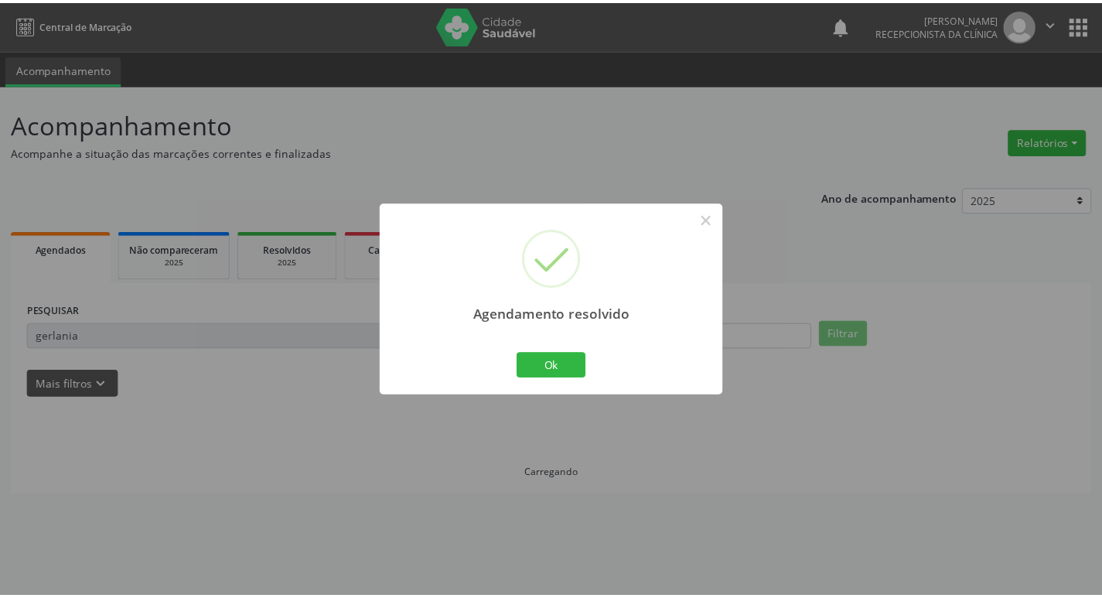
scroll to position [0, 0]
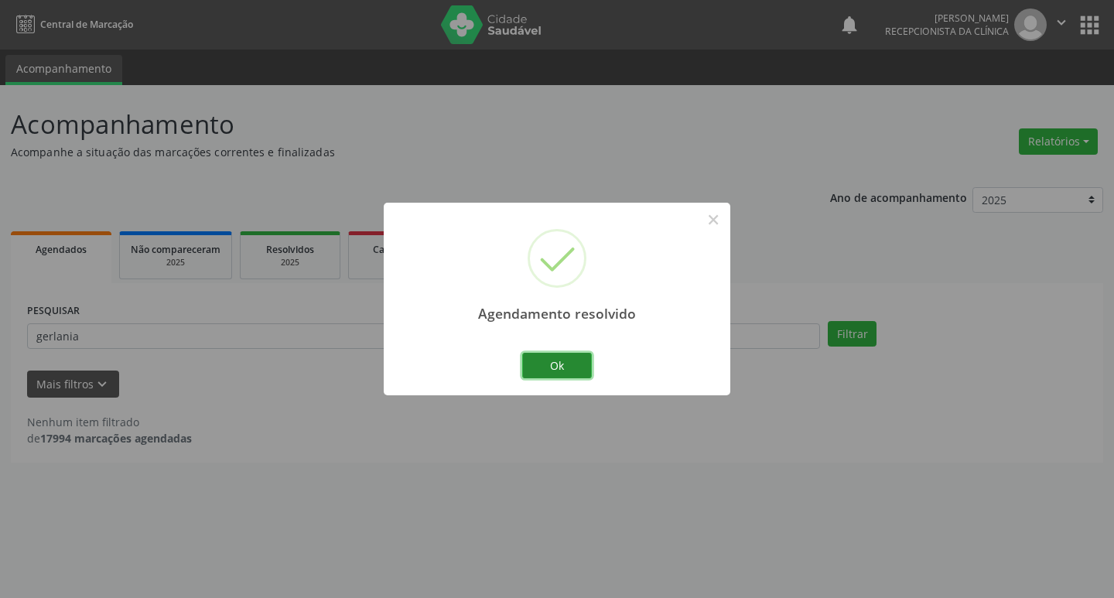
click at [582, 361] on button "Ok" at bounding box center [557, 366] width 70 height 26
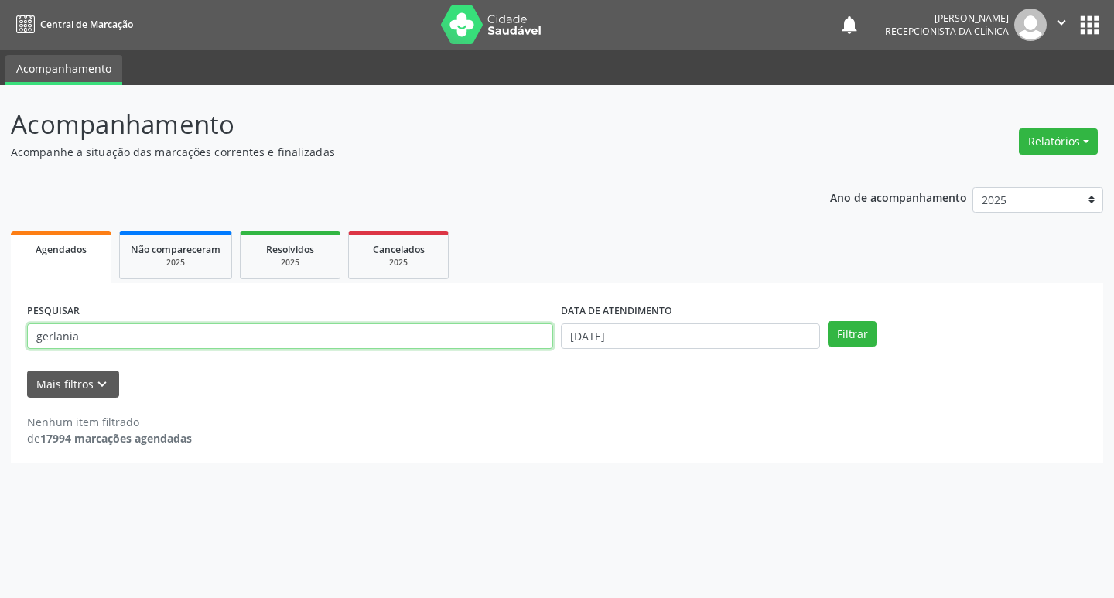
click at [218, 334] on input "gerlania" at bounding box center [290, 336] width 526 height 26
type input "g"
type input "ariane"
click at [837, 337] on button "Filtrar" at bounding box center [852, 334] width 49 height 26
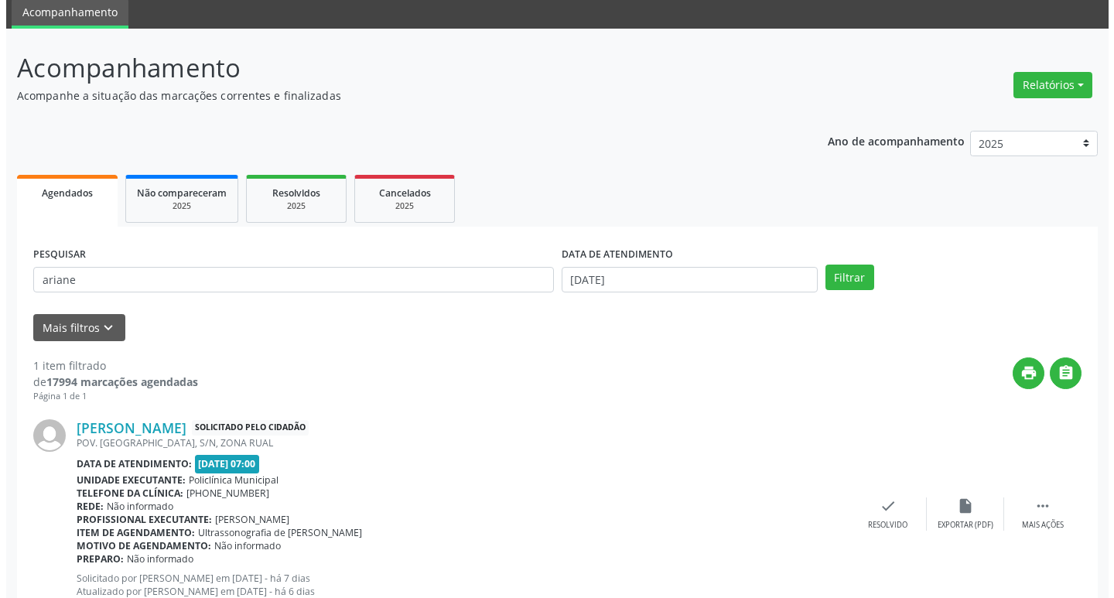
scroll to position [111, 0]
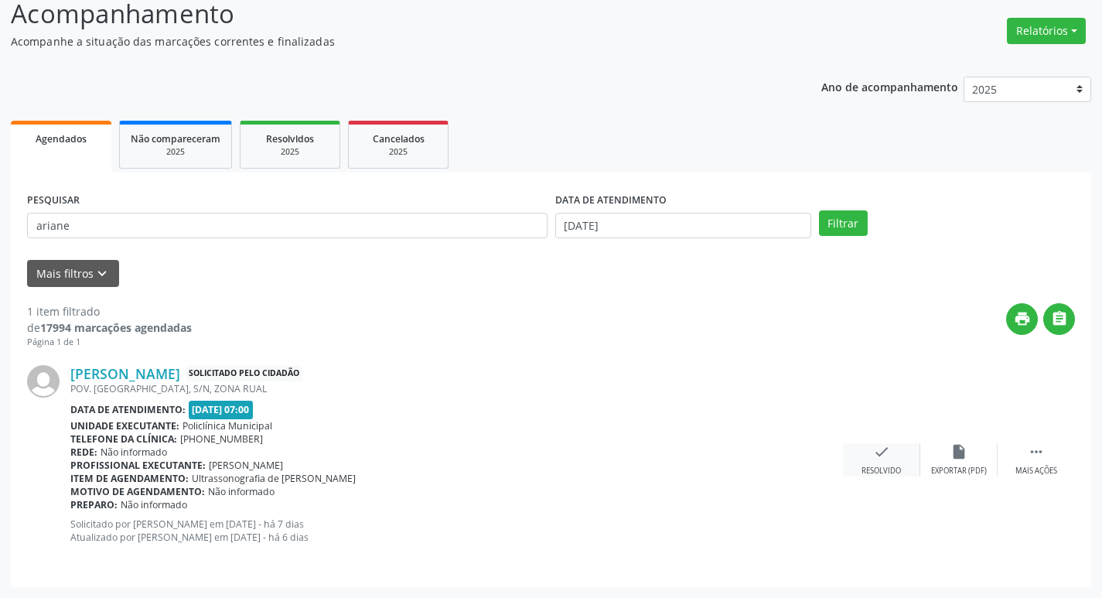
click at [899, 463] on div "check Resolvido" at bounding box center [881, 459] width 77 height 33
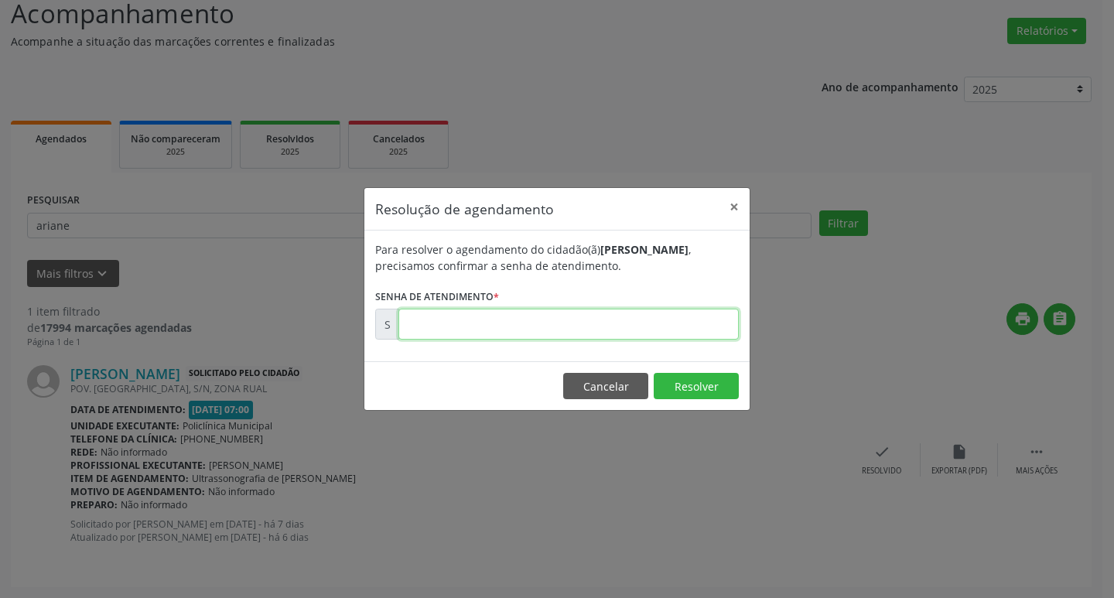
click at [579, 330] on input "text" at bounding box center [568, 324] width 340 height 31
type input "00177027"
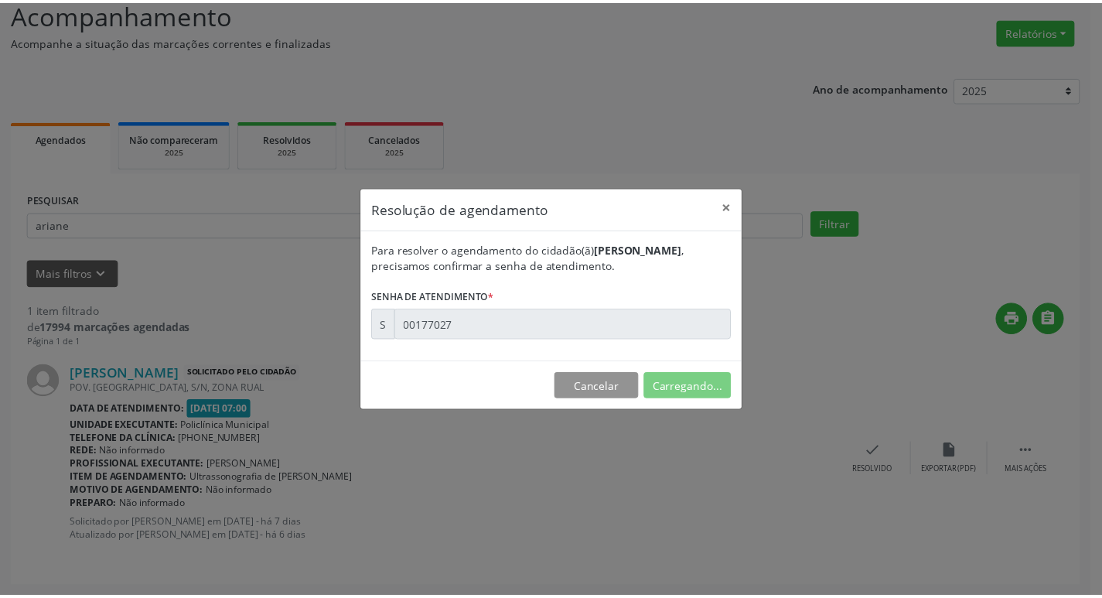
scroll to position [0, 0]
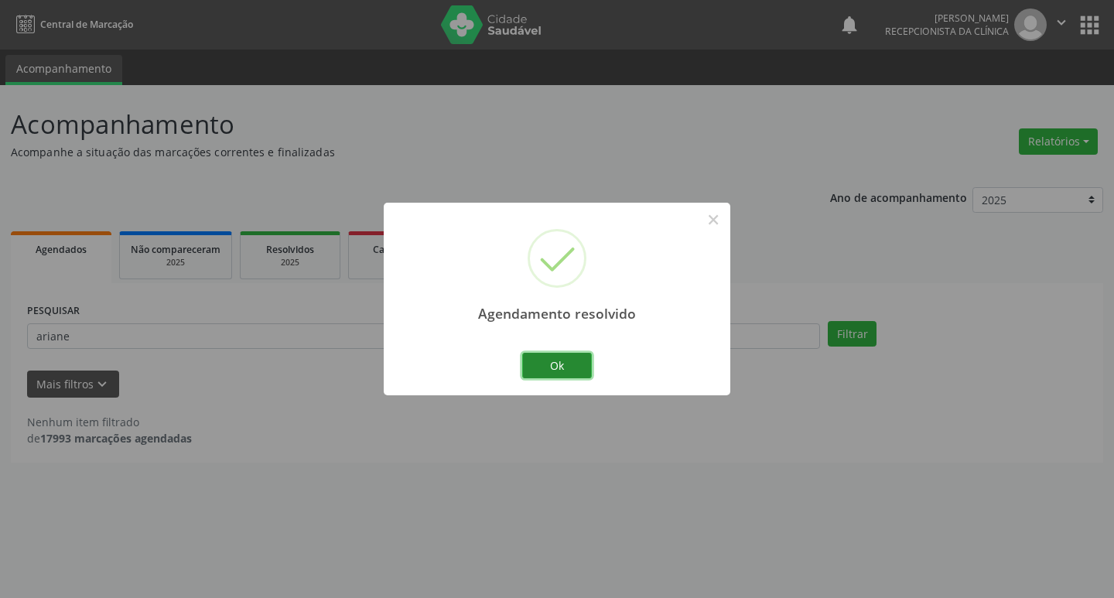
click at [574, 368] on button "Ok" at bounding box center [557, 366] width 70 height 26
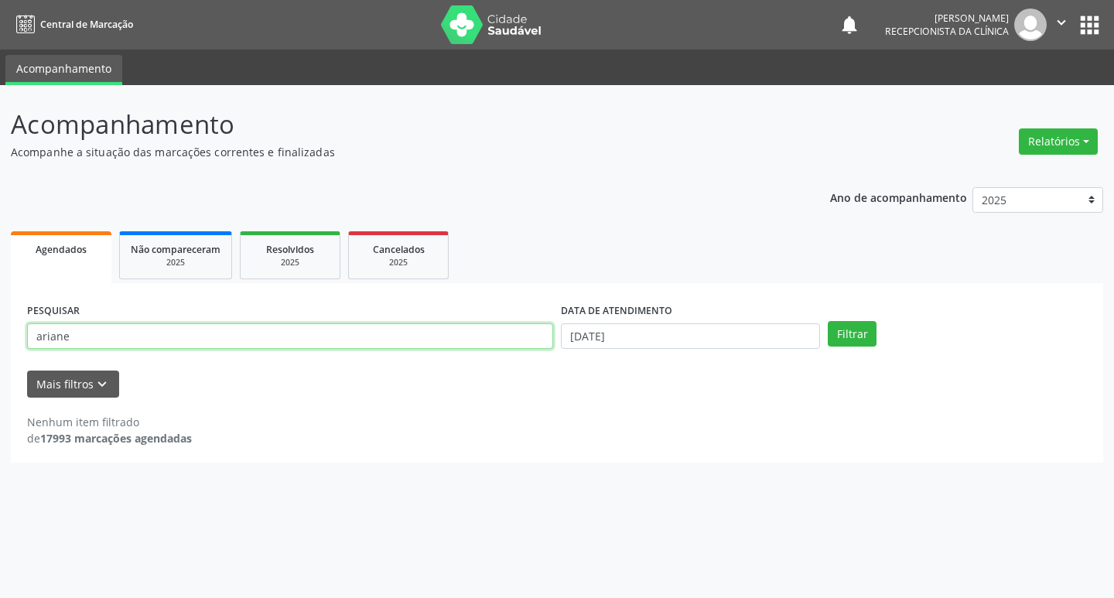
click at [230, 330] on input "ariane" at bounding box center [290, 336] width 526 height 26
type input "a"
type input "josiane"
click at [866, 334] on button "Filtrar" at bounding box center [852, 334] width 49 height 26
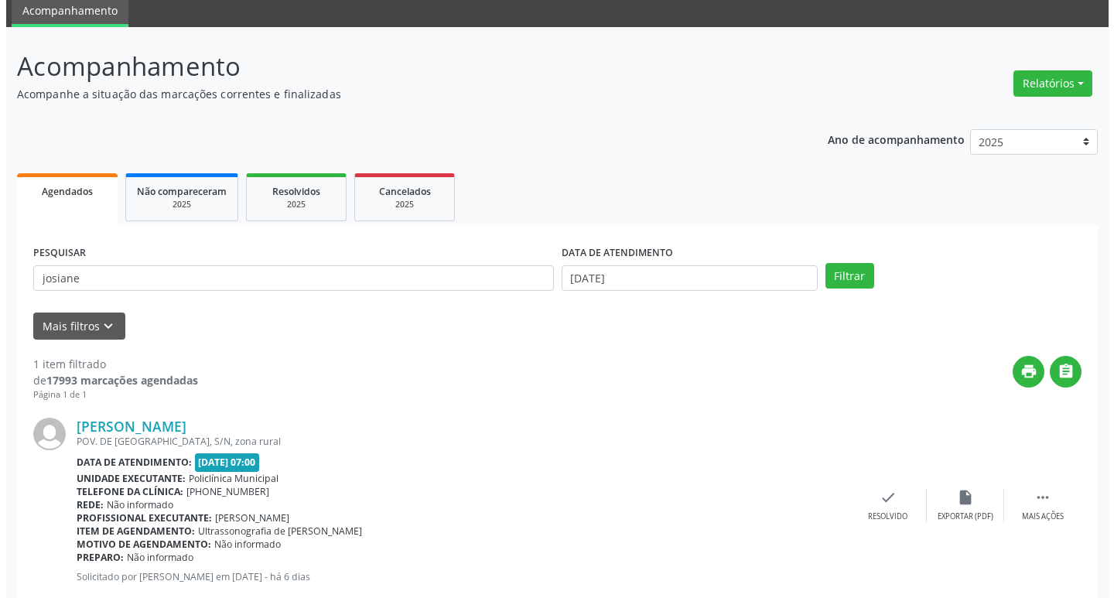
scroll to position [97, 0]
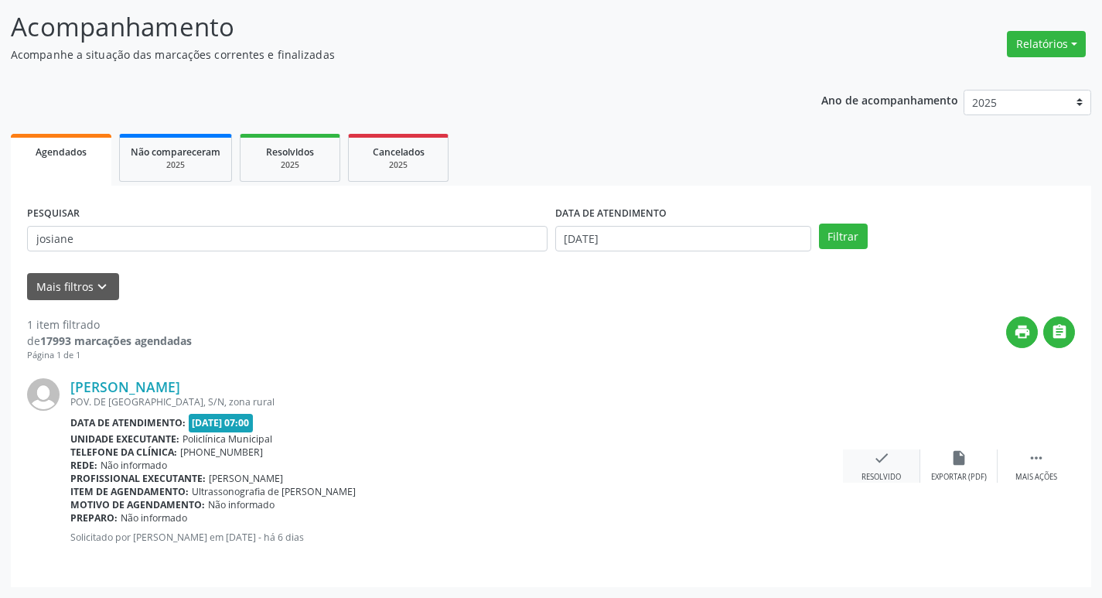
click at [889, 474] on div "Resolvido" at bounding box center [881, 477] width 39 height 11
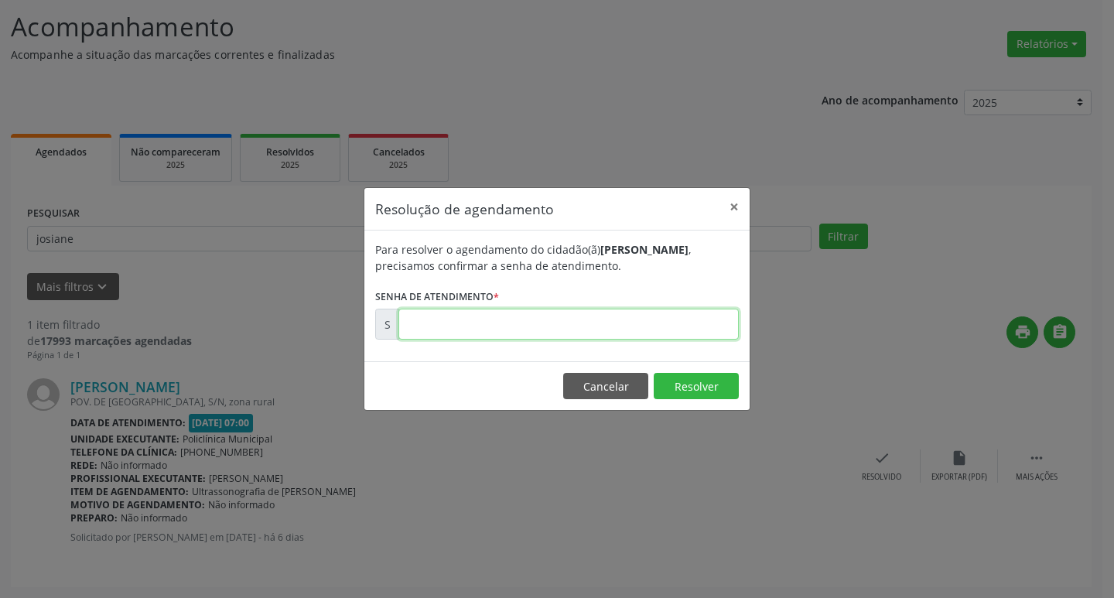
click at [675, 320] on input "text" at bounding box center [568, 324] width 340 height 31
type input "00177084"
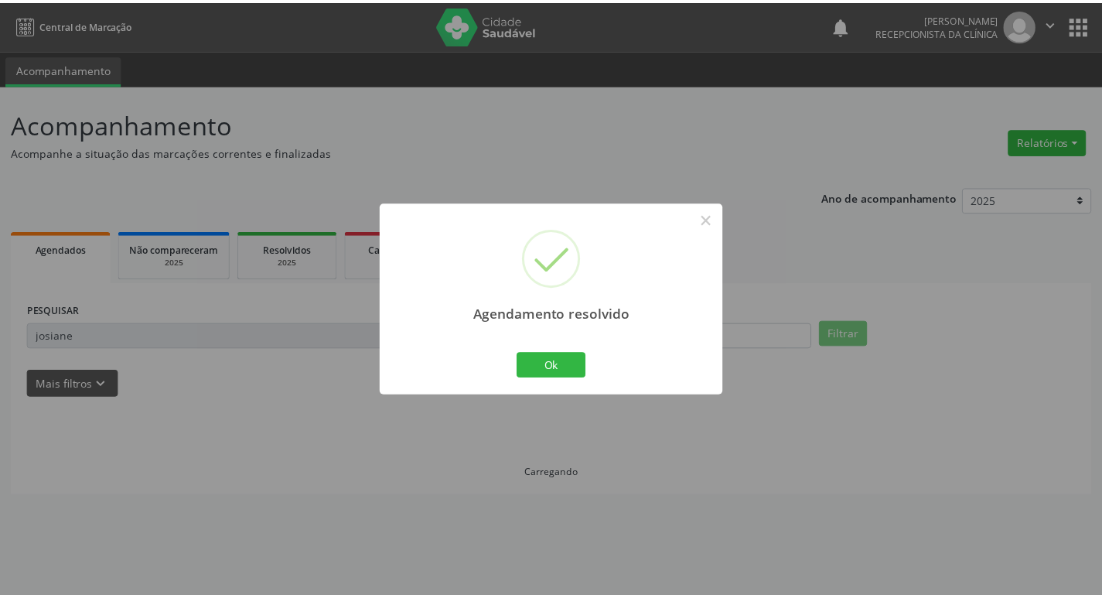
scroll to position [0, 0]
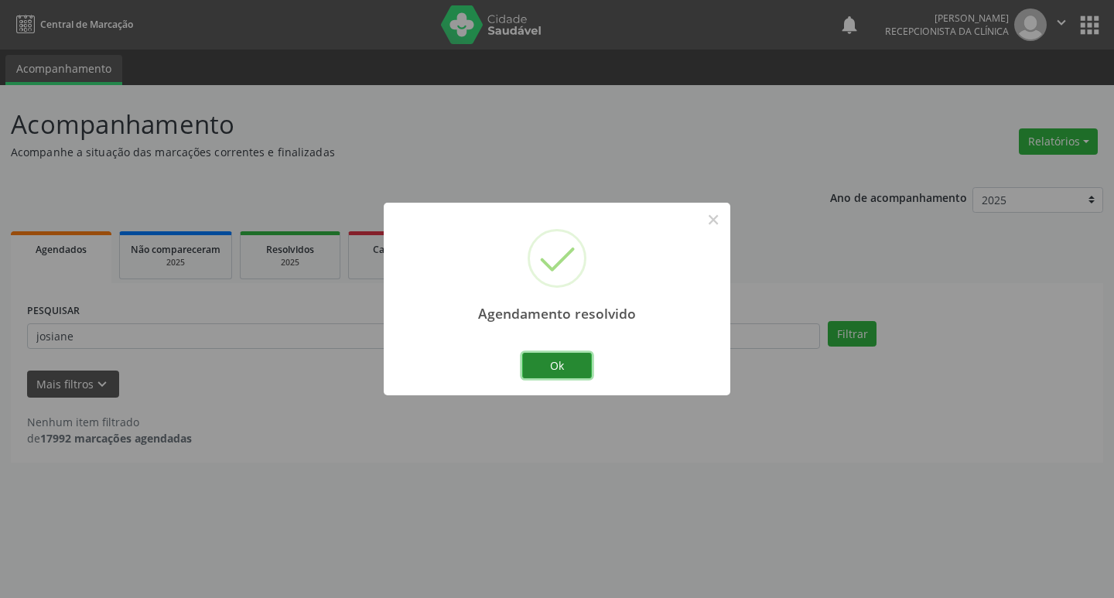
click at [590, 365] on button "Ok" at bounding box center [557, 366] width 70 height 26
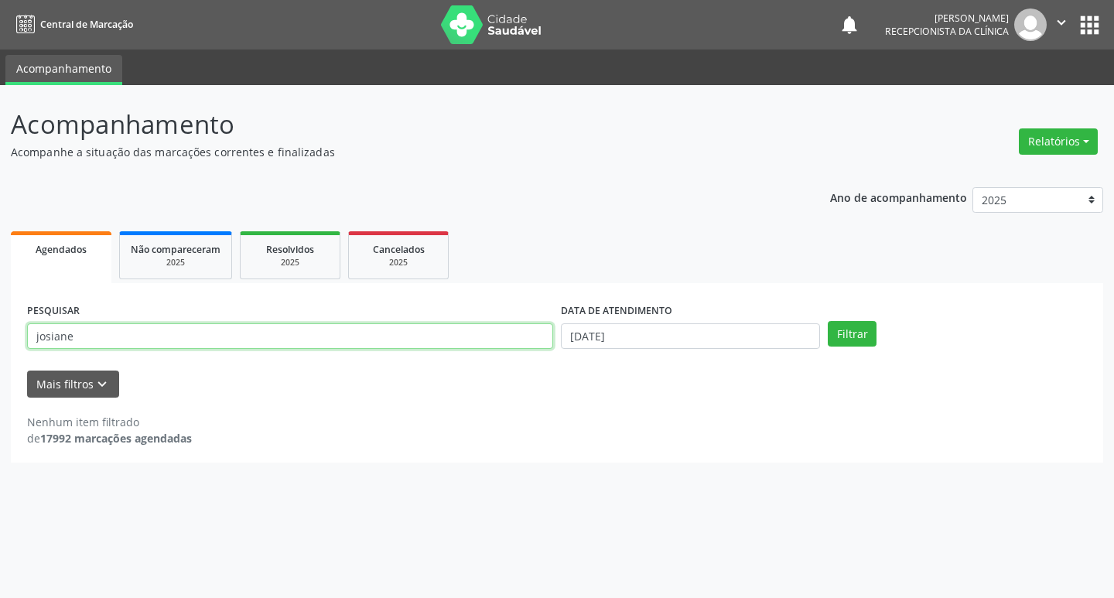
click at [254, 338] on input "josiane" at bounding box center [290, 336] width 526 height 26
type input "j"
type input "dernival"
click at [868, 334] on button "Filtrar" at bounding box center [852, 334] width 49 height 26
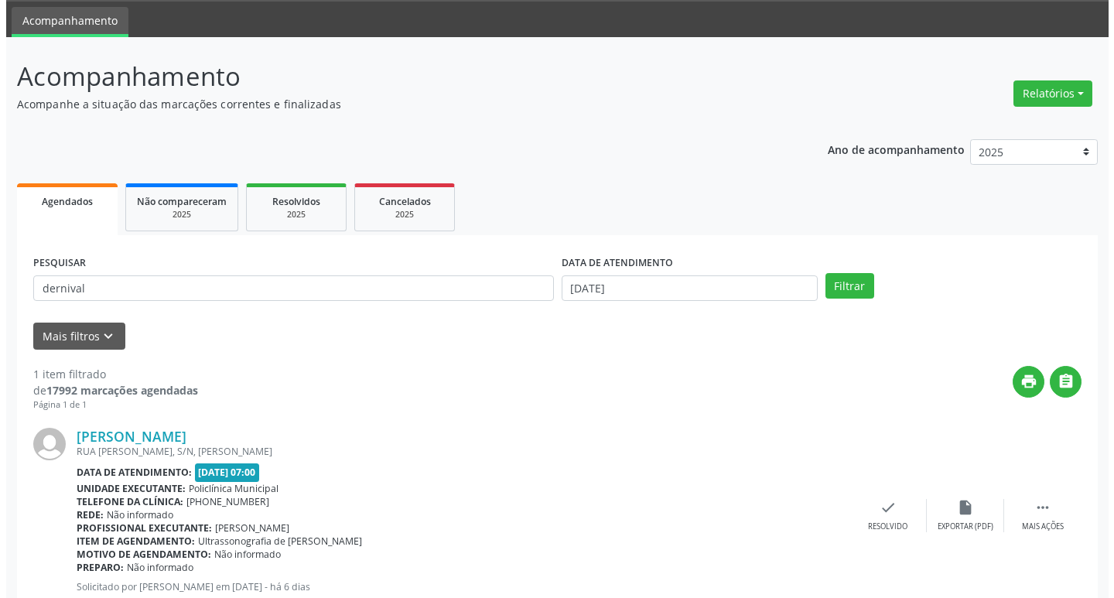
scroll to position [97, 0]
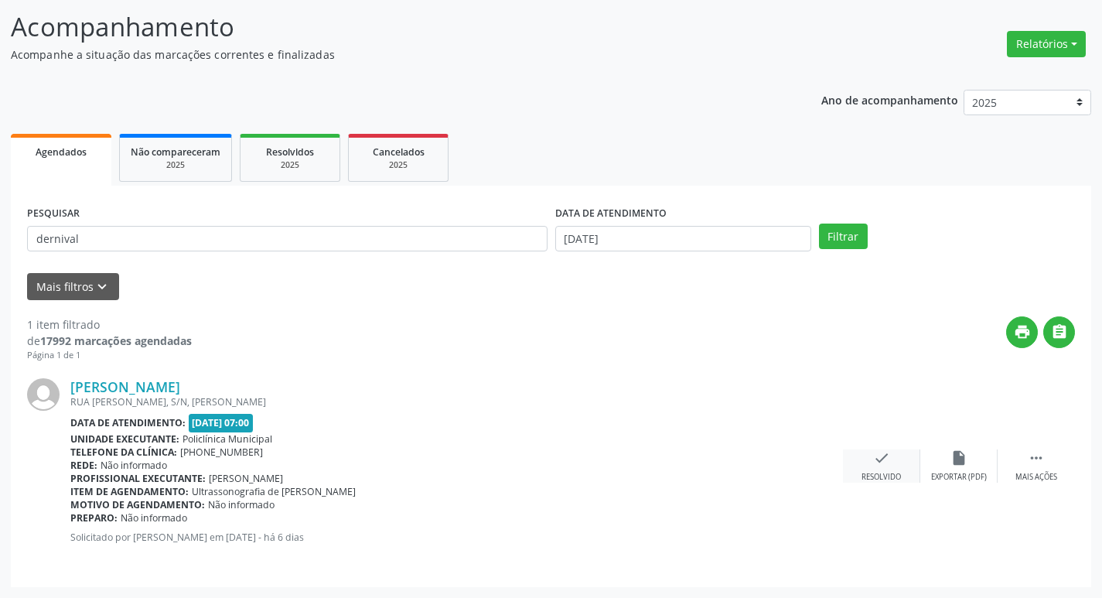
click at [898, 465] on div "check Resolvido" at bounding box center [881, 465] width 77 height 33
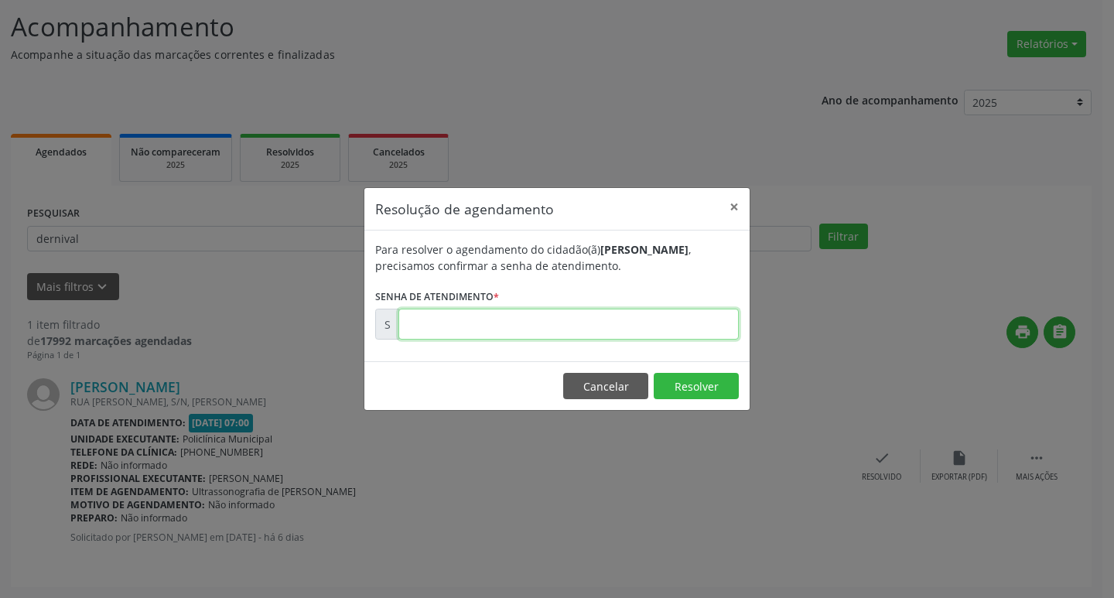
click at [673, 326] on input "text" at bounding box center [568, 324] width 340 height 31
type input "00177093"
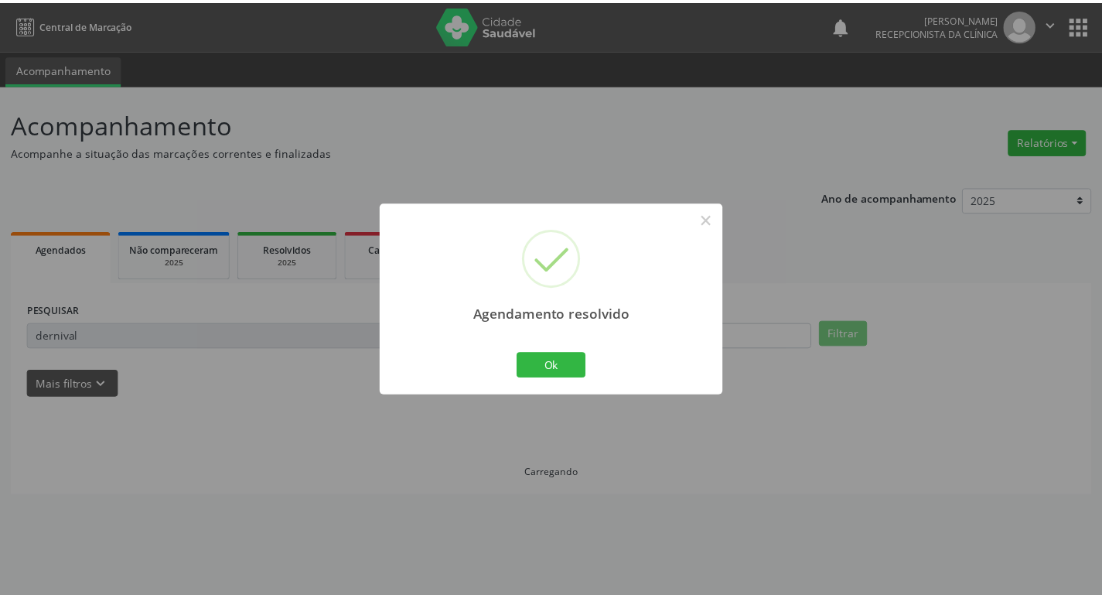
scroll to position [0, 0]
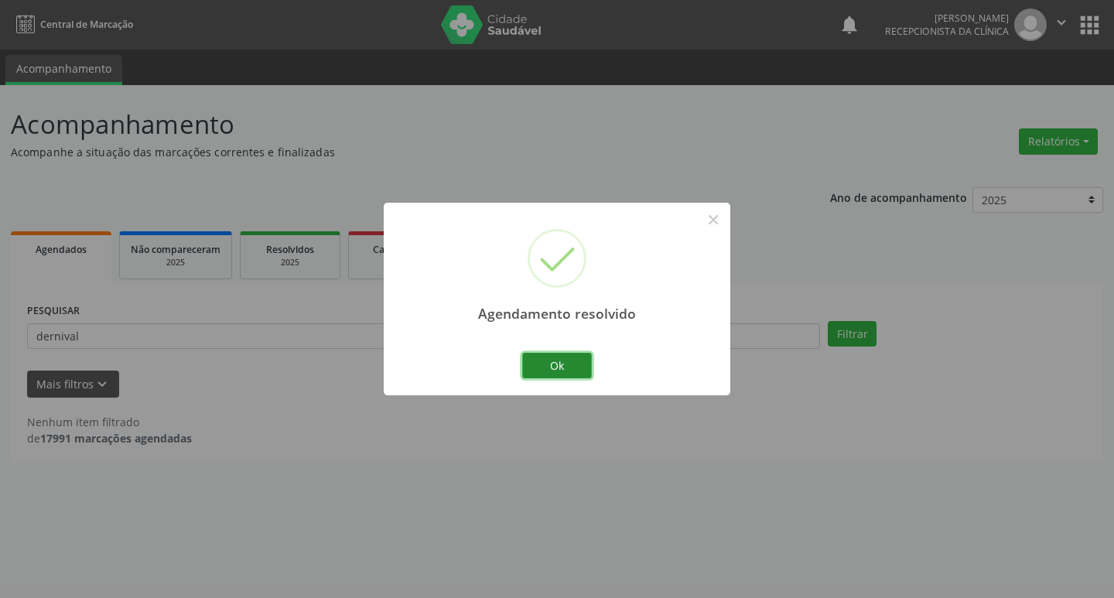
click at [584, 363] on button "Ok" at bounding box center [557, 366] width 70 height 26
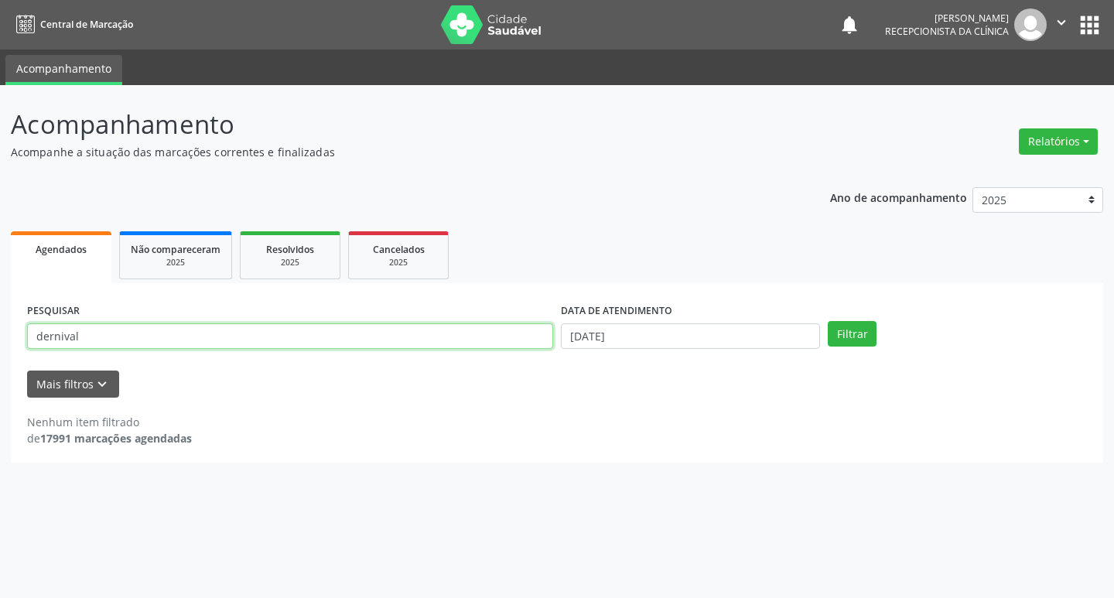
click at [280, 336] on input "dernival" at bounding box center [290, 336] width 526 height 26
type input "d"
type input "[PERSON_NAME]"
click at [852, 324] on button "Filtrar" at bounding box center [852, 334] width 49 height 26
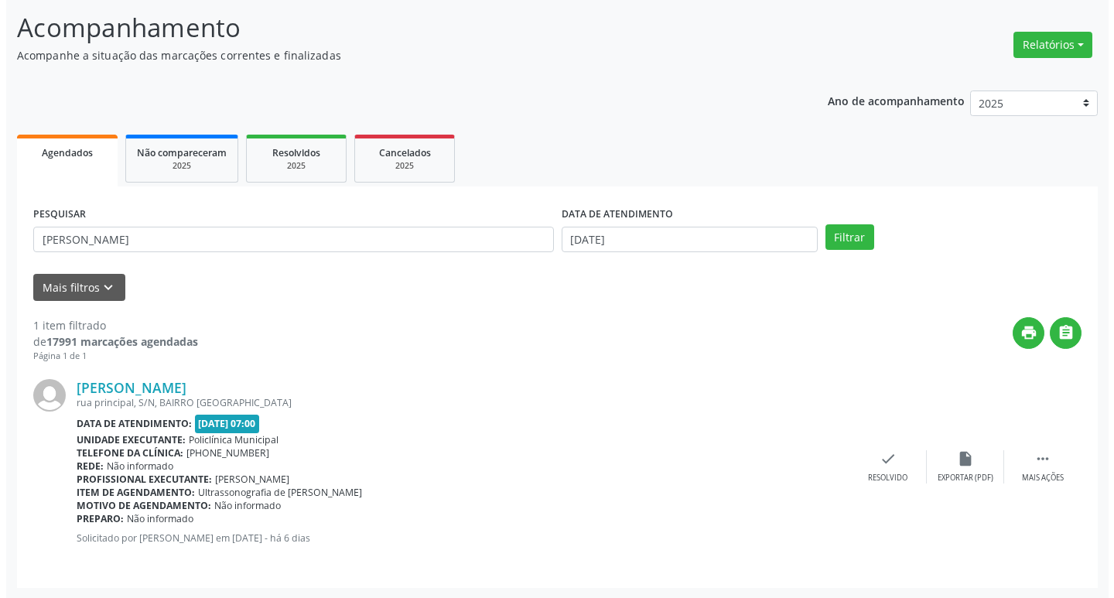
scroll to position [97, 0]
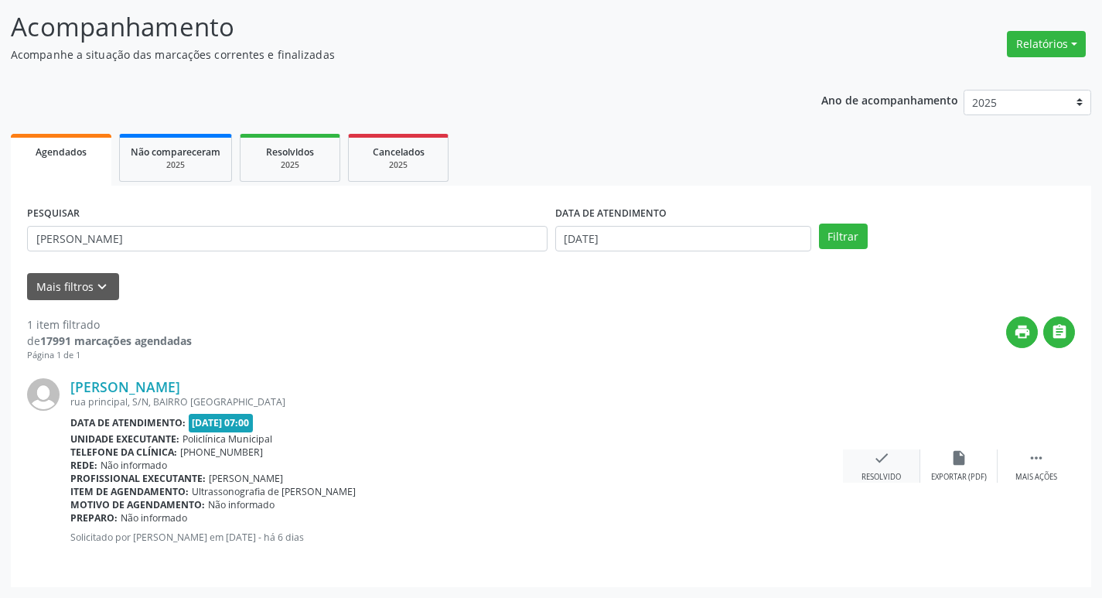
click at [877, 456] on icon "check" at bounding box center [881, 457] width 17 height 17
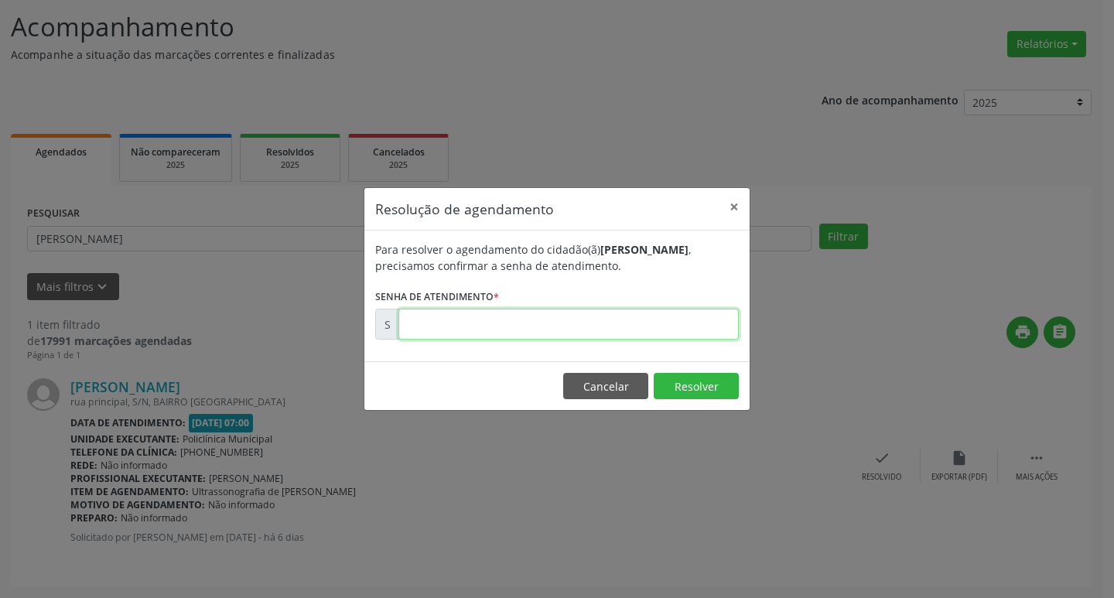
click at [535, 319] on input "text" at bounding box center [568, 324] width 340 height 31
type input "00177083"
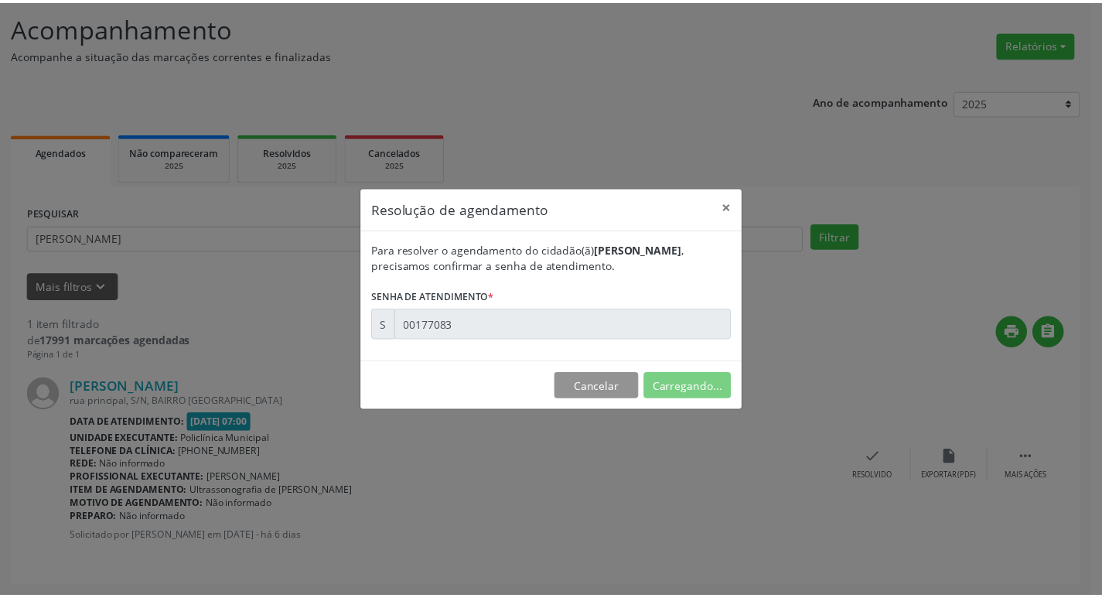
scroll to position [0, 0]
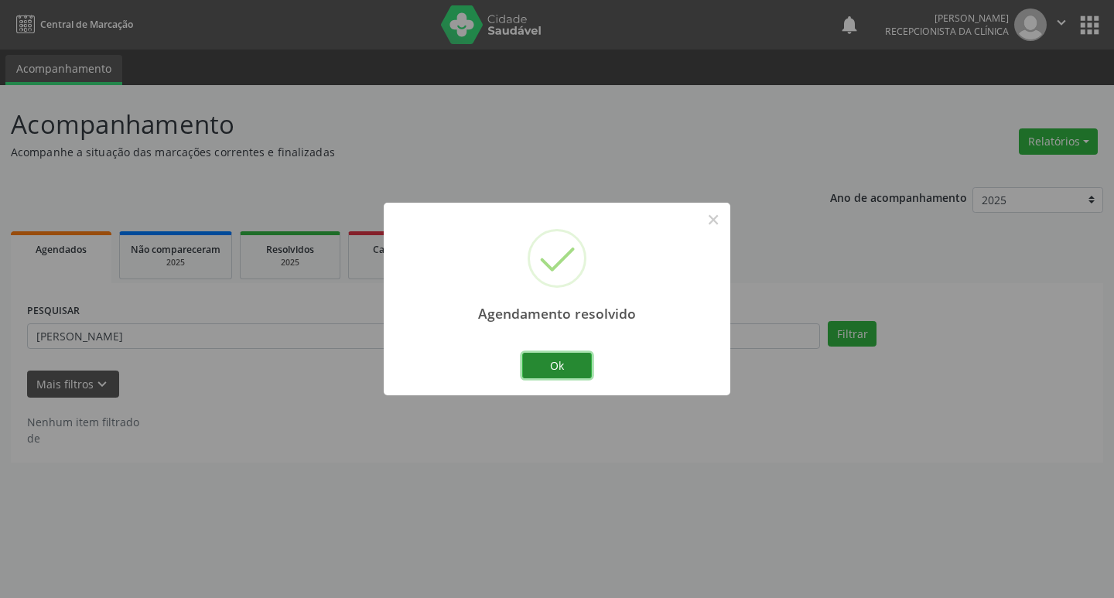
click at [567, 361] on button "Ok" at bounding box center [557, 366] width 70 height 26
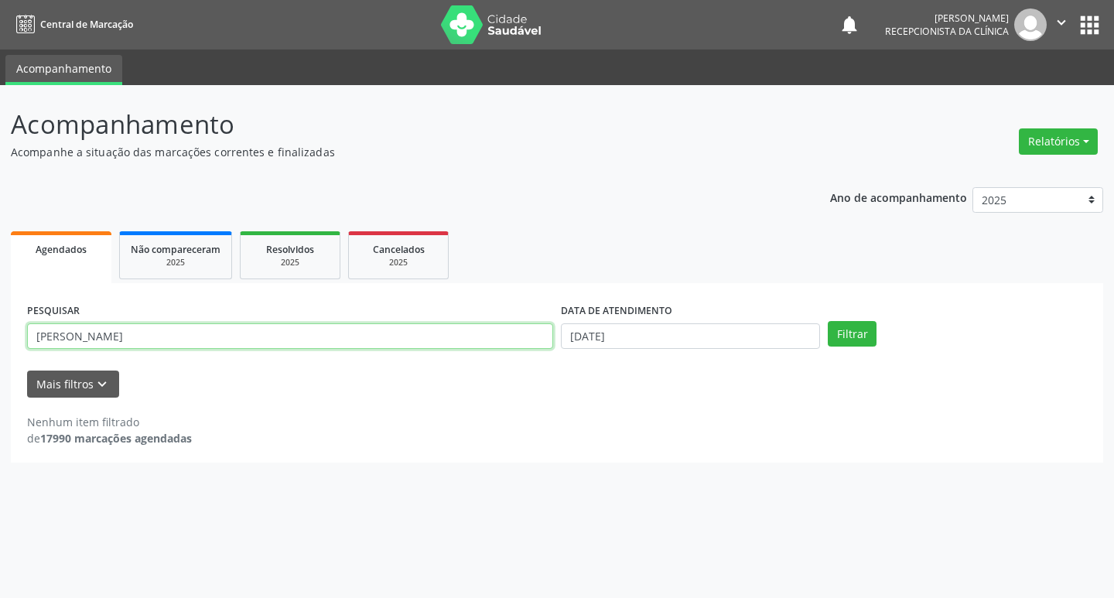
click at [405, 335] on input "[PERSON_NAME]" at bounding box center [290, 336] width 526 height 26
type input "p"
type input "ivone"
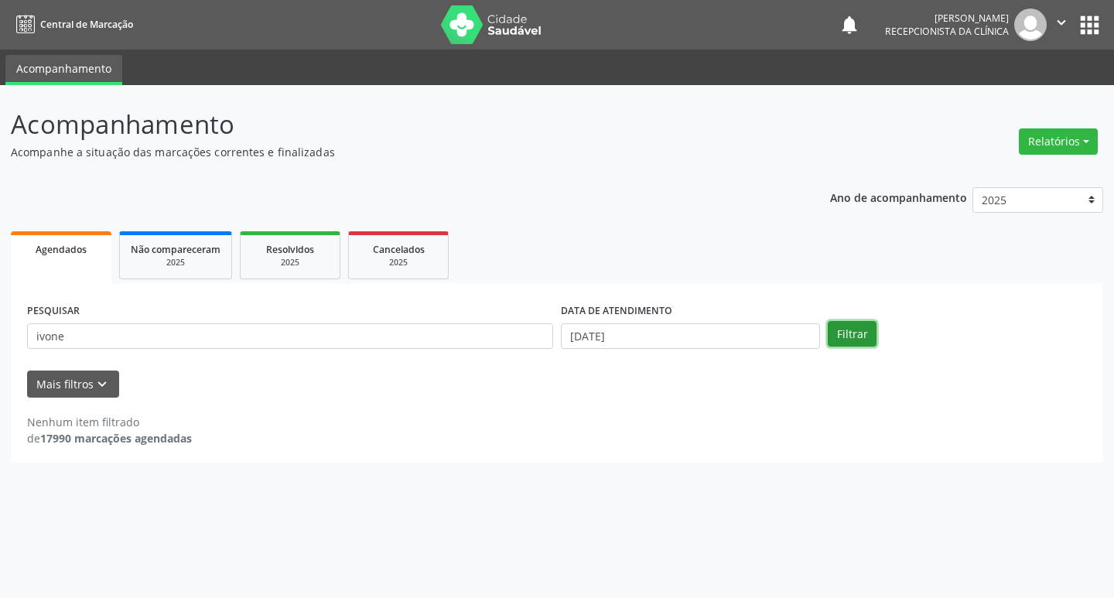
click at [853, 333] on button "Filtrar" at bounding box center [852, 334] width 49 height 26
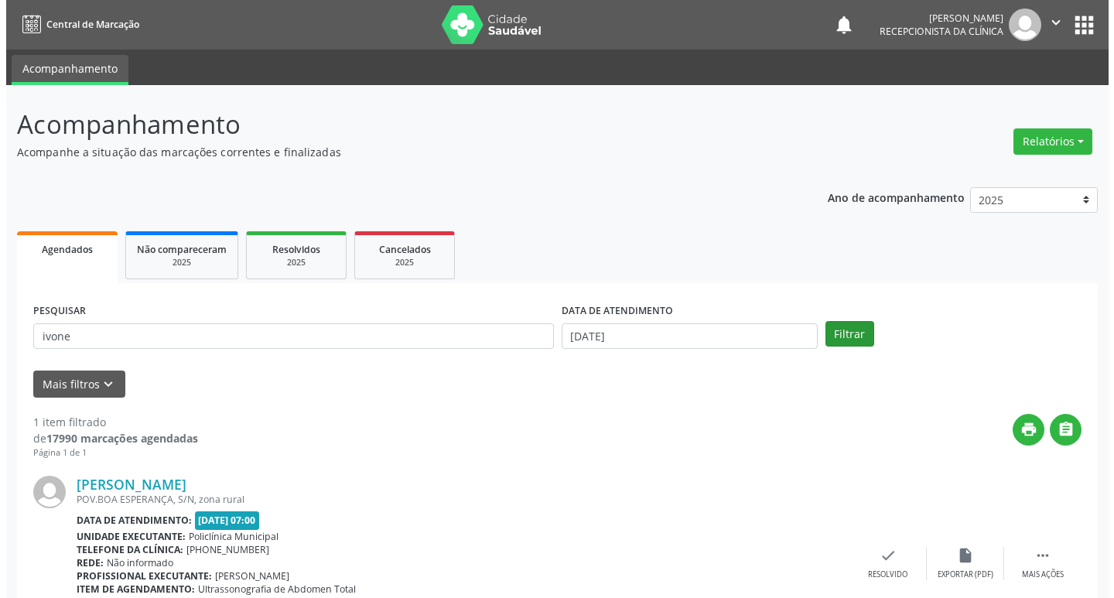
scroll to position [97, 0]
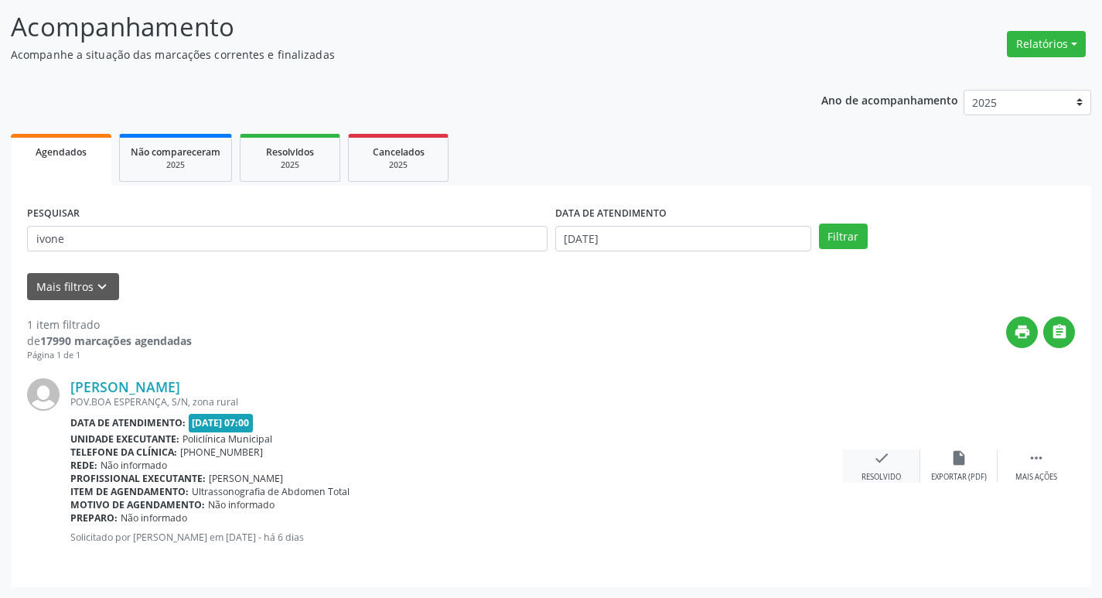
click at [895, 460] on div "check Resolvido" at bounding box center [881, 465] width 77 height 33
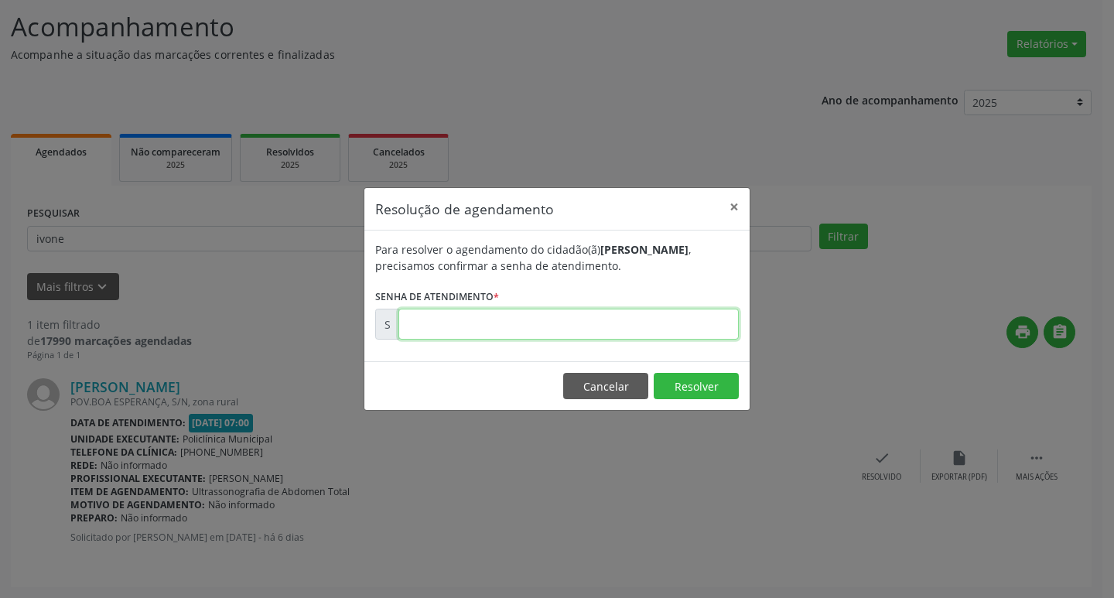
drag, startPoint x: 685, startPoint y: 327, endPoint x: 694, endPoint y: 326, distance: 9.3
click at [691, 326] on input "text" at bounding box center [568, 324] width 340 height 31
type input "00177097"
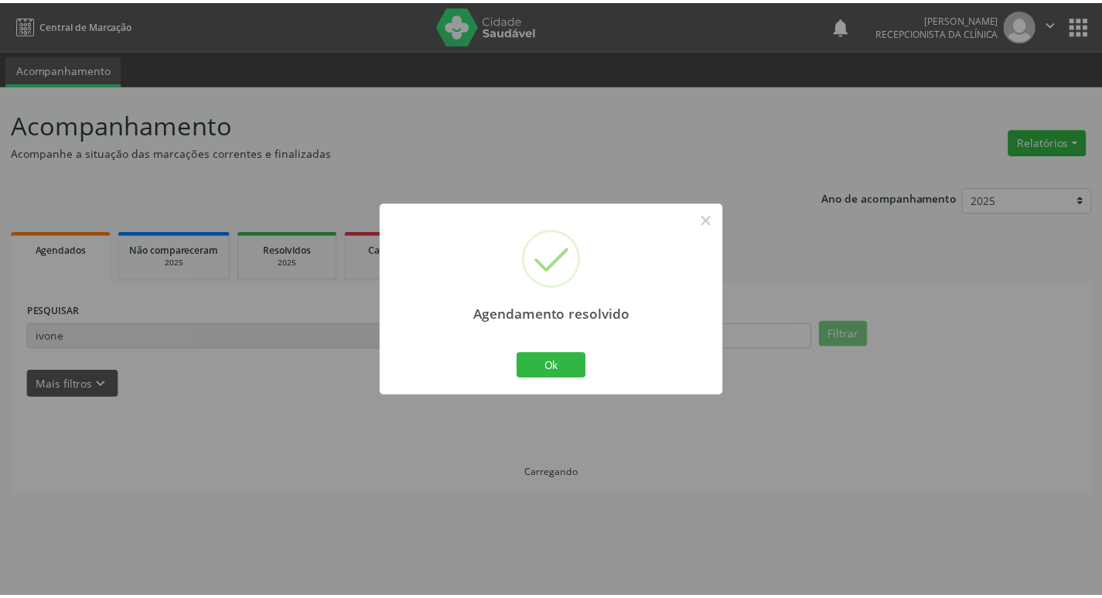
scroll to position [0, 0]
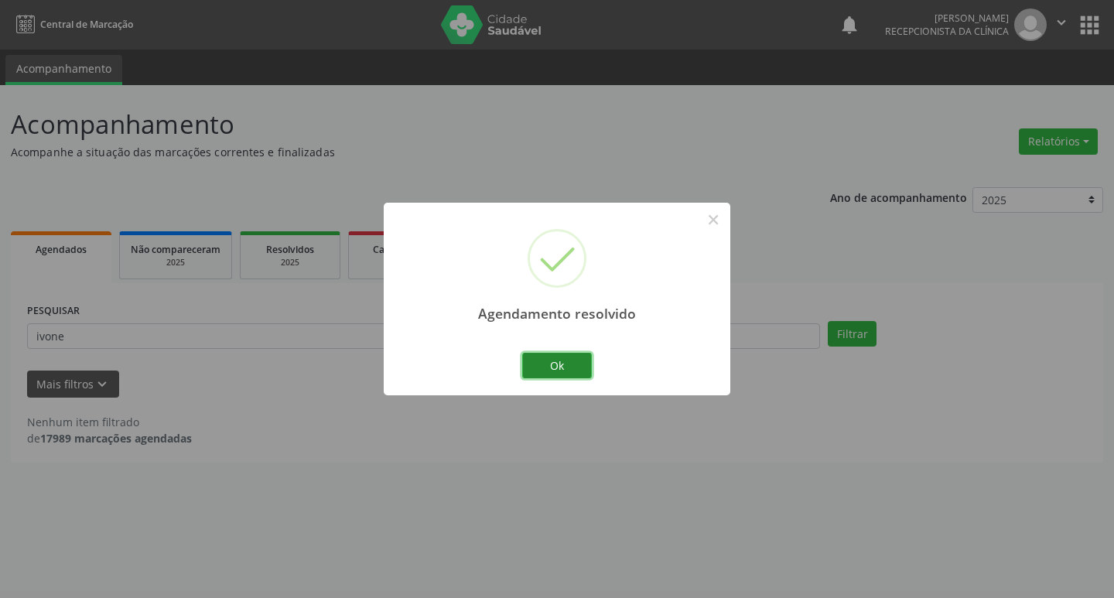
click at [567, 368] on button "Ok" at bounding box center [557, 366] width 70 height 26
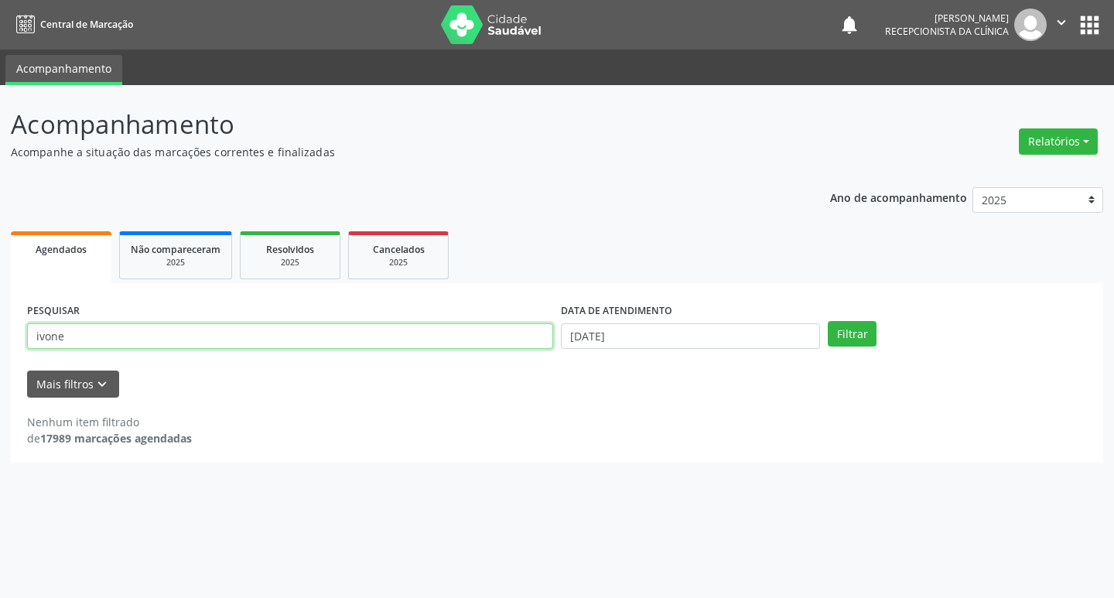
drag, startPoint x: 380, startPoint y: 335, endPoint x: 397, endPoint y: 340, distance: 17.9
click at [383, 335] on input "ivone" at bounding box center [290, 336] width 526 height 26
type input "i"
type input "[PERSON_NAME]"
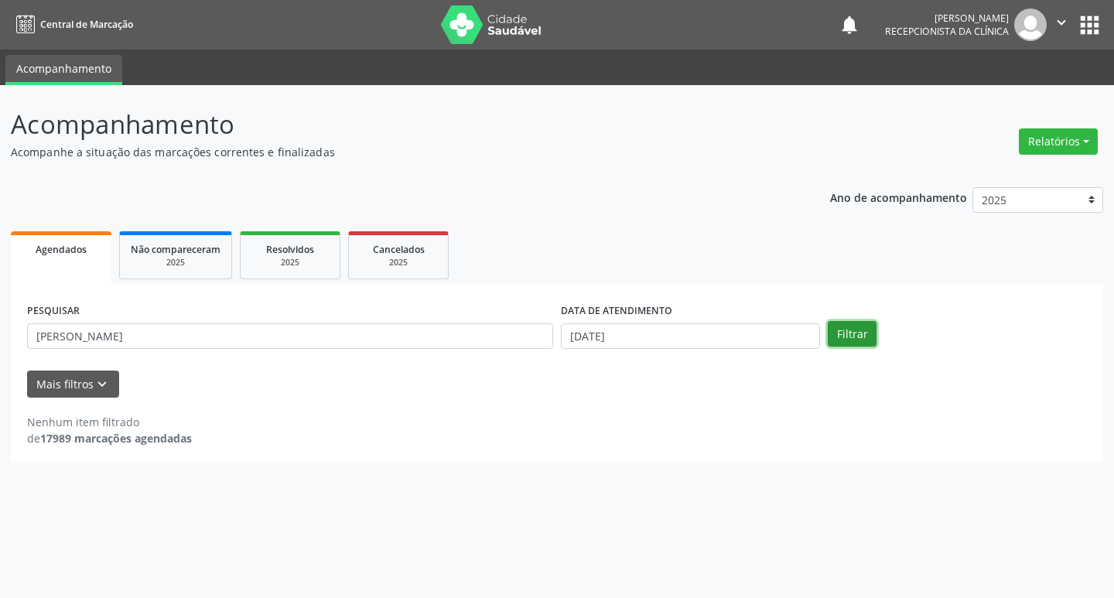
click at [838, 327] on button "Filtrar" at bounding box center [852, 334] width 49 height 26
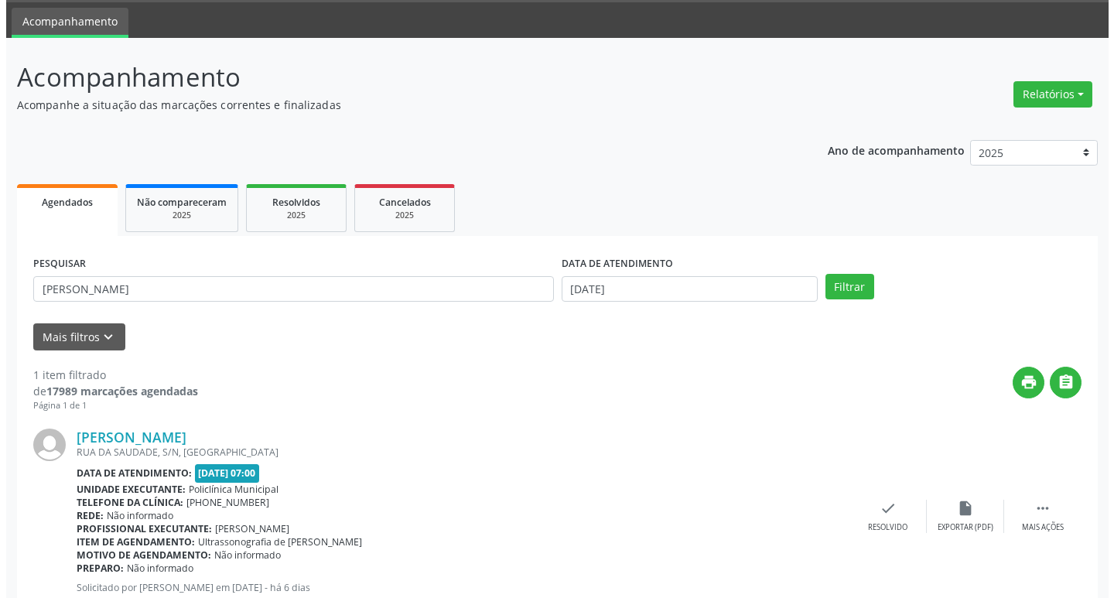
scroll to position [97, 0]
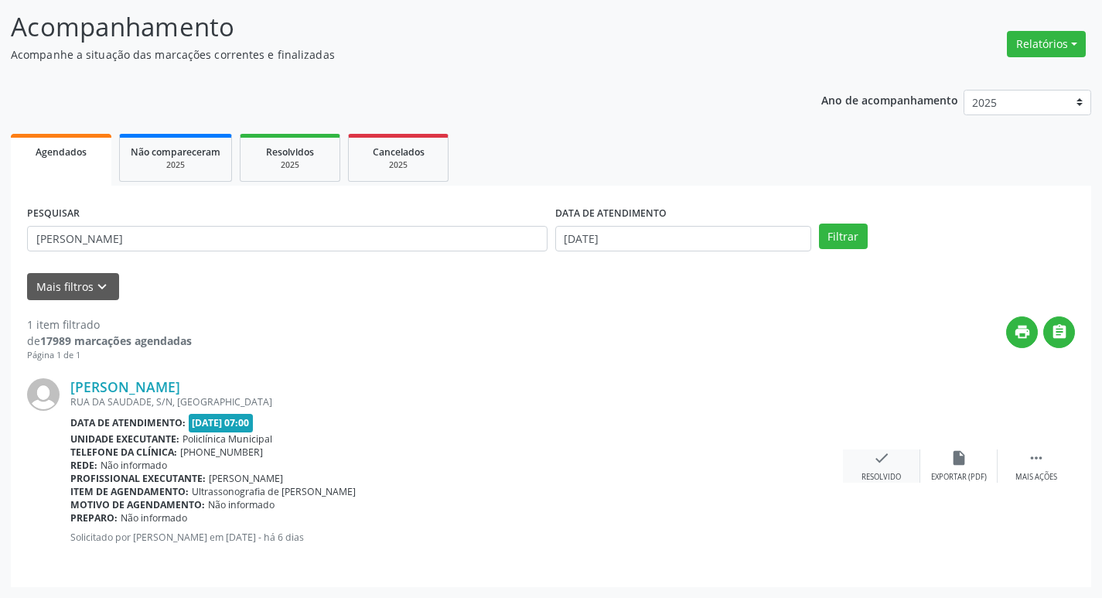
click at [886, 472] on div "Resolvido" at bounding box center [881, 477] width 39 height 11
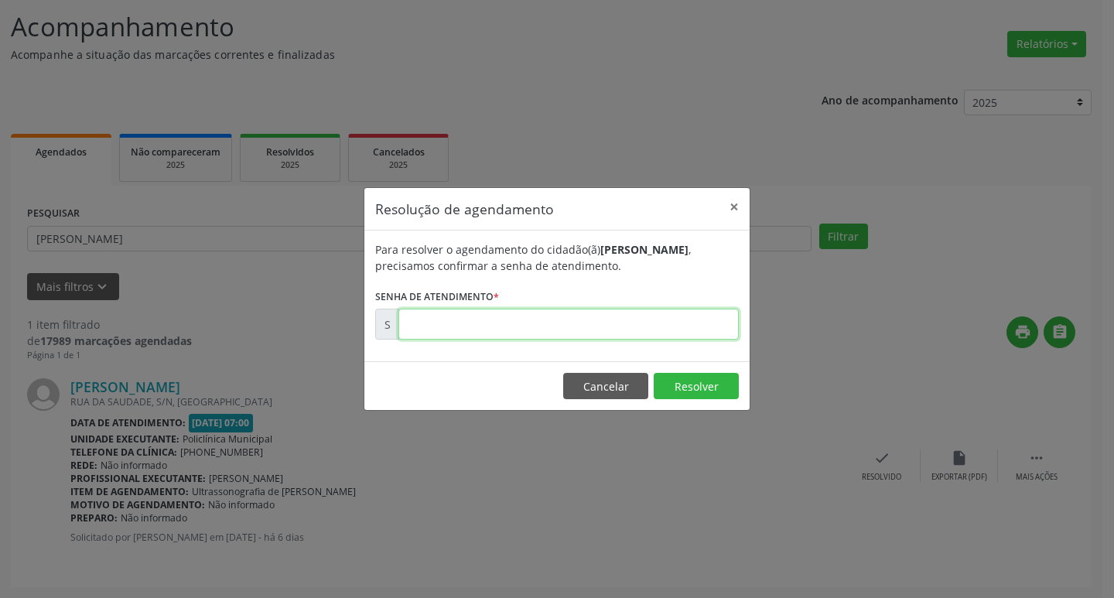
click at [681, 330] on input "text" at bounding box center [568, 324] width 340 height 31
type input "00177085"
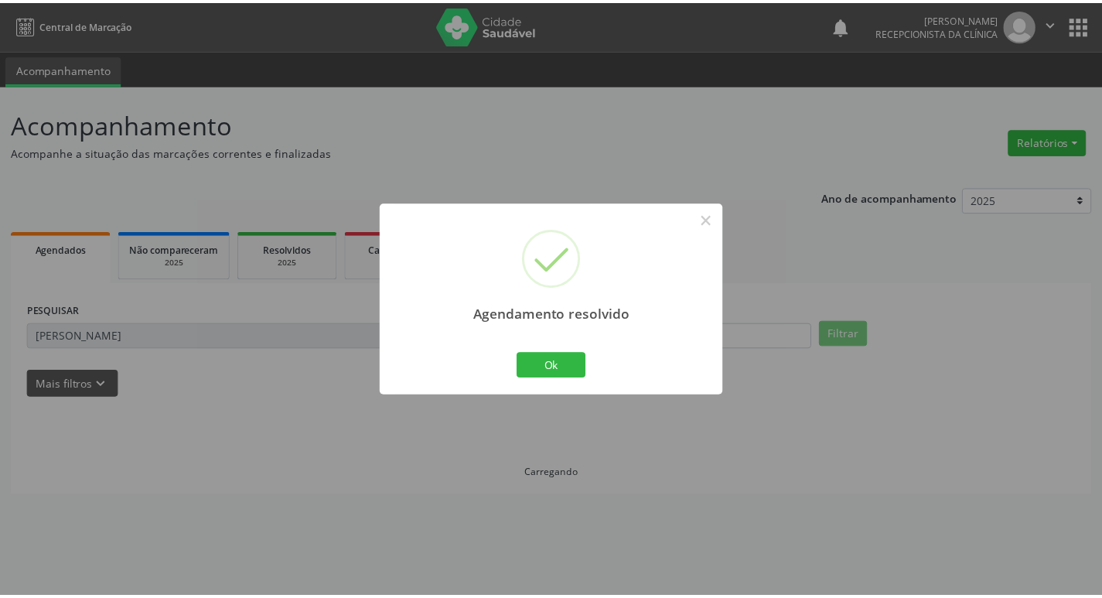
scroll to position [0, 0]
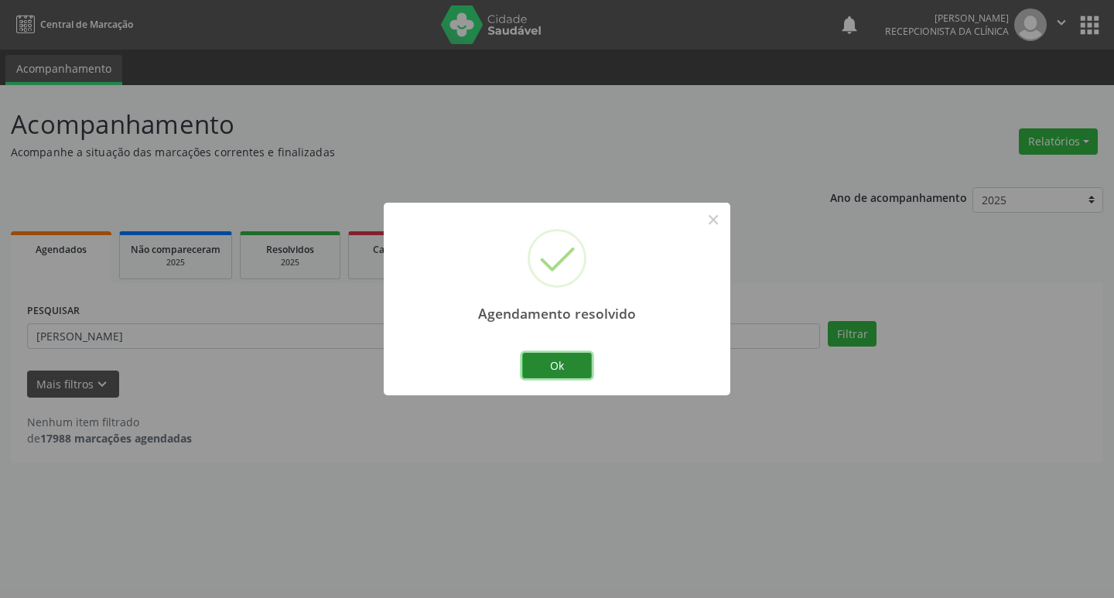
click at [556, 364] on button "Ok" at bounding box center [557, 366] width 70 height 26
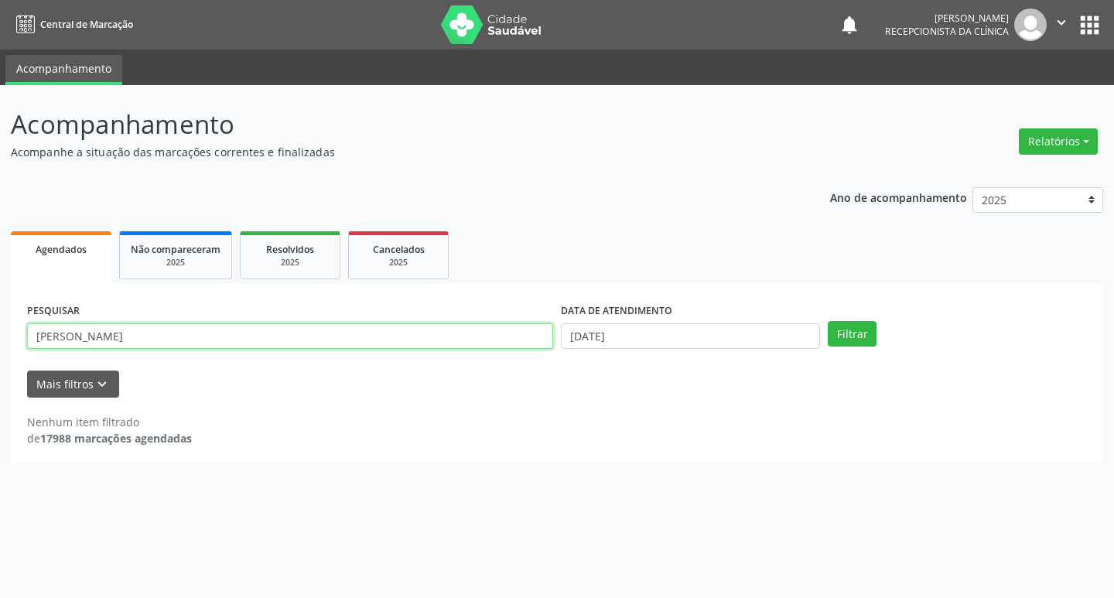
click at [341, 336] on input "[PERSON_NAME]" at bounding box center [290, 336] width 526 height 26
type input "j"
type input "marly"
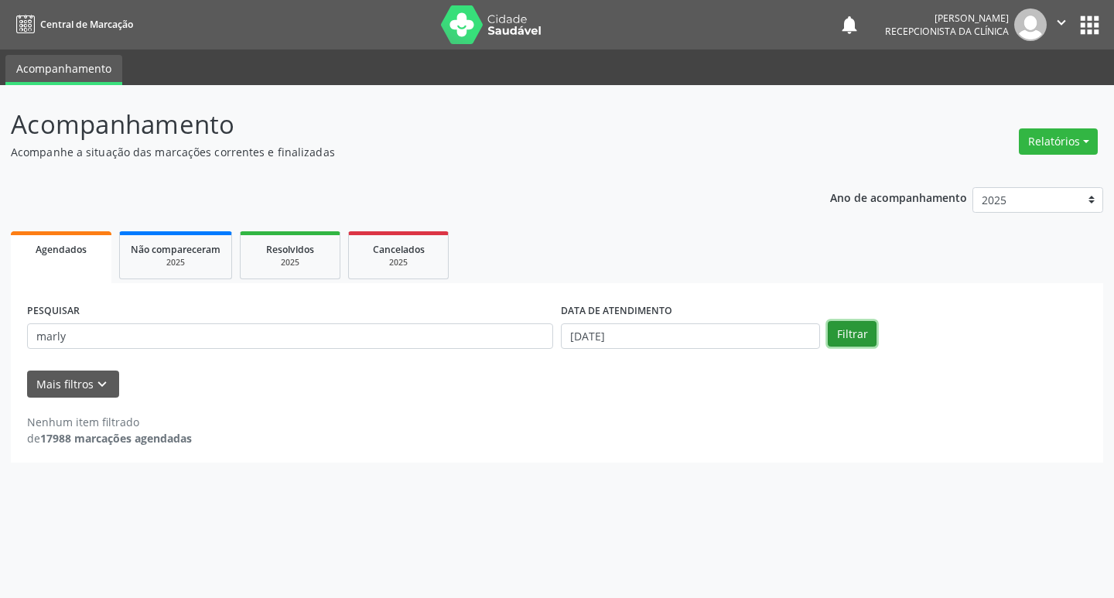
click at [866, 340] on button "Filtrar" at bounding box center [852, 334] width 49 height 26
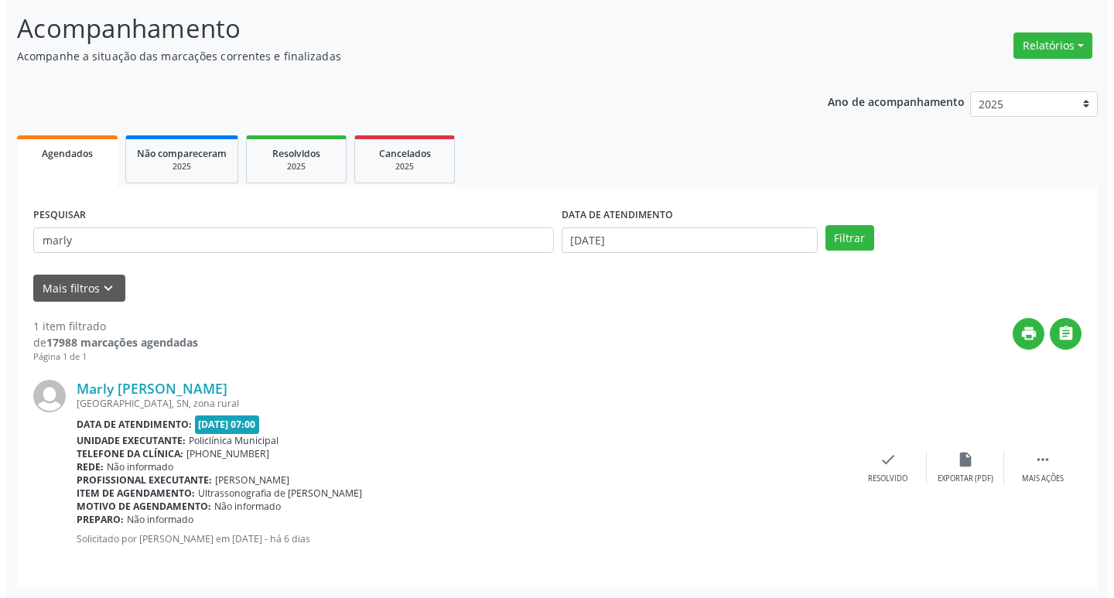
scroll to position [97, 0]
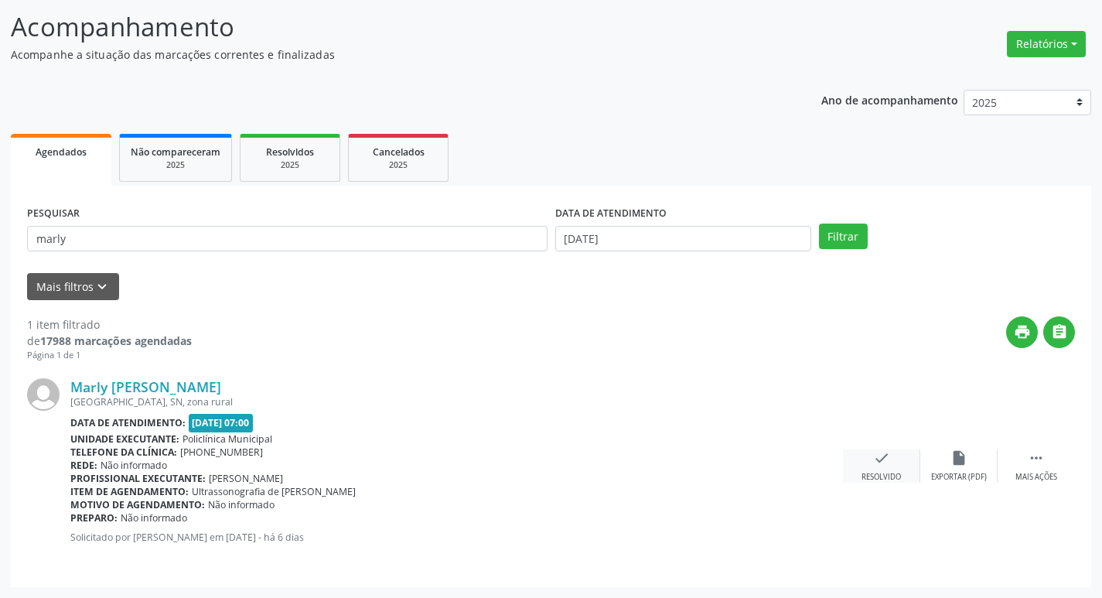
click at [880, 471] on div "check Resolvido" at bounding box center [881, 465] width 77 height 33
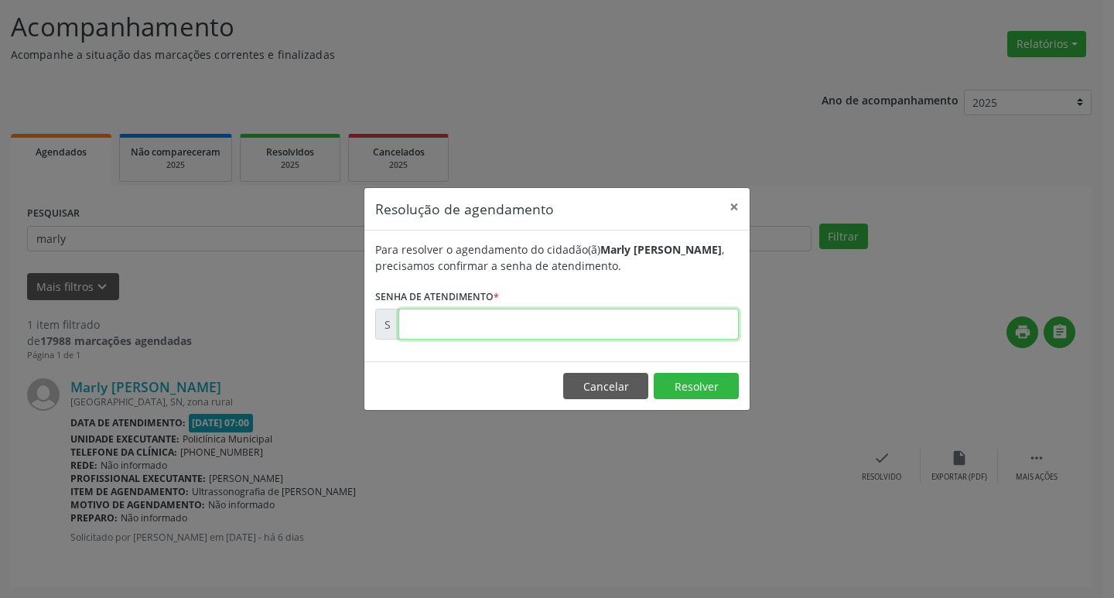
click at [671, 330] on input "text" at bounding box center [568, 324] width 340 height 31
type input "00177069"
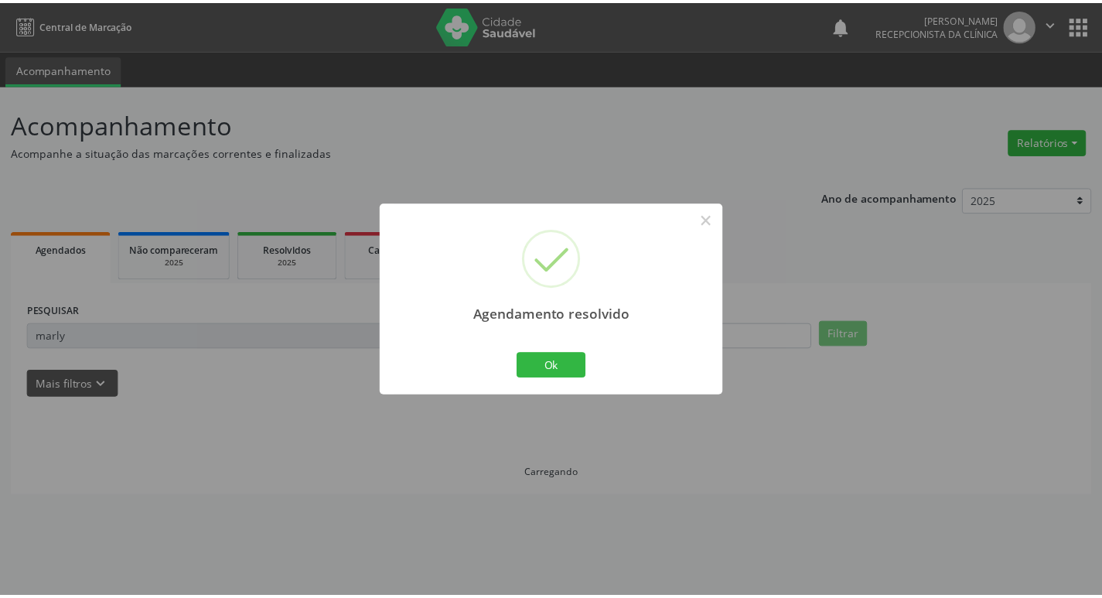
scroll to position [0, 0]
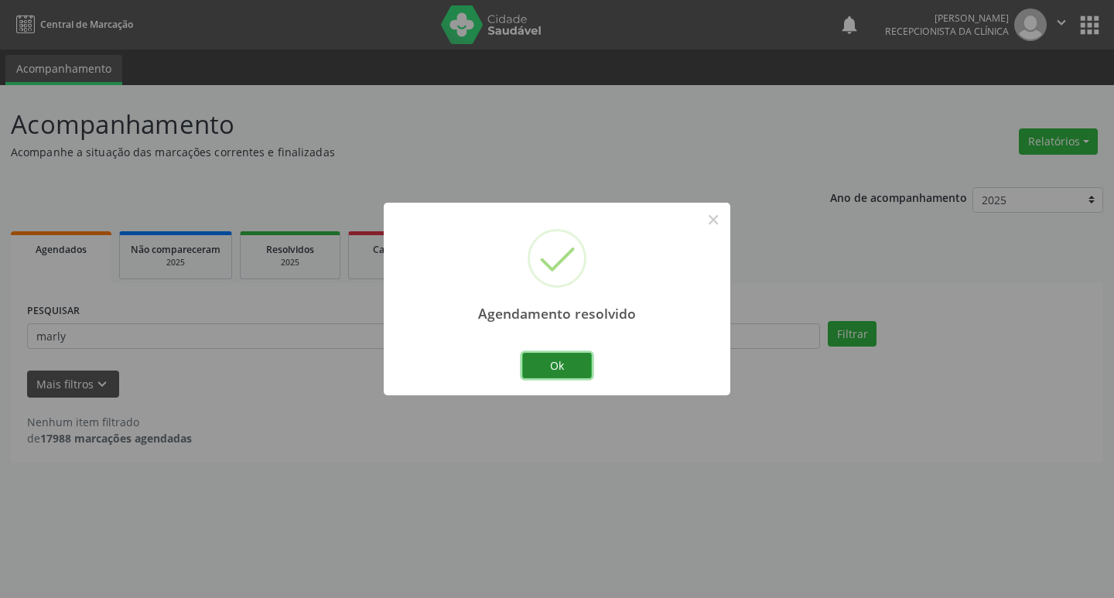
click at [583, 362] on button "Ok" at bounding box center [557, 366] width 70 height 26
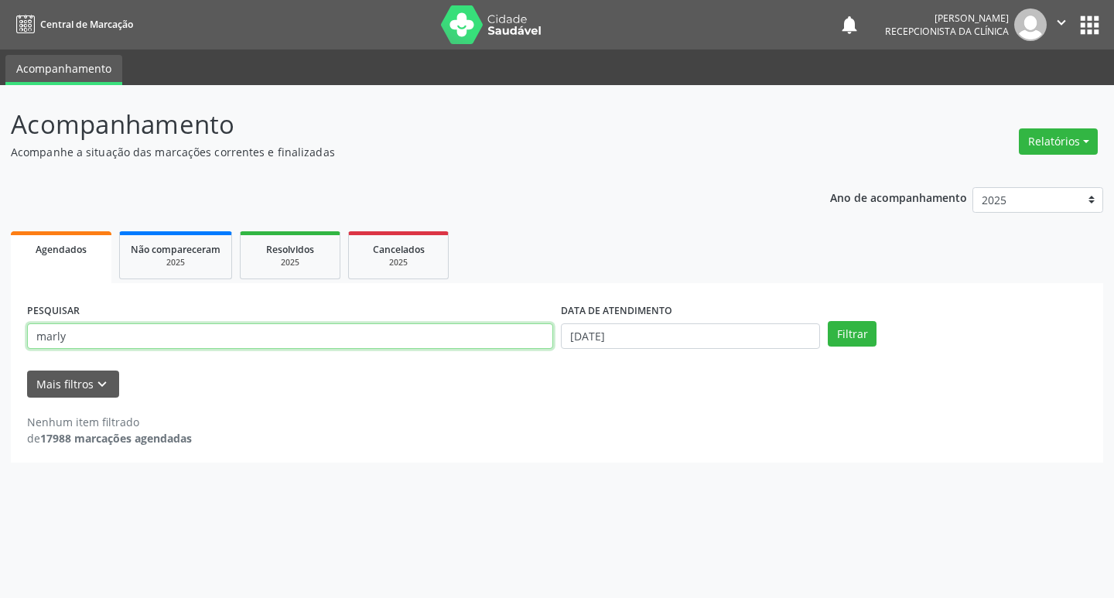
drag, startPoint x: 360, startPoint y: 337, endPoint x: 370, endPoint y: 338, distance: 9.3
click at [367, 337] on input "marly" at bounding box center [290, 336] width 526 height 26
type input "m"
type input "rosidete"
click at [828, 321] on button "Filtrar" at bounding box center [852, 334] width 49 height 26
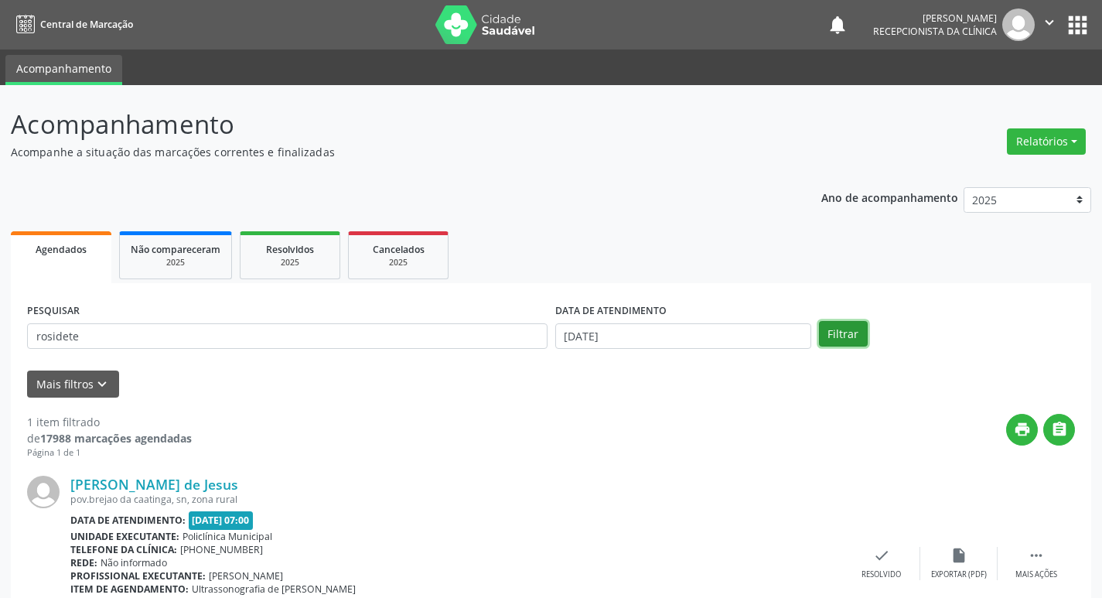
click at [835, 333] on button "Filtrar" at bounding box center [843, 334] width 49 height 26
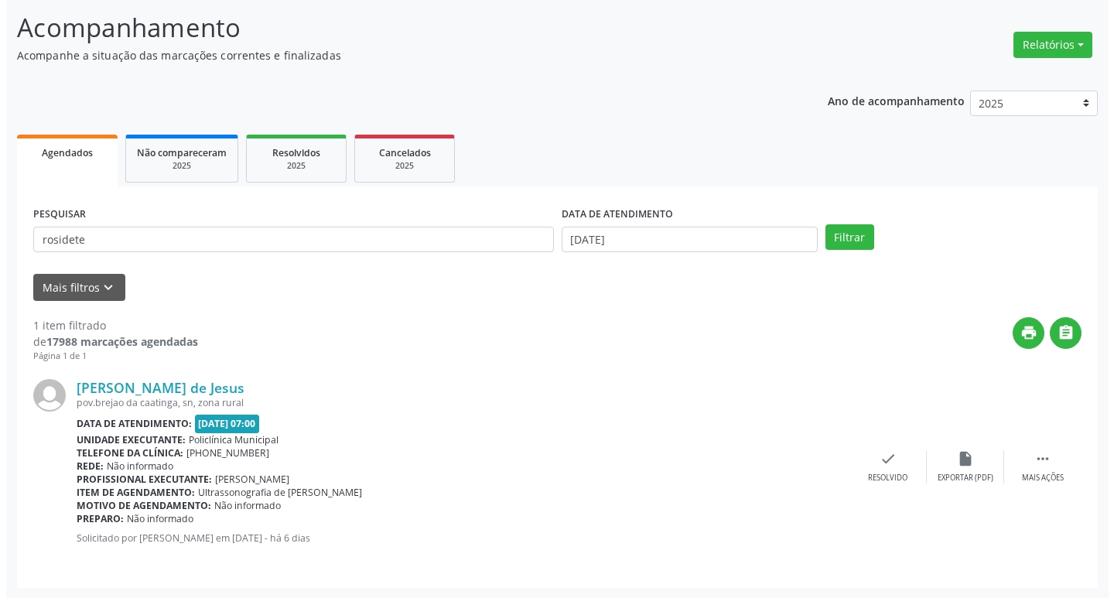
scroll to position [97, 0]
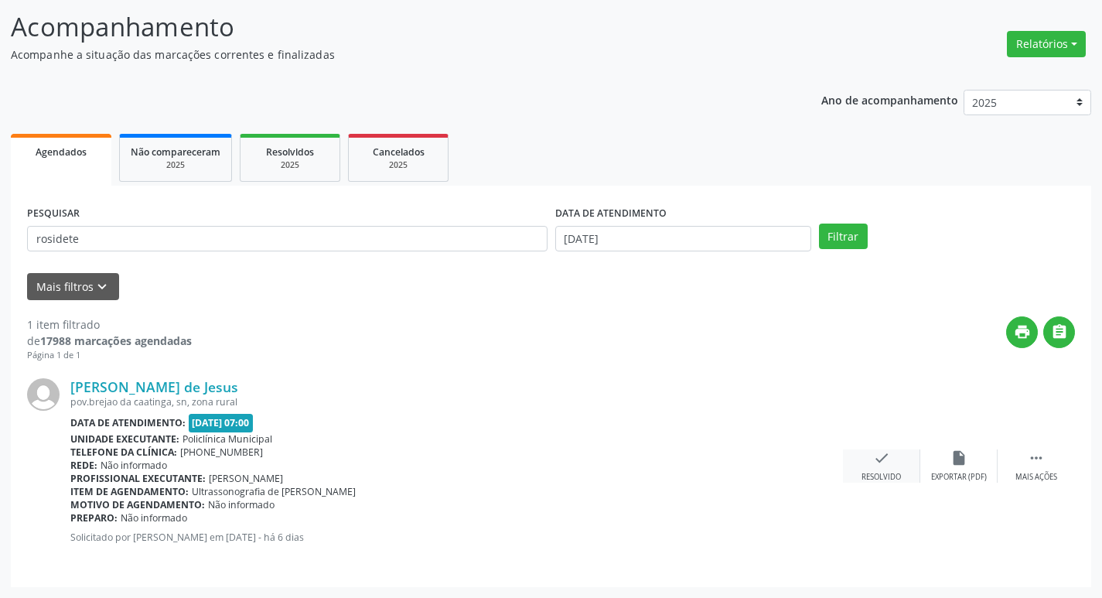
click at [887, 465] on icon "check" at bounding box center [881, 457] width 17 height 17
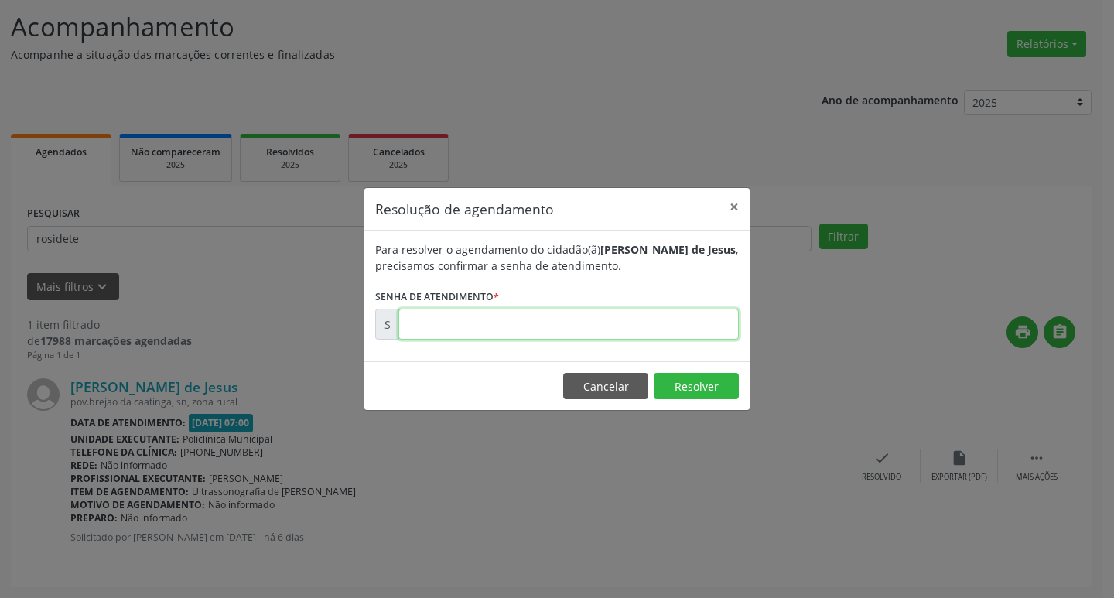
click at [603, 326] on input "text" at bounding box center [568, 324] width 340 height 31
type input "00177091"
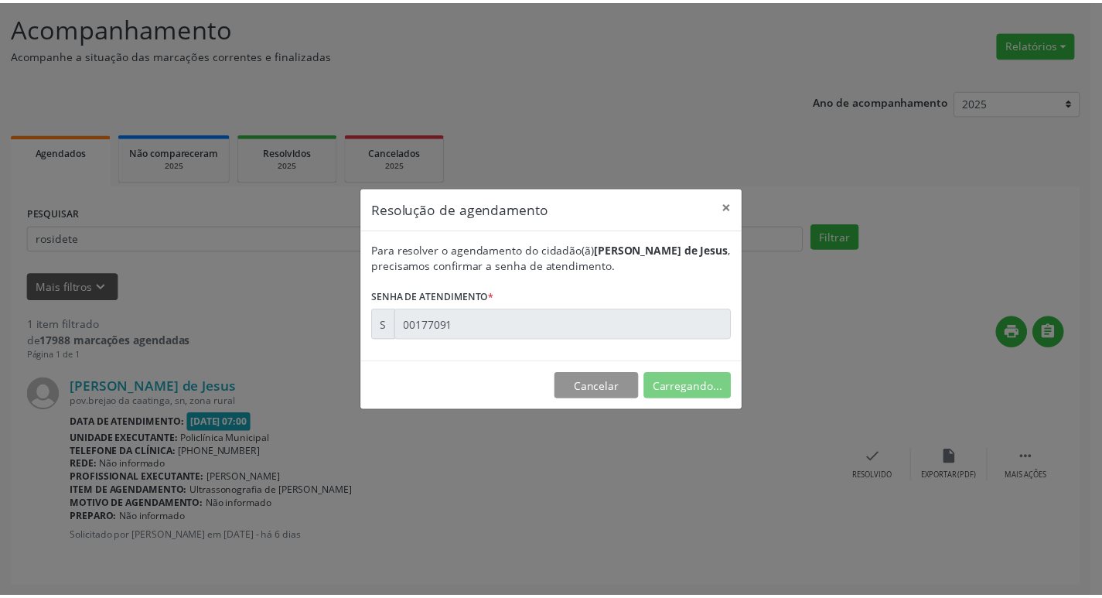
scroll to position [0, 0]
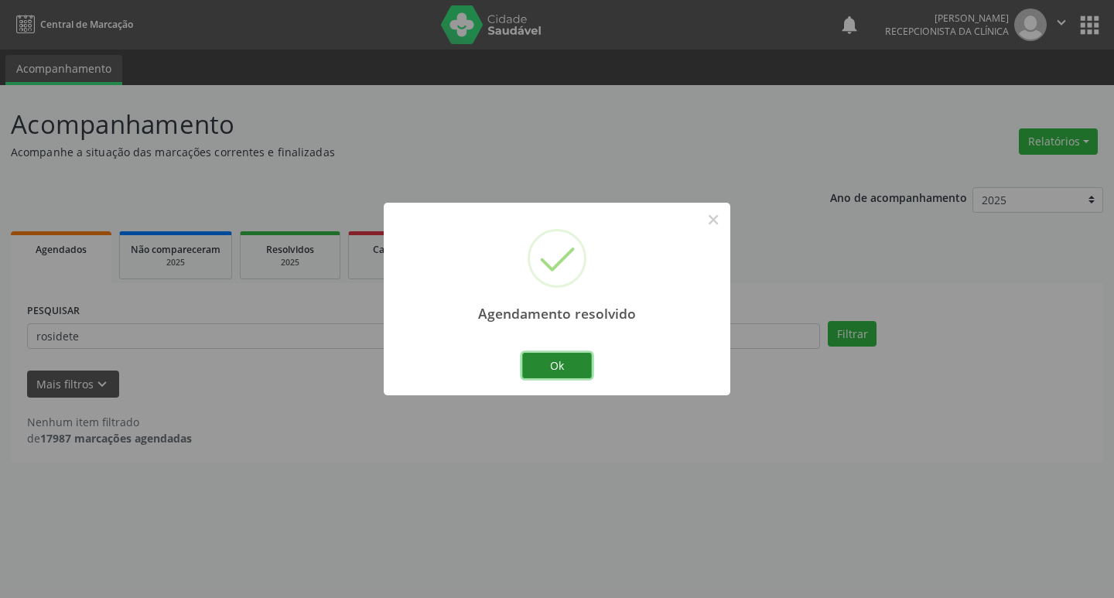
click at [586, 359] on button "Ok" at bounding box center [557, 366] width 70 height 26
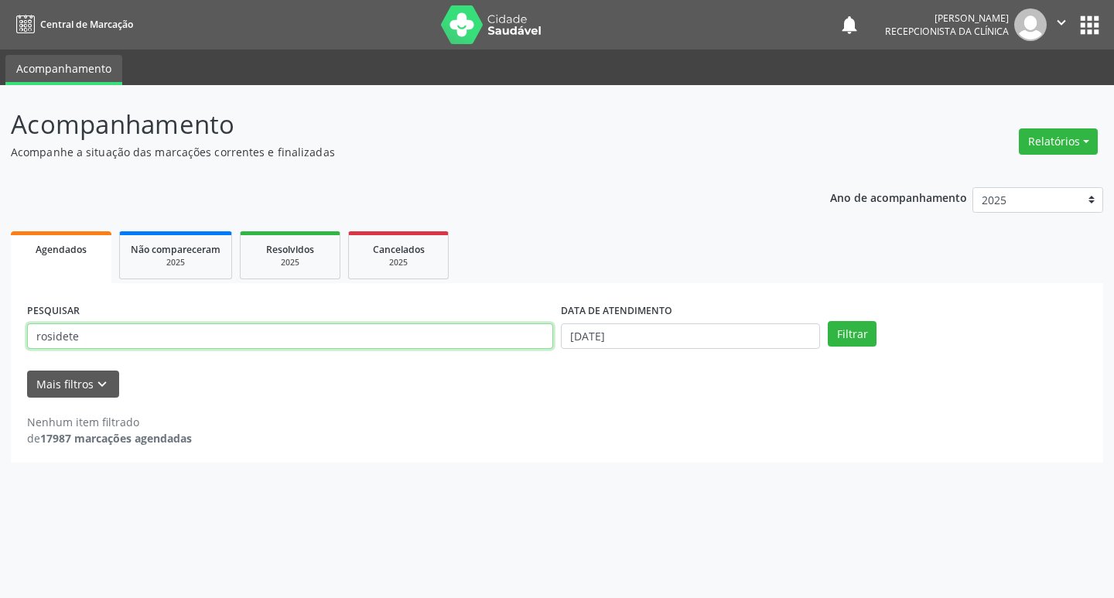
click at [328, 335] on input "rosidete" at bounding box center [290, 336] width 526 height 26
type input "r"
type input "valdenea"
click at [856, 336] on button "Filtrar" at bounding box center [852, 334] width 49 height 26
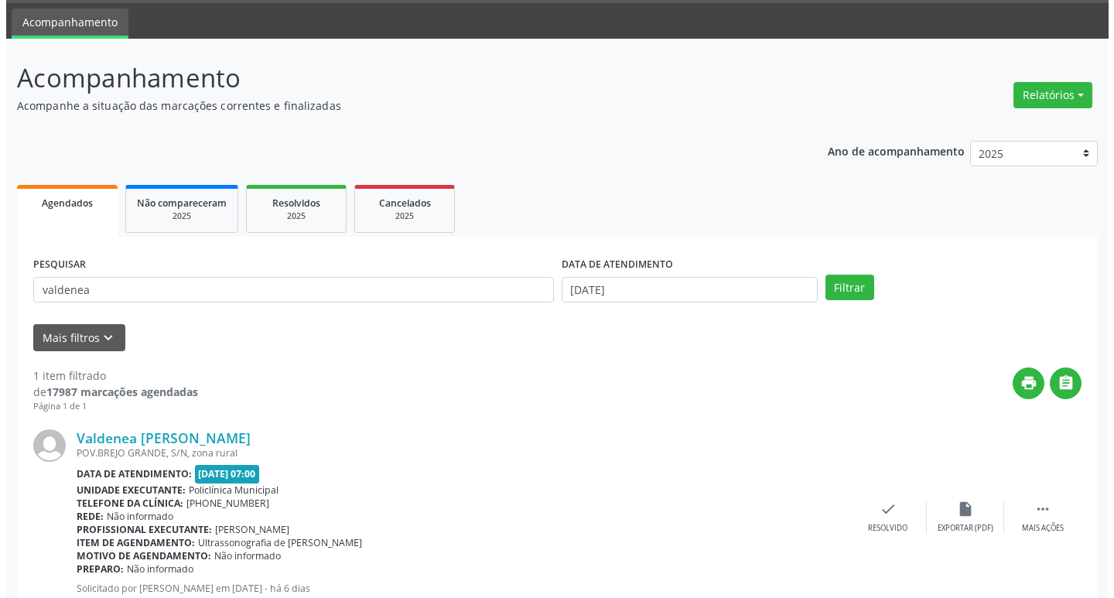
scroll to position [97, 0]
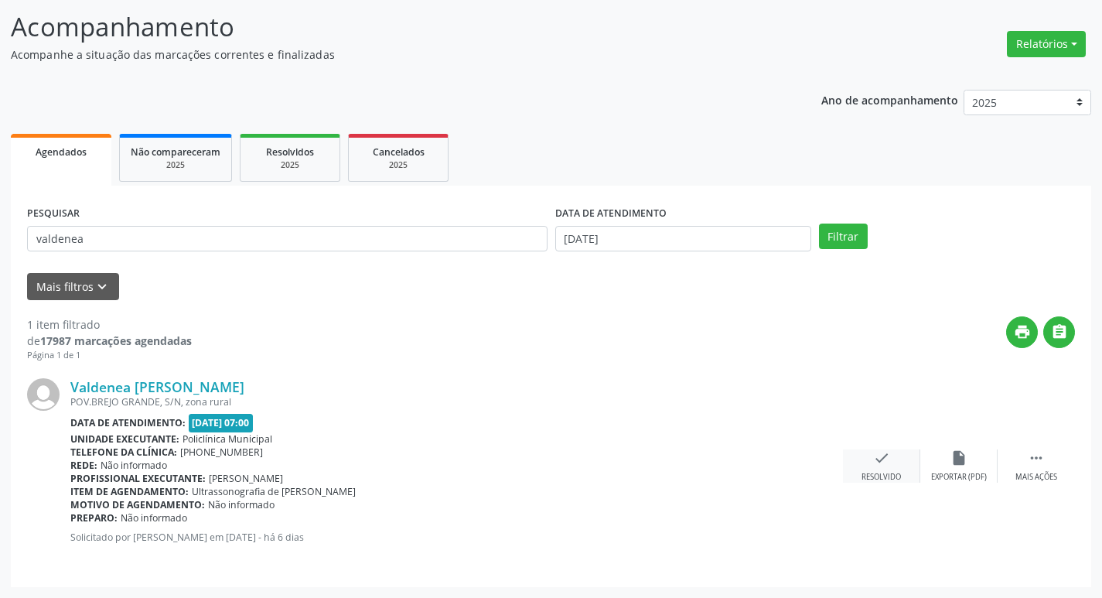
click at [891, 458] on div "check Resolvido" at bounding box center [881, 465] width 77 height 33
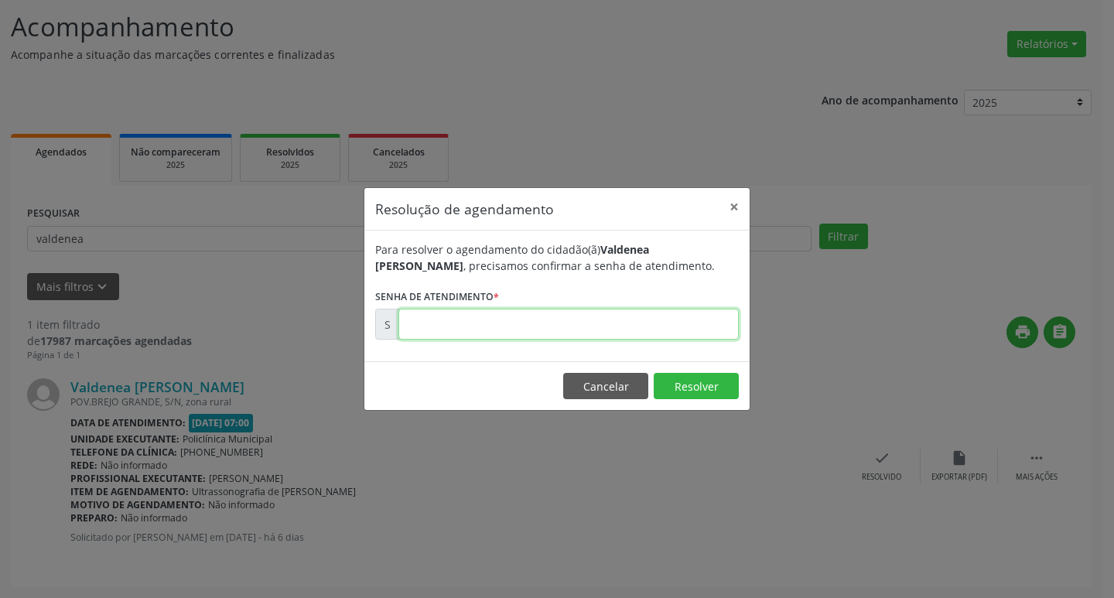
click at [696, 318] on input "text" at bounding box center [568, 324] width 340 height 31
type input "00177076"
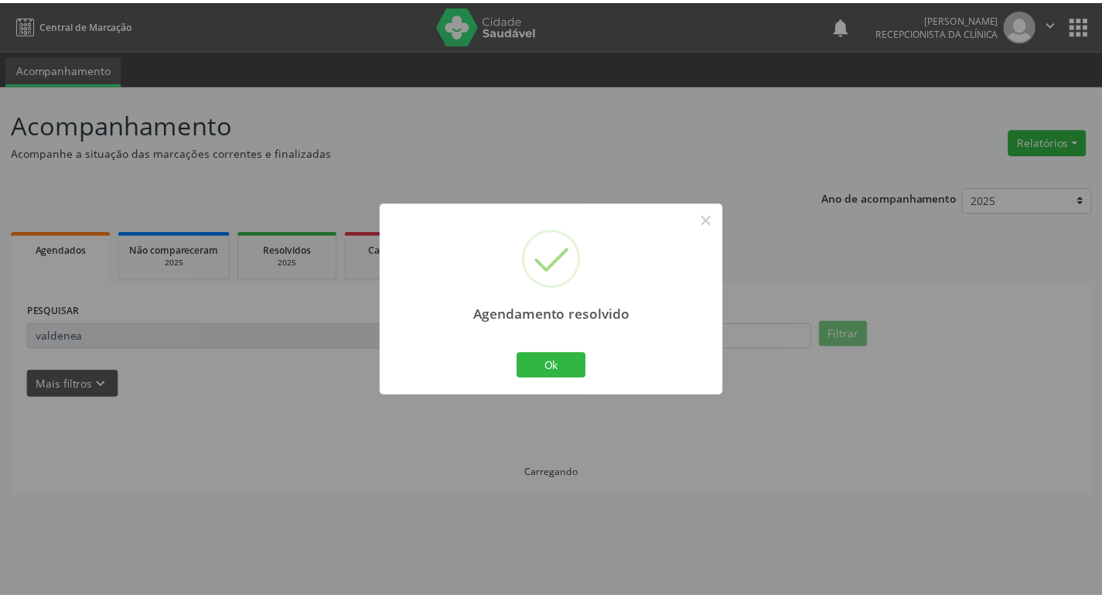
scroll to position [0, 0]
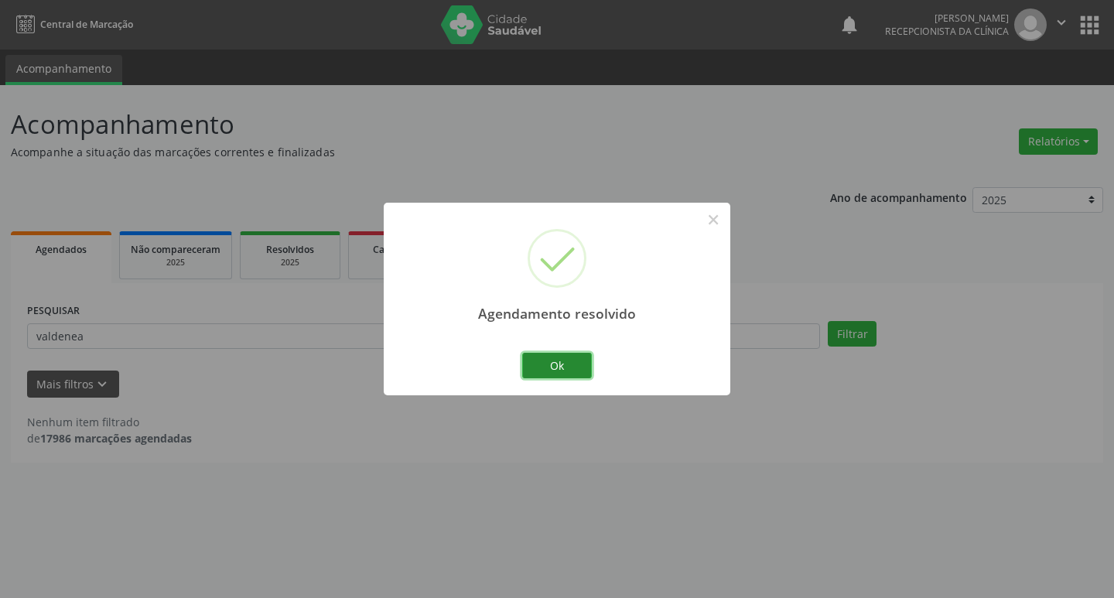
click at [582, 366] on button "Ok" at bounding box center [557, 366] width 70 height 26
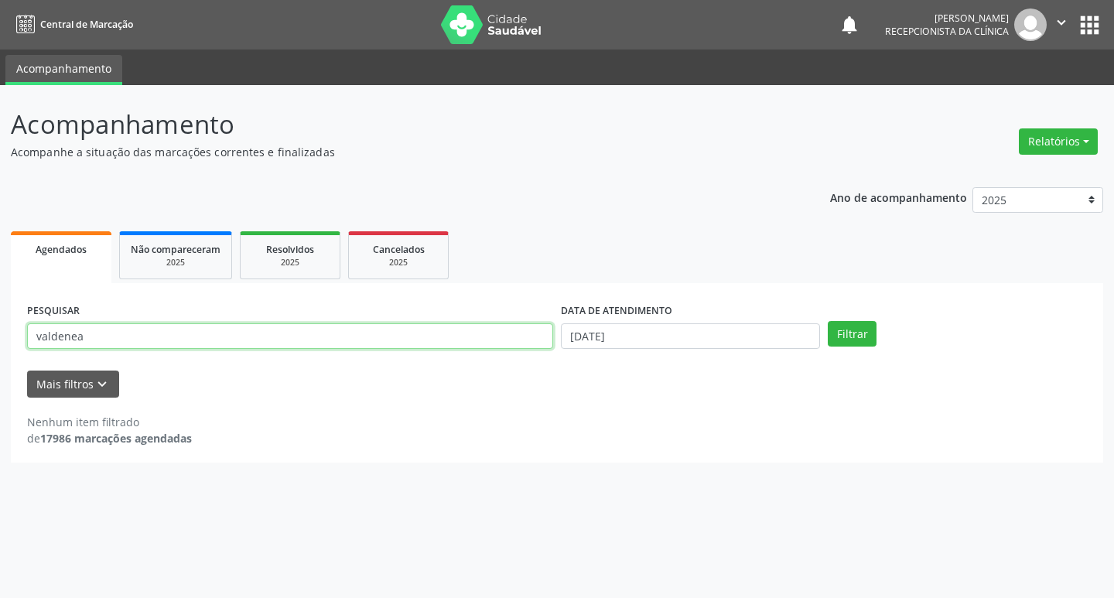
click at [320, 335] on input "valdenea" at bounding box center [290, 336] width 526 height 26
type input "v"
type input "carleide"
click at [828, 321] on button "Filtrar" at bounding box center [852, 334] width 49 height 26
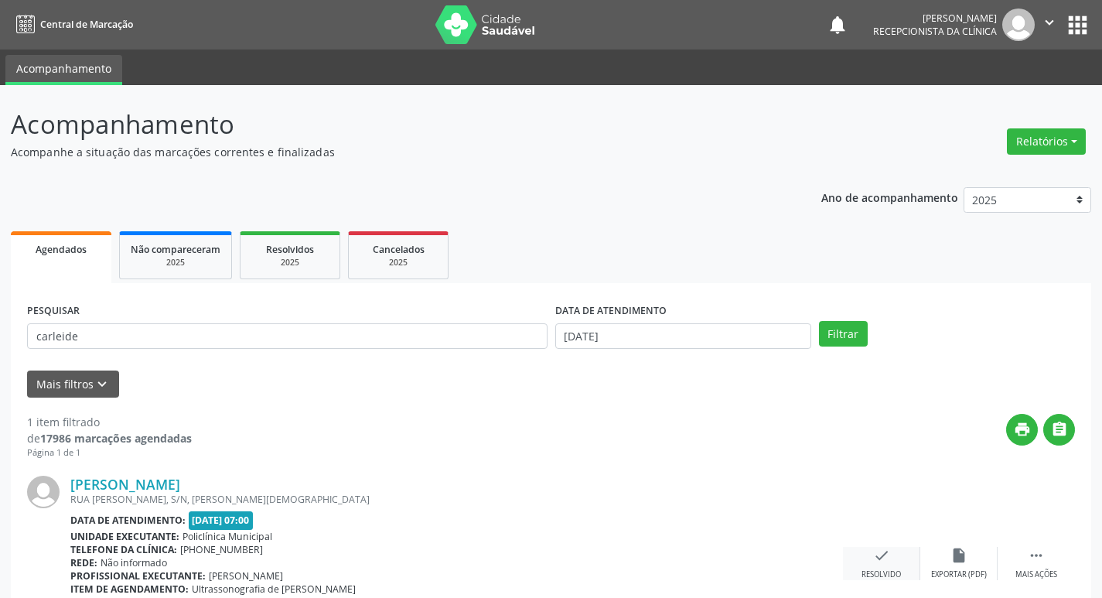
click at [893, 565] on div "check Resolvido" at bounding box center [881, 563] width 77 height 33
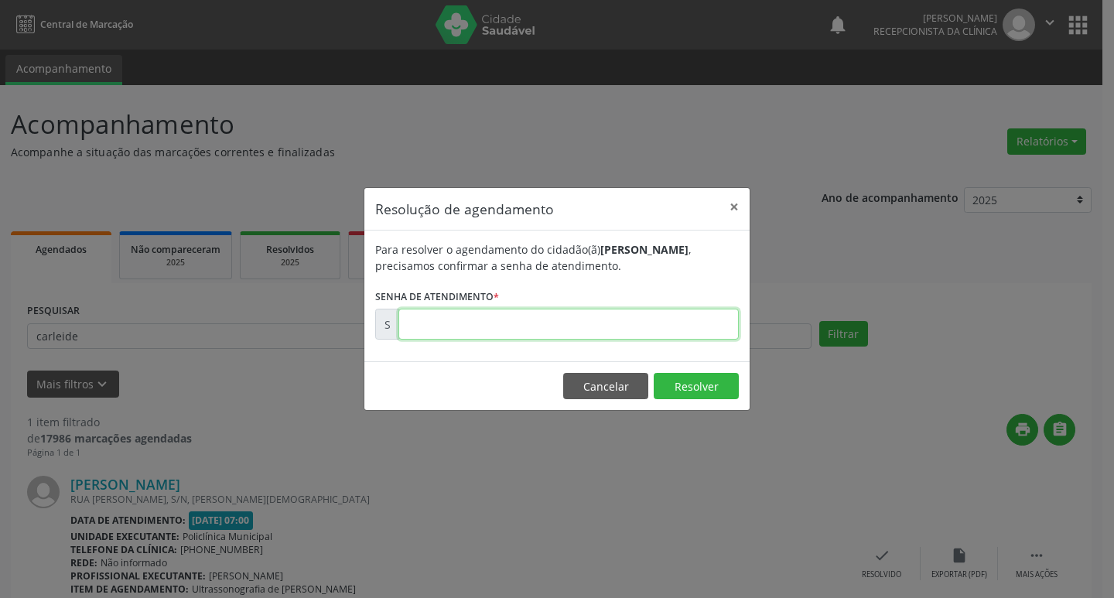
click at [615, 323] on input "text" at bounding box center [568, 324] width 340 height 31
type input "00177081"
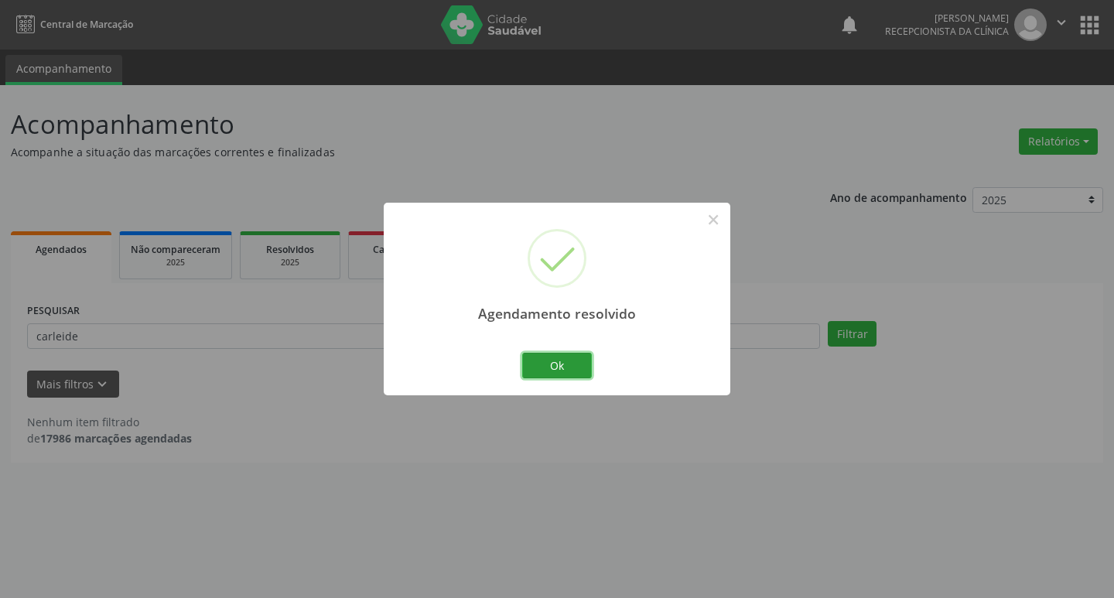
drag, startPoint x: 583, startPoint y: 365, endPoint x: 608, endPoint y: 357, distance: 25.9
click at [606, 359] on div "Agendamento resolvido × Ok Cancel" at bounding box center [557, 299] width 347 height 193
click at [565, 360] on button "Ok" at bounding box center [557, 366] width 70 height 26
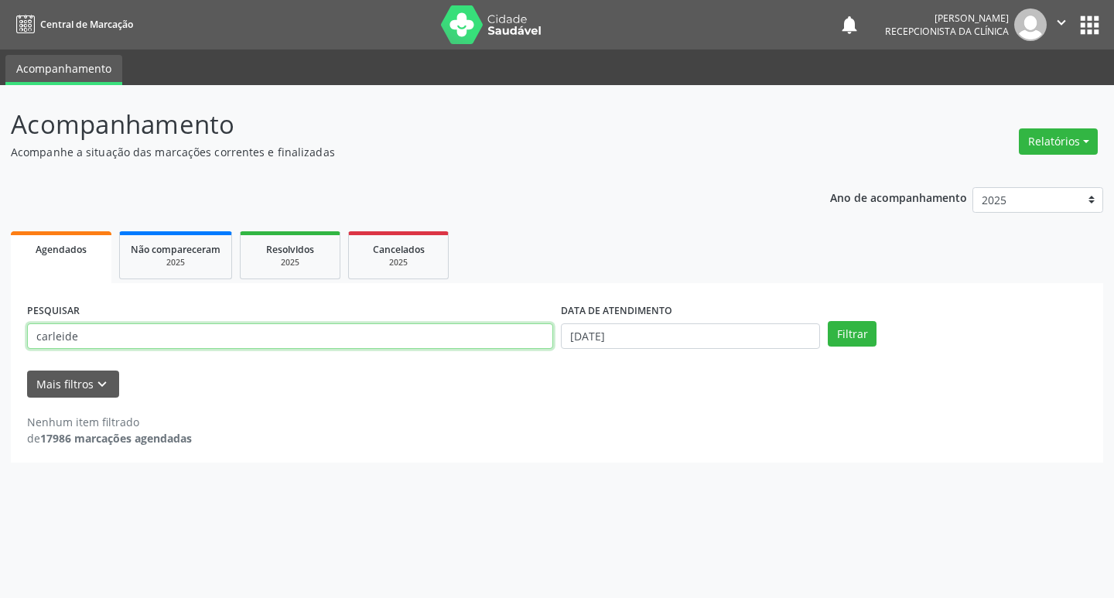
click at [282, 332] on input "carleide" at bounding box center [290, 336] width 526 height 26
type input "c"
click at [299, 336] on input "[DEMOGRAPHIC_DATA]" at bounding box center [290, 336] width 526 height 26
type input "[DEMOGRAPHIC_DATA]"
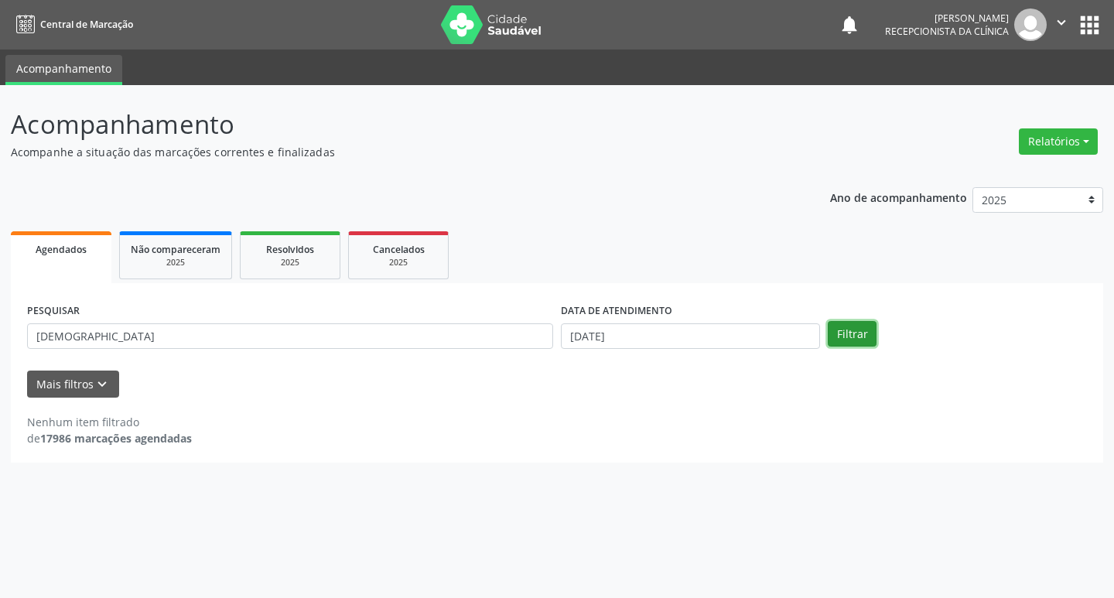
click at [866, 331] on button "Filtrar" at bounding box center [852, 334] width 49 height 26
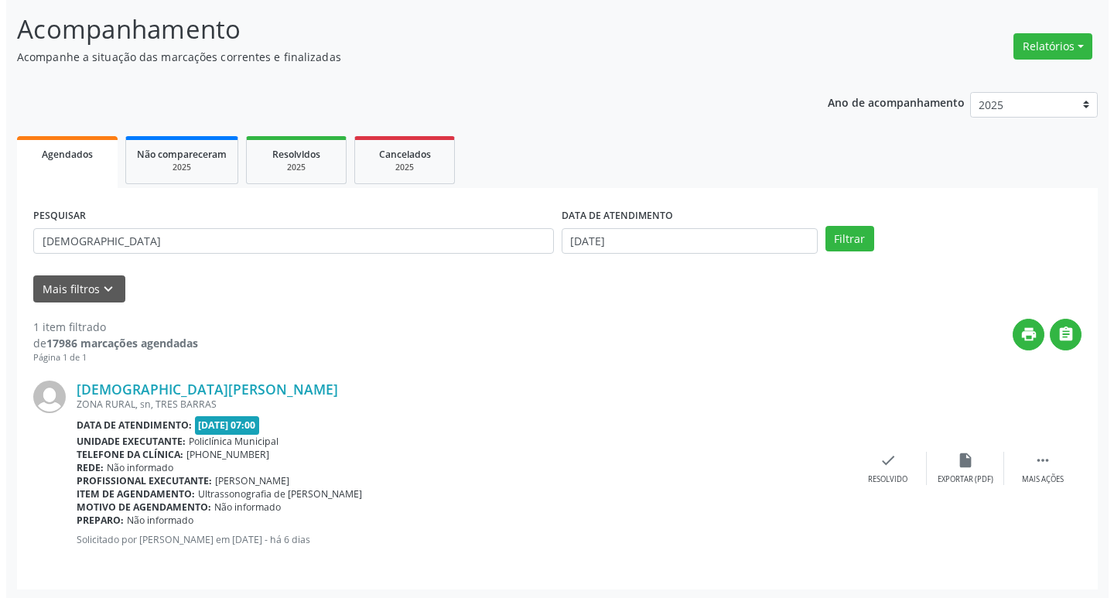
scroll to position [97, 0]
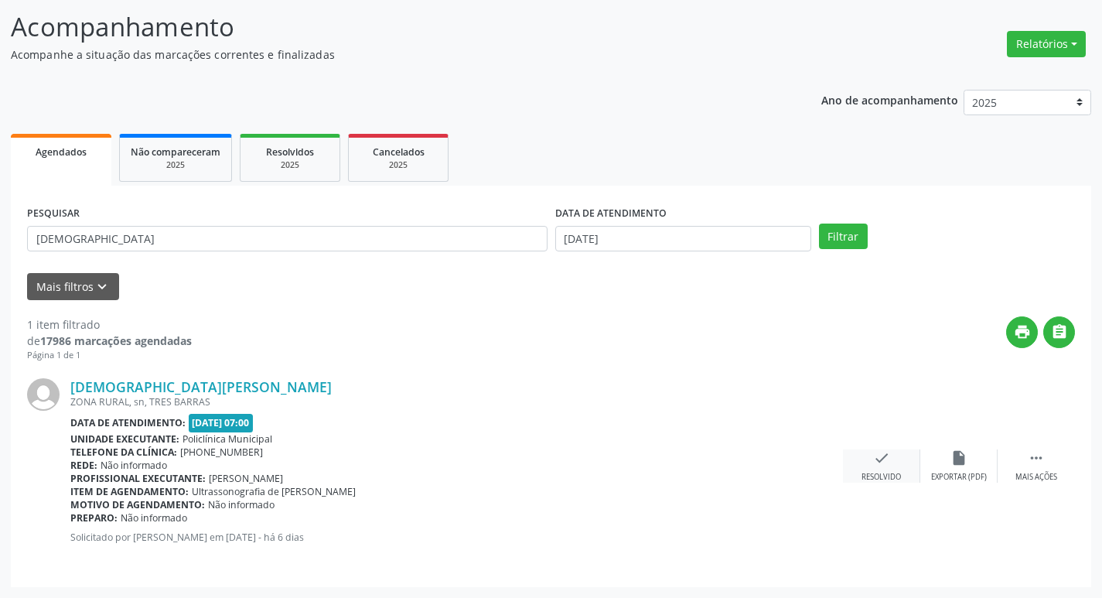
click at [891, 453] on div "check Resolvido" at bounding box center [881, 465] width 77 height 33
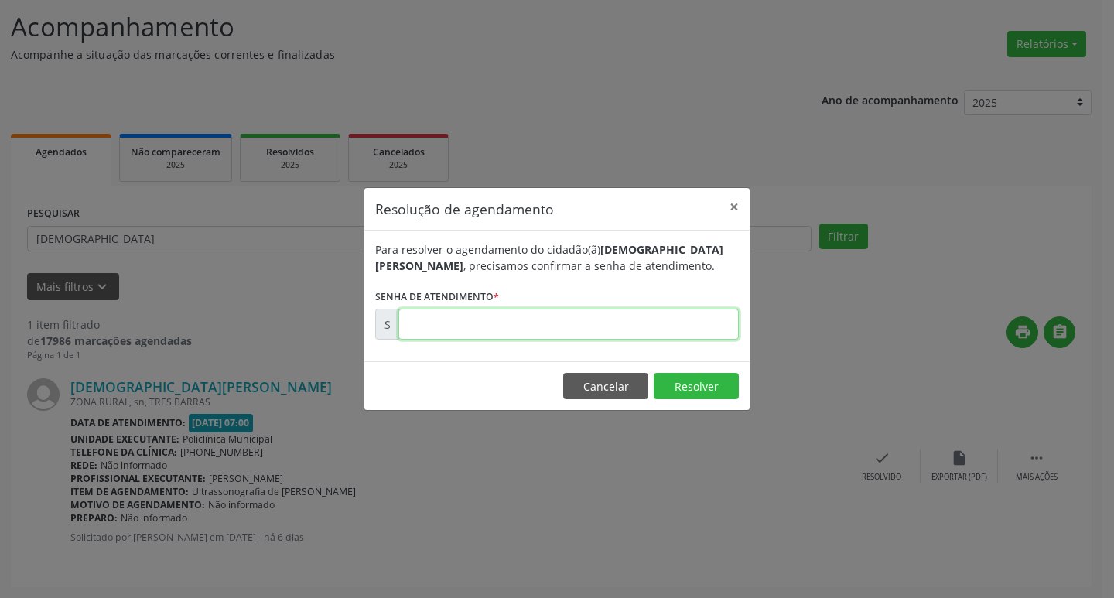
click at [572, 326] on input "text" at bounding box center [568, 324] width 340 height 31
type input "00177075"
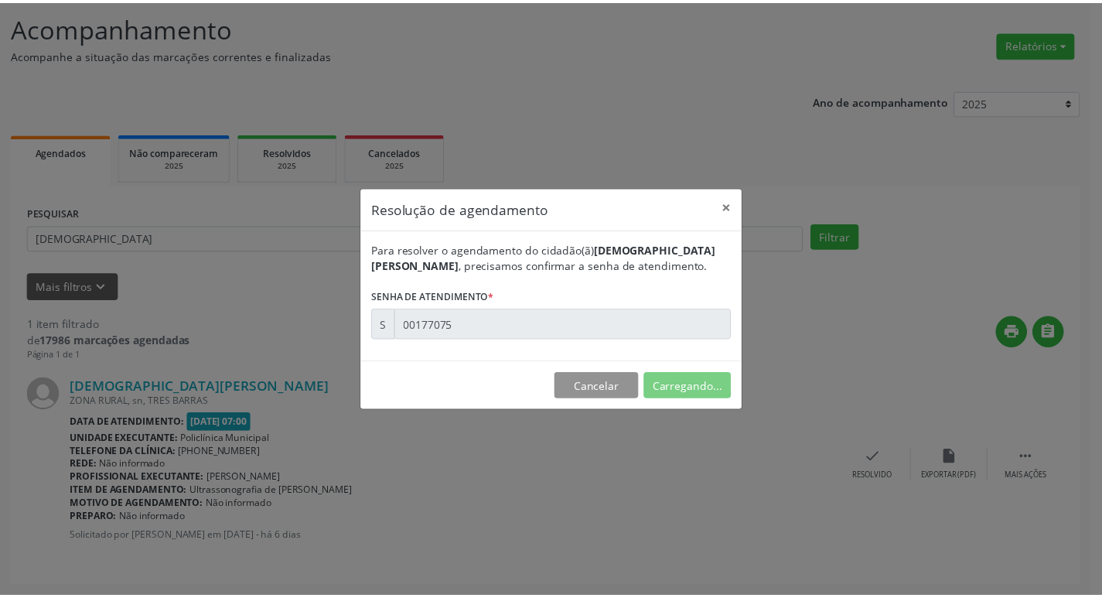
scroll to position [0, 0]
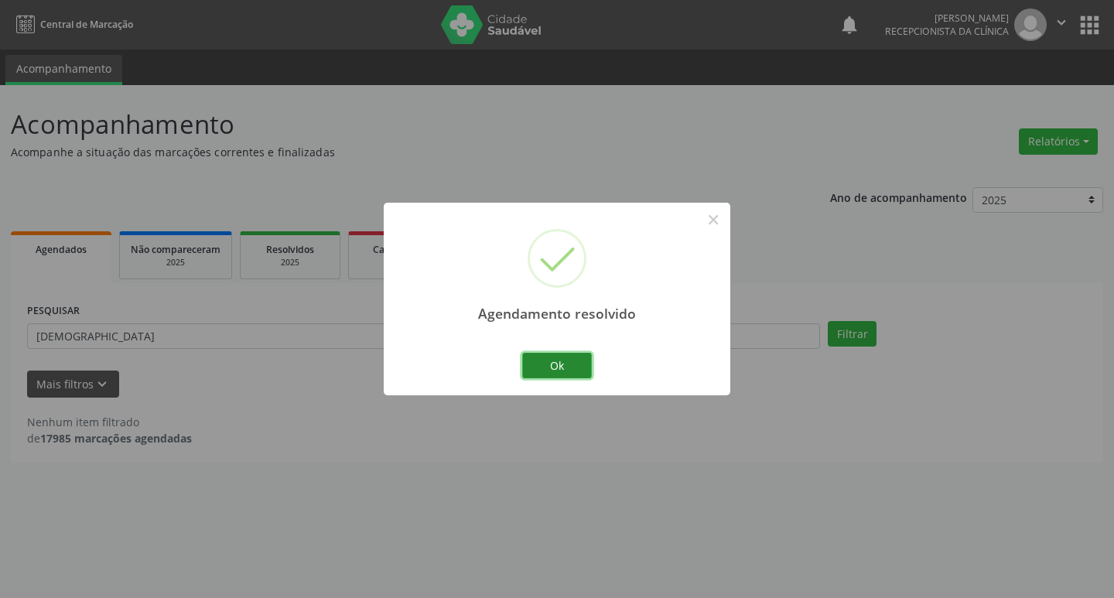
click at [582, 362] on button "Ok" at bounding box center [557, 366] width 70 height 26
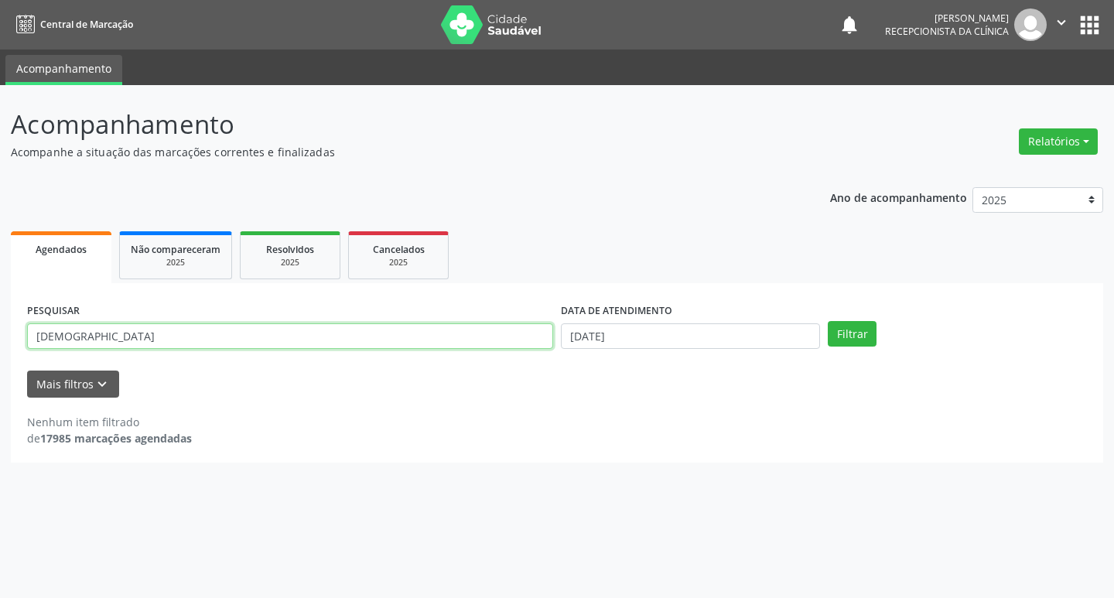
click at [347, 332] on input "[DEMOGRAPHIC_DATA]" at bounding box center [290, 336] width 526 height 26
type input "j"
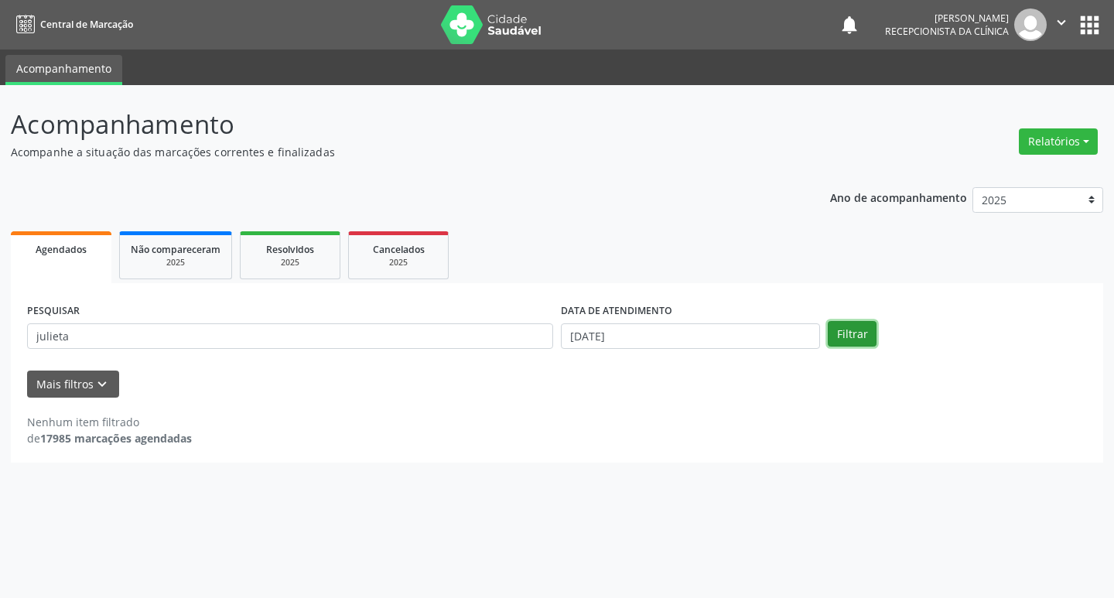
click at [865, 336] on button "Filtrar" at bounding box center [852, 334] width 49 height 26
click at [377, 340] on input "julieta" at bounding box center [290, 336] width 526 height 26
click at [842, 326] on button "Filtrar" at bounding box center [852, 334] width 49 height 26
click at [864, 332] on button "Filtrar" at bounding box center [852, 334] width 49 height 26
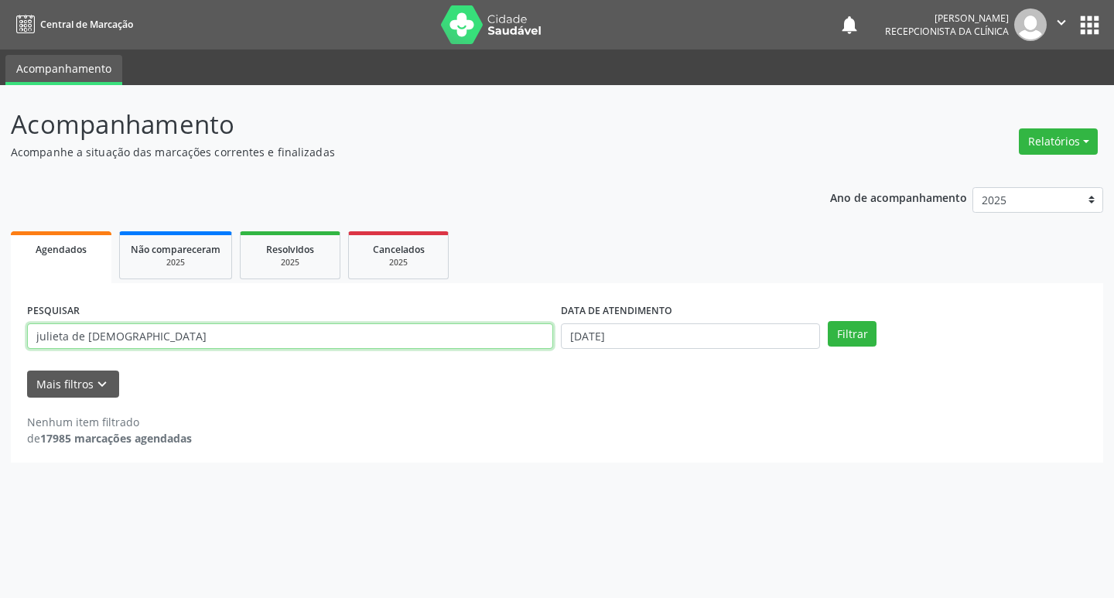
click at [150, 337] on input "julieta de [DEMOGRAPHIC_DATA]" at bounding box center [290, 336] width 526 height 26
type input "j"
type input "[PERSON_NAME]"
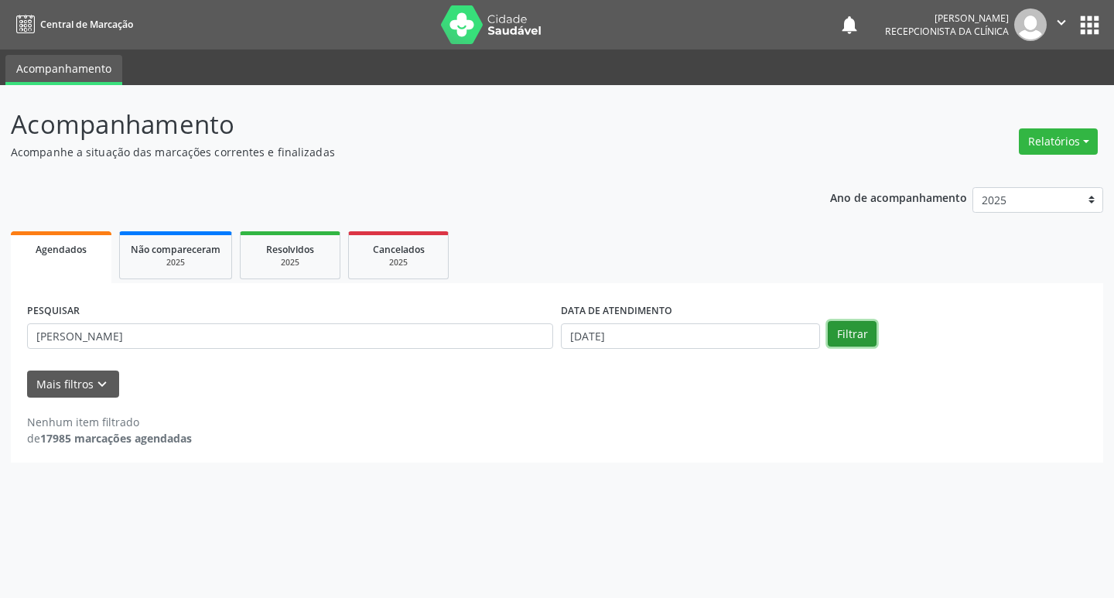
click at [846, 330] on button "Filtrar" at bounding box center [852, 334] width 49 height 26
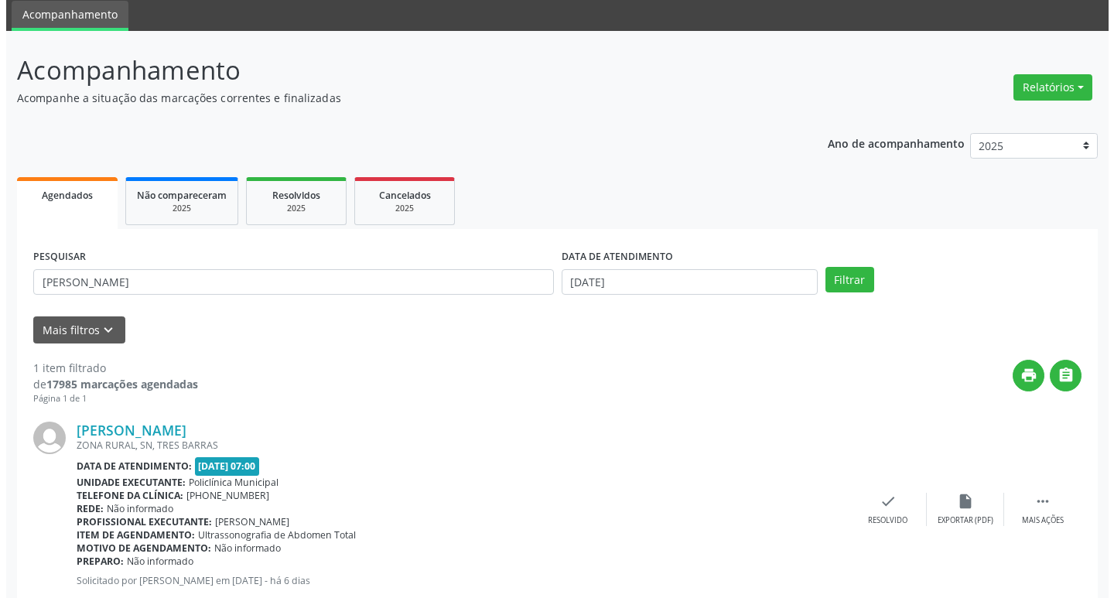
scroll to position [97, 0]
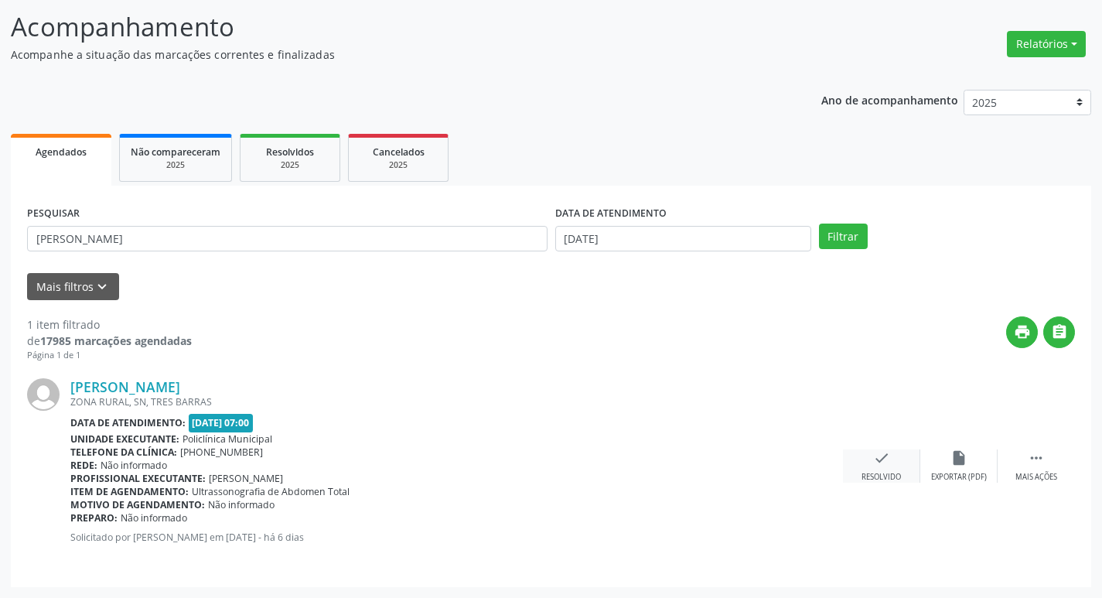
click at [885, 463] on icon "check" at bounding box center [881, 457] width 17 height 17
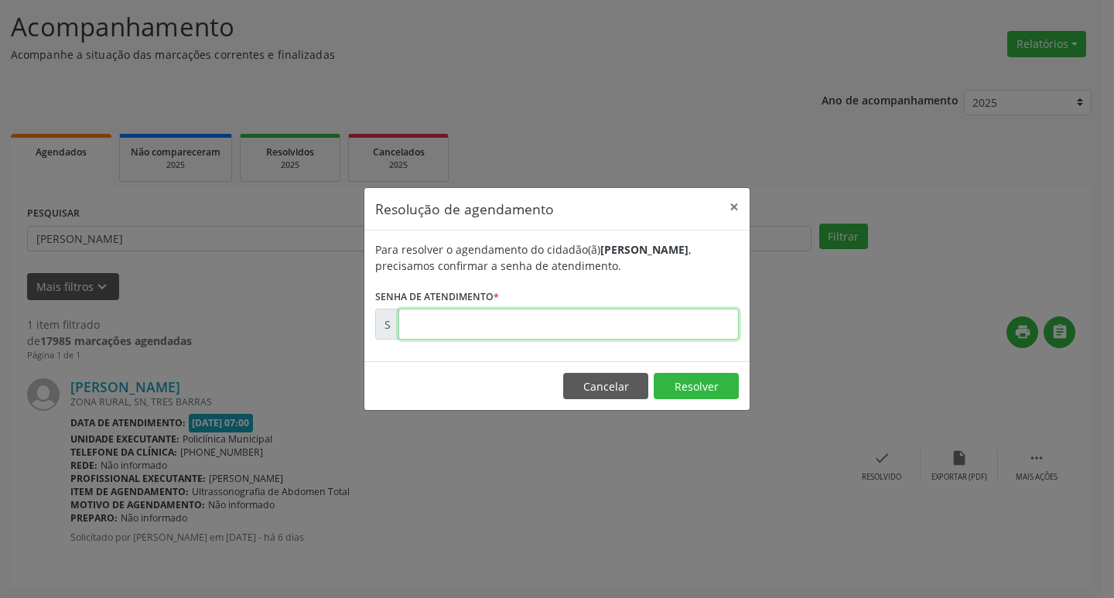
click at [653, 323] on input "text" at bounding box center [568, 324] width 340 height 31
type input "00177112"
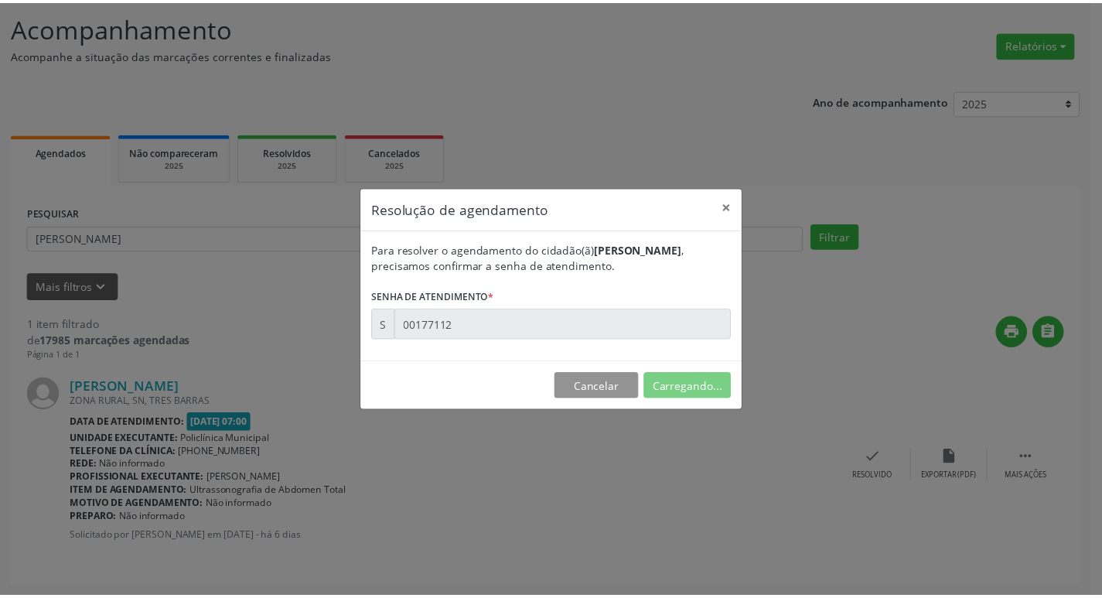
scroll to position [0, 0]
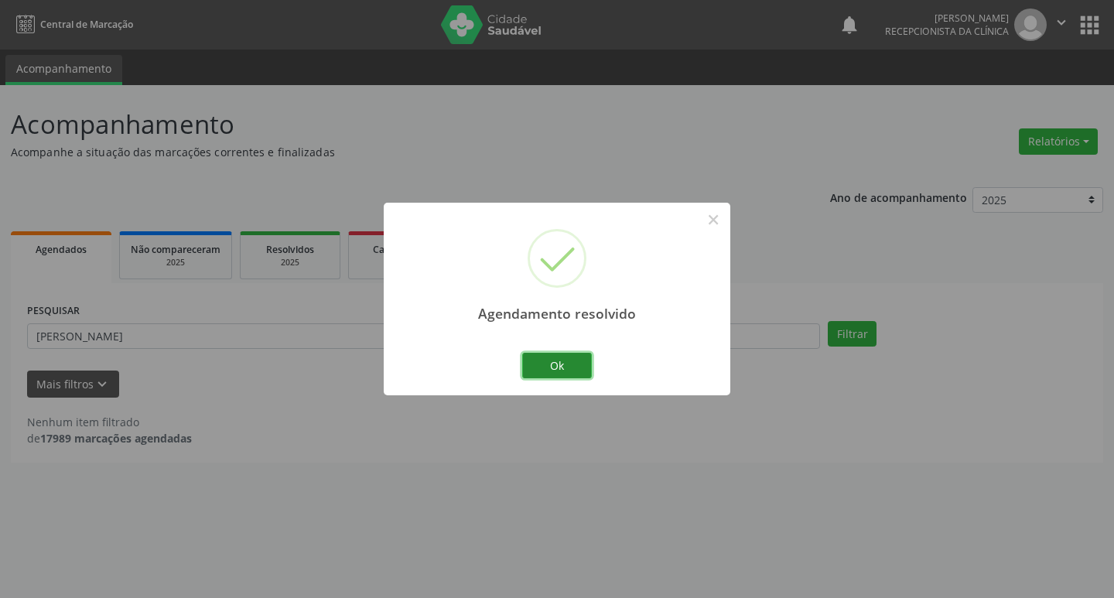
drag, startPoint x: 570, startPoint y: 367, endPoint x: 578, endPoint y: 362, distance: 9.4
click at [574, 364] on button "Ok" at bounding box center [557, 366] width 70 height 26
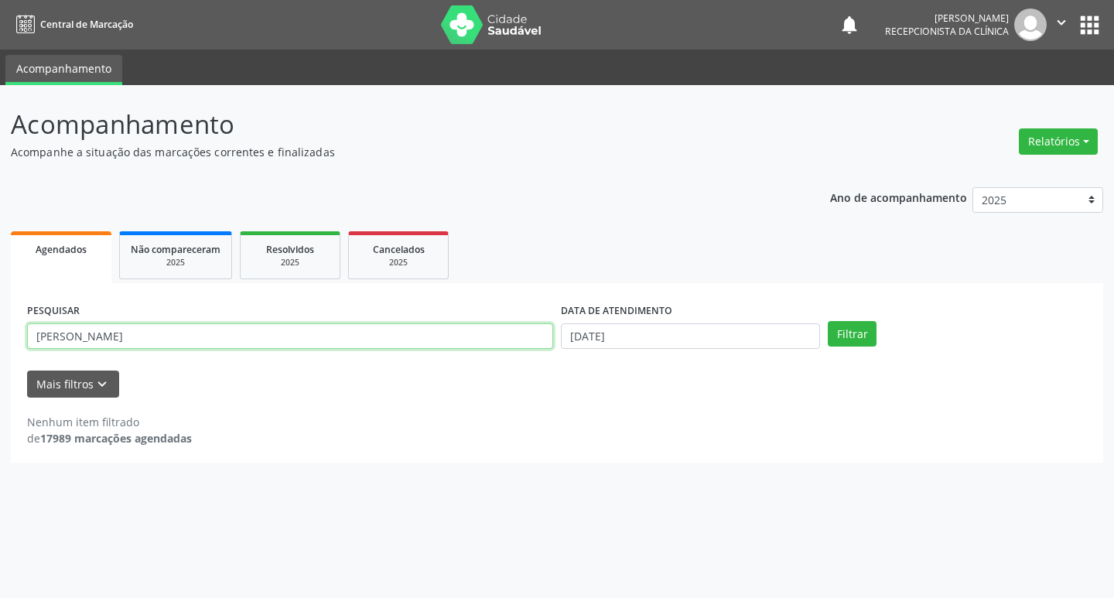
click at [239, 333] on input "[PERSON_NAME]" at bounding box center [290, 336] width 526 height 26
type input "m"
type input "ademir"
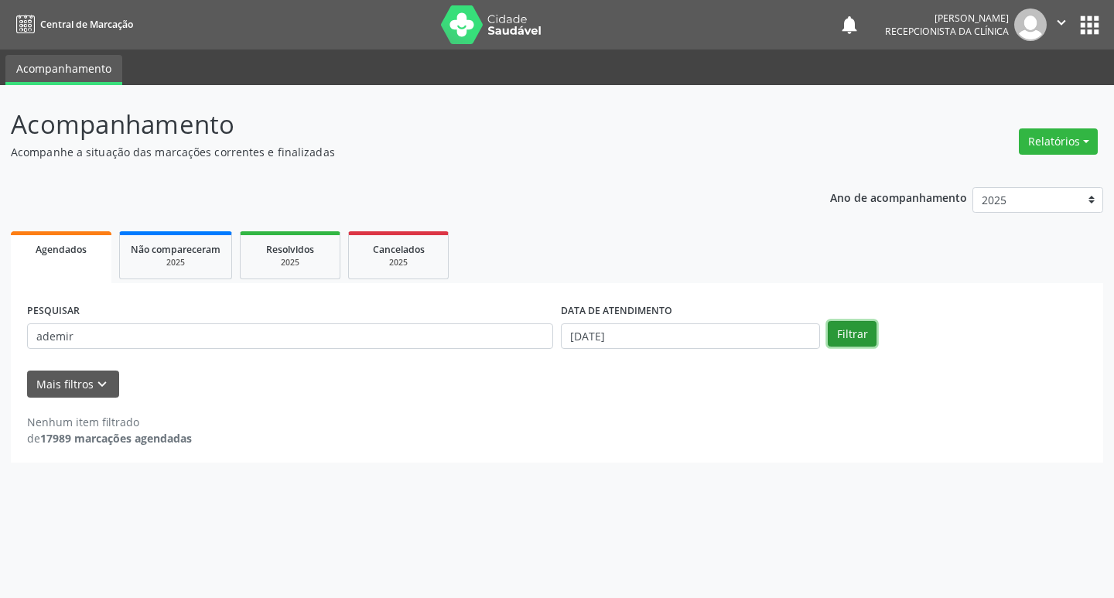
click at [856, 340] on button "Filtrar" at bounding box center [852, 334] width 49 height 26
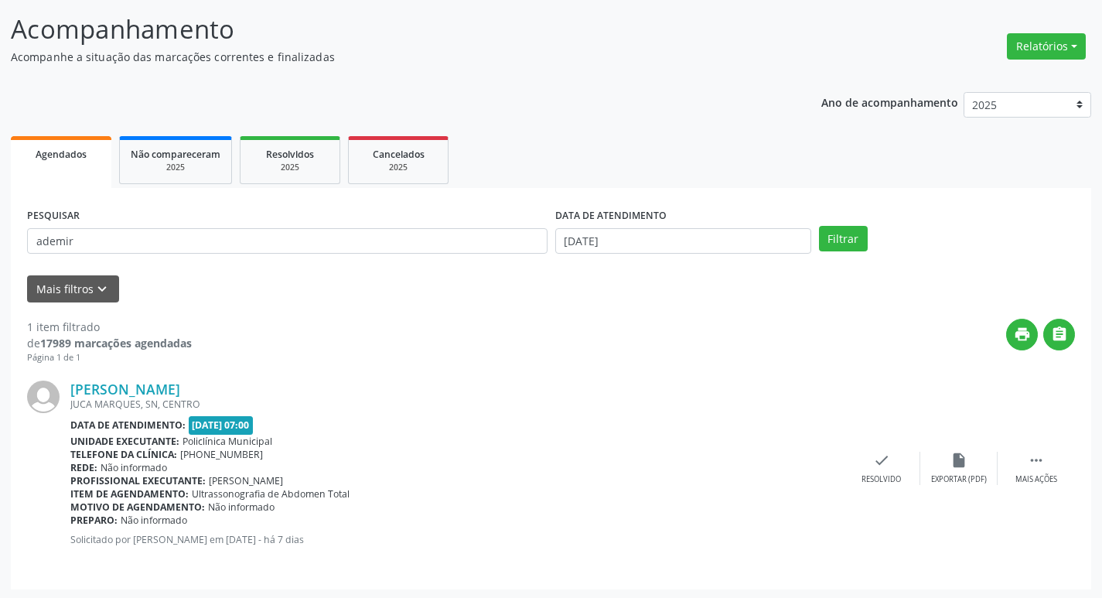
scroll to position [97, 0]
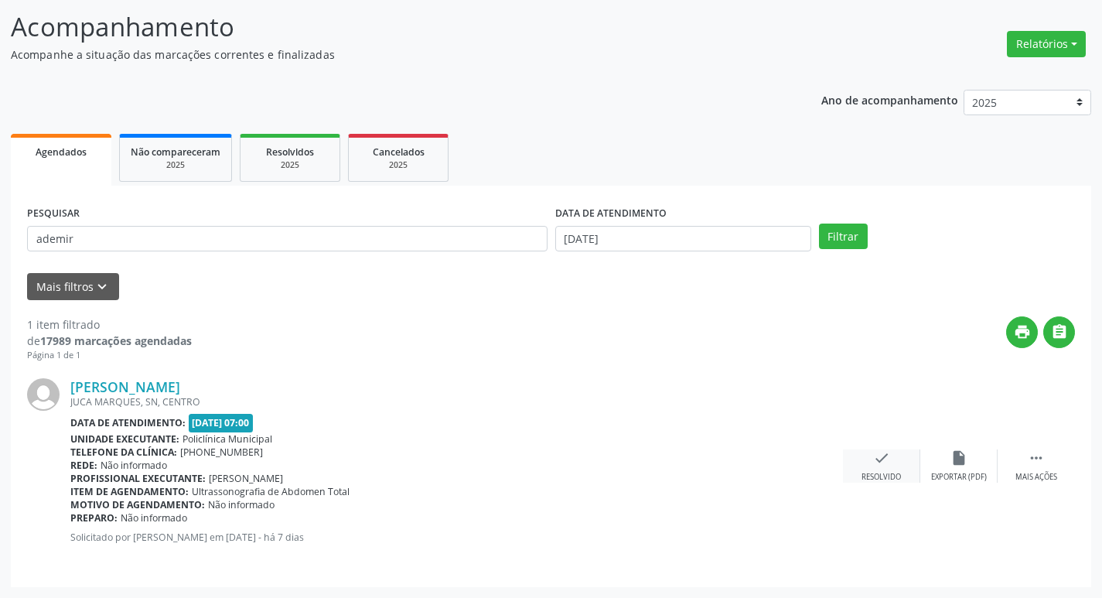
click at [887, 463] on icon "check" at bounding box center [881, 457] width 17 height 17
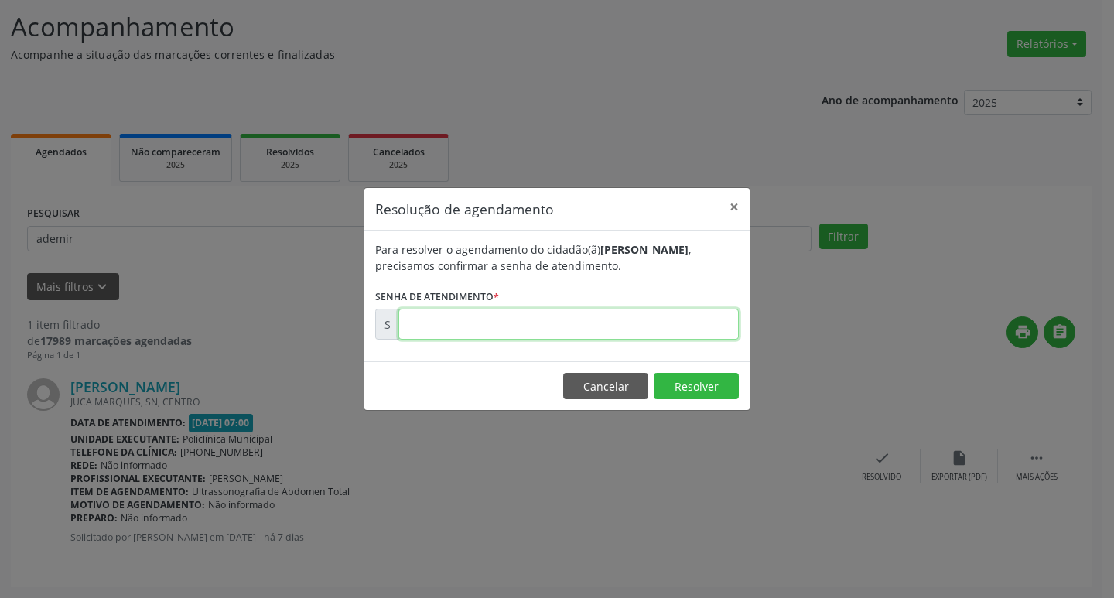
click at [571, 317] on input "text" at bounding box center [568, 324] width 340 height 31
type input "00176958"
click at [740, 203] on button "×" at bounding box center [734, 207] width 31 height 38
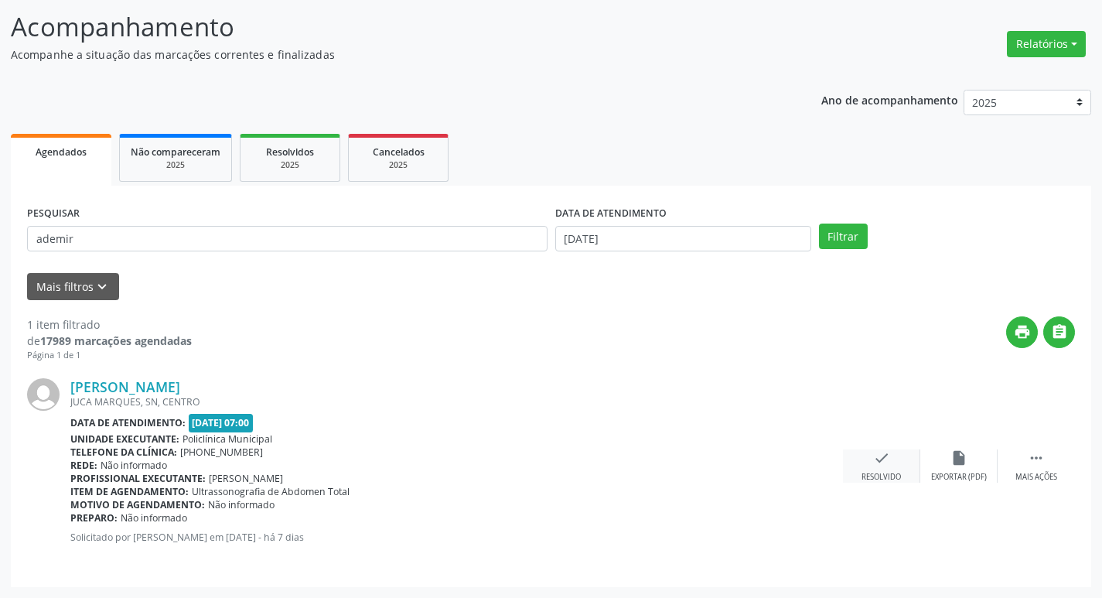
click at [881, 465] on icon "check" at bounding box center [881, 457] width 17 height 17
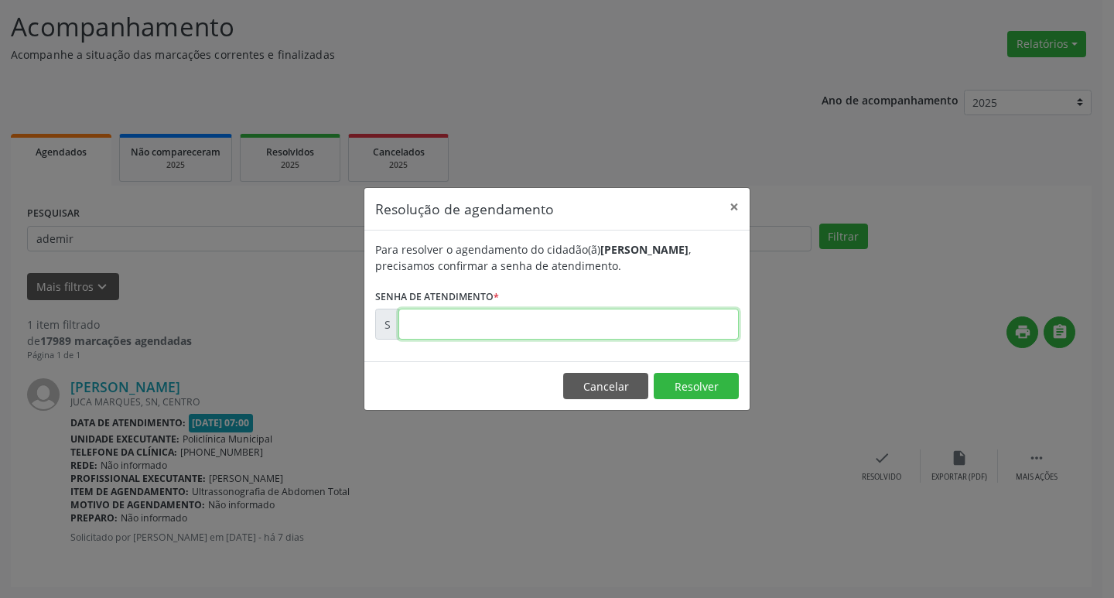
click at [635, 316] on input "text" at bounding box center [568, 324] width 340 height 31
type input "00176958"
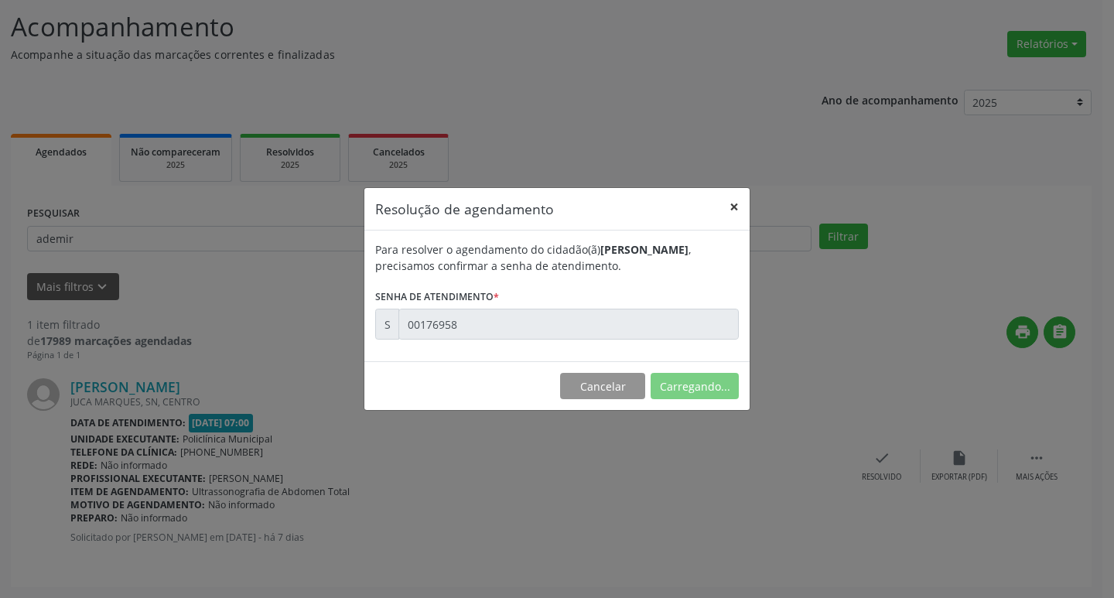
drag, startPoint x: 729, startPoint y: 198, endPoint x: 736, endPoint y: 202, distance: 8.0
click at [733, 200] on button "×" at bounding box center [734, 207] width 31 height 38
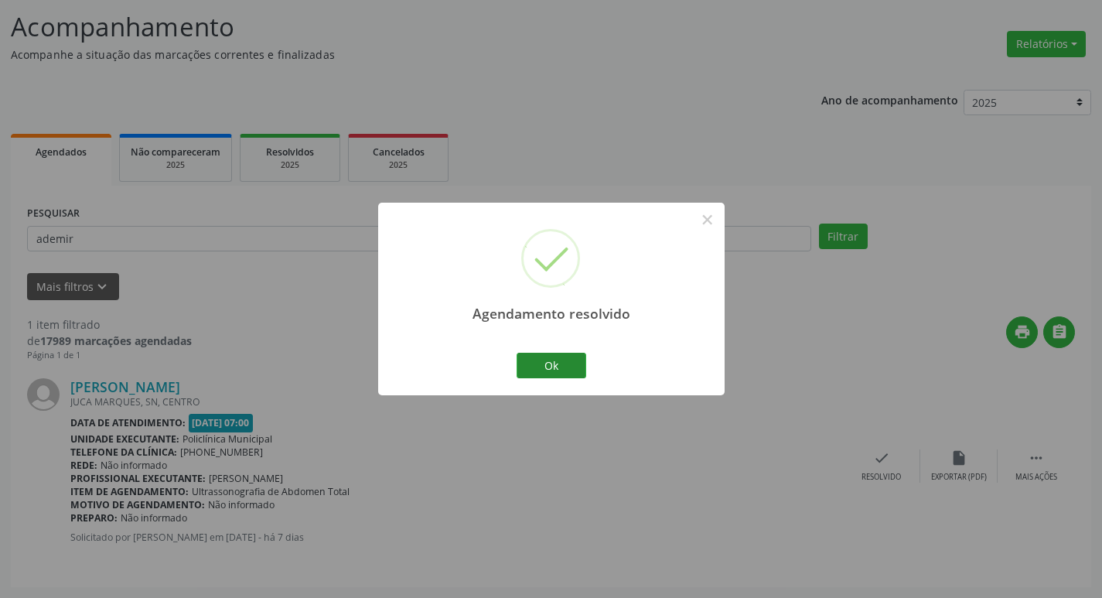
click at [560, 372] on button "Ok" at bounding box center [552, 366] width 70 height 26
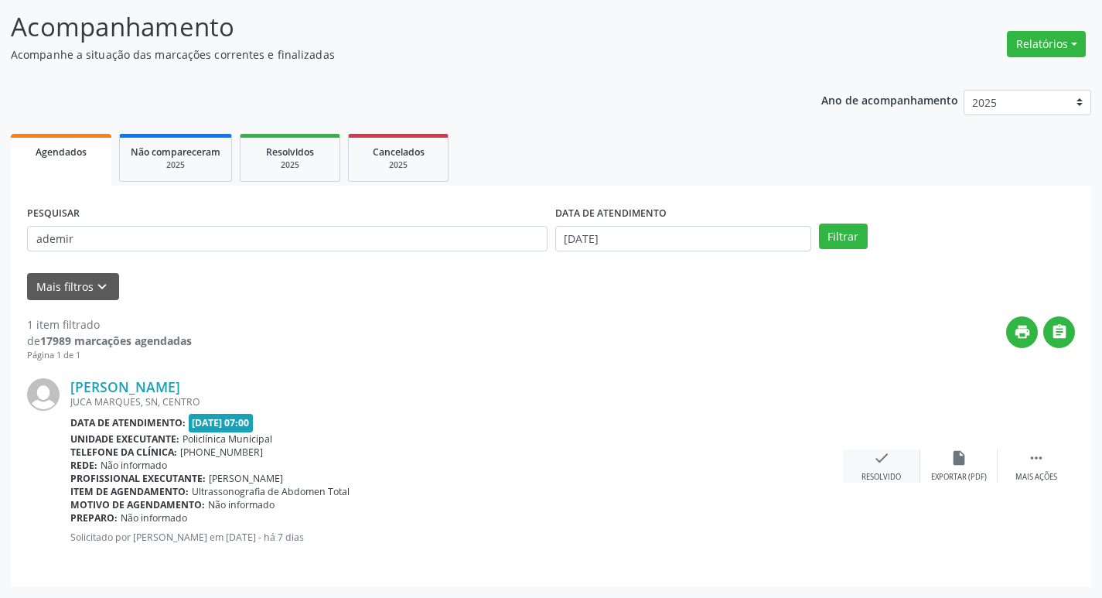
click at [898, 466] on div "check Resolvido" at bounding box center [881, 465] width 77 height 33
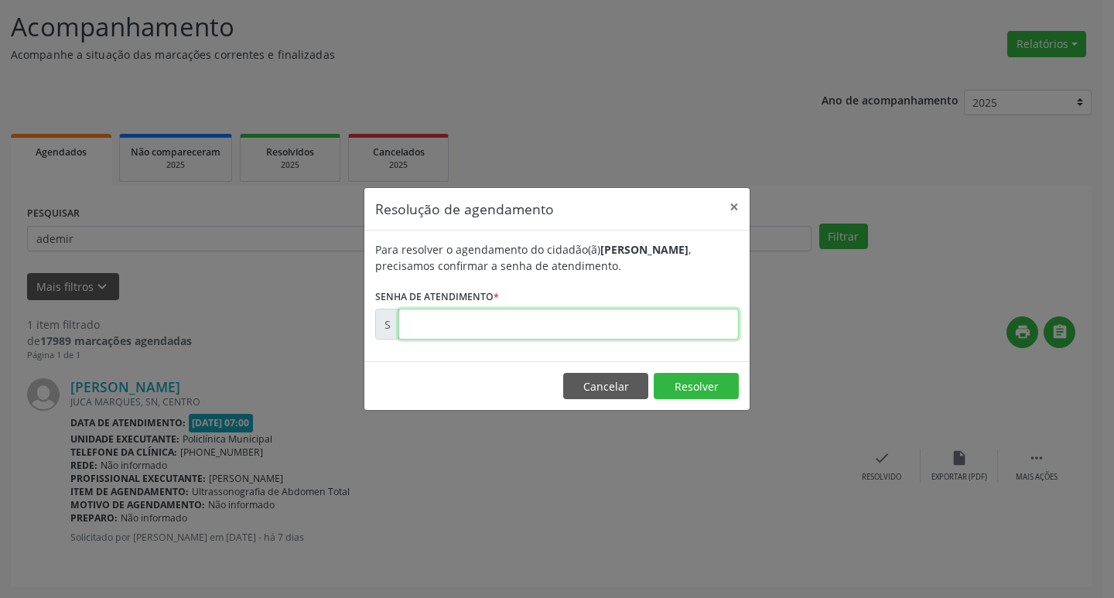
click at [570, 330] on input "text" at bounding box center [568, 324] width 340 height 31
type input "00165924"
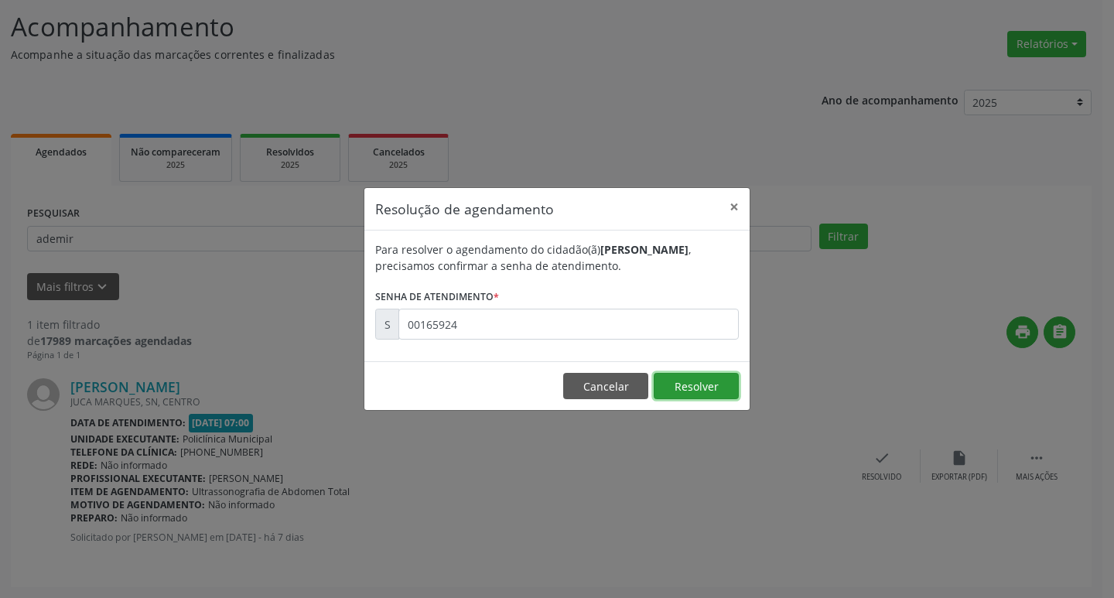
click at [696, 377] on button "Resolver" at bounding box center [696, 386] width 85 height 26
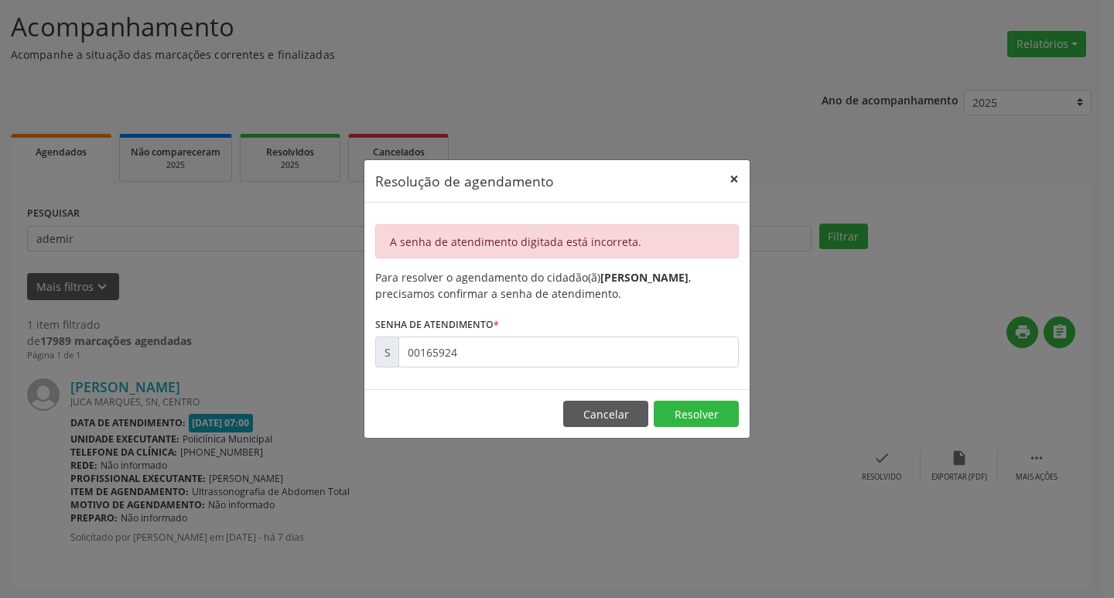
click at [727, 177] on button "×" at bounding box center [734, 179] width 31 height 38
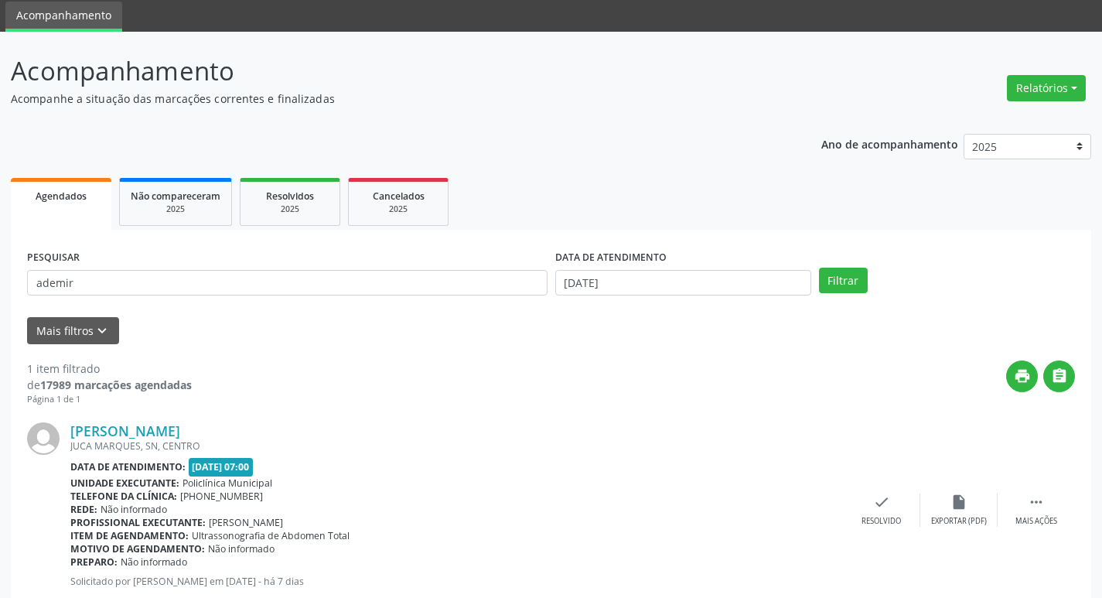
scroll to position [0, 0]
